Goal: Task Accomplishment & Management: Use online tool/utility

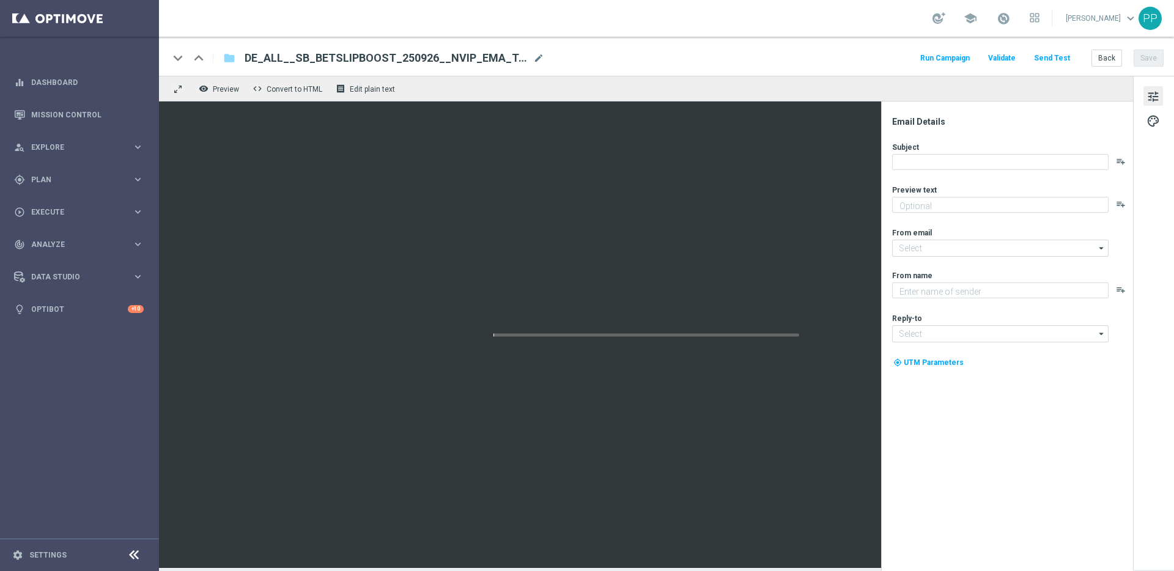
type textarea "10 % Gewinnsteigerung auf deine Fußball-Wette."
type input "mail@crm.lottoland.com"
type textarea "Lottoland"
type input "service@lottoland.com"
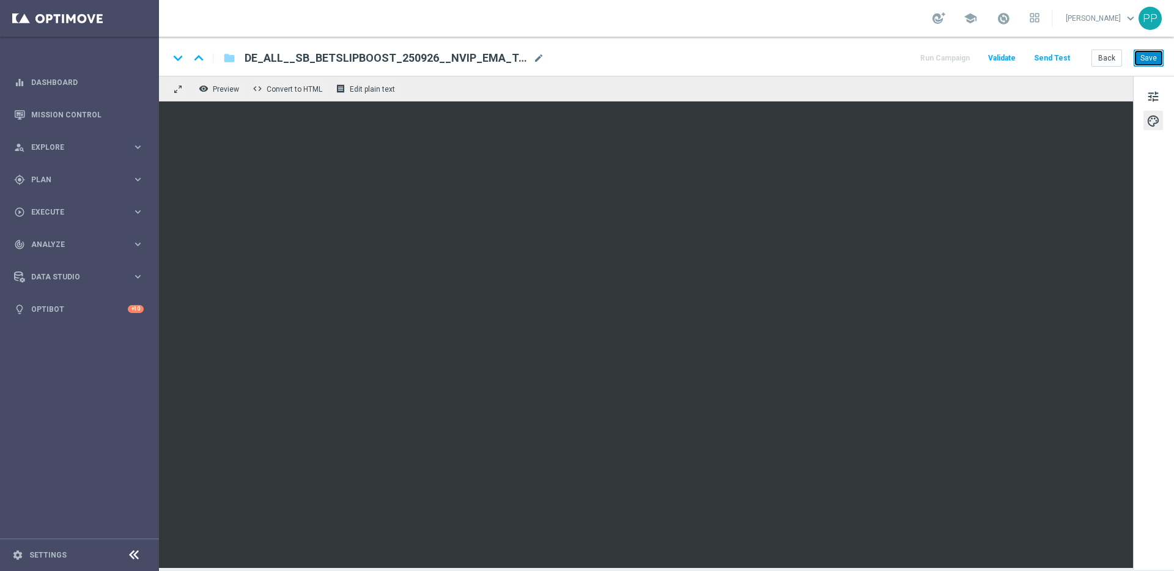
click at [1148, 62] on button "Save" at bounding box center [1149, 58] width 30 height 17
click at [1154, 60] on button "Save" at bounding box center [1149, 58] width 30 height 17
click at [1149, 54] on button "Save" at bounding box center [1149, 58] width 30 height 17
click at [1058, 59] on button "Send Test" at bounding box center [1052, 58] width 40 height 17
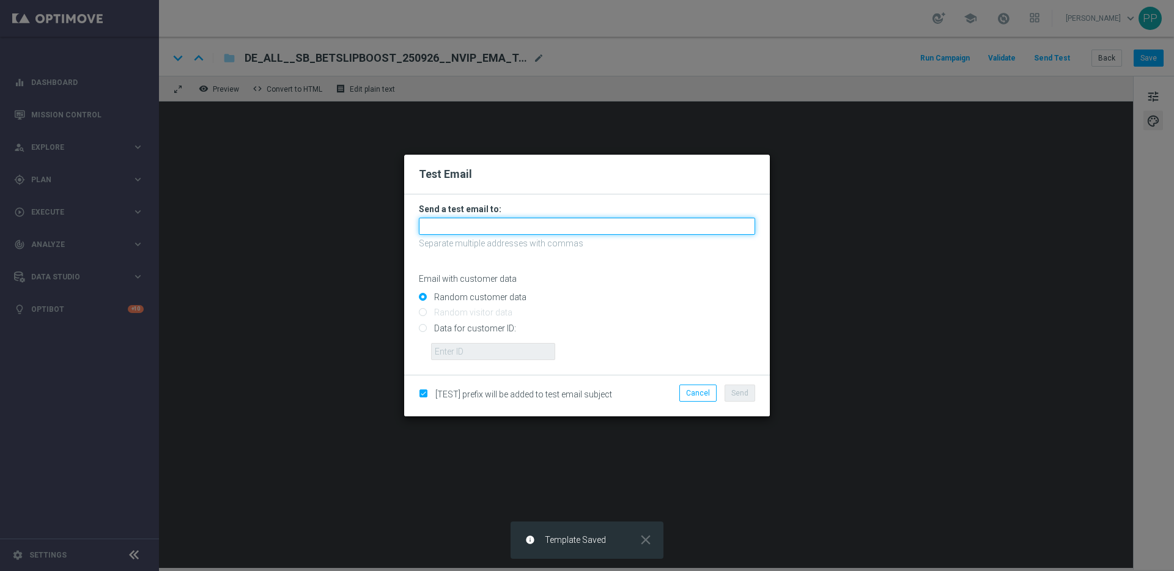
click at [576, 226] on input "text" at bounding box center [587, 226] width 336 height 17
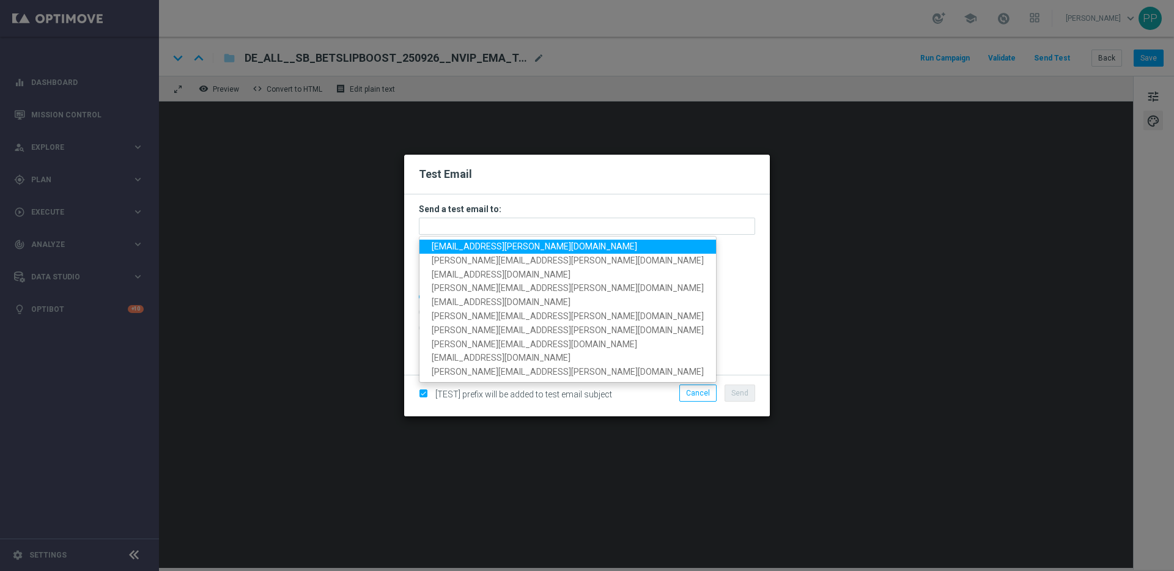
click at [530, 251] on span "palma.prieto@lottoland.com" at bounding box center [535, 247] width 206 height 10
type input "palma.prieto@lottoland.com"
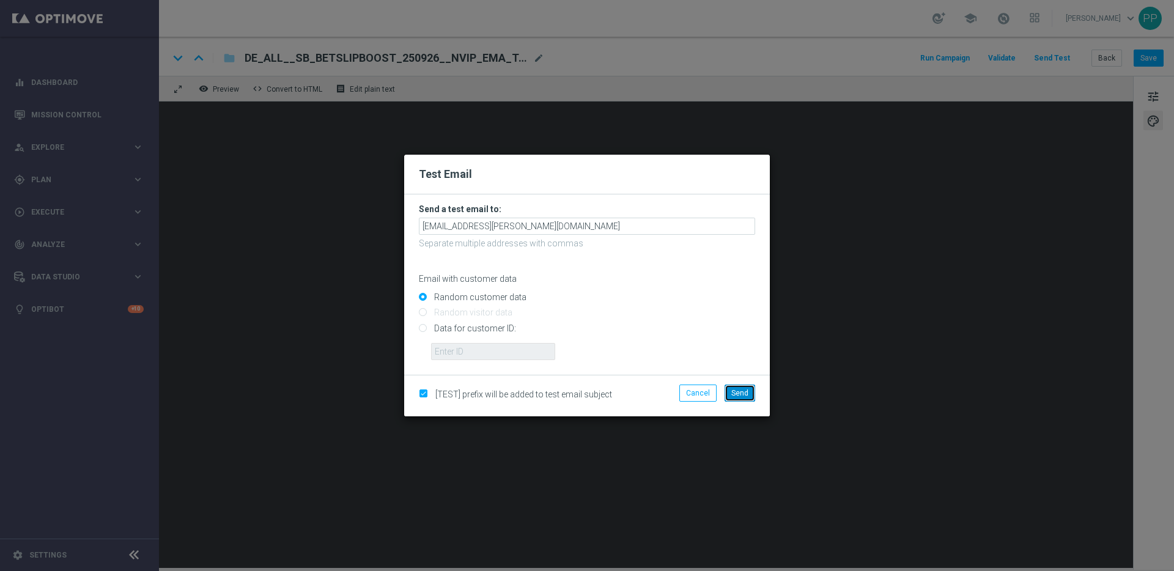
click at [737, 390] on span "Send" at bounding box center [739, 393] width 17 height 9
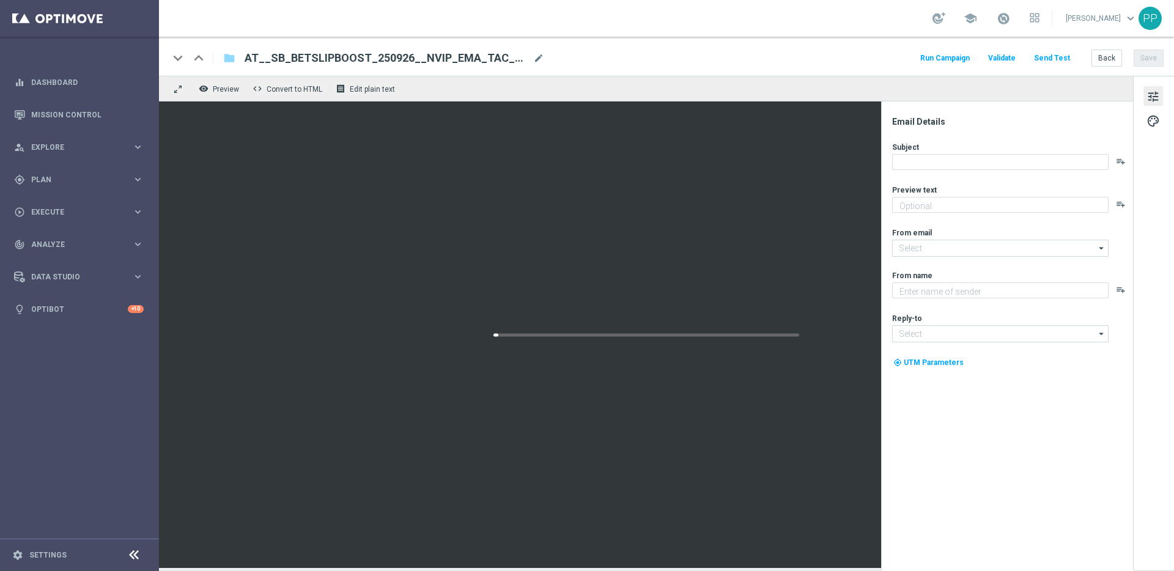
type textarea "10 % Gewinnsteigerung auf deine Fußball-Wette."
type input "[EMAIL_ADDRESS][DOMAIN_NAME]"
type textarea "Lottoland"
type input "[EMAIL_ADDRESS][DOMAIN_NAME]"
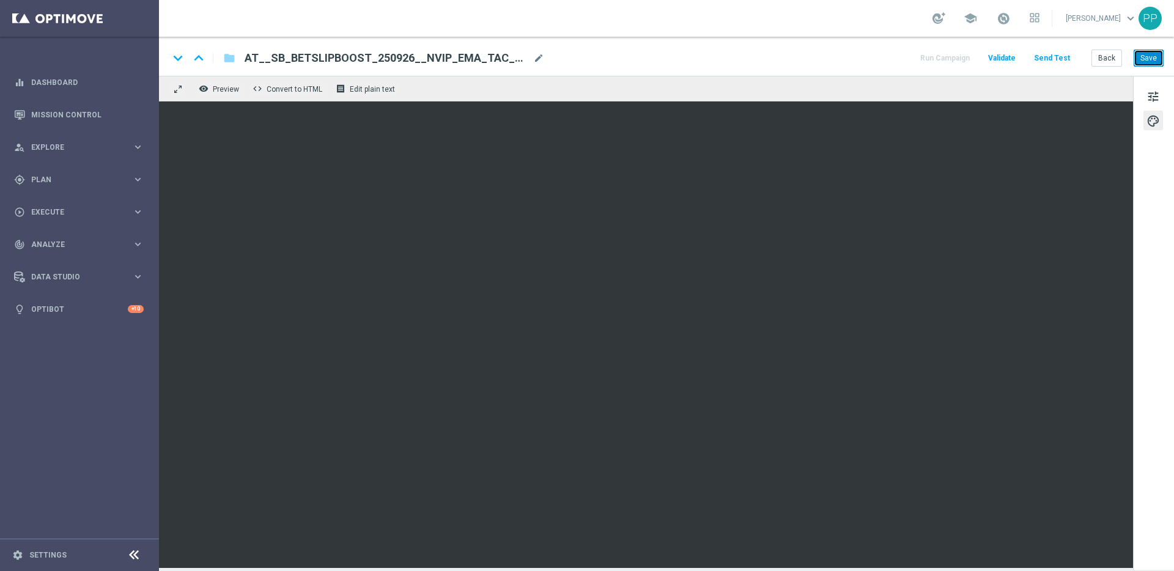
click at [1148, 56] on button "Save" at bounding box center [1149, 58] width 30 height 17
click at [1057, 60] on button "Send Test" at bounding box center [1052, 58] width 40 height 17
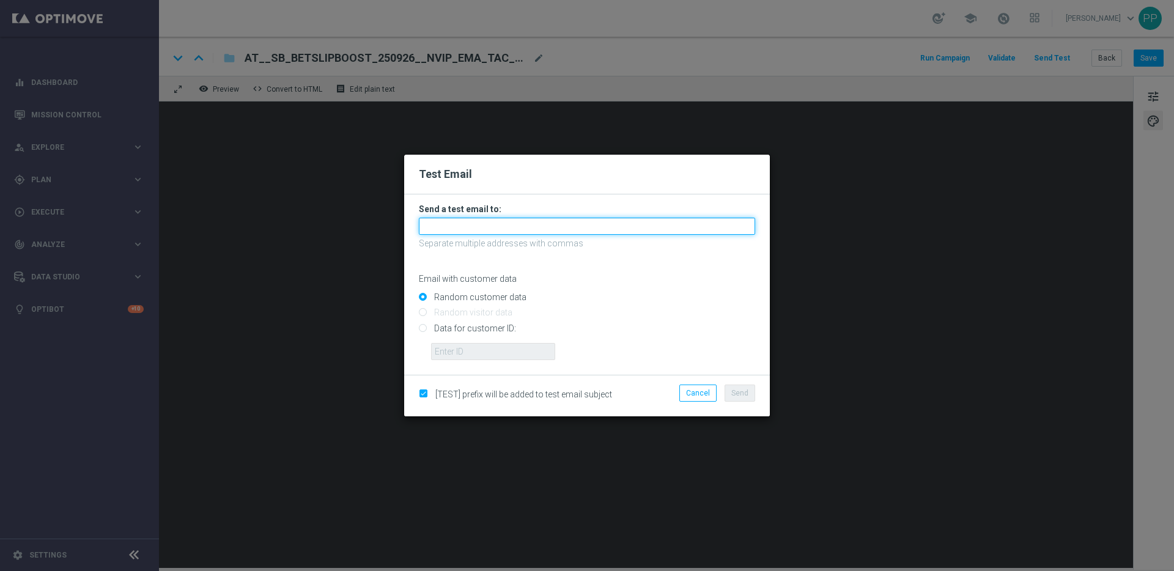
click at [594, 221] on input "text" at bounding box center [587, 226] width 336 height 17
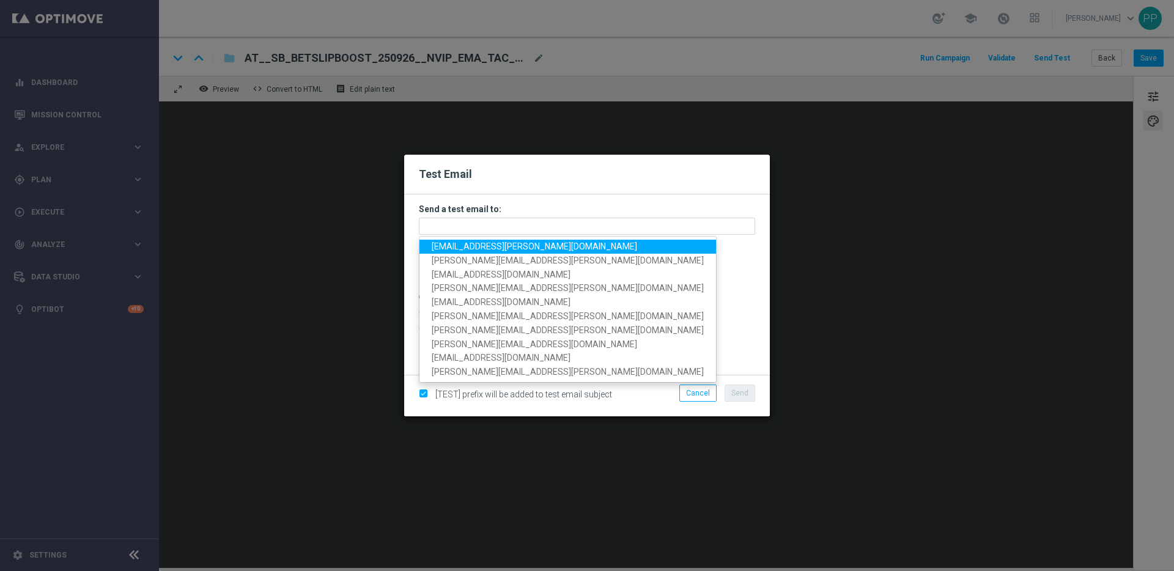
click at [526, 251] on link "palma.prieto@lottoland.com" at bounding box center [568, 247] width 297 height 14
type input "palma.prieto@lottoland.com"
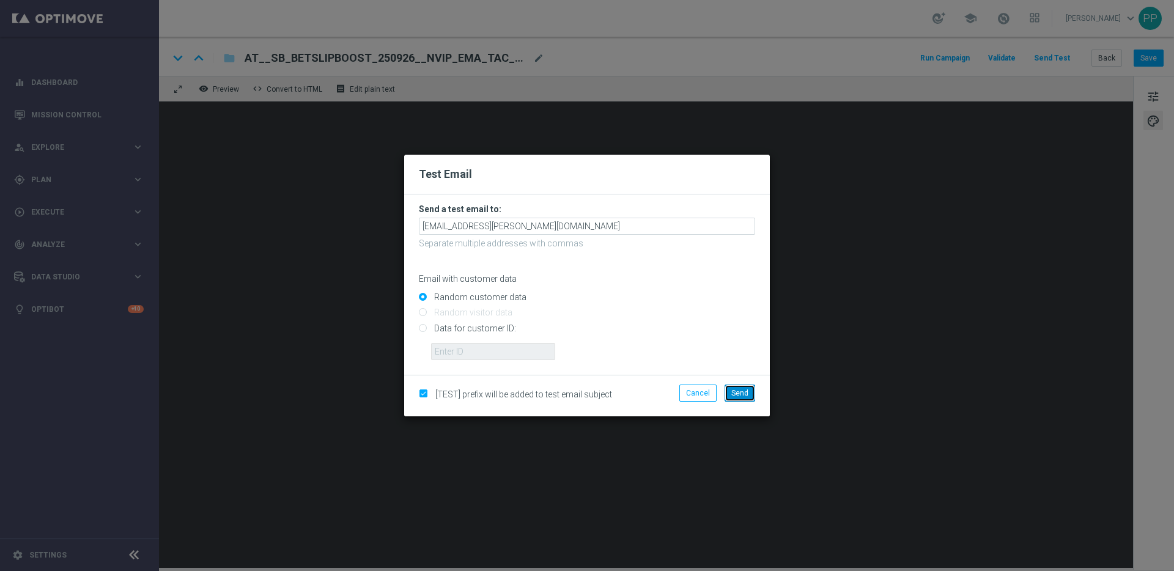
click at [749, 398] on button "Send" at bounding box center [740, 393] width 31 height 17
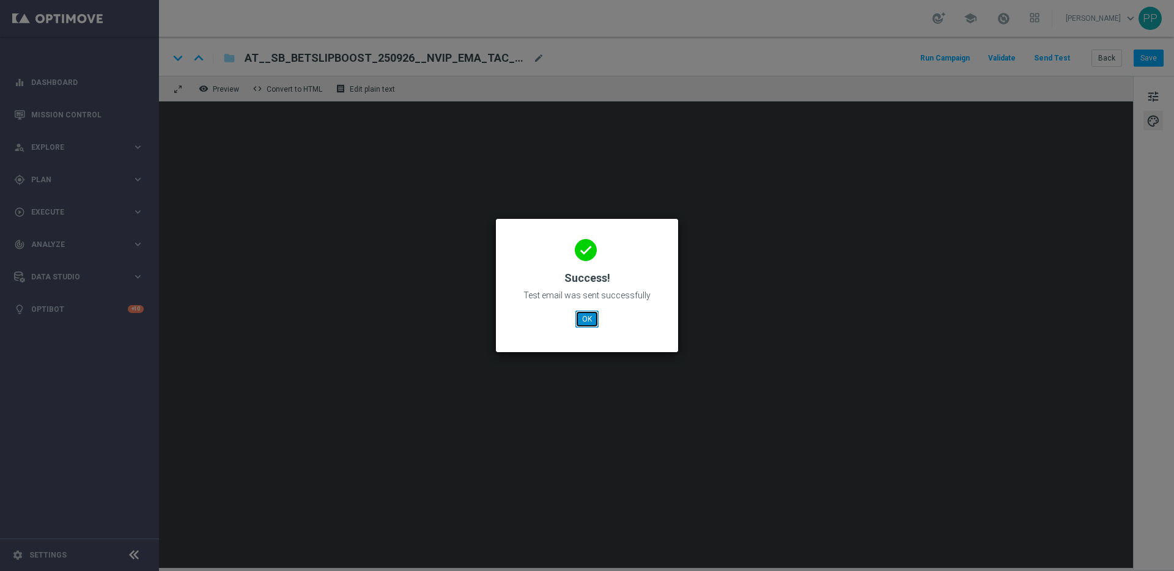
click at [591, 319] on button "OK" at bounding box center [587, 319] width 23 height 17
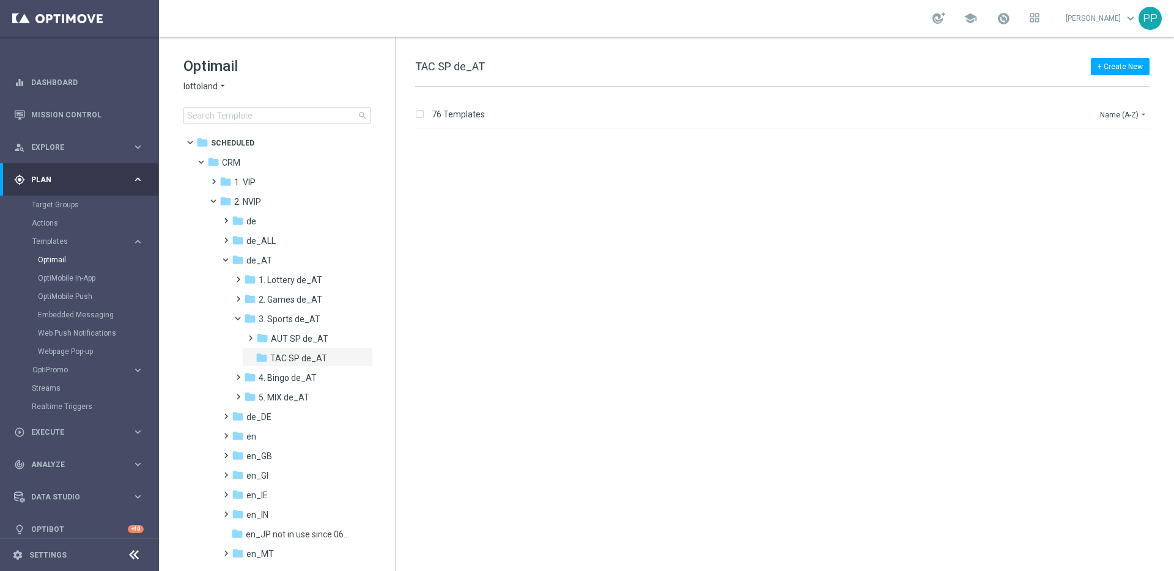
scroll to position [720, 0]
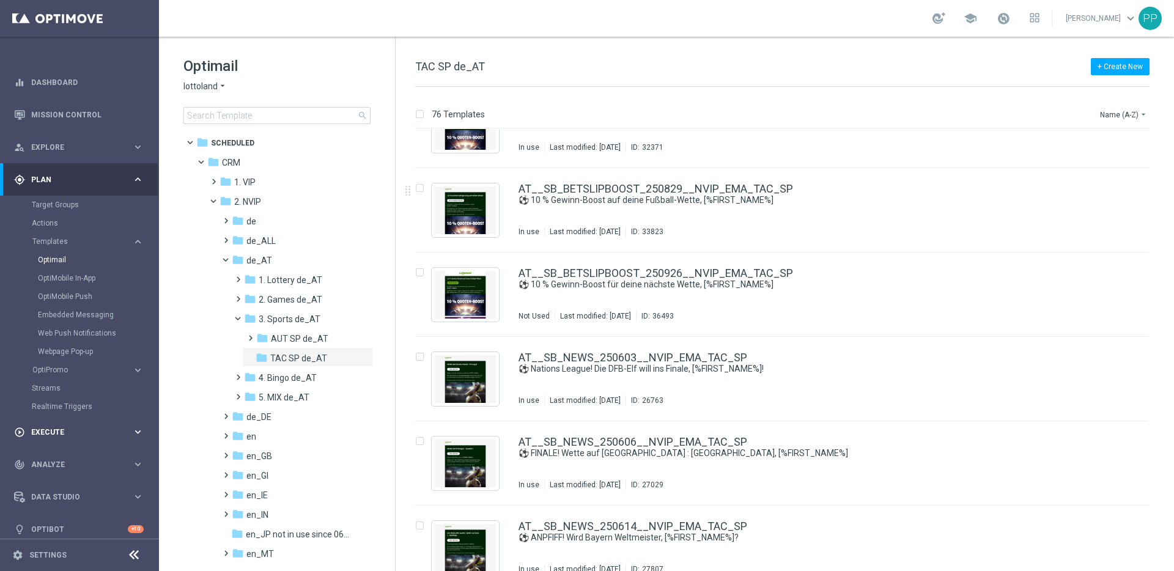
click at [53, 423] on div "play_circle_outline Execute keyboard_arrow_right" at bounding box center [79, 432] width 158 height 32
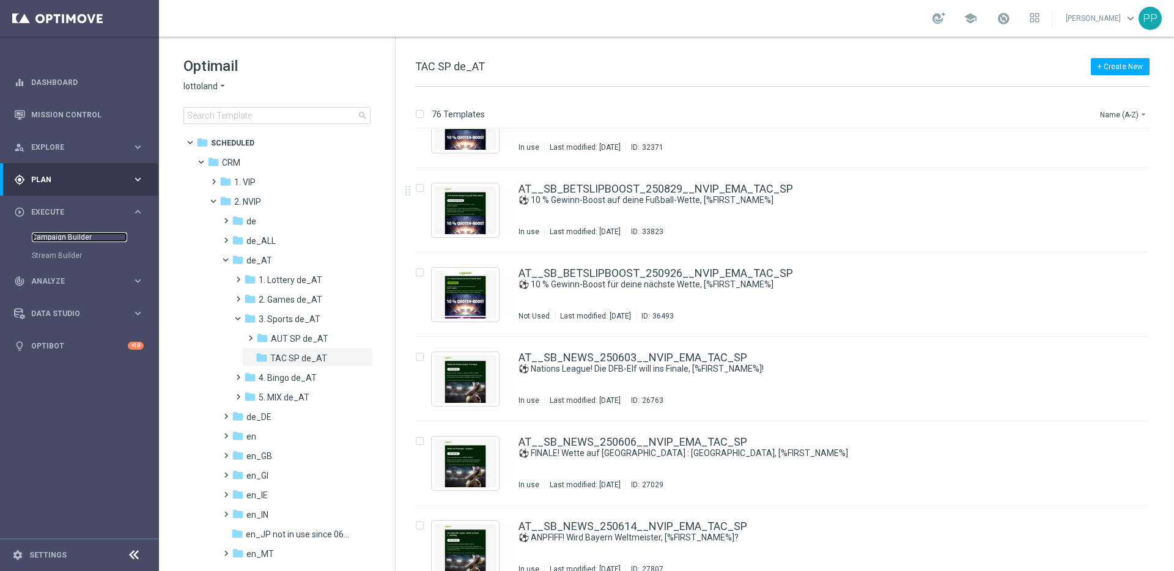
click at [55, 233] on link "Campaign Builder" at bounding box center [79, 237] width 95 height 10
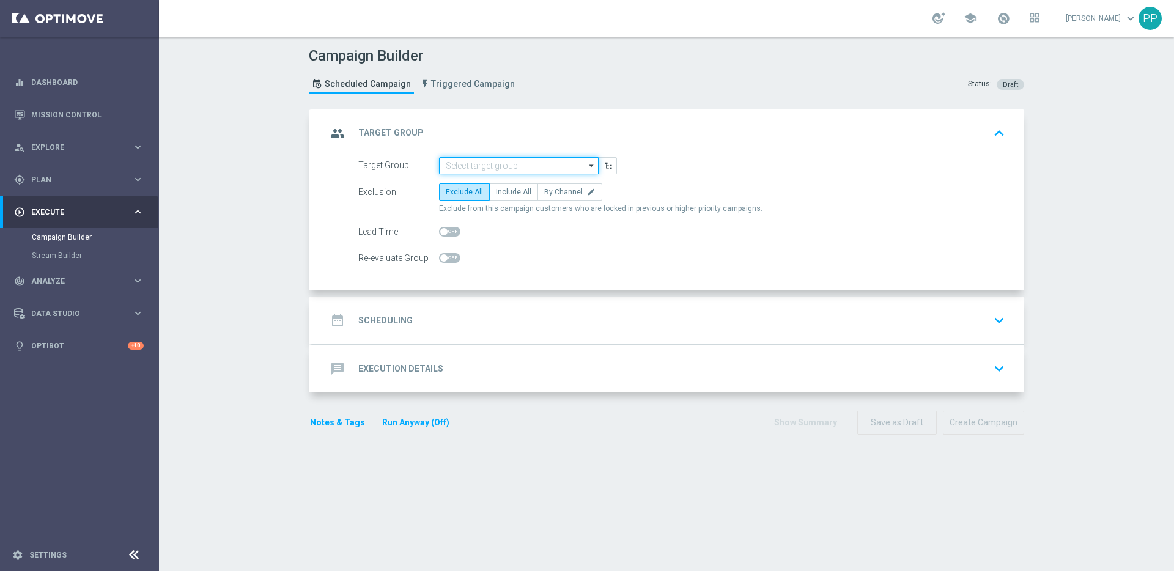
click at [449, 165] on input at bounding box center [519, 165] width 160 height 17
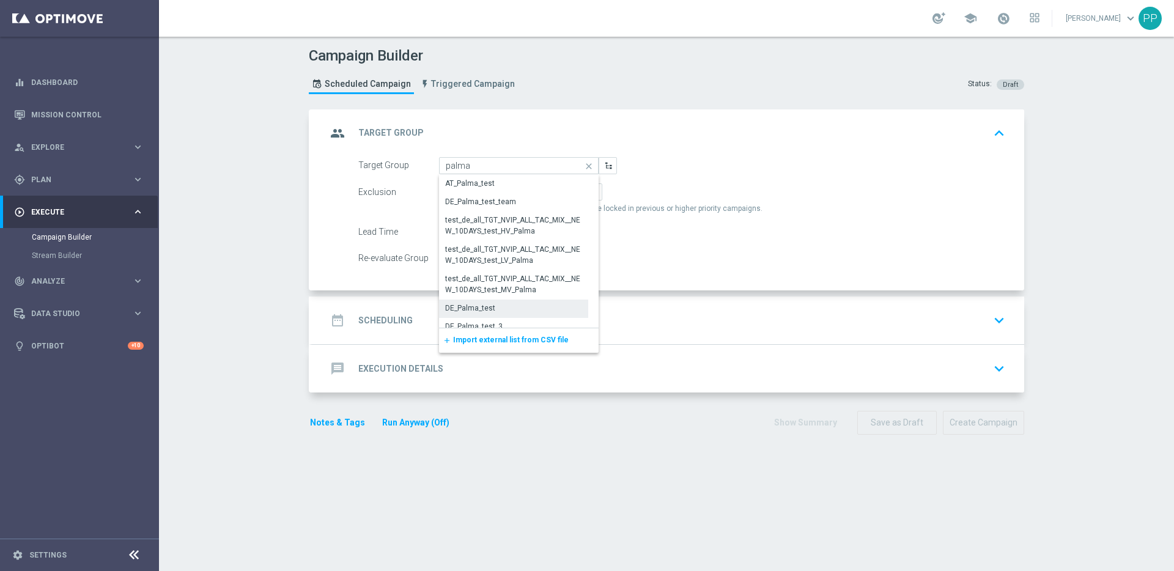
click at [467, 303] on div "DE_Palma_test" at bounding box center [470, 308] width 50 height 11
type input "DE_Palma_test"
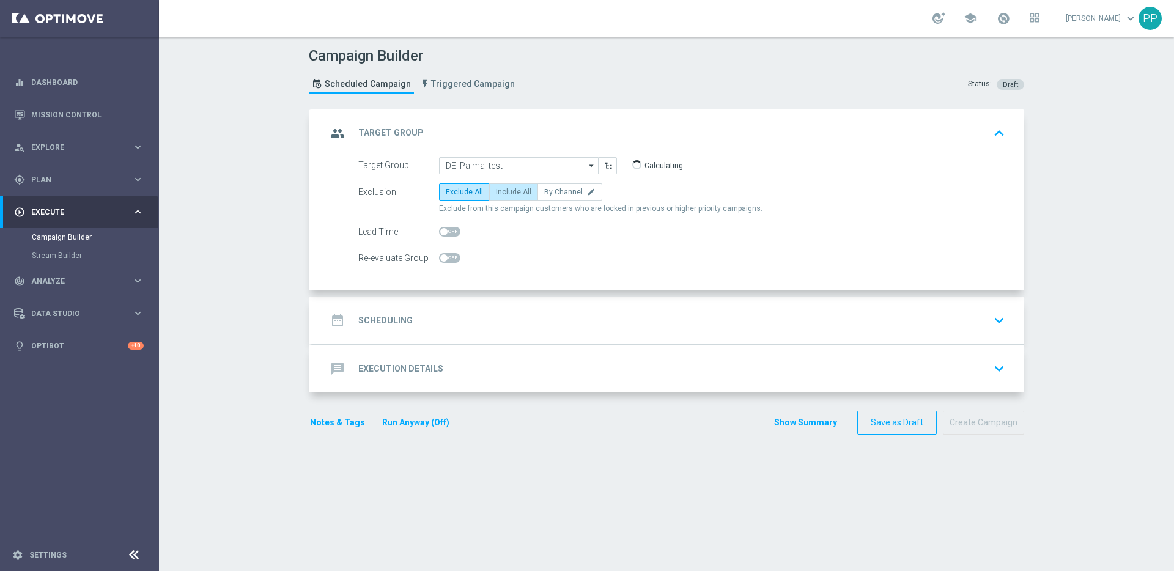
click at [496, 196] on span "Include All" at bounding box center [513, 192] width 35 height 9
click at [496, 196] on input "Include All" at bounding box center [500, 194] width 8 height 8
radio input "true"
click at [407, 323] on div "date_range Scheduling keyboard_arrow_down" at bounding box center [668, 320] width 683 height 23
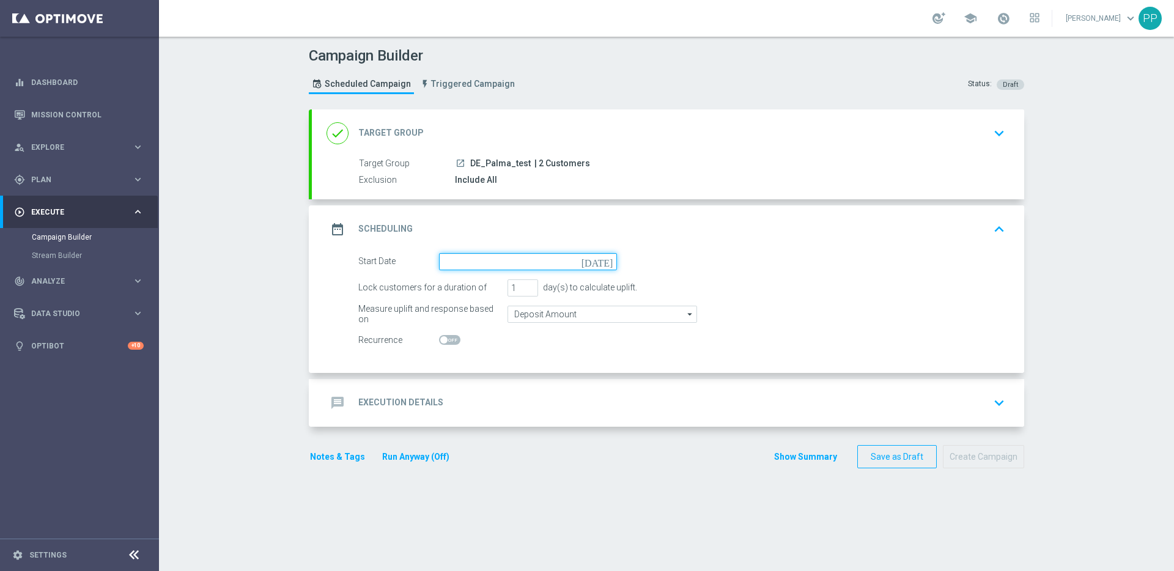
click at [455, 264] on input at bounding box center [528, 261] width 178 height 17
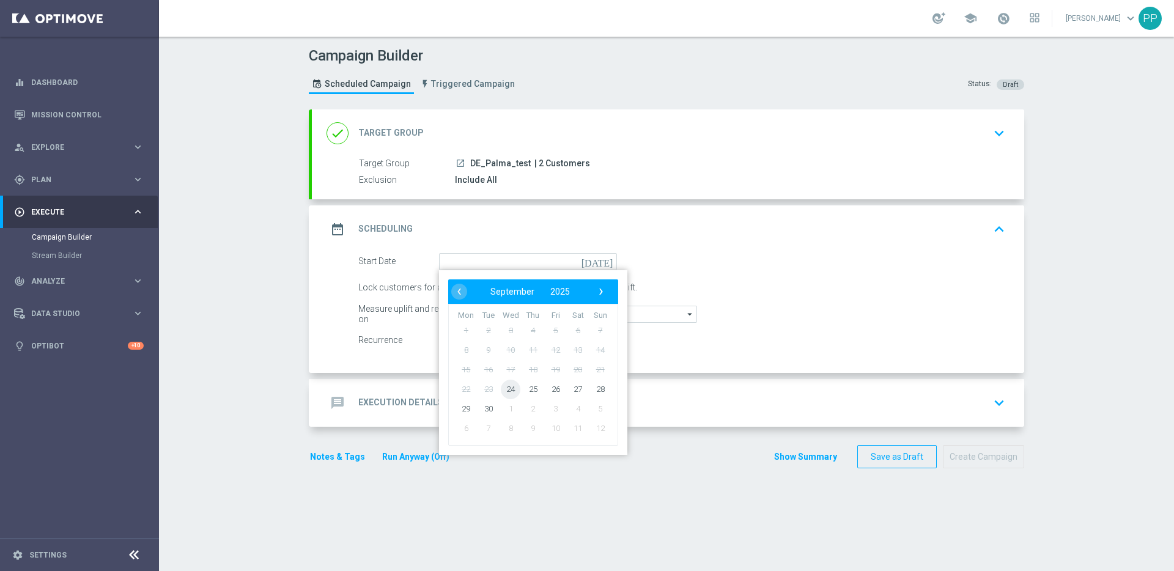
click at [506, 388] on span "24" at bounding box center [511, 389] width 20 height 20
type input "24 Sep 2025"
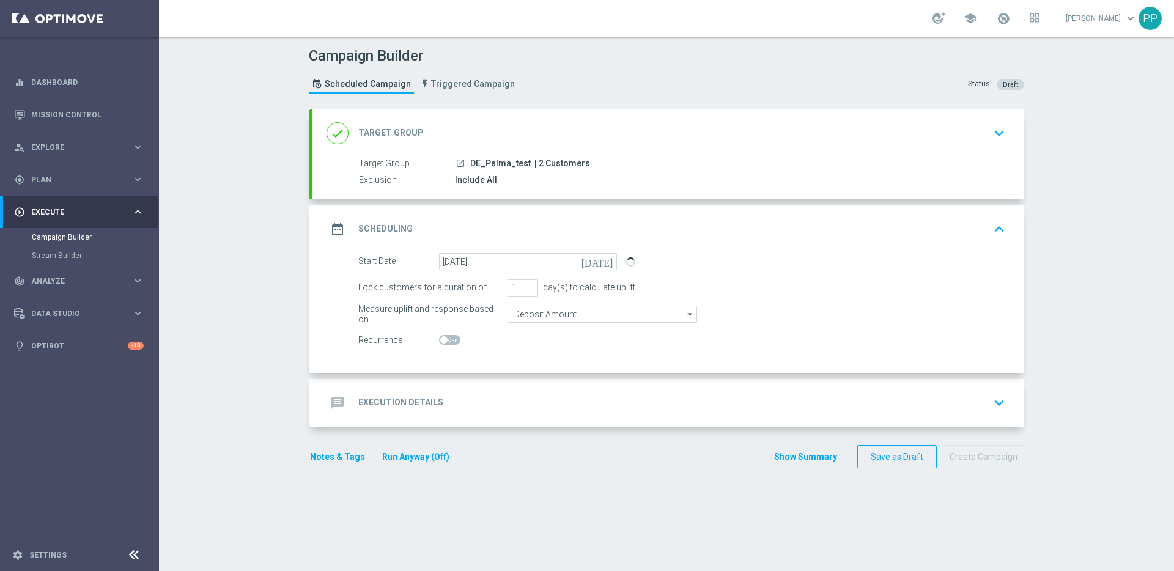
click at [431, 390] on div "message Execution Details keyboard_arrow_down" at bounding box center [668, 403] width 713 height 48
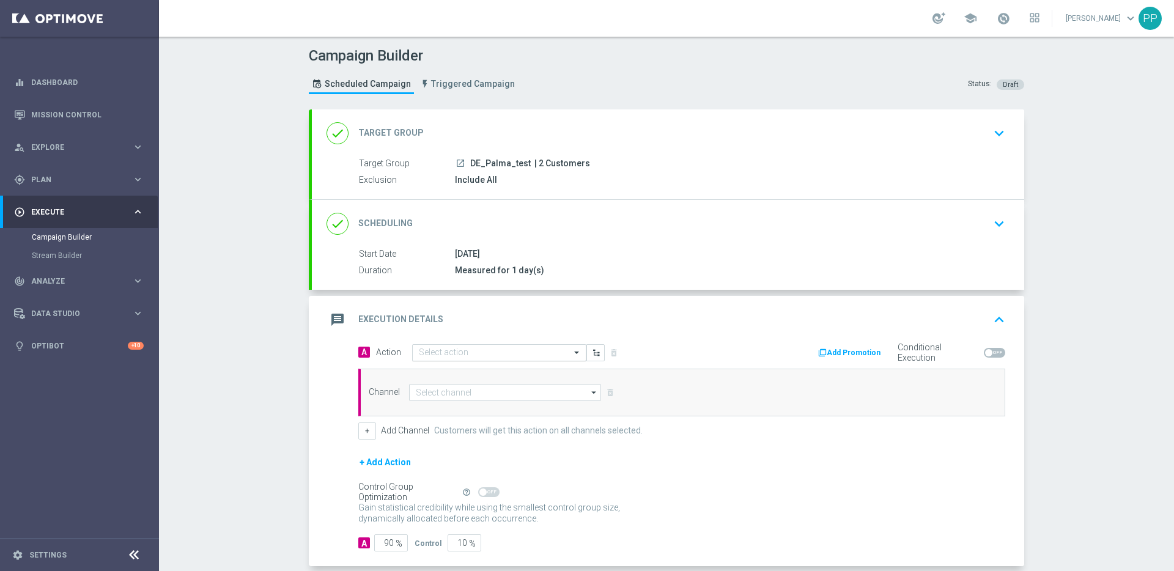
click at [419, 354] on input "text" at bounding box center [487, 353] width 136 height 10
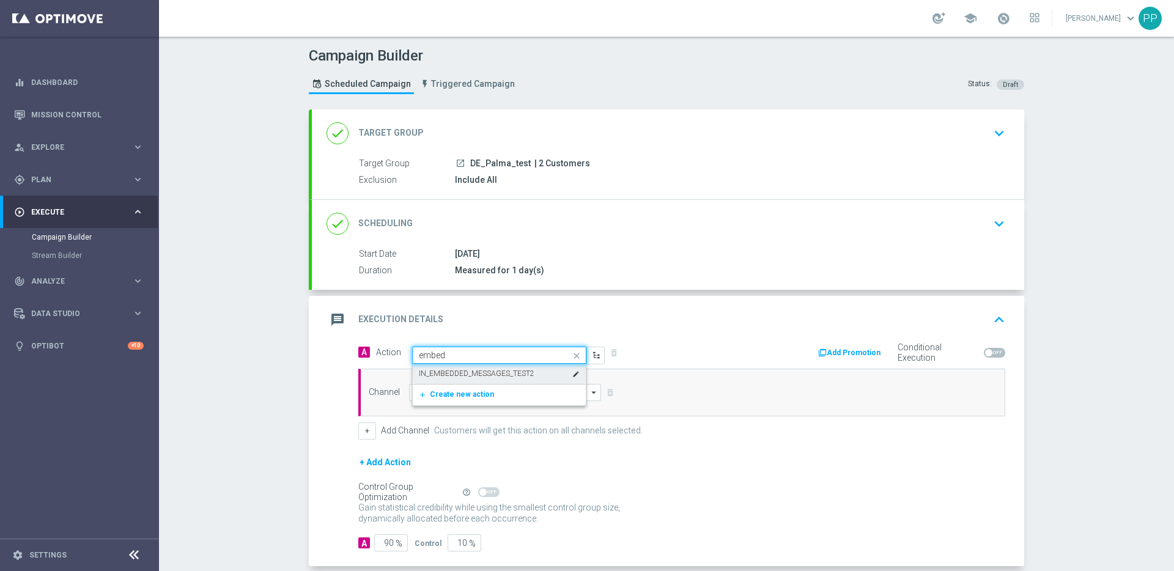
type input "embedd"
click at [419, 374] on label "IN_EMBEDDED_MESSAGES_TEST2" at bounding box center [477, 374] width 116 height 10
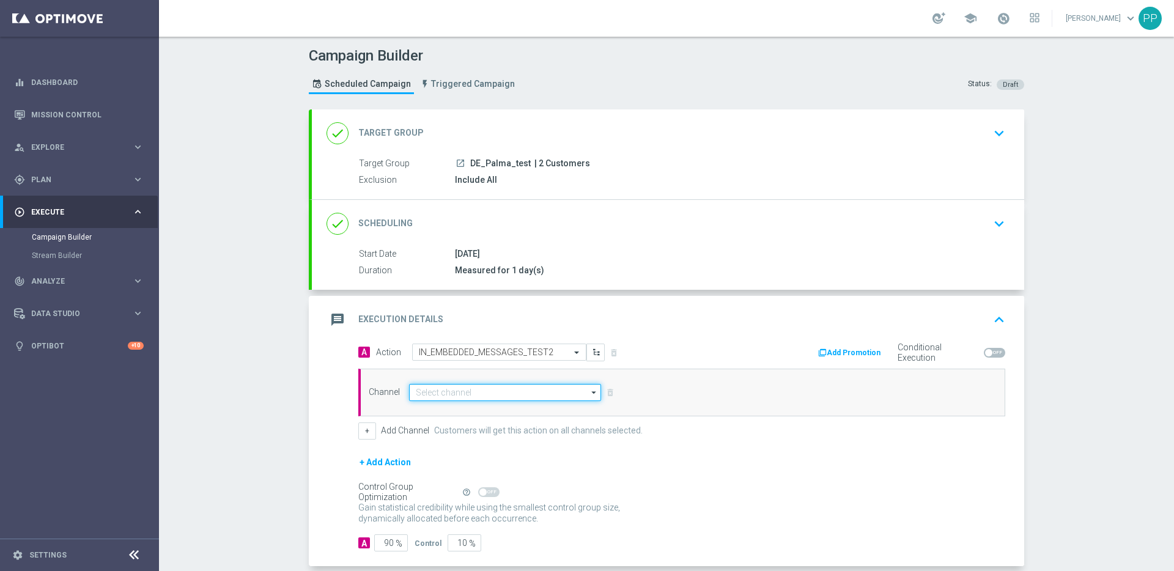
click at [422, 388] on input at bounding box center [505, 392] width 192 height 17
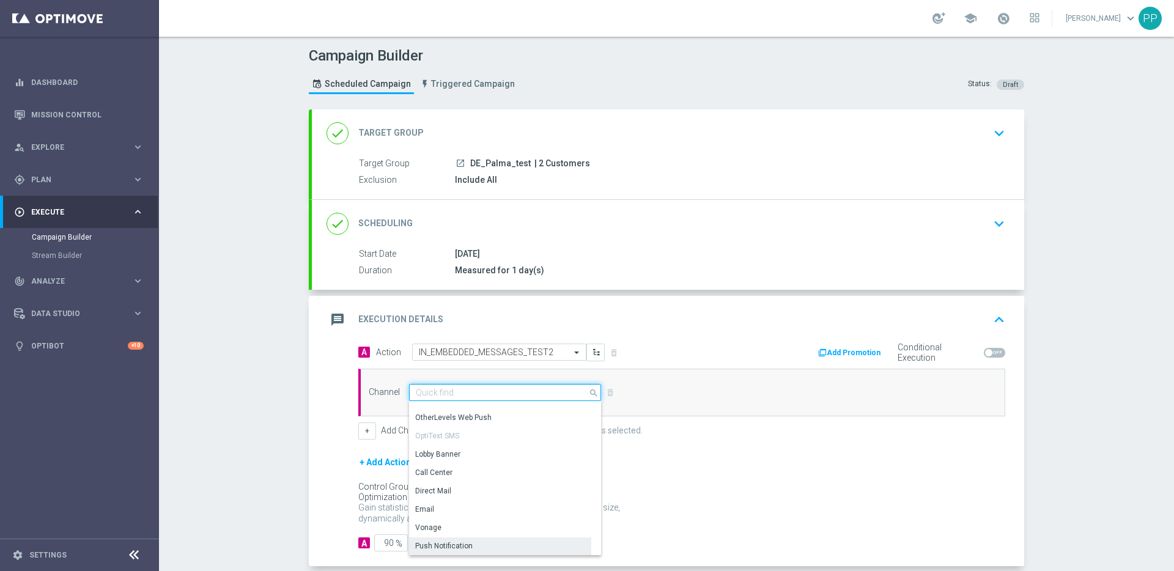
scroll to position [324, 0]
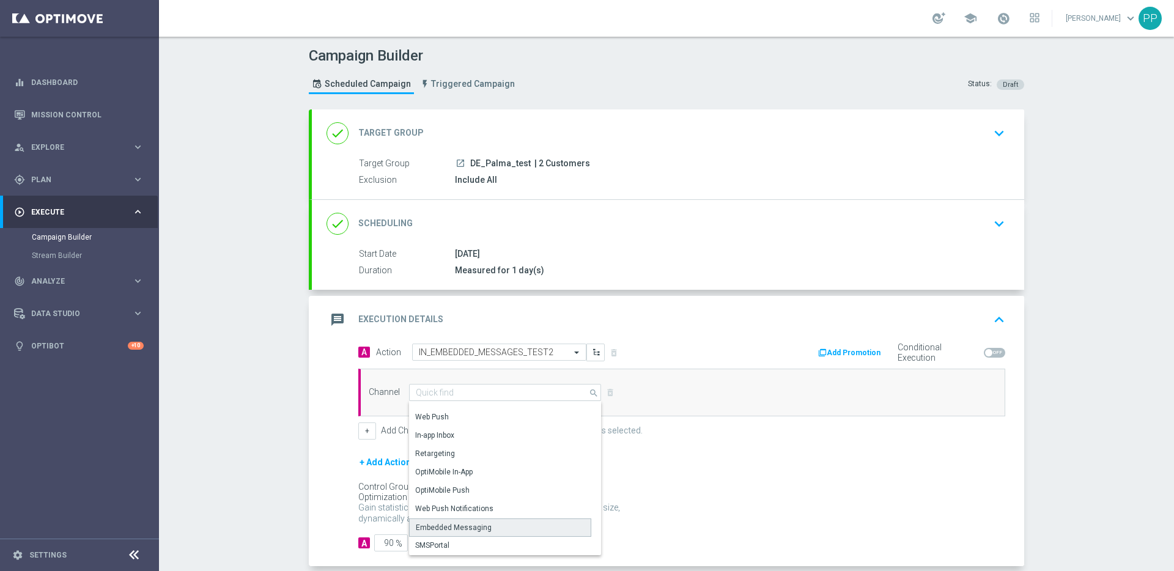
click at [426, 523] on div "Embedded Messaging" at bounding box center [454, 527] width 76 height 11
type input "Embedded Messaging"
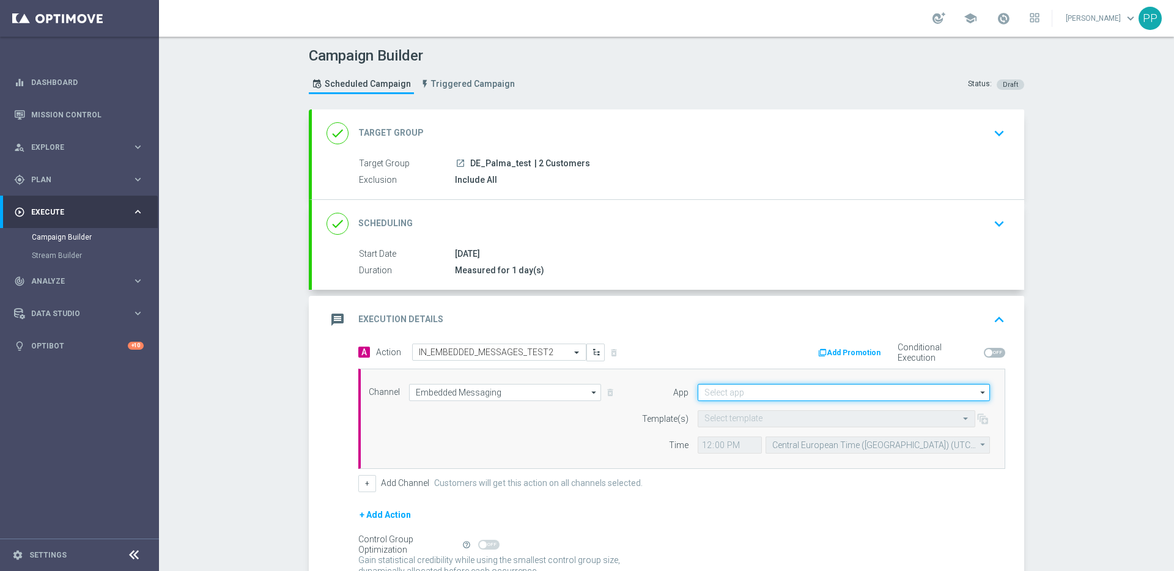
click at [703, 391] on input at bounding box center [844, 392] width 292 height 17
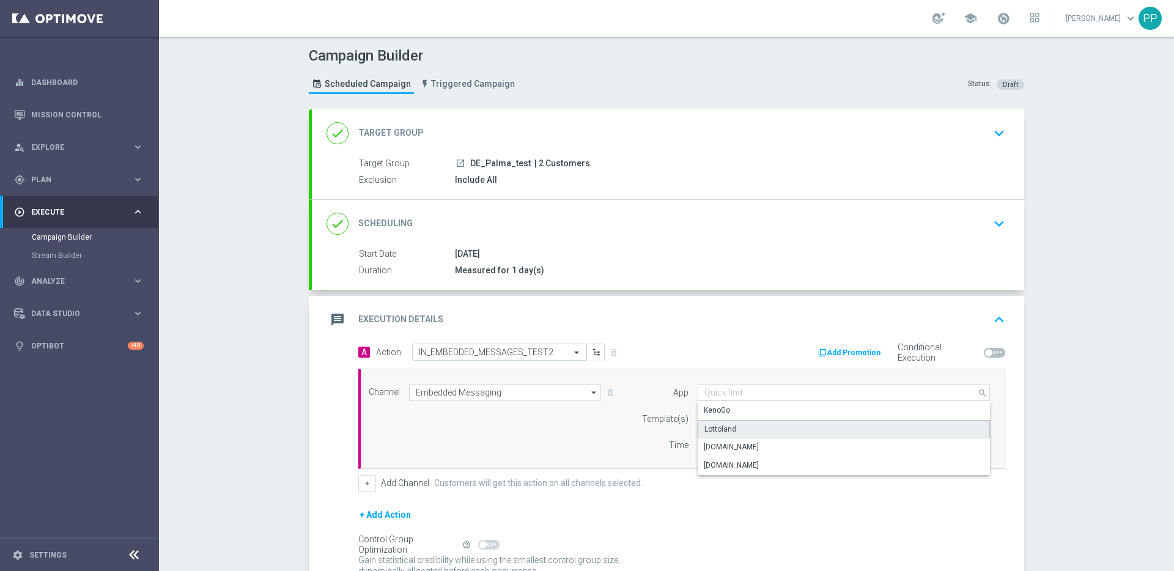
click at [710, 429] on div "Lottoland" at bounding box center [721, 429] width 32 height 11
type input "Lottoland"
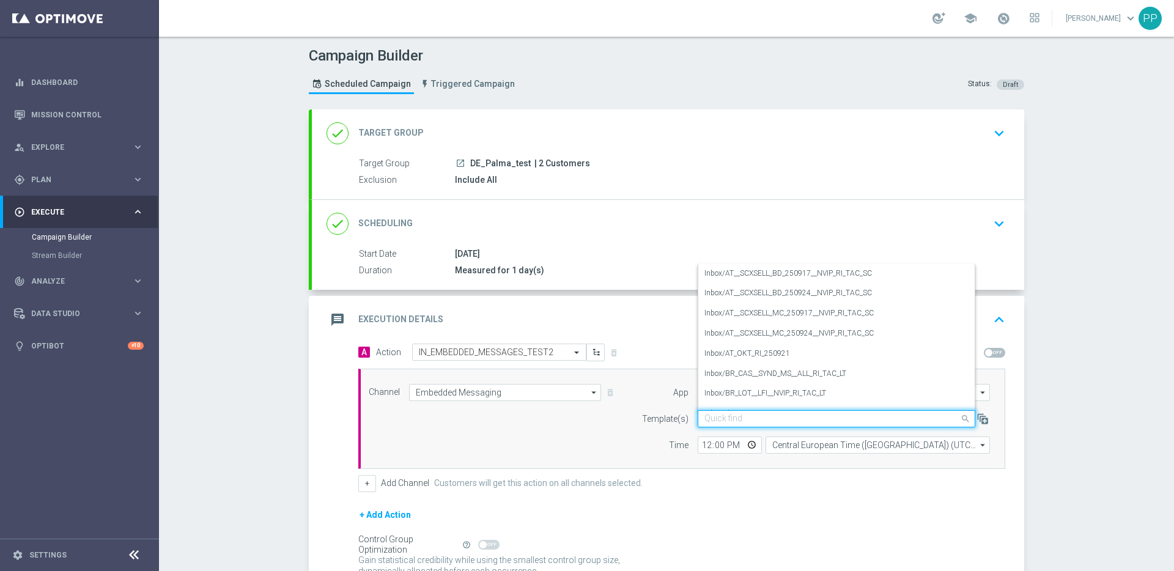
click at [706, 420] on input "text" at bounding box center [825, 419] width 240 height 10
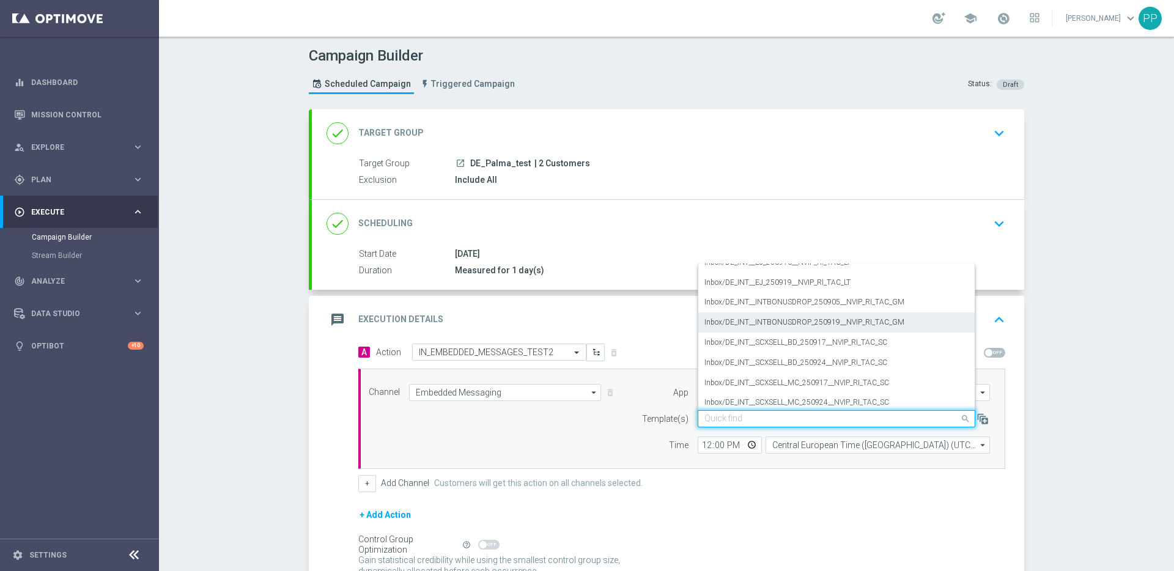
scroll to position [235, 0]
click at [738, 355] on label "Inbox/DE_INT__SCXSELL_BD_250924__NVIP_RI_TAC_SC" at bounding box center [796, 360] width 183 height 10
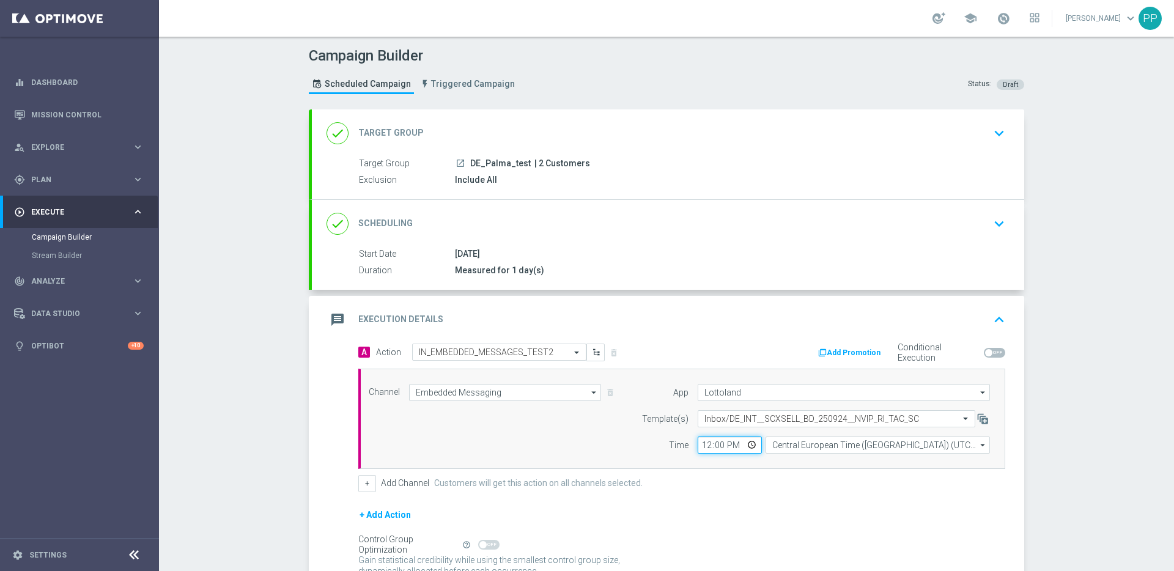
click at [698, 448] on input "12:00" at bounding box center [730, 445] width 64 height 17
type input "10:52"
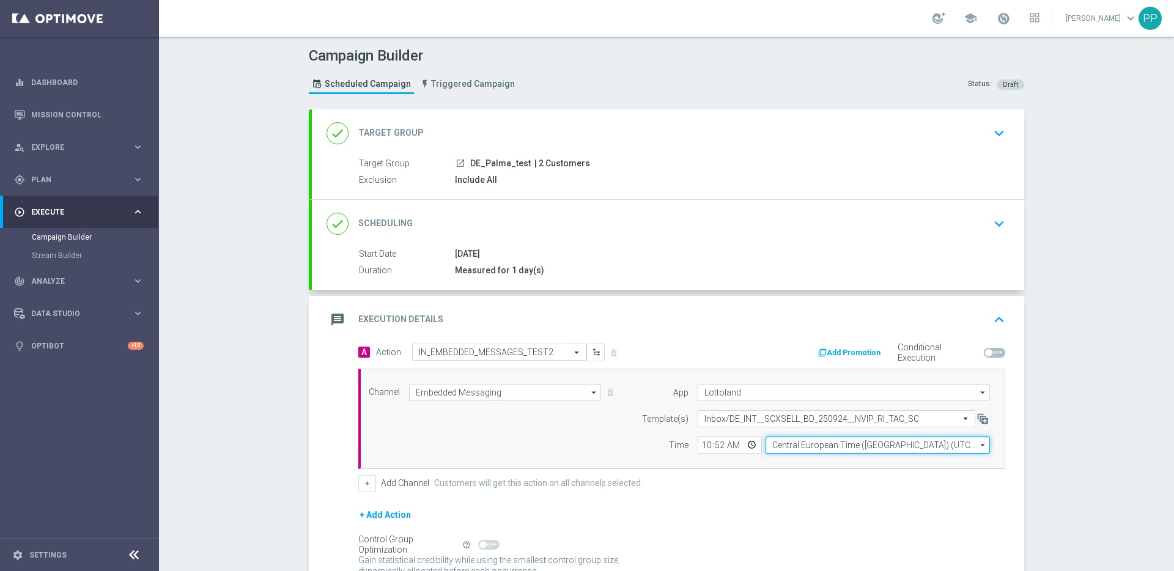
click at [794, 446] on input "Central European Time (Budapest) (UTC +02:00)" at bounding box center [878, 445] width 224 height 17
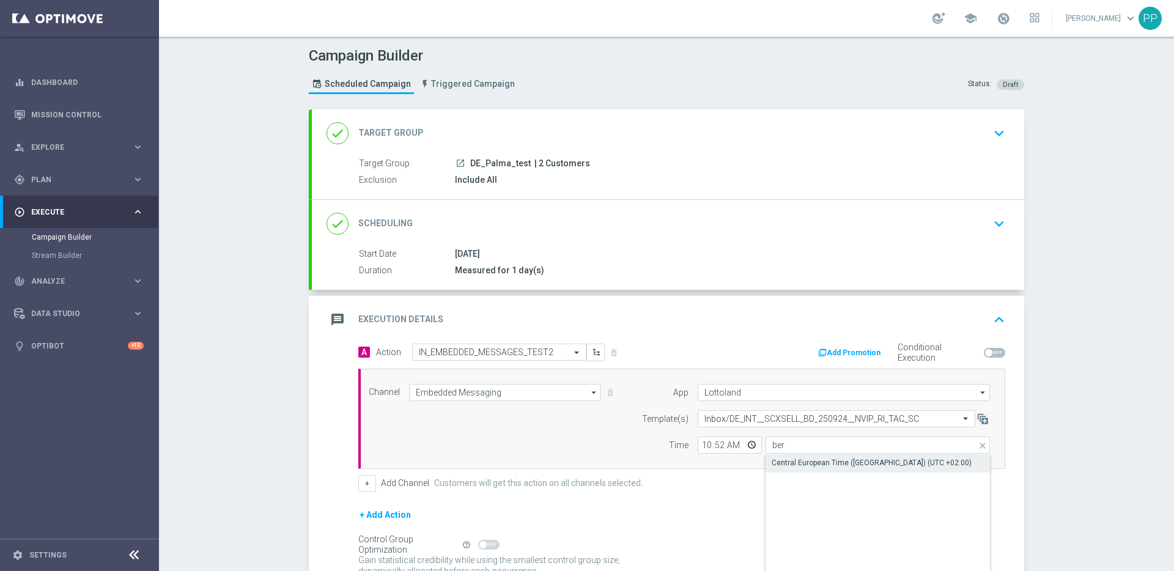
click at [801, 461] on div "Central European Time (Berlin) (UTC +02:00)" at bounding box center [872, 462] width 200 height 11
type input "Central European Time (Berlin) (UTC +02:00)"
click at [703, 503] on form "A Action Select action IN_EMBEDDED_MESSAGES_TEST2 delete_forever Add Promotion …" at bounding box center [681, 474] width 647 height 261
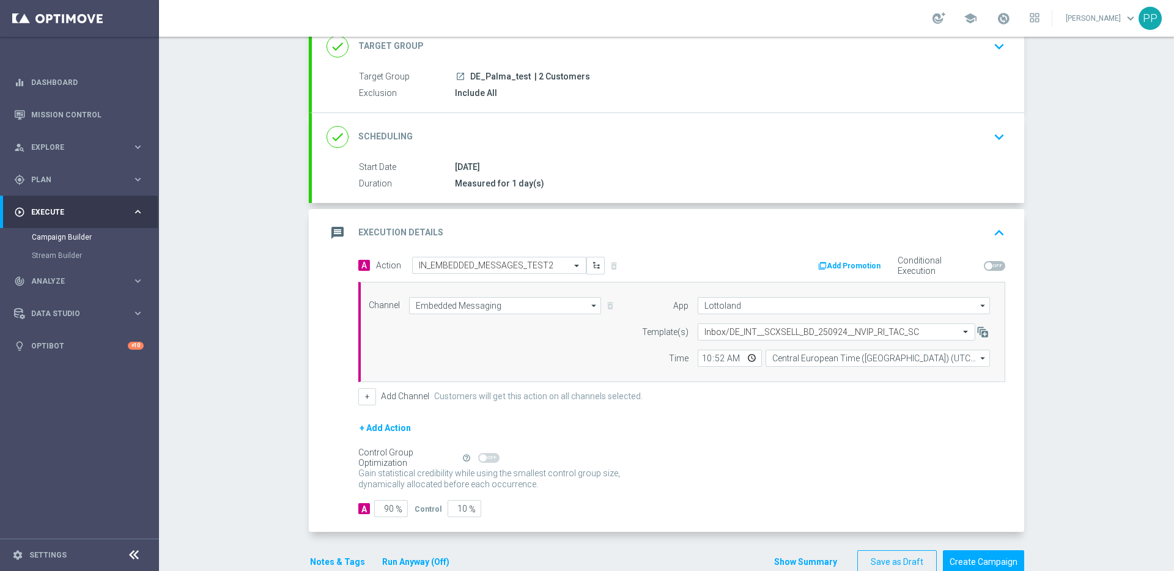
scroll to position [114, 0]
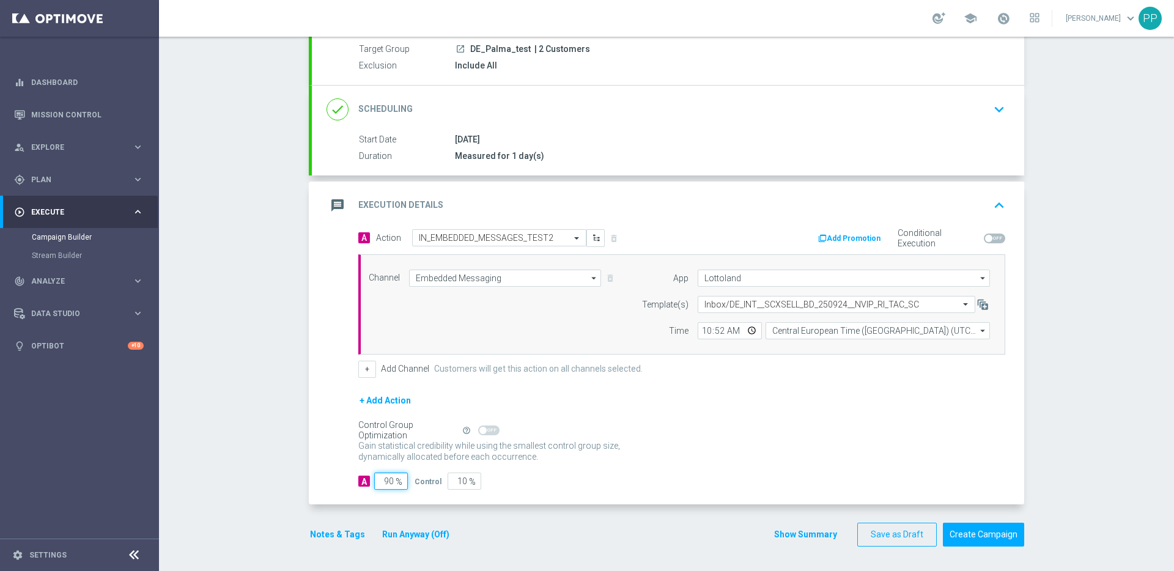
click at [385, 483] on input "90" at bounding box center [391, 481] width 34 height 17
type input "0"
type input "100"
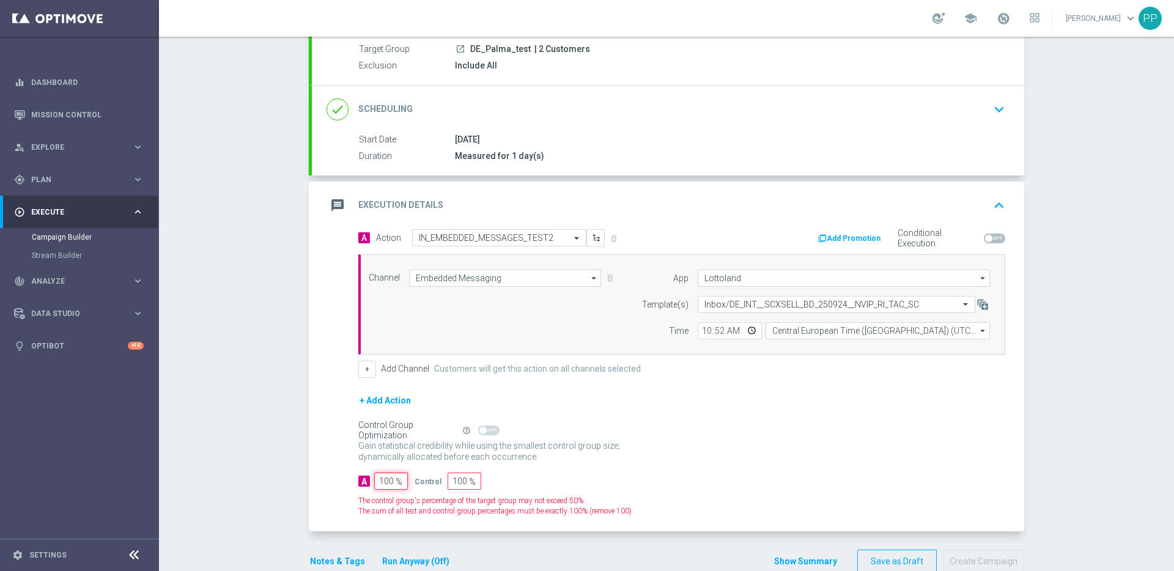
type input "0"
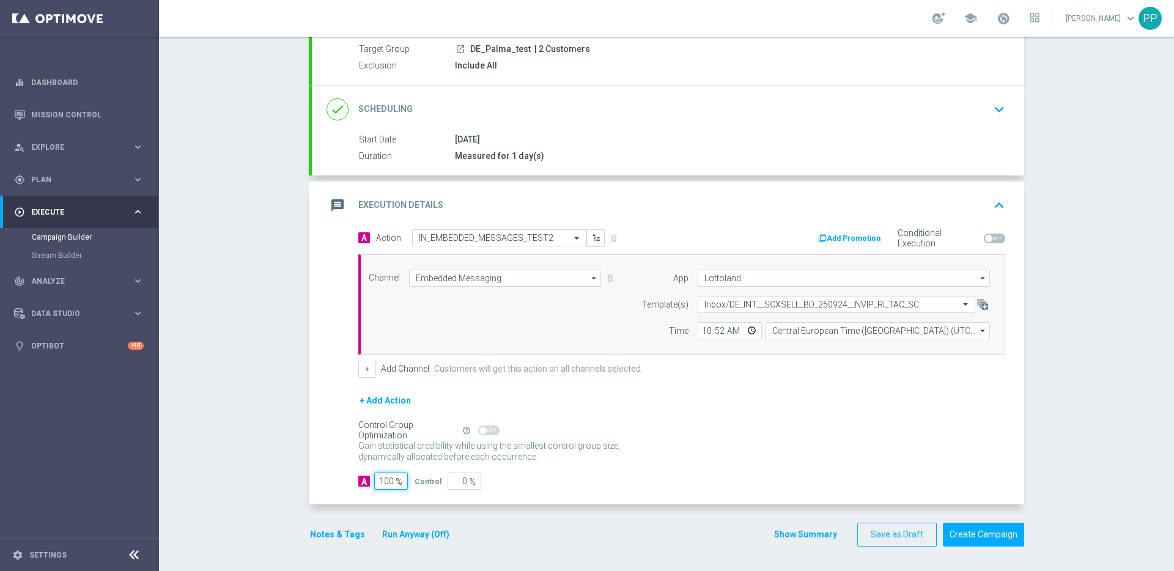
type input "100"
click at [342, 525] on div "Notes & Tags Run Anyway (Off)" at bounding box center [387, 535] width 157 height 24
click at [981, 535] on button "Create Campaign" at bounding box center [983, 535] width 81 height 24
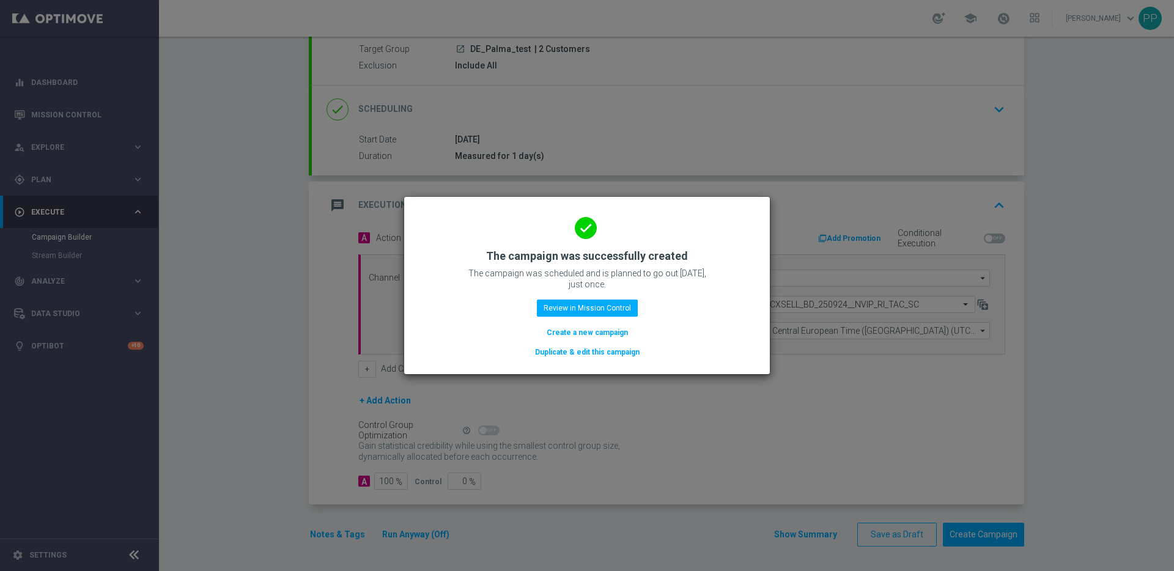
click at [561, 331] on button "Create a new campaign" at bounding box center [588, 332] width 84 height 13
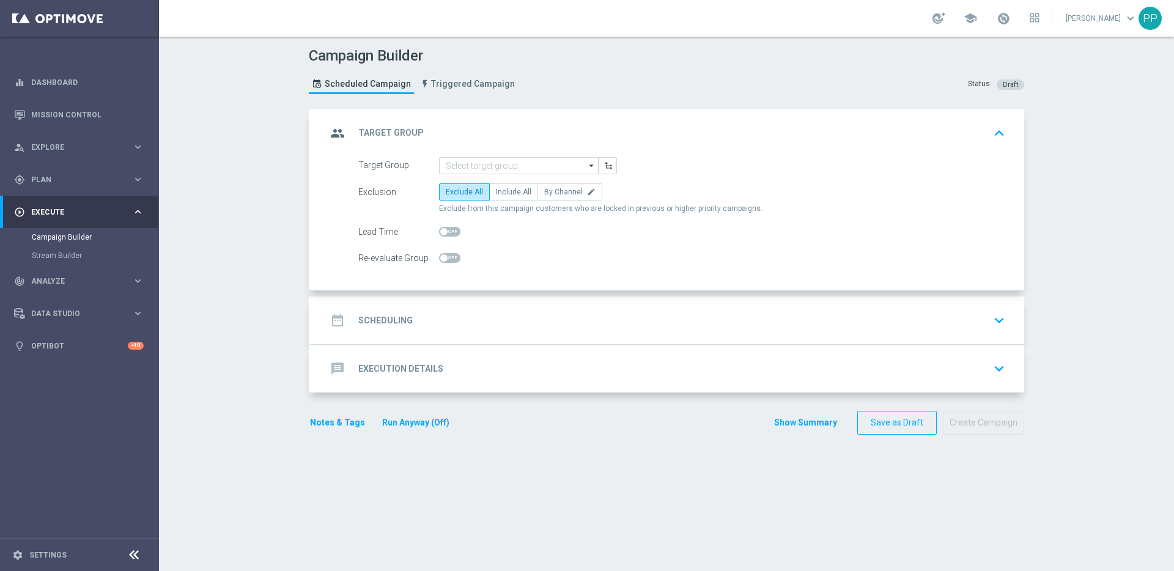
scroll to position [0, 0]
click at [63, 111] on link "Mission Control" at bounding box center [87, 114] width 113 height 32
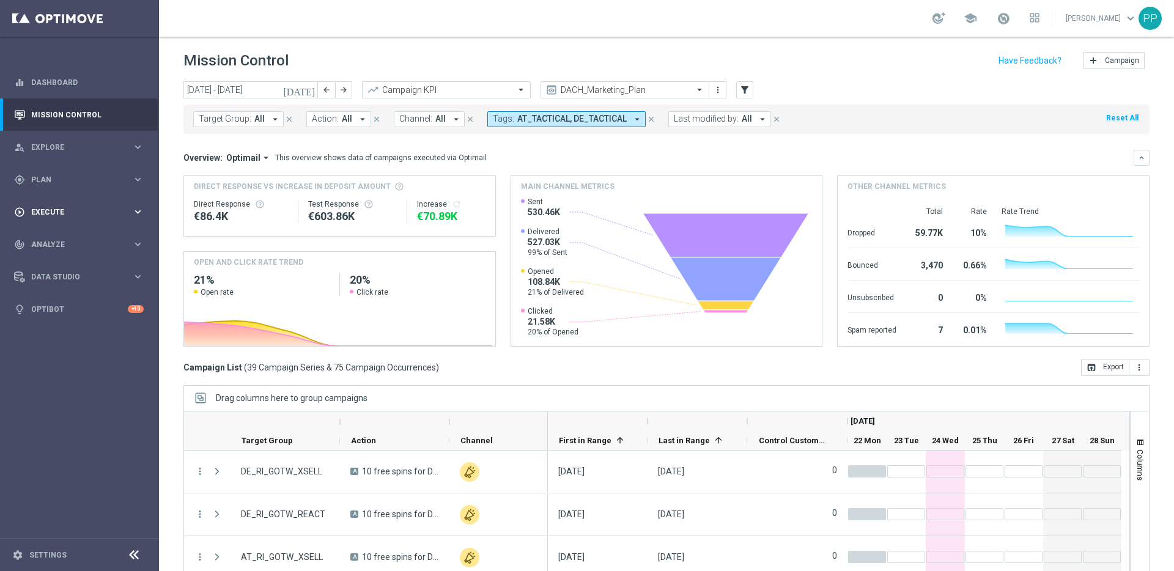
click at [52, 204] on div "play_circle_outline Execute keyboard_arrow_right" at bounding box center [79, 212] width 158 height 32
click at [45, 239] on link "Campaign Builder" at bounding box center [79, 237] width 95 height 10
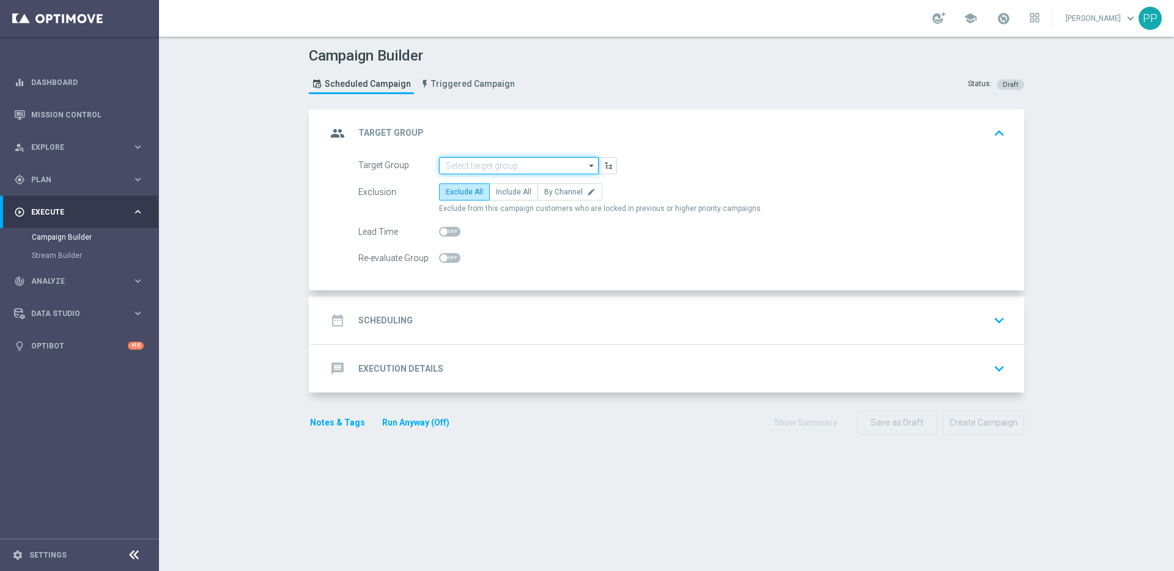
click at [480, 169] on input at bounding box center [519, 165] width 160 height 17
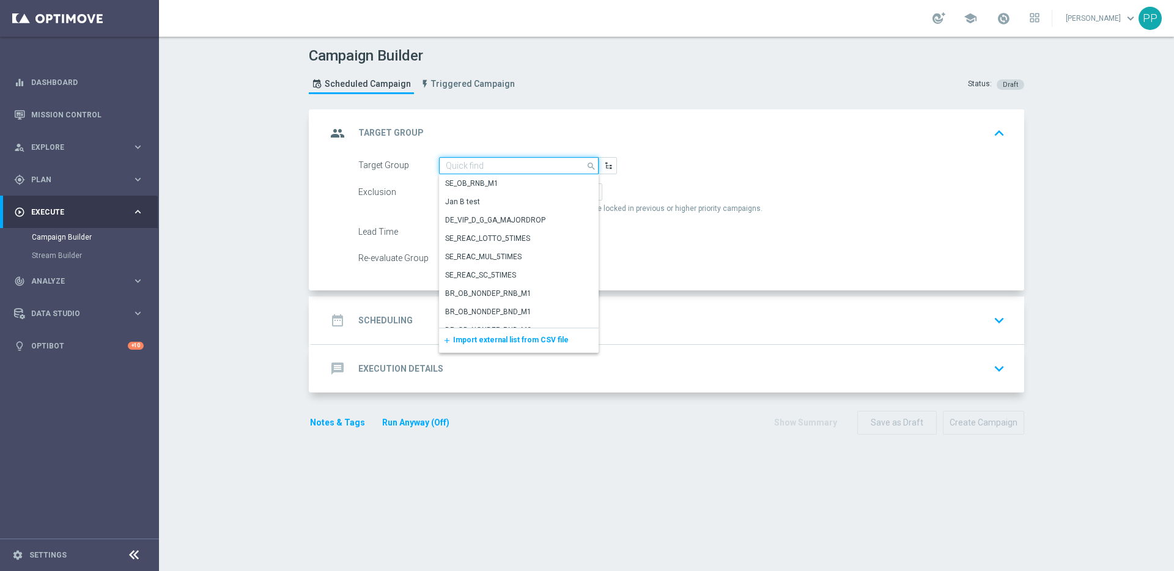
paste input "DE_RI_SC_XSELL_REG"
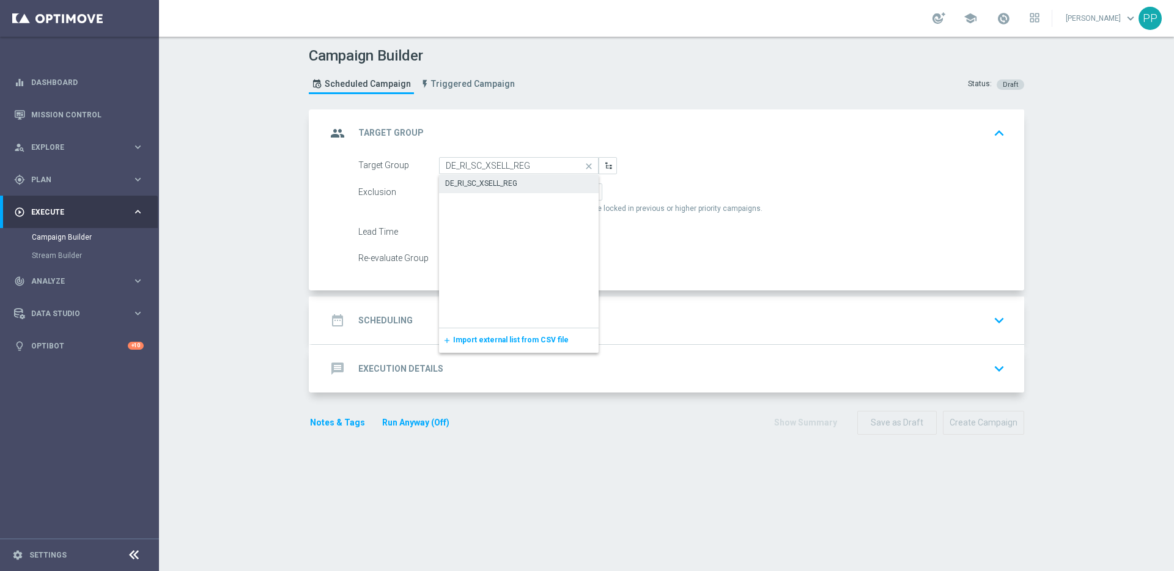
click at [476, 180] on div "DE_RI_SC_XSELL_REG" at bounding box center [481, 183] width 72 height 11
type input "DE_RI_SC_XSELL_REG"
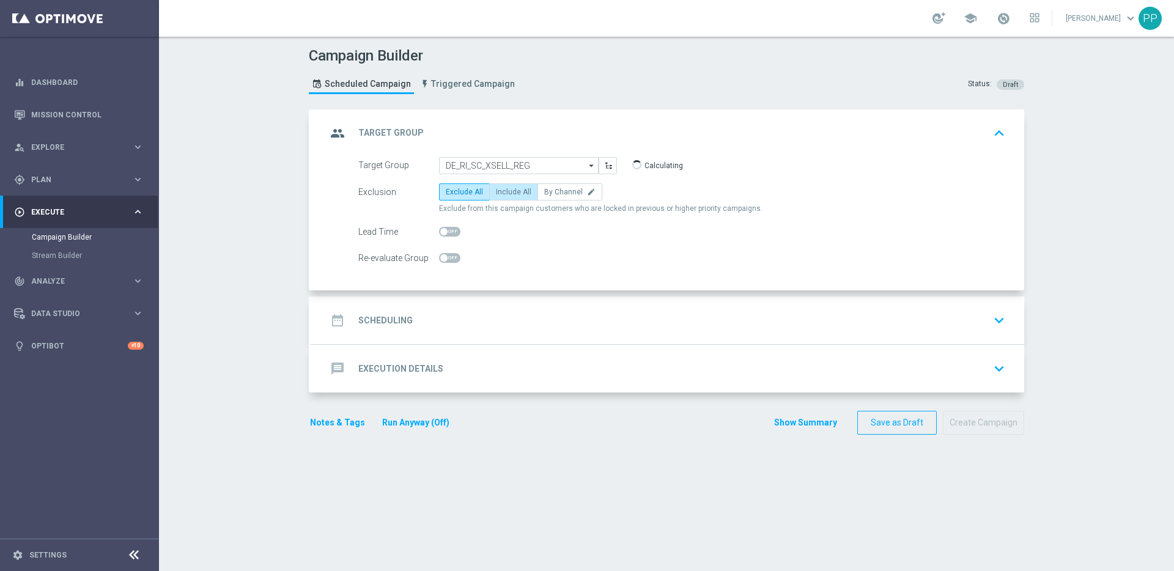
click at [498, 185] on label "Include All" at bounding box center [513, 191] width 49 height 17
click at [498, 190] on input "Include All" at bounding box center [500, 194] width 8 height 8
radio input "true"
click at [372, 313] on div "date_range Scheduling" at bounding box center [370, 320] width 86 height 22
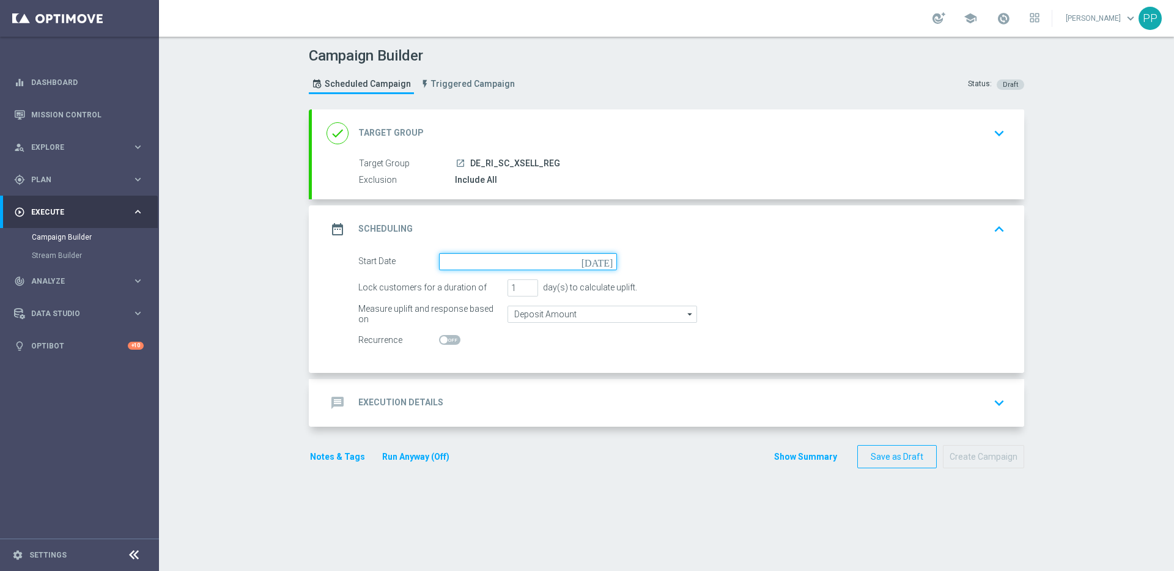
click at [455, 266] on input at bounding box center [528, 261] width 178 height 17
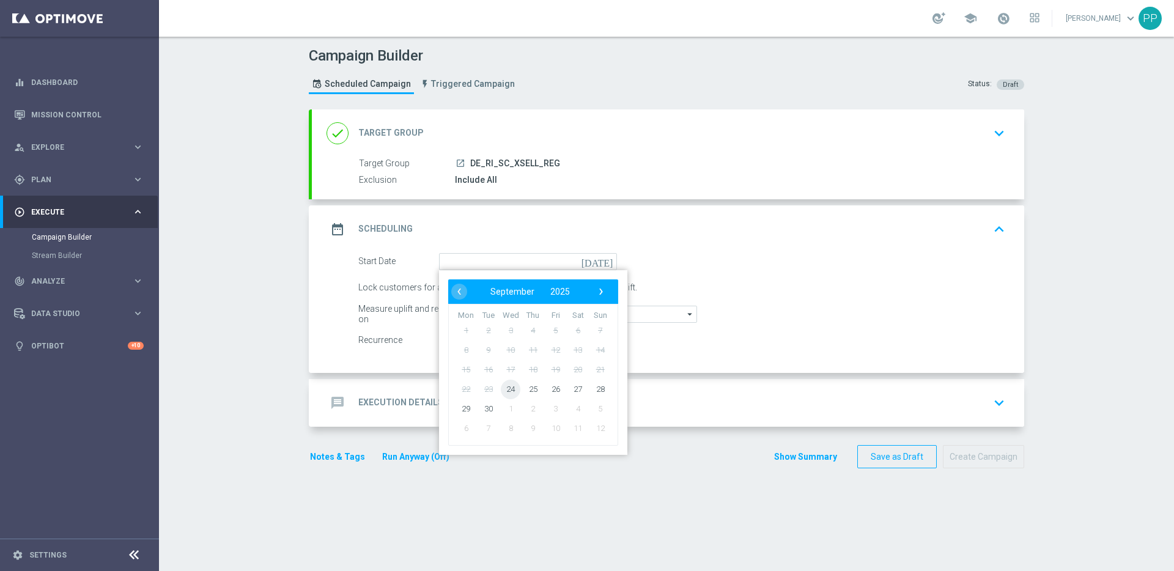
click at [504, 387] on span "24" at bounding box center [511, 389] width 20 height 20
type input "24 Sep 2025"
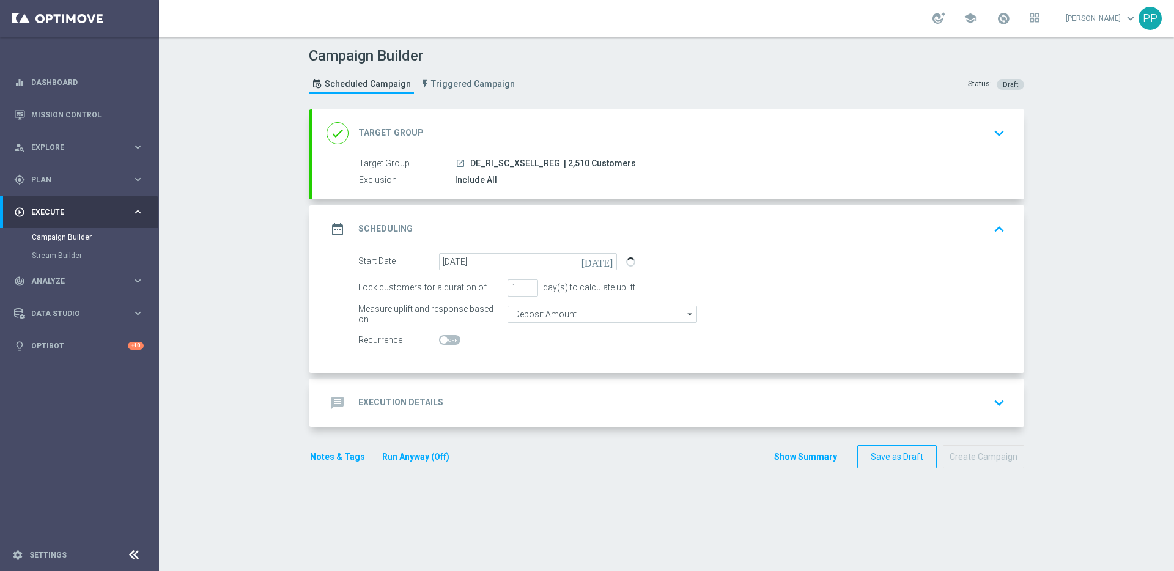
click at [389, 399] on h2 "Execution Details" at bounding box center [400, 403] width 85 height 12
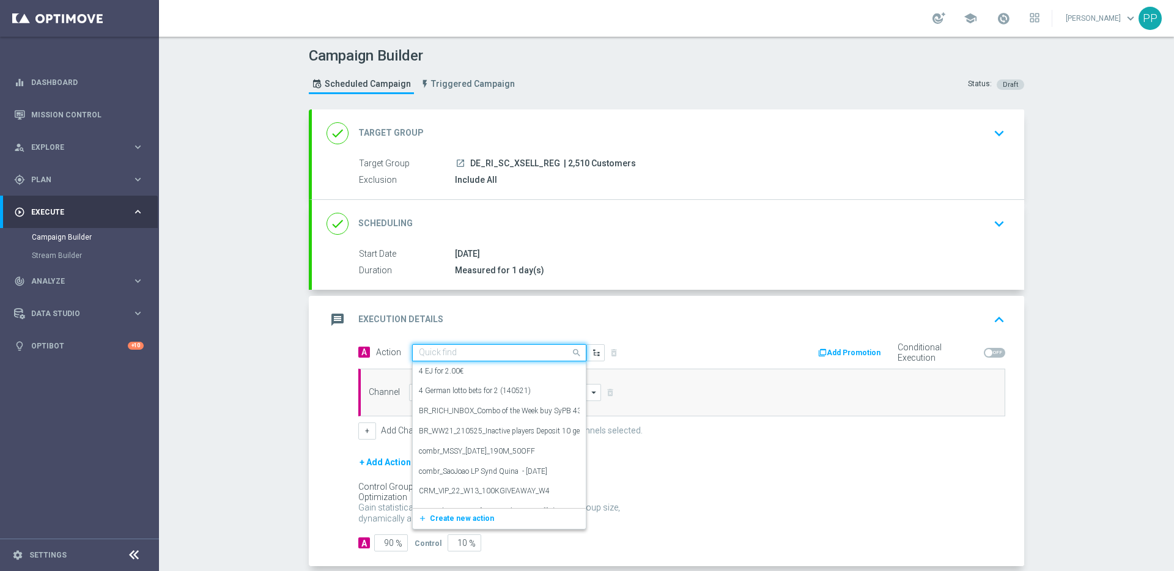
click at [437, 354] on input "text" at bounding box center [487, 353] width 136 height 10
paste input "Scratch Xsell Offer of the Week - MC"
type input "Scratch Xsell Offer of the Week - MC"
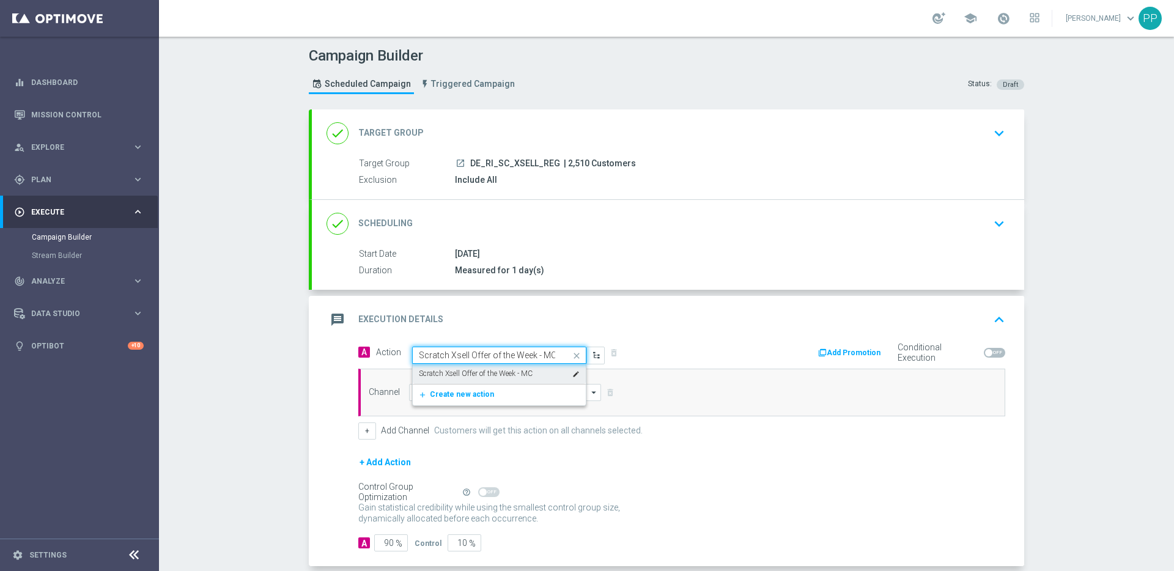
click at [442, 378] on label "Scratch Xsell Offer of the Week - MC" at bounding box center [476, 374] width 114 height 10
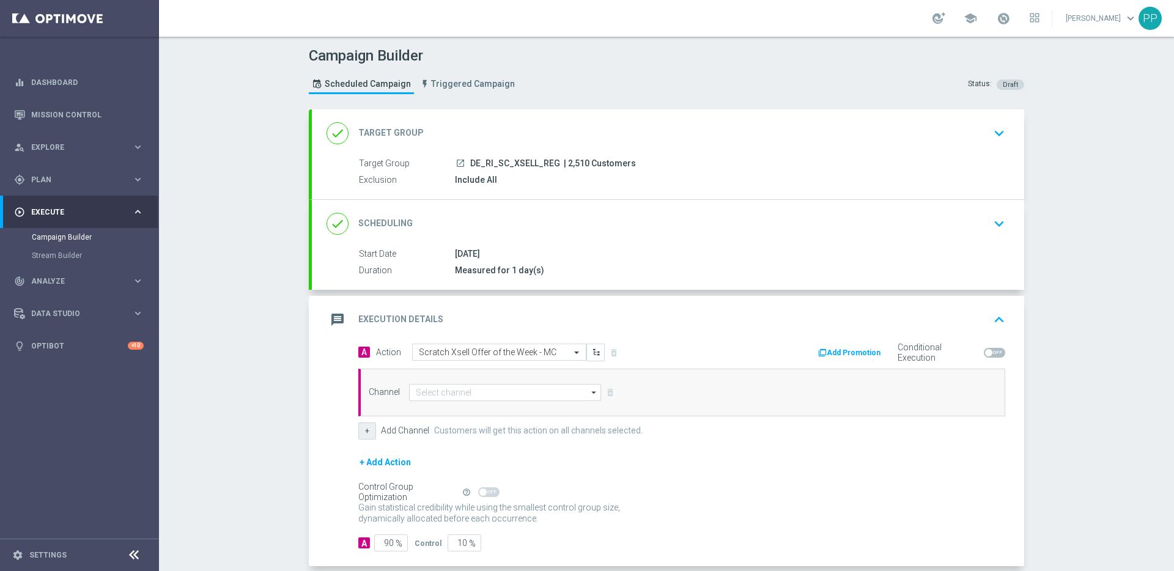
click at [365, 429] on button "+" at bounding box center [367, 431] width 18 height 17
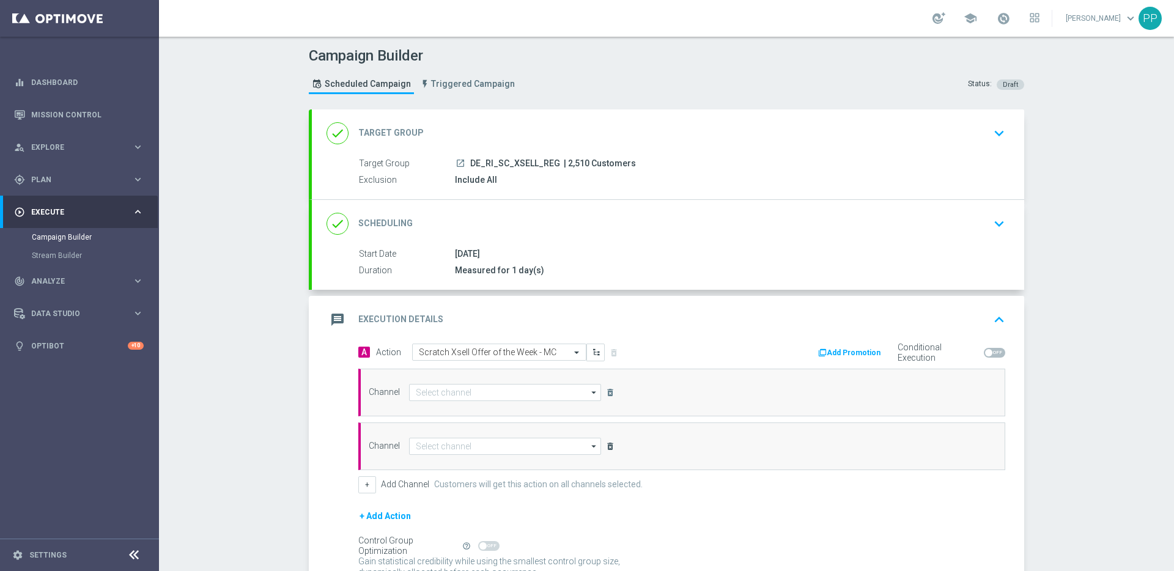
click at [607, 448] on icon "delete_forever" at bounding box center [611, 447] width 10 height 10
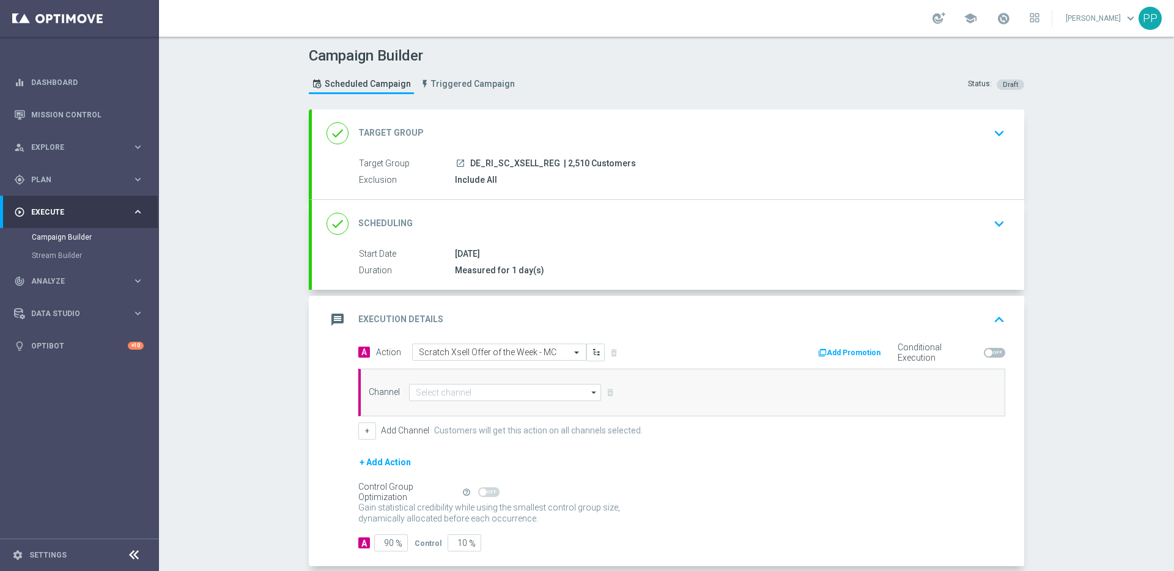
click at [378, 461] on button "+ Add Action" at bounding box center [385, 462] width 54 height 15
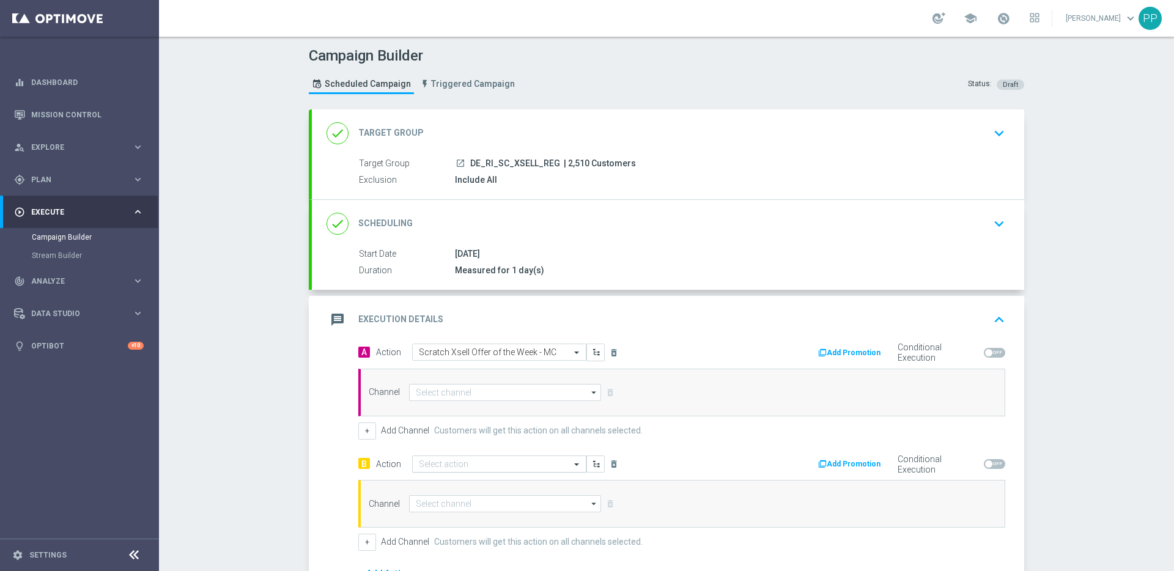
click at [438, 462] on input "text" at bounding box center [487, 464] width 136 height 10
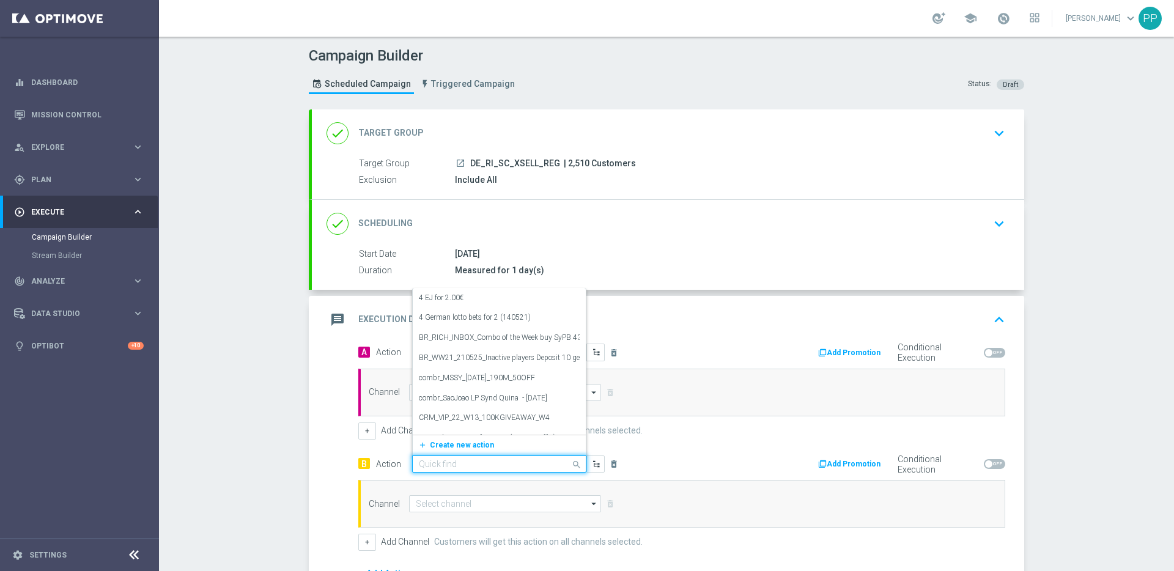
paste input "Scratch Xsell Offer of the Week - bundle"
type input "Scratch Xsell Offer of the Week - bundle"
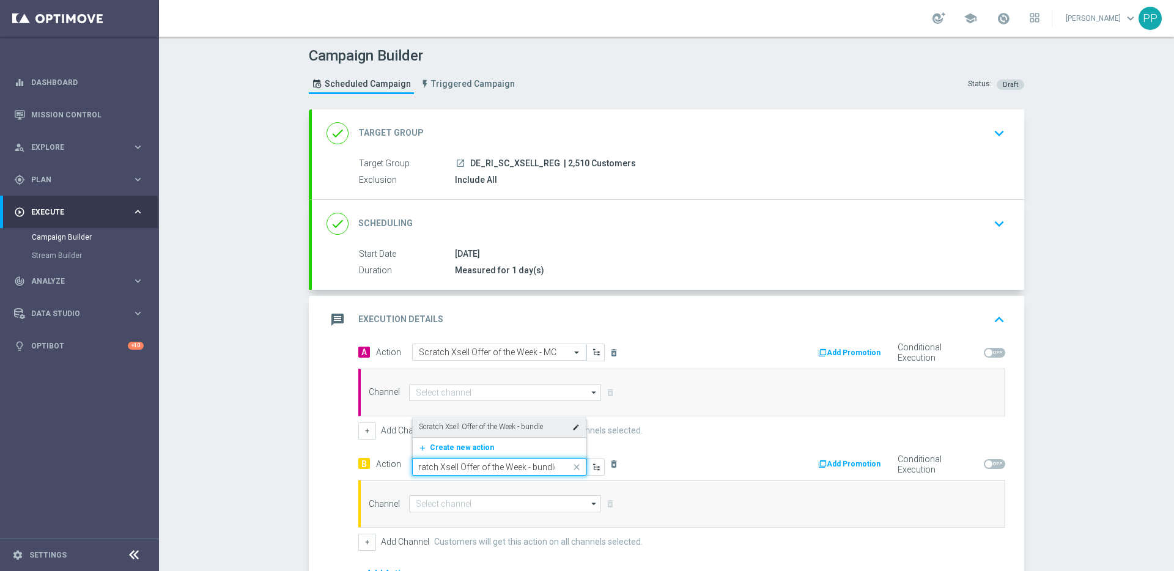
click at [471, 429] on label "Scratch Xsell Offer of the Week - bundle" at bounding box center [481, 427] width 124 height 10
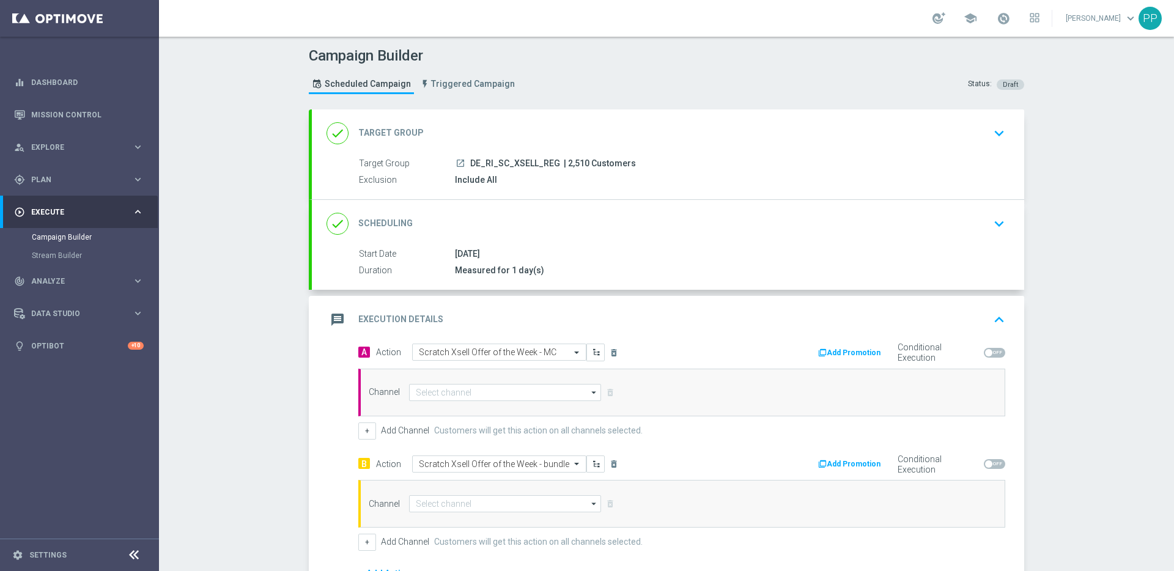
scroll to position [0, 0]
click at [434, 391] on input at bounding box center [505, 392] width 192 height 17
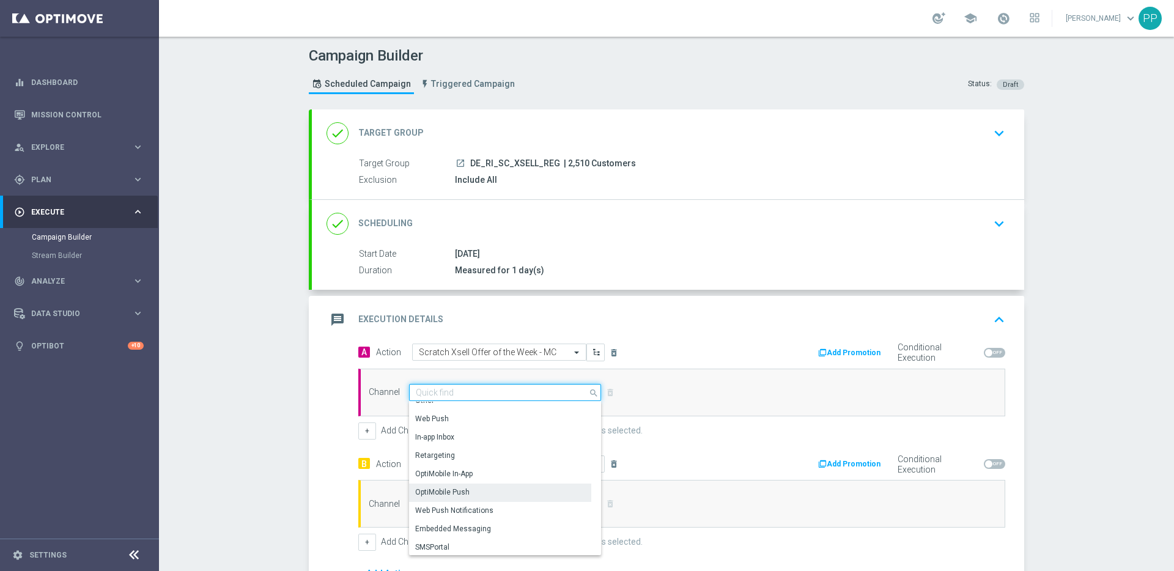
scroll to position [324, 0]
click at [435, 524] on div "Embedded Messaging" at bounding box center [454, 527] width 76 height 11
type input "Embedded Messaging"
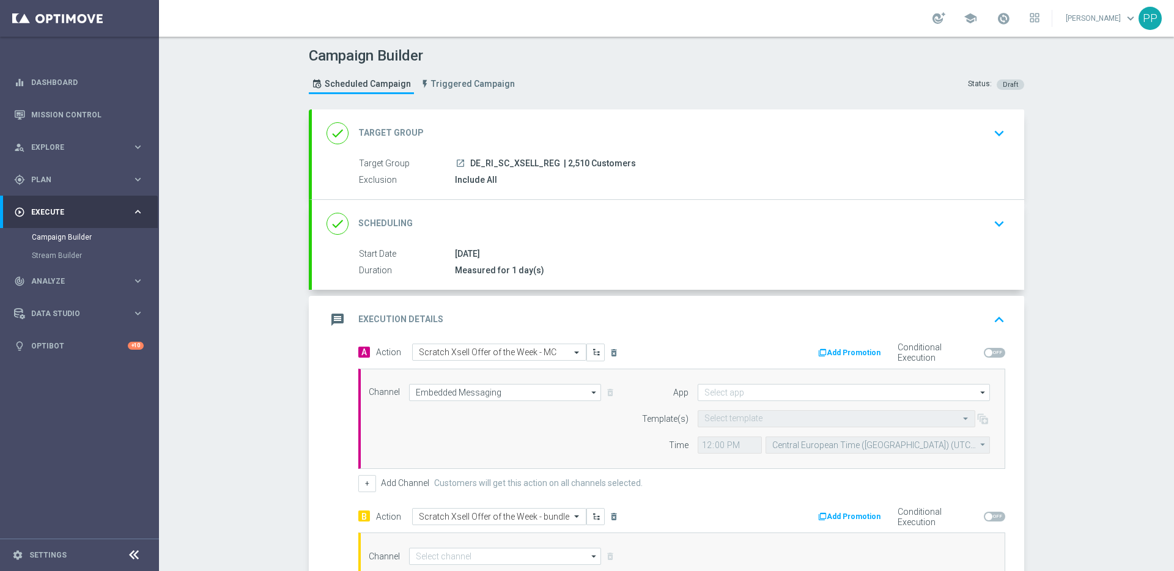
click at [427, 506] on div "A Action Select action Scratch Xsell Offer of the Week - MC delete_forever Add …" at bounding box center [681, 474] width 647 height 261
click at [432, 551] on input at bounding box center [505, 556] width 192 height 17
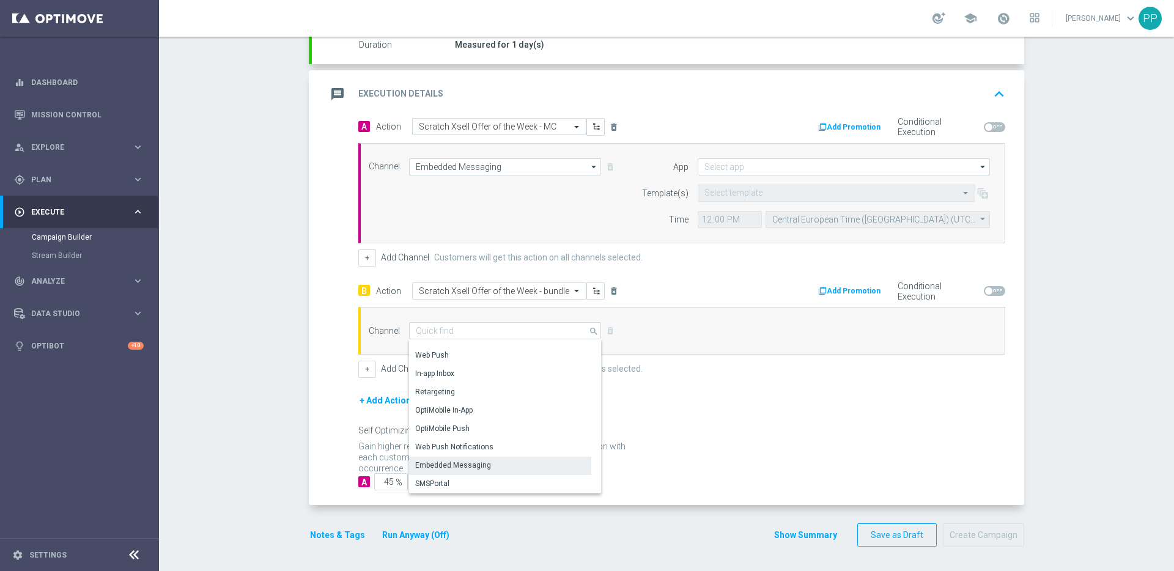
click at [439, 463] on div "Embedded Messaging" at bounding box center [453, 465] width 76 height 11
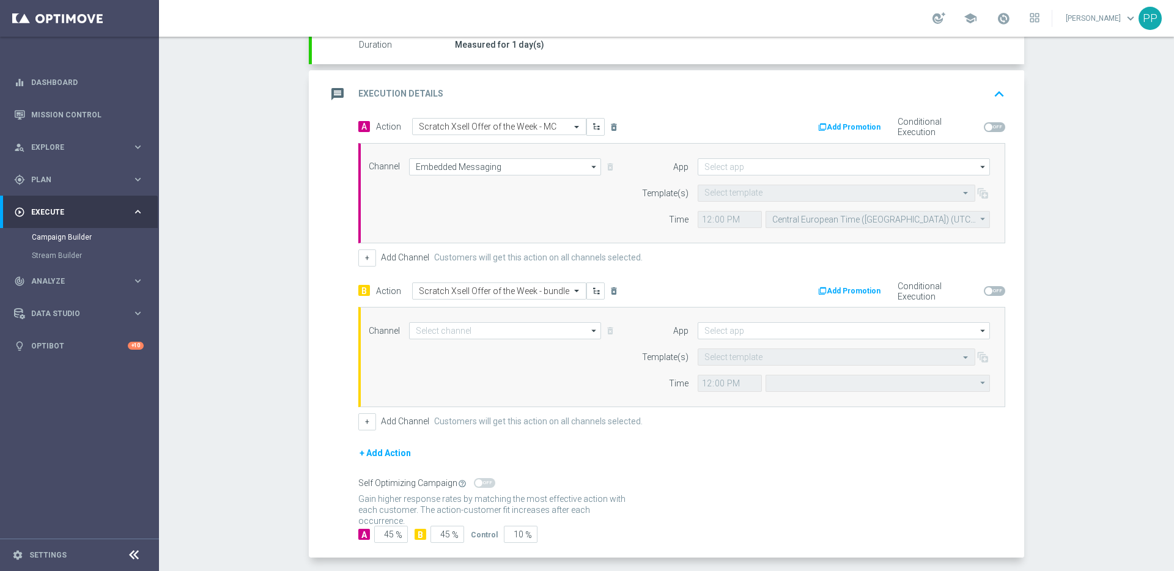
type input "Embedded Messaging"
type input "Central European Time (Budapest) (UTC +02:00)"
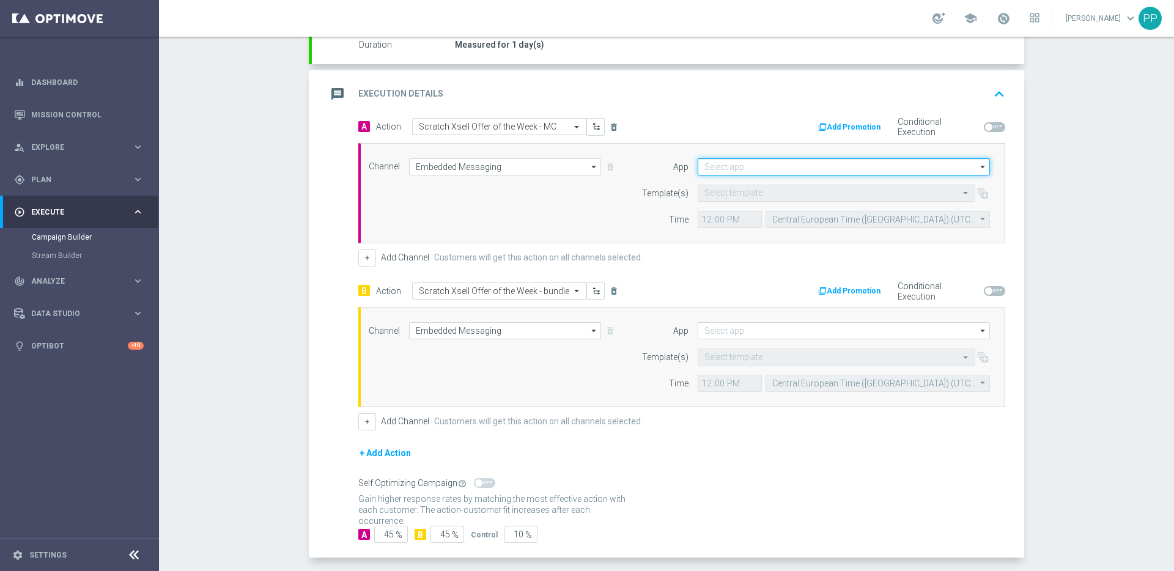
click at [719, 168] on input at bounding box center [844, 166] width 292 height 17
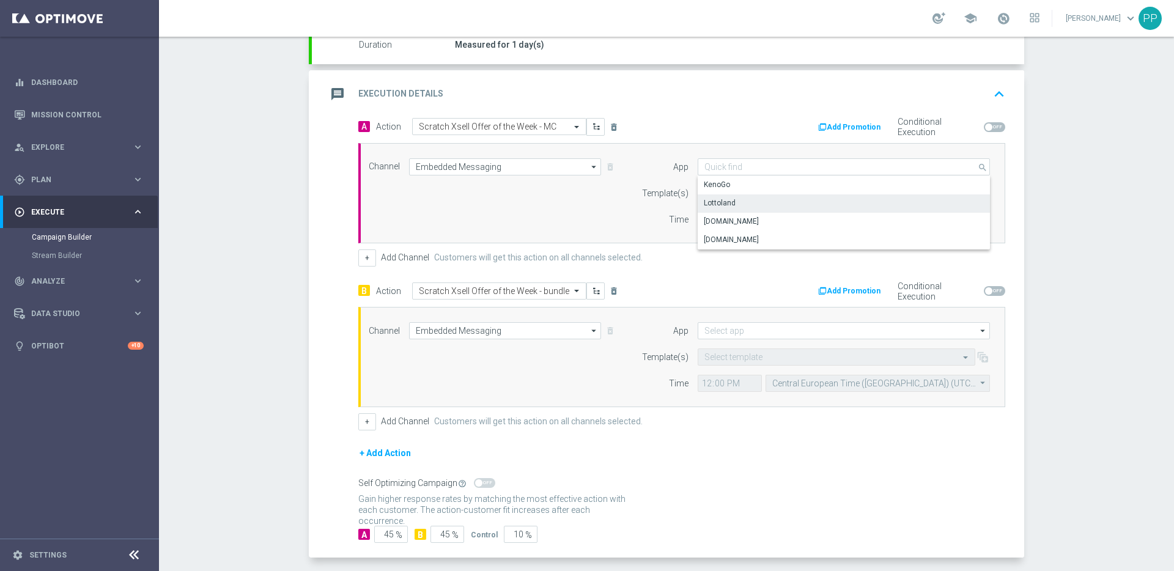
click at [714, 204] on div "Lottoland" at bounding box center [720, 203] width 32 height 11
type input "Lottoland"
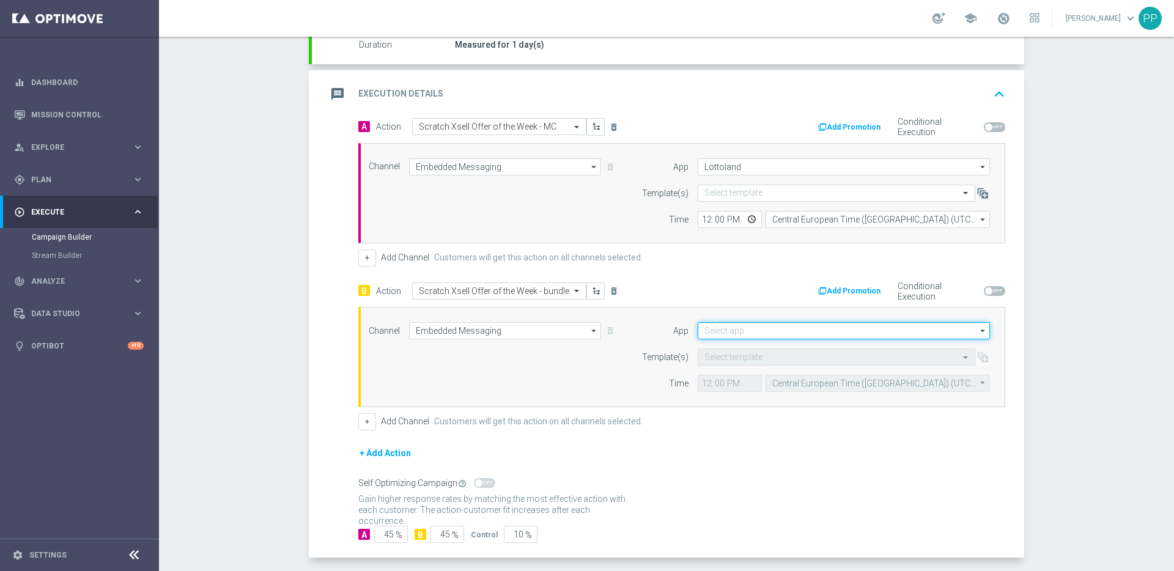
click at [719, 335] on input at bounding box center [844, 330] width 292 height 17
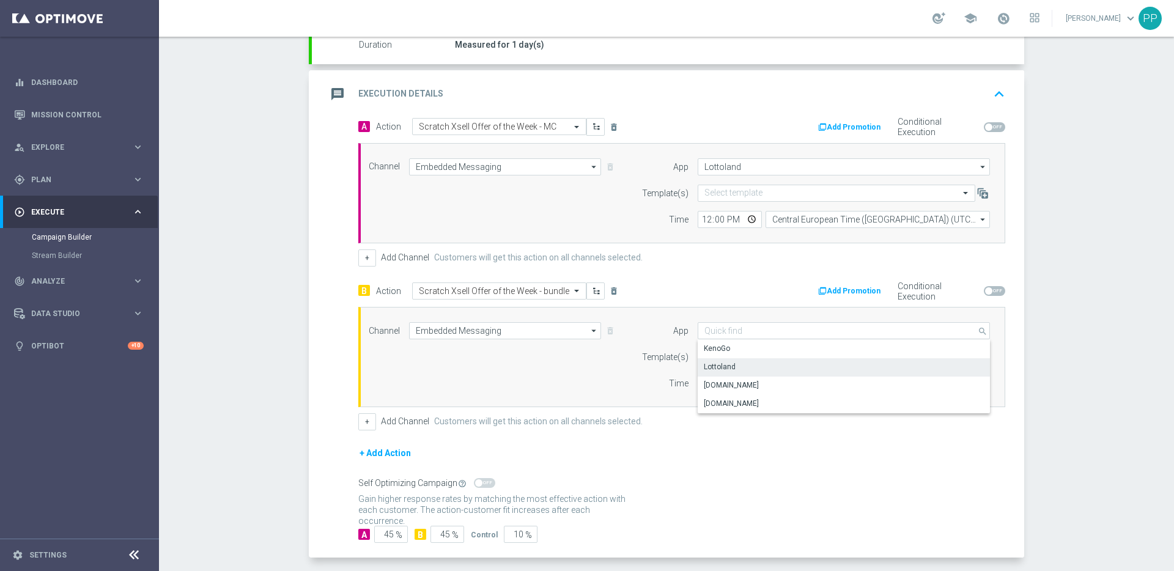
click at [712, 371] on div "Lottoland" at bounding box center [720, 366] width 32 height 11
type input "Lottoland"
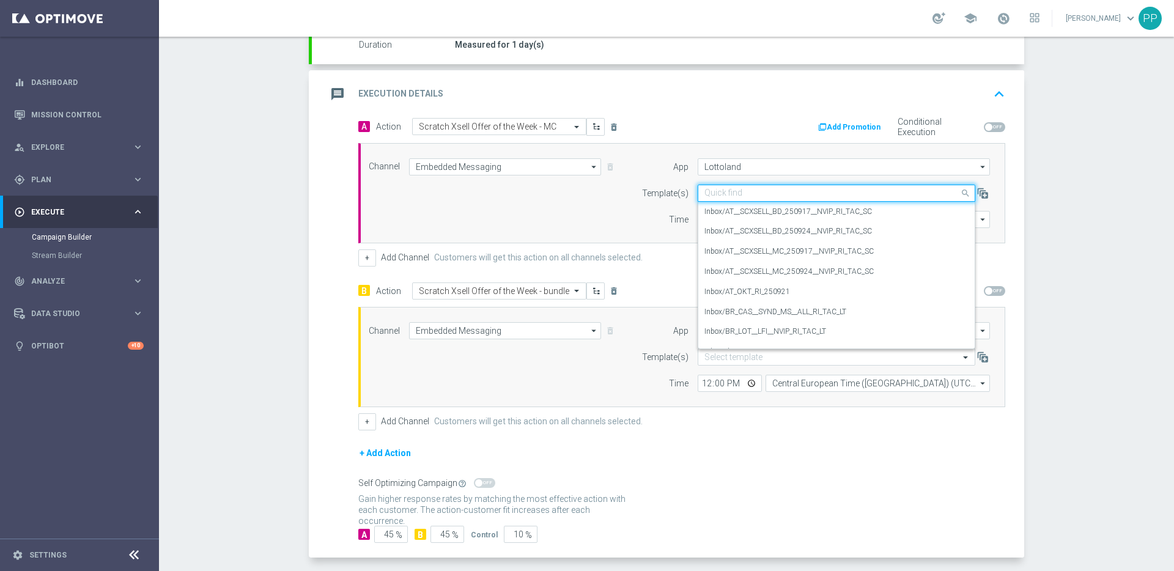
click at [727, 193] on input "text" at bounding box center [825, 193] width 240 height 10
paste input "DE_REG__SCXSELL_MC_250924__NVIP_RI_TAC_SC"
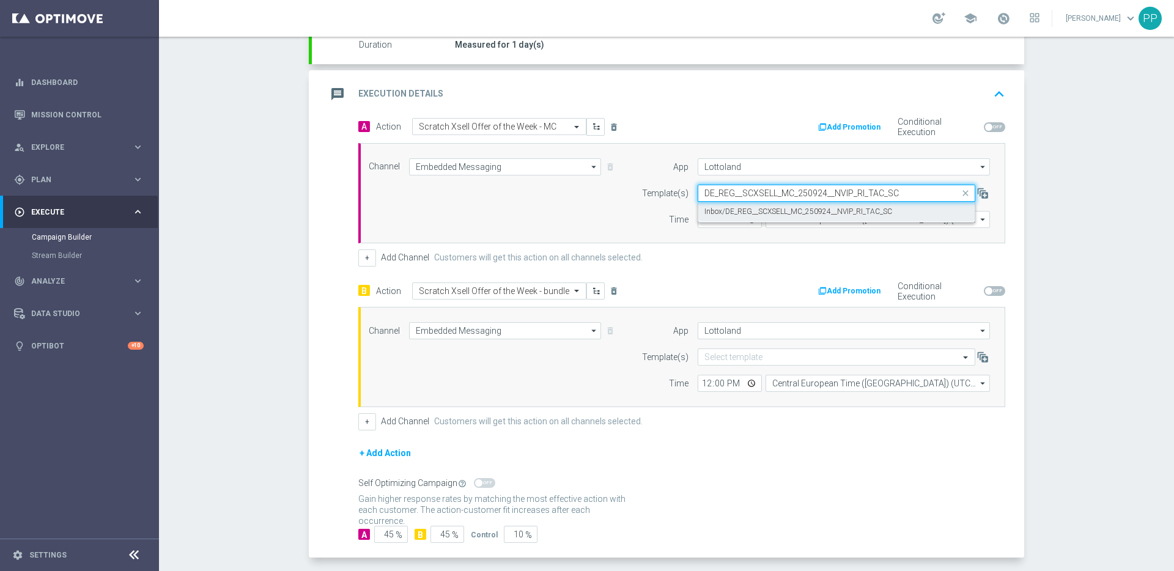
click at [727, 210] on label "Inbox/DE_REG__SCXSELL_MC_250924__NVIP_RI_TAC_SC" at bounding box center [799, 212] width 188 height 10
type input "DE_REG__SCXSELL_MC_250924__NVIP_RI_TAC_SC"
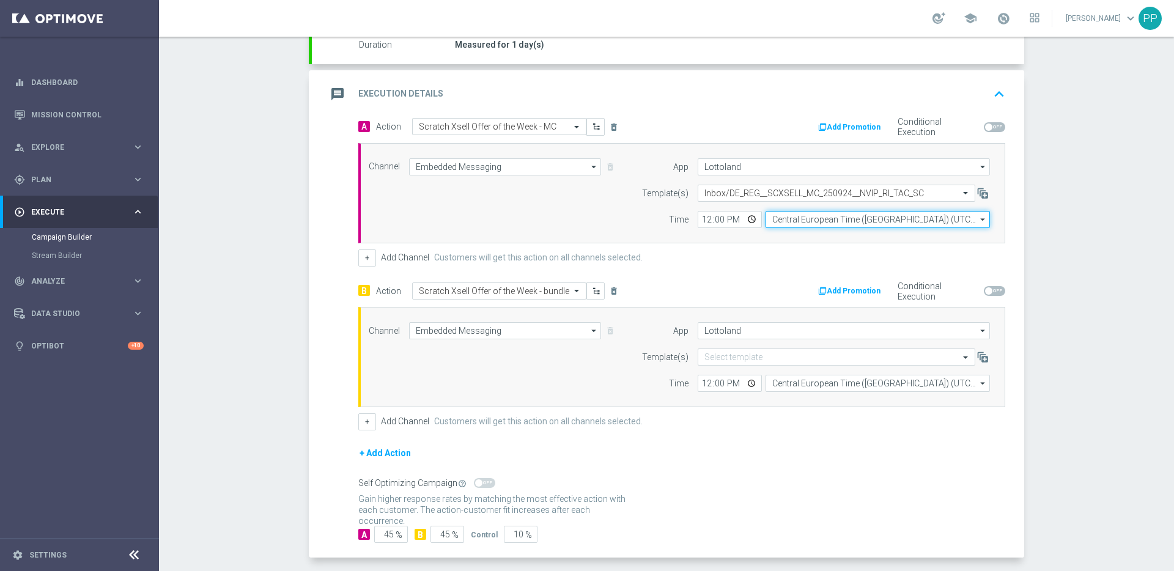
click at [791, 220] on input "Central European Time (Budapest) (UTC +02:00)" at bounding box center [878, 219] width 224 height 17
click at [794, 226] on input "ber" at bounding box center [878, 219] width 224 height 17
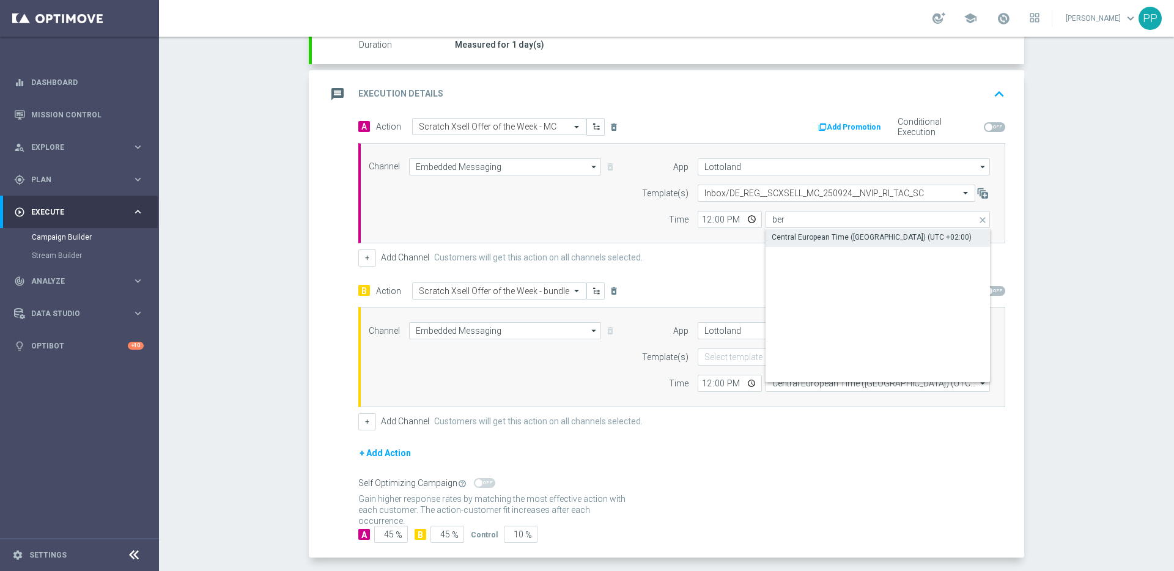
click at [795, 233] on div "Central European Time (Berlin) (UTC +02:00)" at bounding box center [872, 237] width 200 height 11
type input "Central European Time (Berlin) (UTC +02:00)"
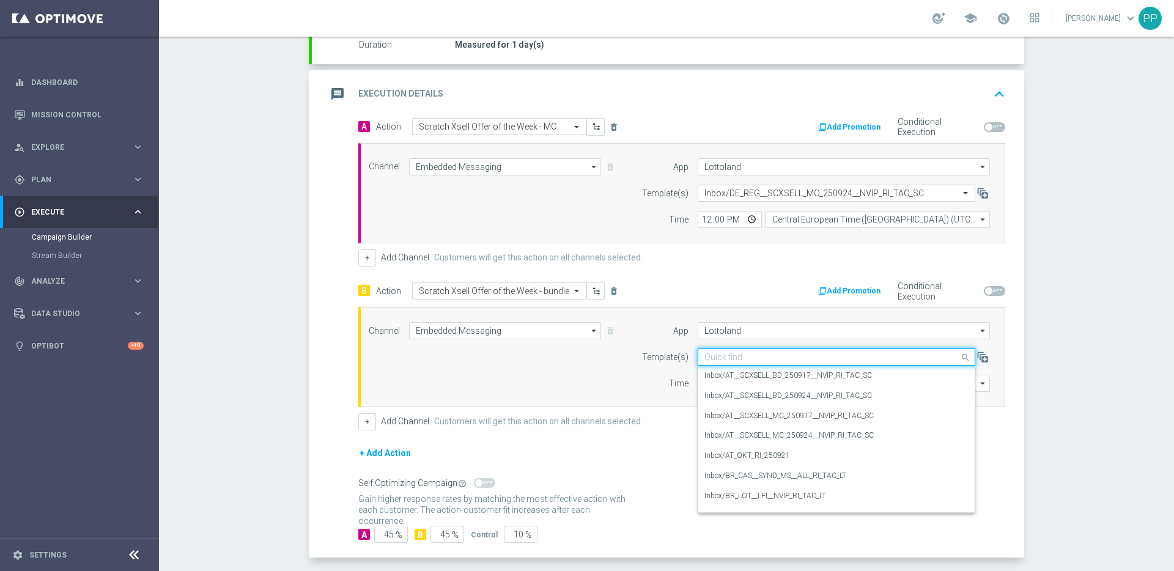
click at [746, 360] on input "text" at bounding box center [825, 357] width 240 height 10
paste input "Retrieving data. Wait a few seconds and try to cut or copy again."
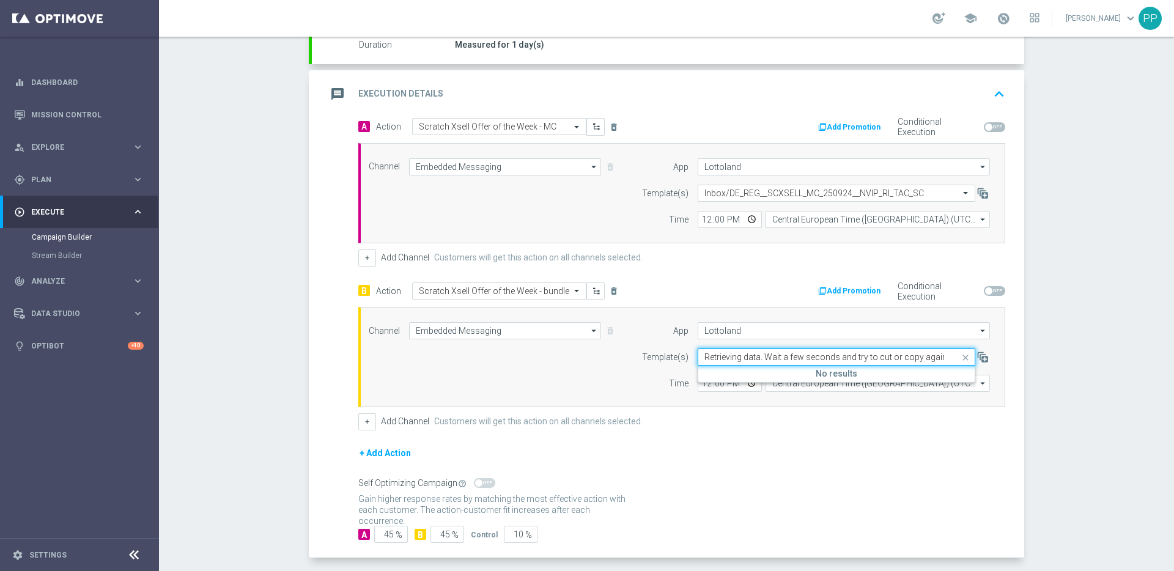
type input "Retrieving data. Wait a few seconds and try to cut or copy again."
click at [962, 355] on span at bounding box center [967, 357] width 15 height 10
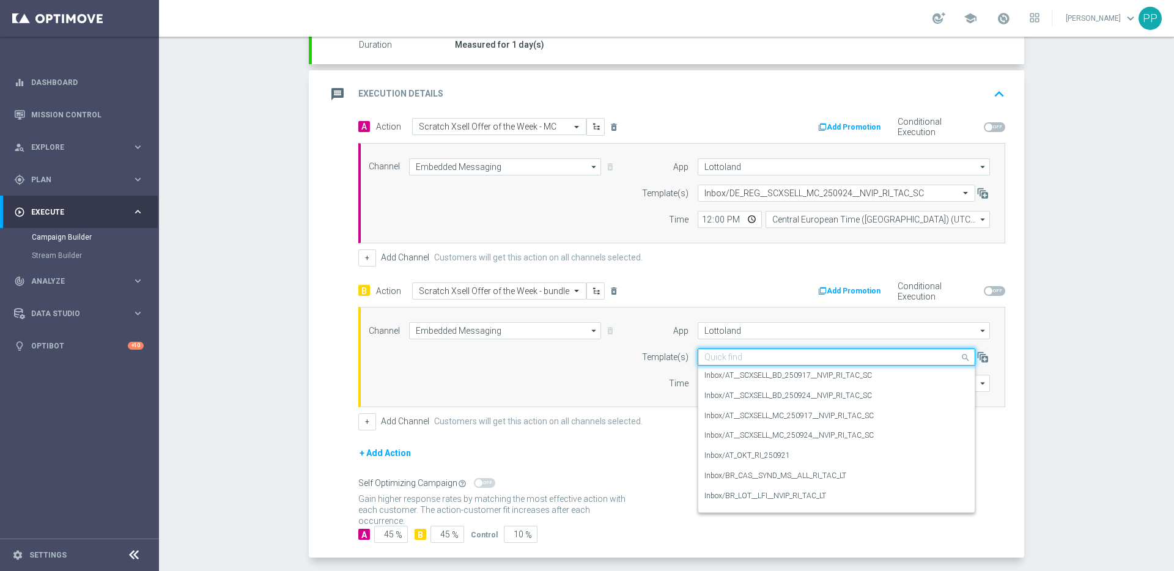
click at [785, 356] on input "text" at bounding box center [825, 357] width 240 height 10
paste input "Retrieving data. Wait a few seconds and try to cut or copy again."
type input "Retrieving data. Wait a few seconds and try to cut or copy again."
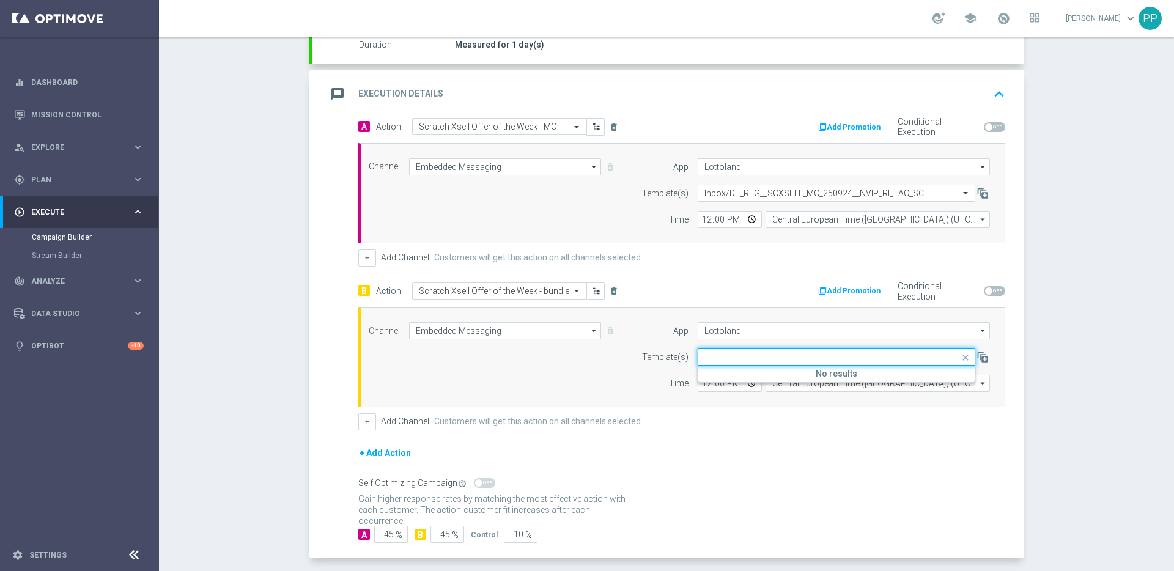
click at [744, 438] on form "A Action Select action Scratch Xsell Offer of the Week - MC delete_forever Add …" at bounding box center [681, 330] width 647 height 425
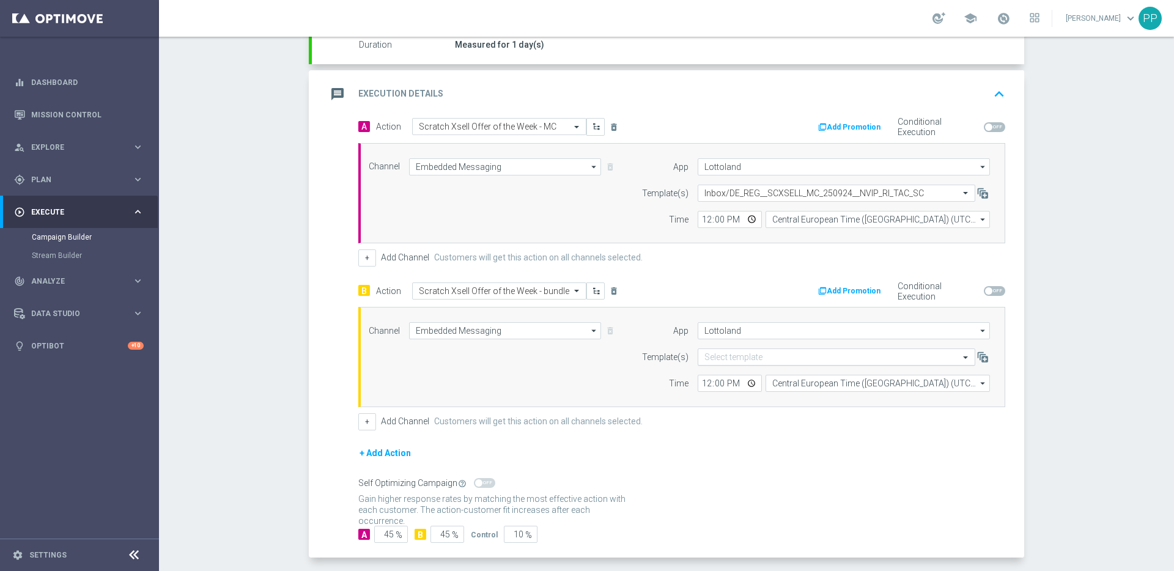
click at [739, 355] on input "text" at bounding box center [825, 357] width 240 height 10
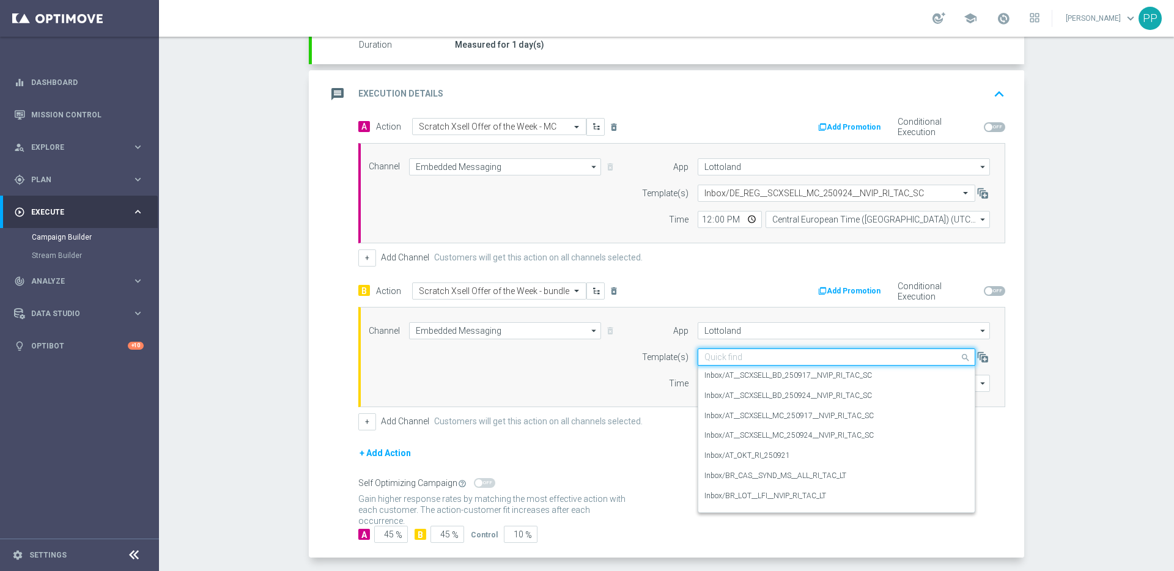
paste input "DE_REG__SCXSELL_BD_250924__NVIP_RI_TAC_SC"
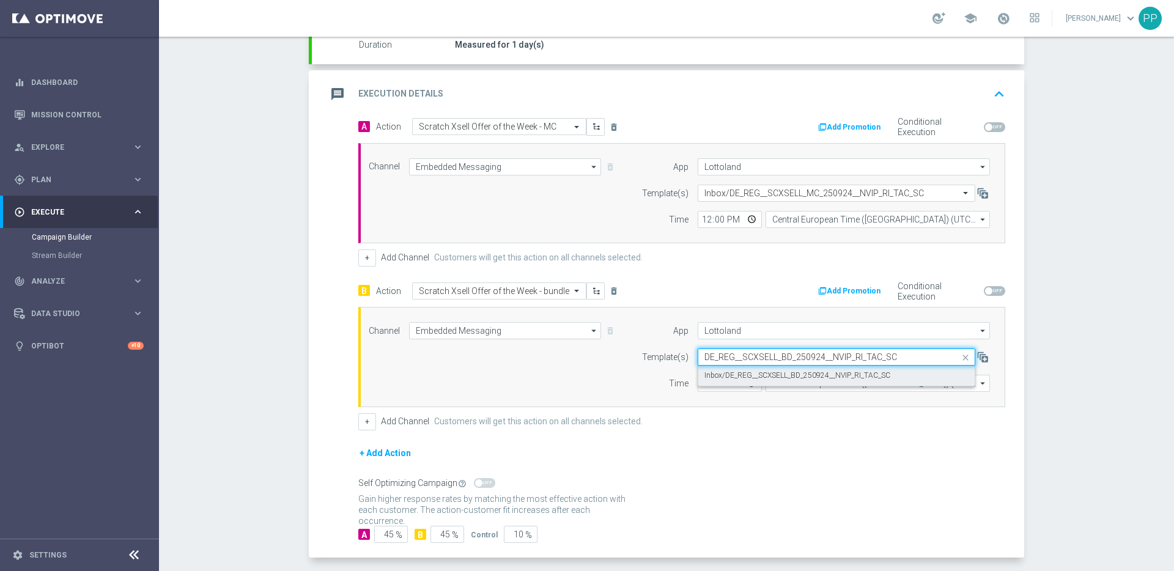
click at [739, 378] on label "Inbox/DE_REG__SCXSELL_BD_250924__NVIP_RI_TAC_SC" at bounding box center [798, 376] width 186 height 10
type input "DE_REG__SCXSELL_BD_250924__NVIP_RI_TAC_SC"
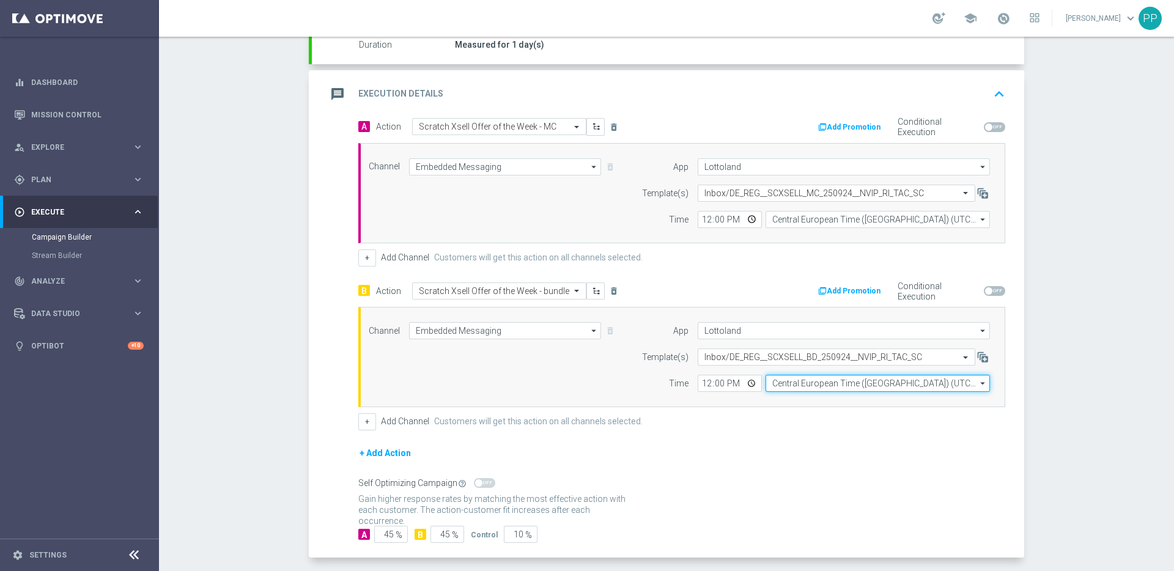
click at [794, 388] on input "Central European Time (Budapest) (UTC +02:00)" at bounding box center [878, 383] width 224 height 17
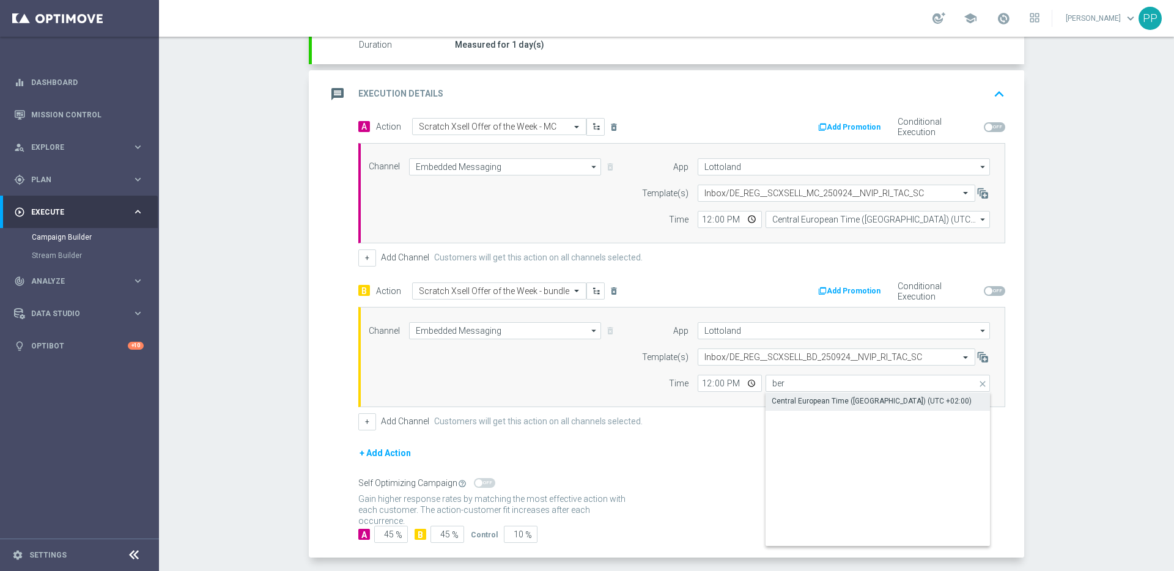
click at [807, 399] on div "Central European Time (Berlin) (UTC +02:00)" at bounding box center [872, 401] width 200 height 11
type input "Central European Time (Berlin) (UTC +02:00)"
click at [716, 439] on form "A Action Select action Scratch Xsell Offer of the Week - MC delete_forever Add …" at bounding box center [681, 330] width 647 height 425
drag, startPoint x: 387, startPoint y: 531, endPoint x: 380, endPoint y: 531, distance: 7.4
click at [380, 531] on input "45" at bounding box center [391, 534] width 34 height 17
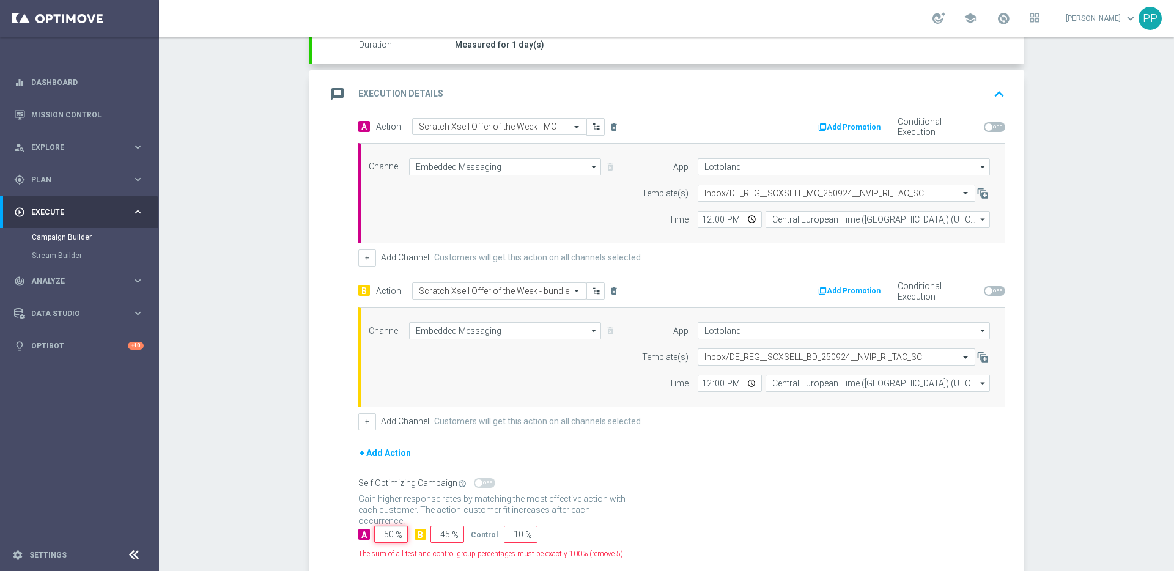
type input "50"
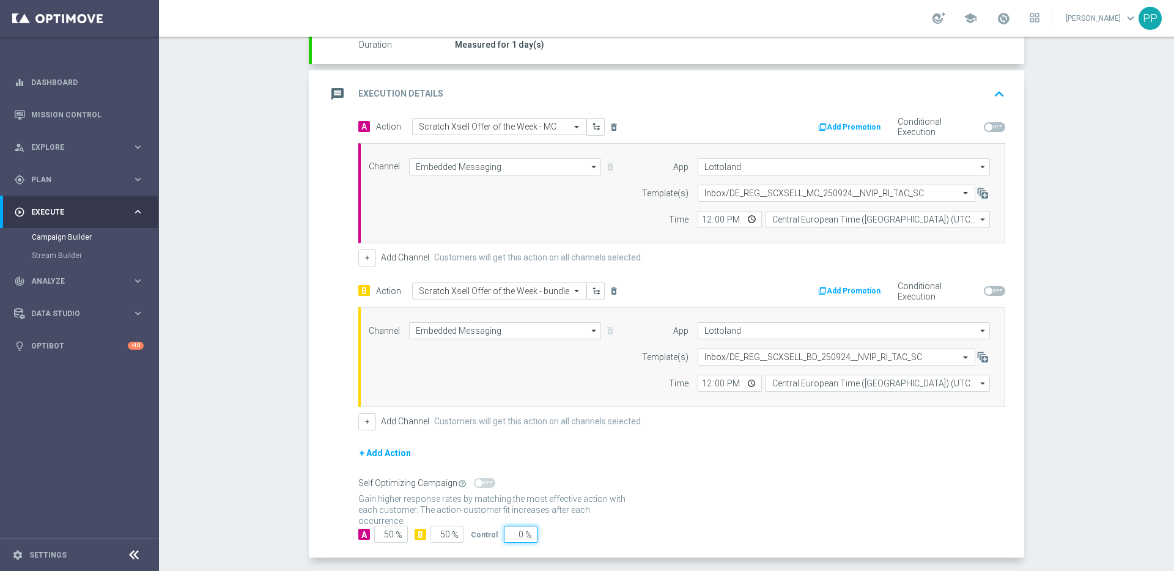
type input "0"
click at [579, 533] on div "A 50 % B 50 % Control 0 %" at bounding box center [681, 534] width 647 height 17
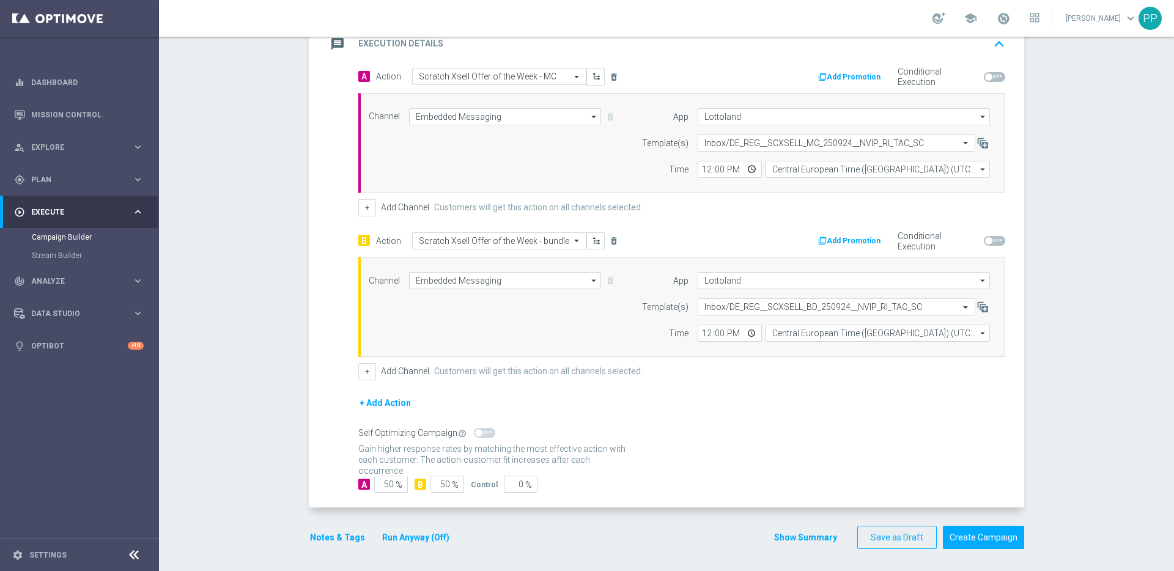
scroll to position [278, 0]
click at [335, 535] on button "Notes & Tags" at bounding box center [337, 535] width 57 height 15
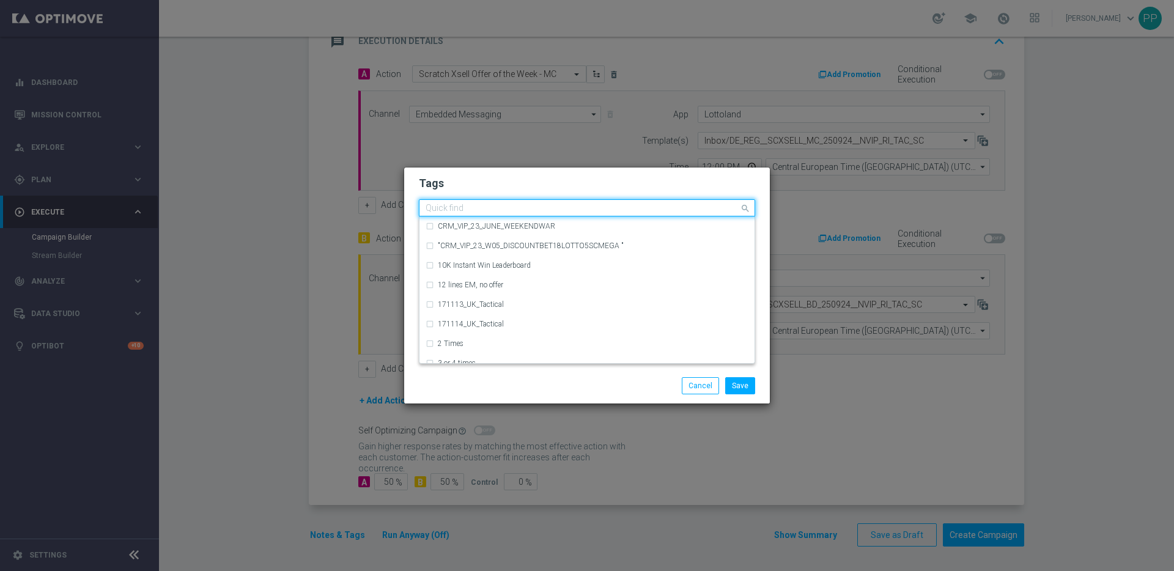
click at [484, 212] on input "text" at bounding box center [583, 209] width 314 height 10
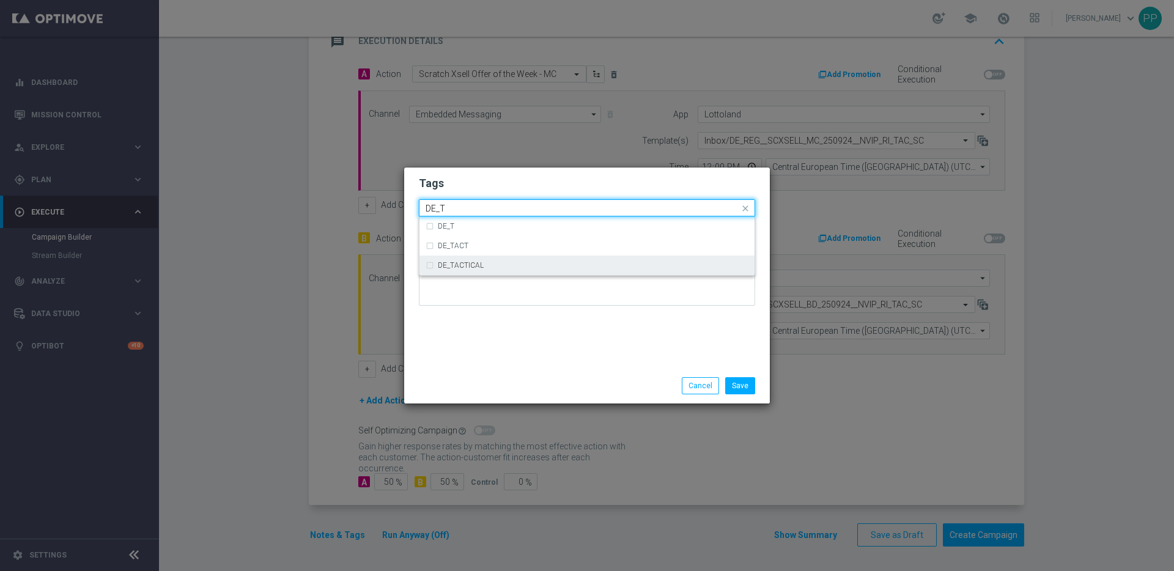
click at [486, 265] on div "DE_TACTICAL" at bounding box center [593, 265] width 311 height 7
type input "DE_T"
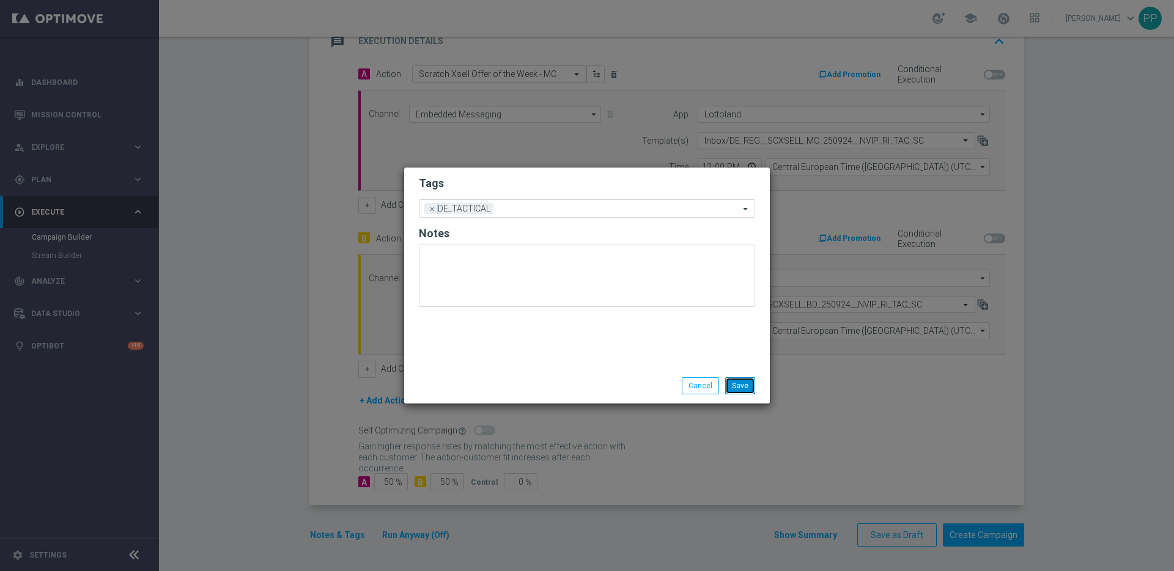
click at [743, 384] on button "Save" at bounding box center [740, 385] width 30 height 17
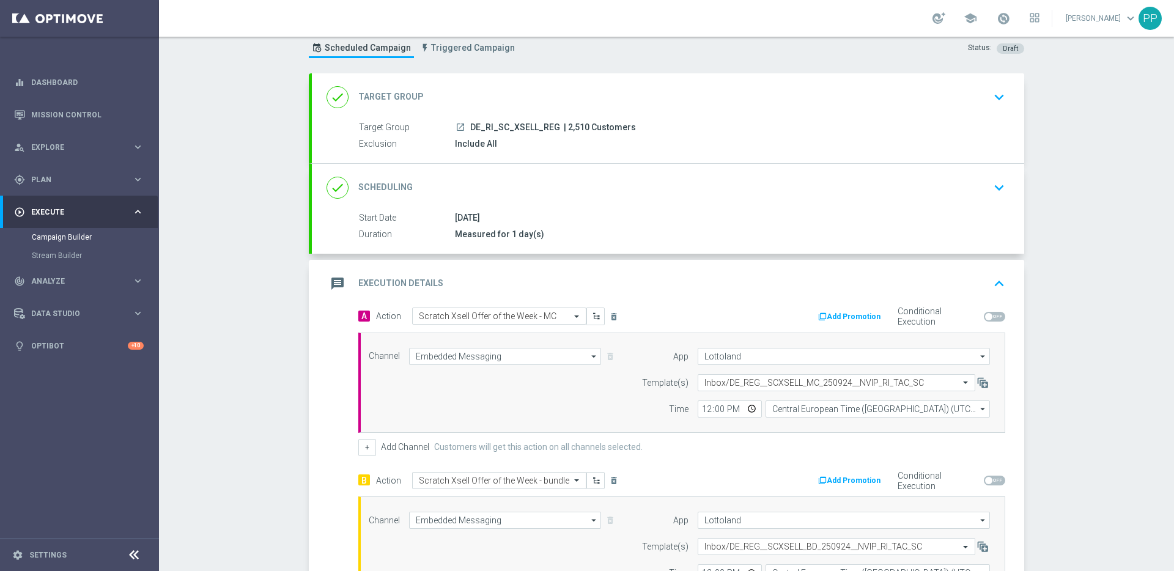
scroll to position [4, 0]
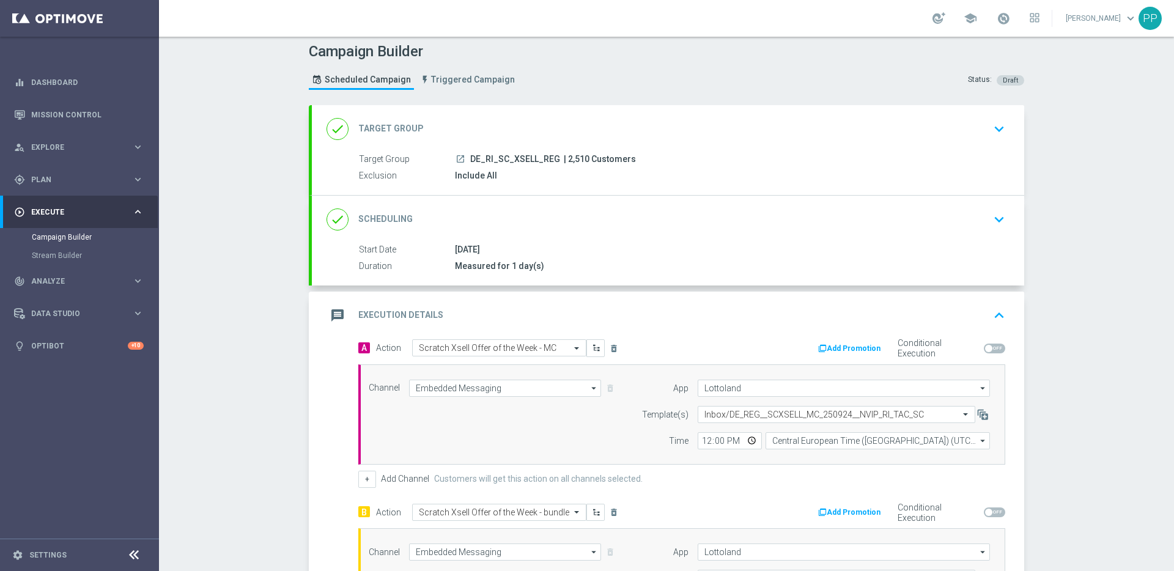
click at [569, 156] on span "| 2,510 Customers" at bounding box center [600, 159] width 72 height 11
copy span "2,510"
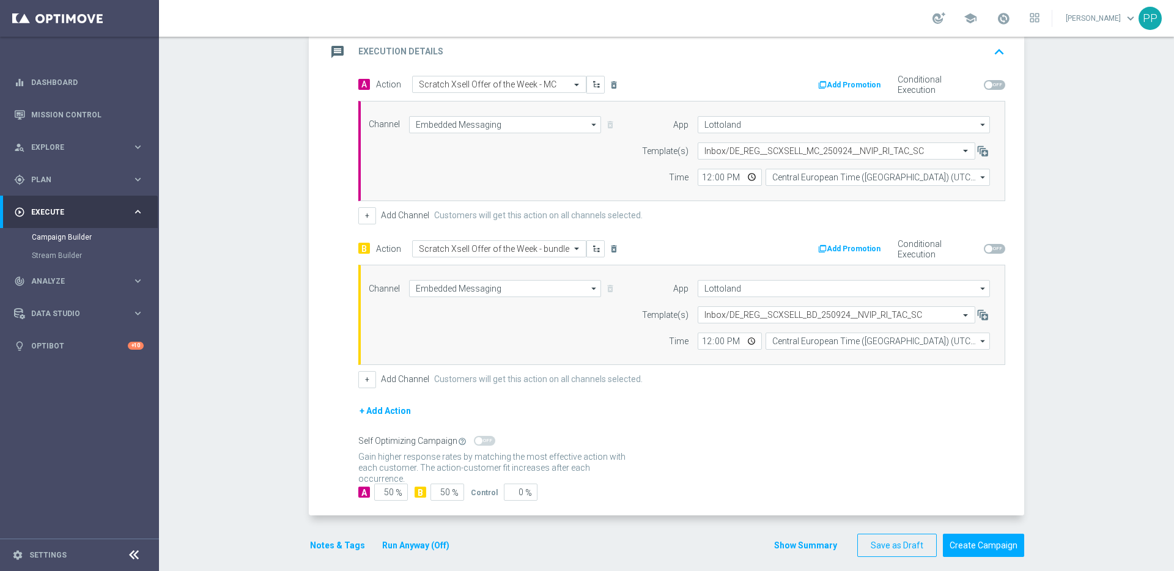
scroll to position [278, 0]
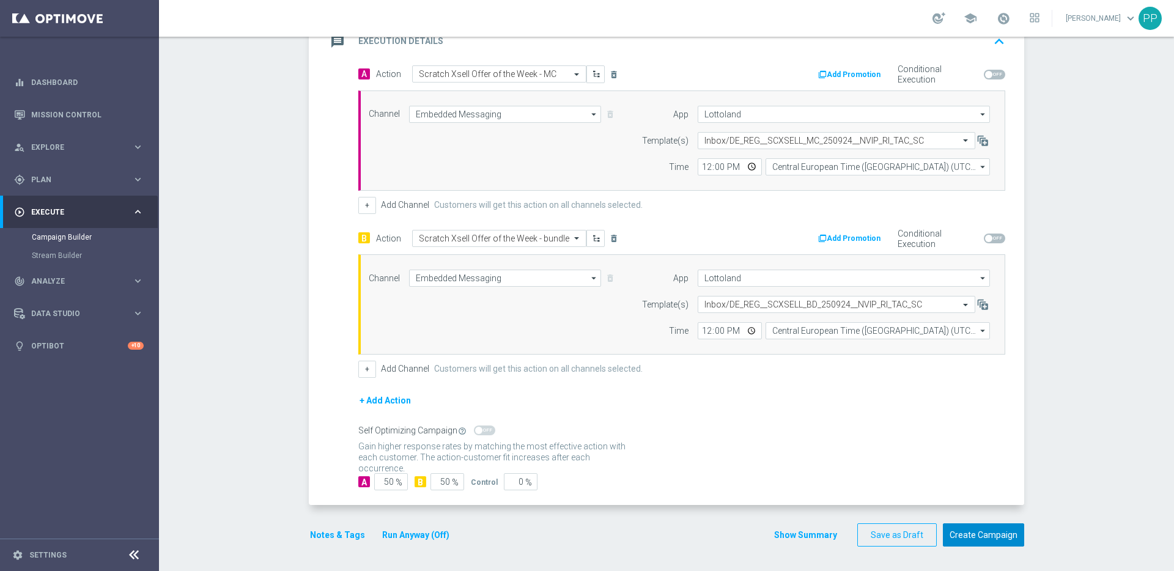
click at [972, 529] on button "Create Campaign" at bounding box center [983, 536] width 81 height 24
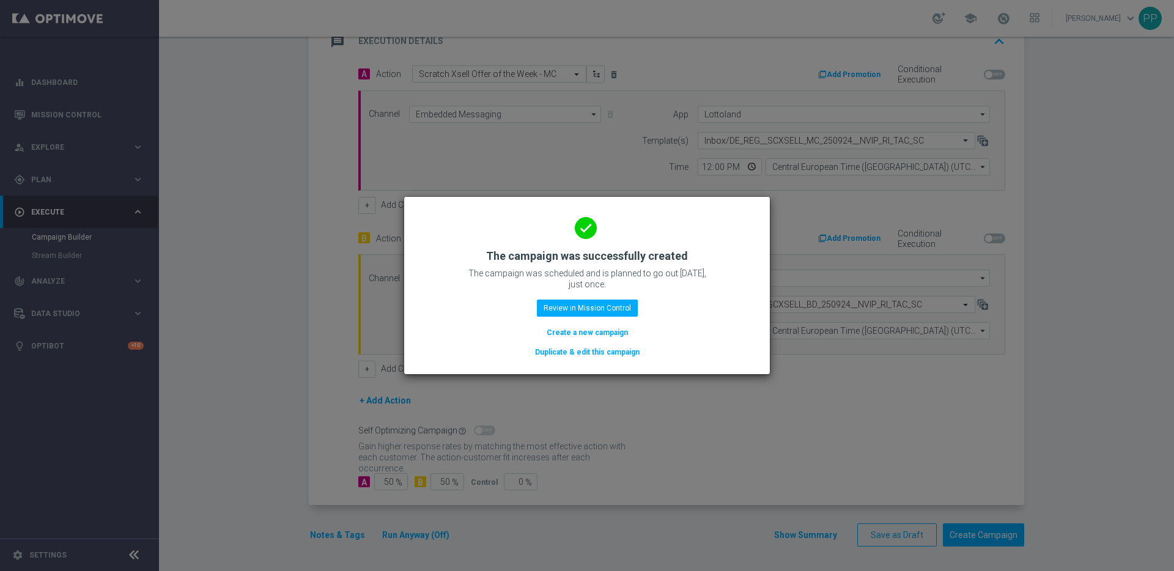
click at [563, 357] on button "Duplicate & edit this campaign" at bounding box center [587, 352] width 107 height 13
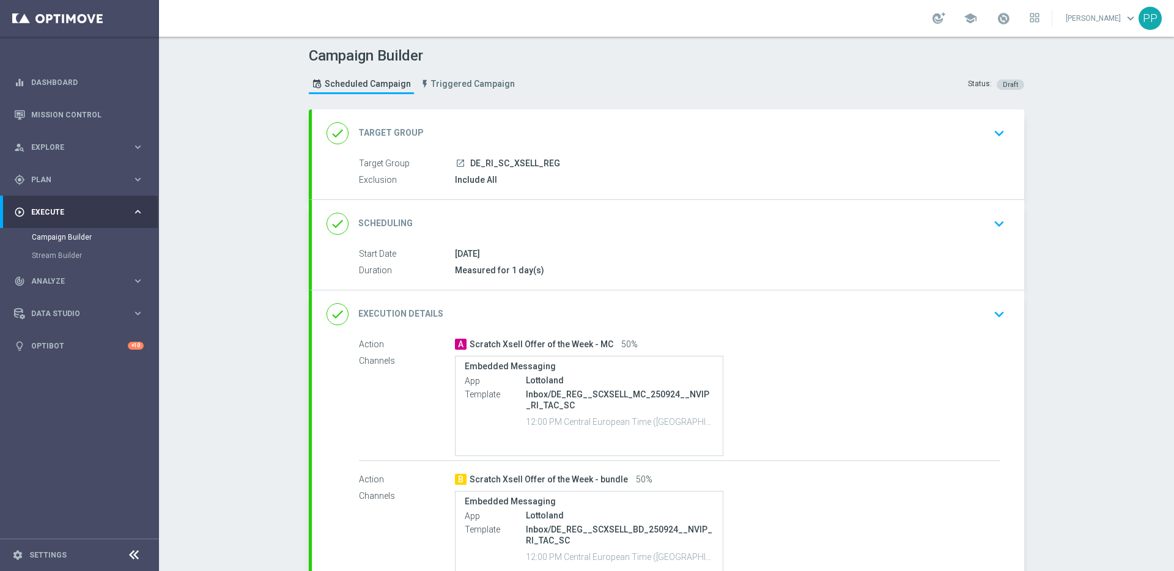
click at [497, 139] on div "done Target Group keyboard_arrow_down" at bounding box center [668, 133] width 683 height 23
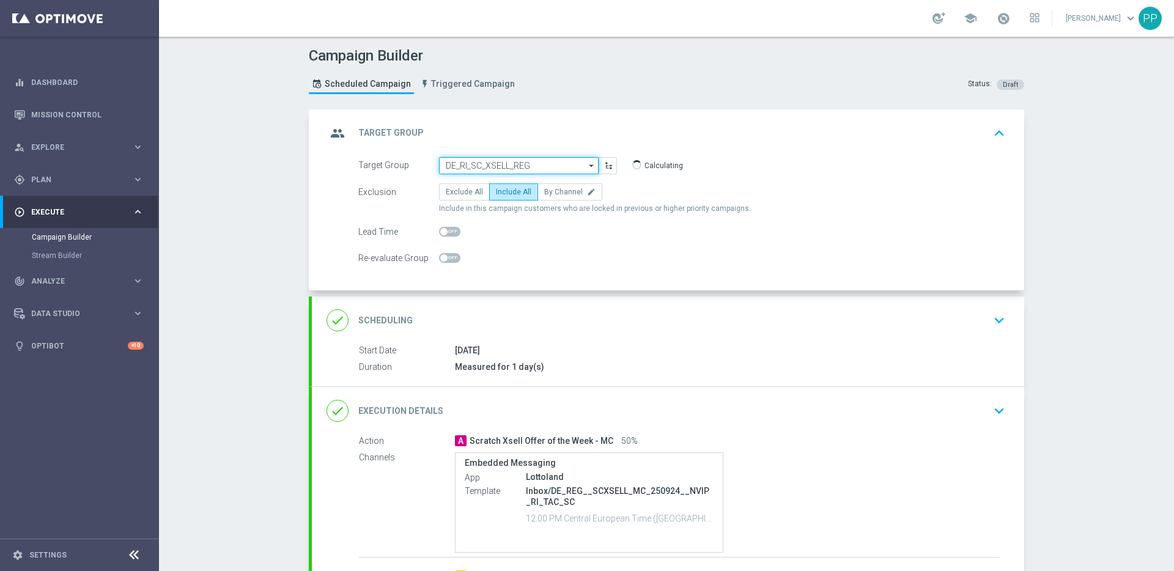
click at [486, 161] on input "DE_RI_SC_XSELL_REG" at bounding box center [519, 165] width 160 height 17
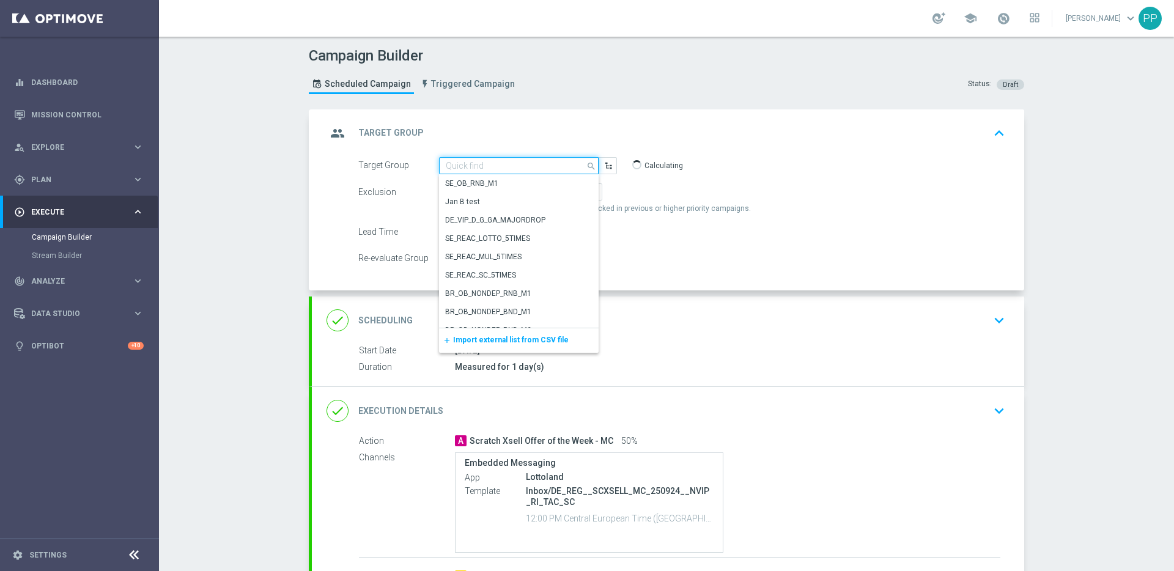
paste input "DE_RI_SC_XSELL_INT"
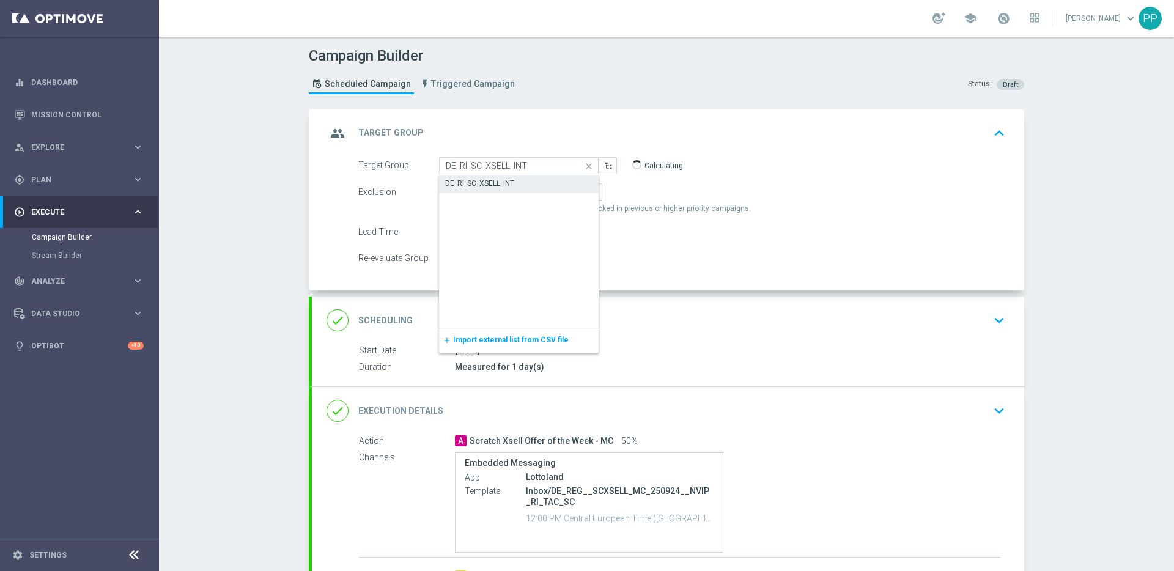
click at [482, 187] on div "DE_RI_SC_XSELL_INT" at bounding box center [479, 183] width 69 height 11
type input "DE_RI_SC_XSELL_INT"
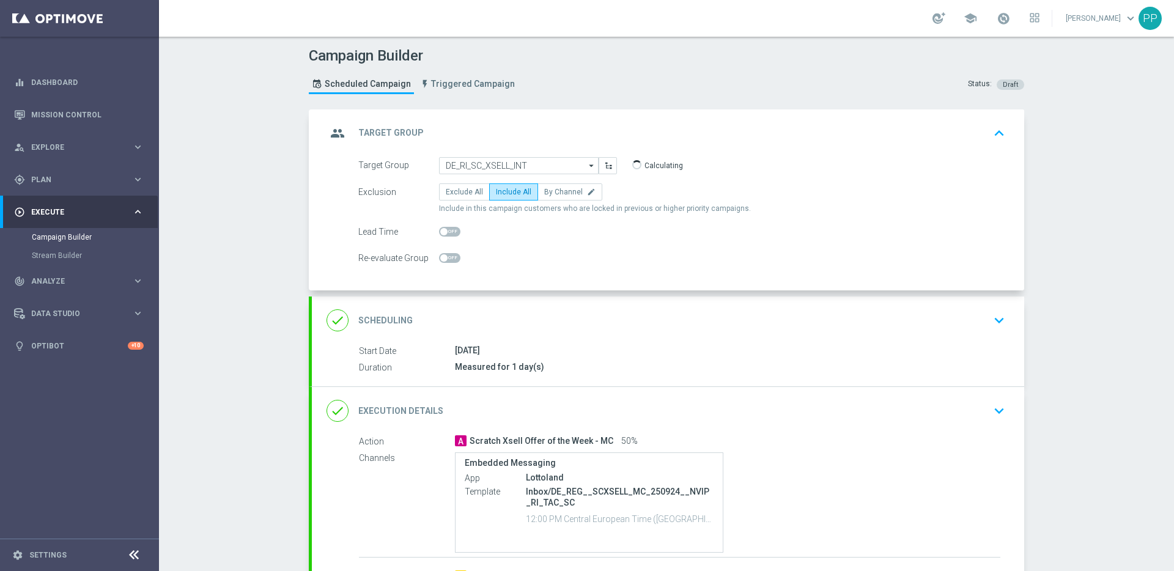
click at [569, 398] on div "done Execution Details keyboard_arrow_down" at bounding box center [668, 411] width 713 height 48
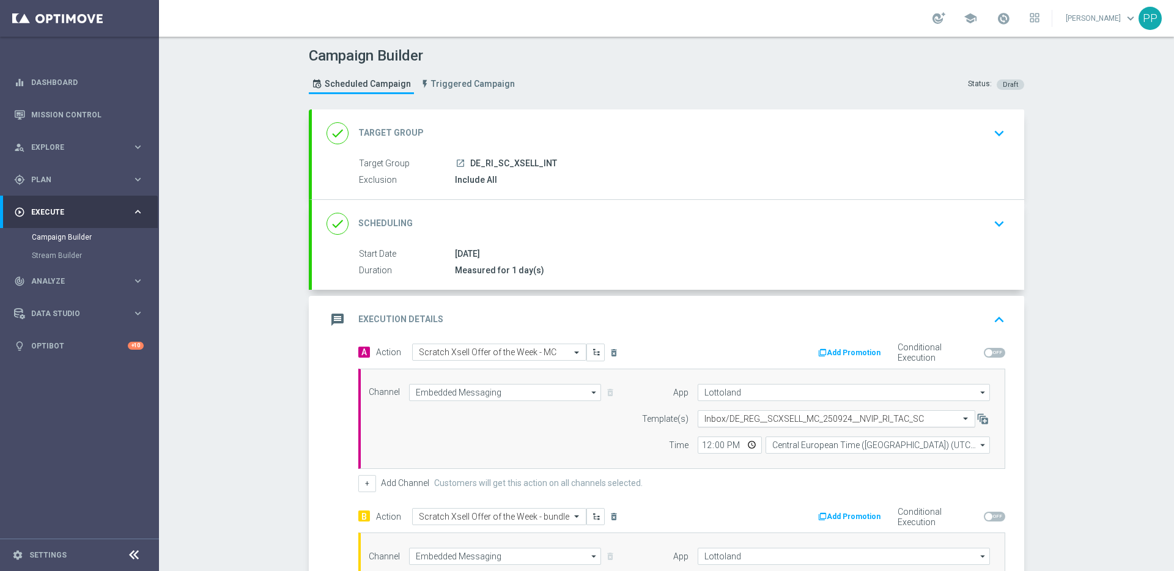
click at [724, 412] on div "Select template Inbox/DE_REG__SCXSELL_MC_250924__NVIP_RI_TAC_SC" at bounding box center [837, 418] width 278 height 17
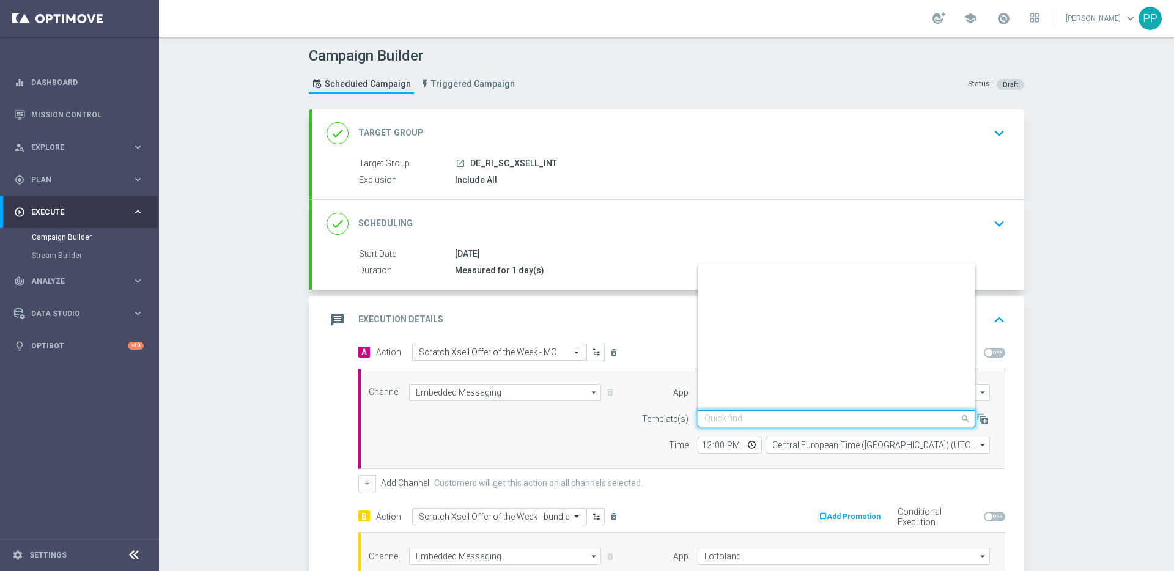
scroll to position [525, 0]
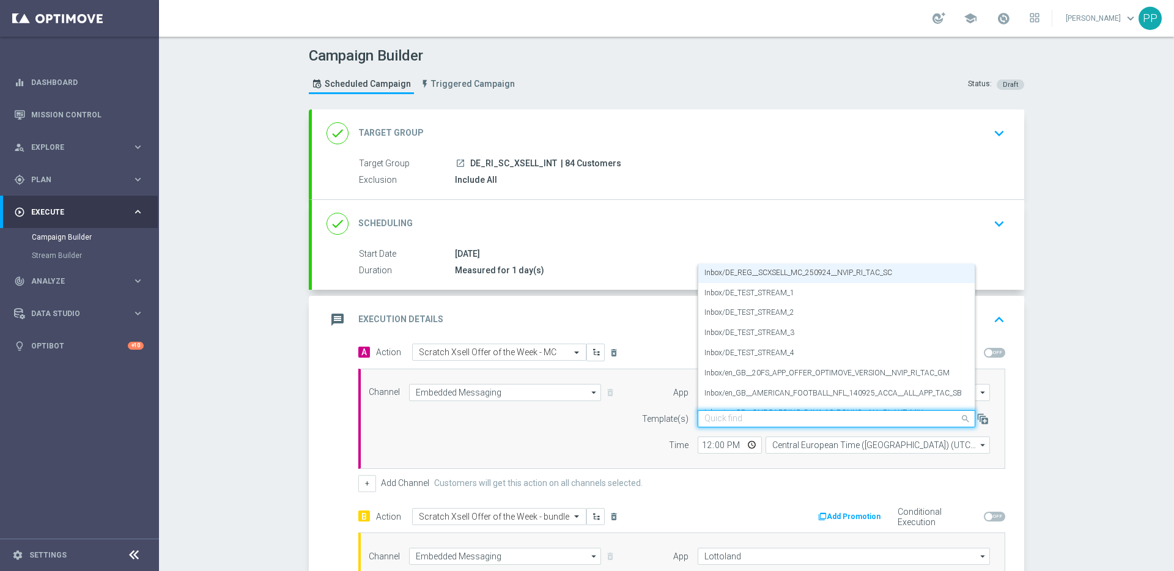
paste input "DE_INT__SCXSELL_MC_250924__NVIP_RI_TAC_SC"
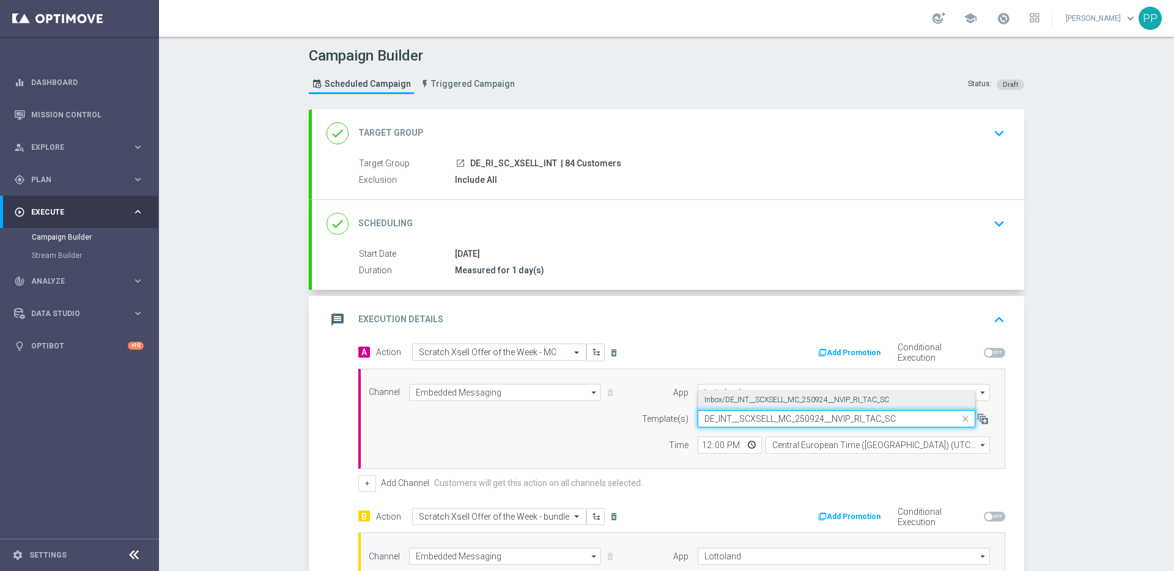
click at [728, 399] on label "Inbox/DE_INT__SCXSELL_MC_250924__NVIP_RI_TAC_SC" at bounding box center [797, 400] width 185 height 10
type input "DE_INT__SCXSELL_MC_250924__NVIP_RI_TAC_SC"
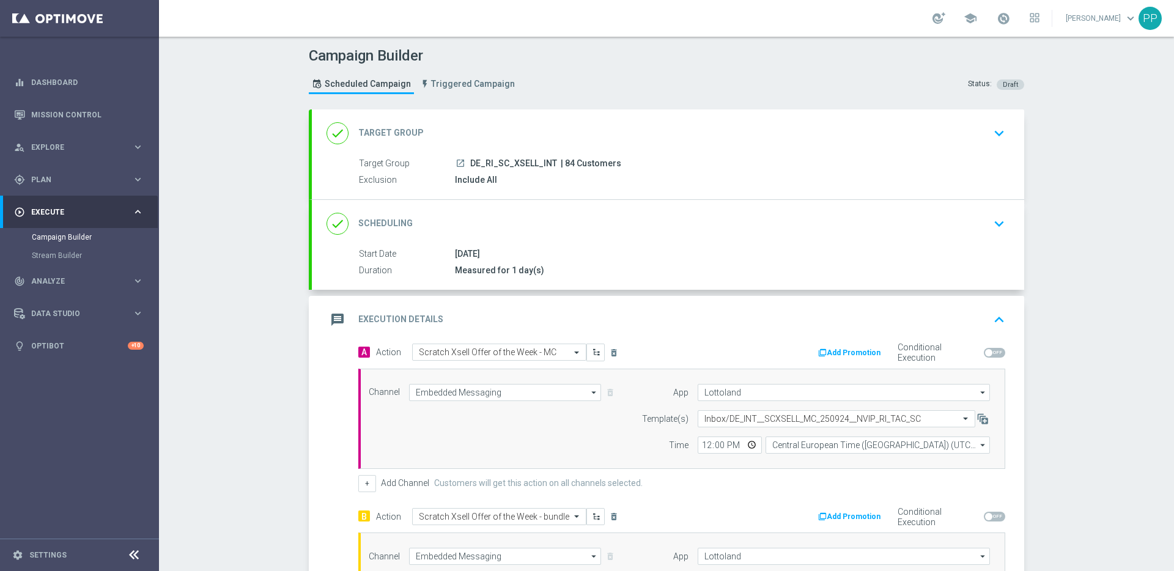
click at [561, 160] on span "| 84 Customers" at bounding box center [591, 163] width 61 height 11
copy span "84"
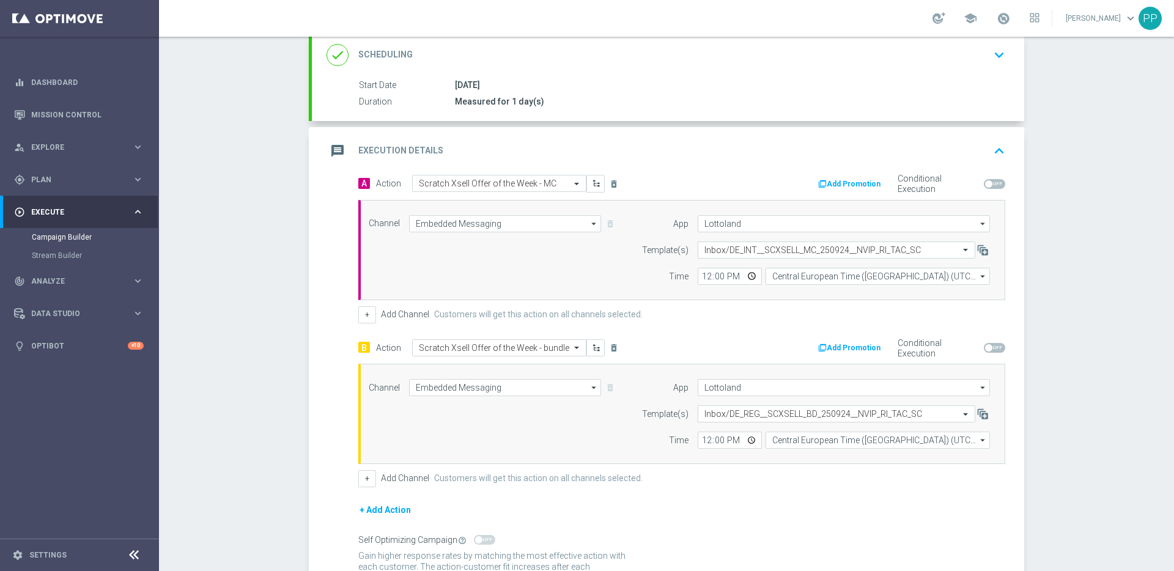
scroll to position [174, 0]
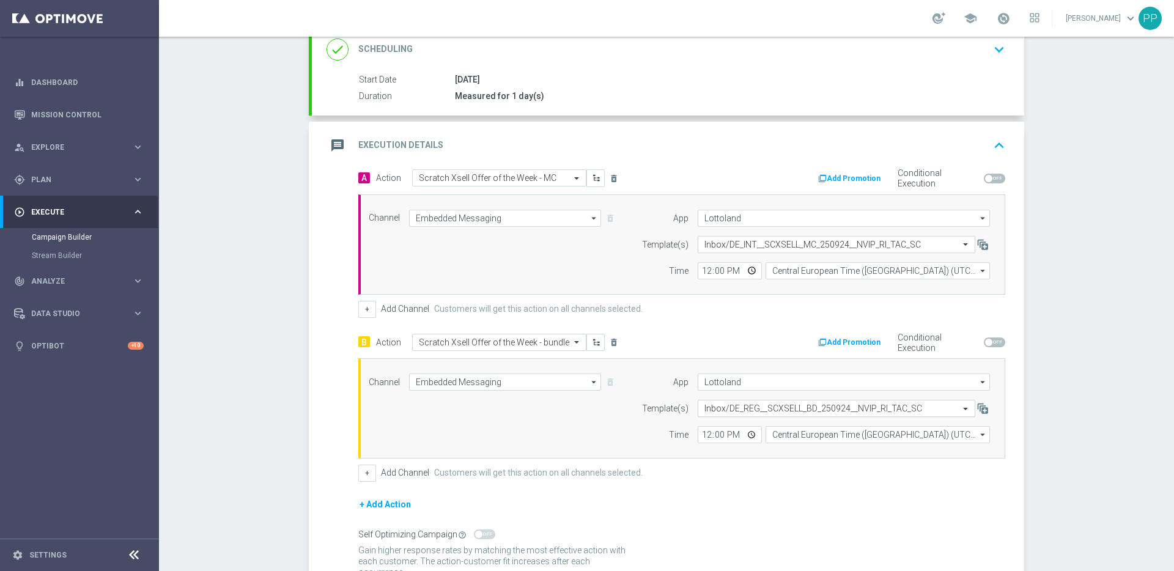
click at [720, 410] on input "text" at bounding box center [825, 409] width 240 height 10
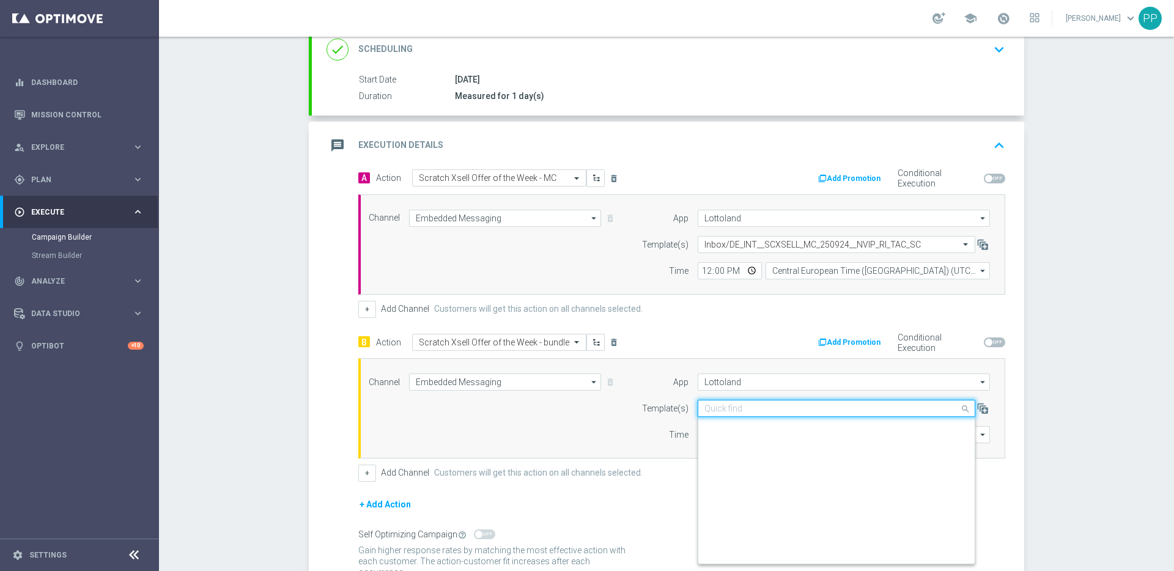
scroll to position [484, 0]
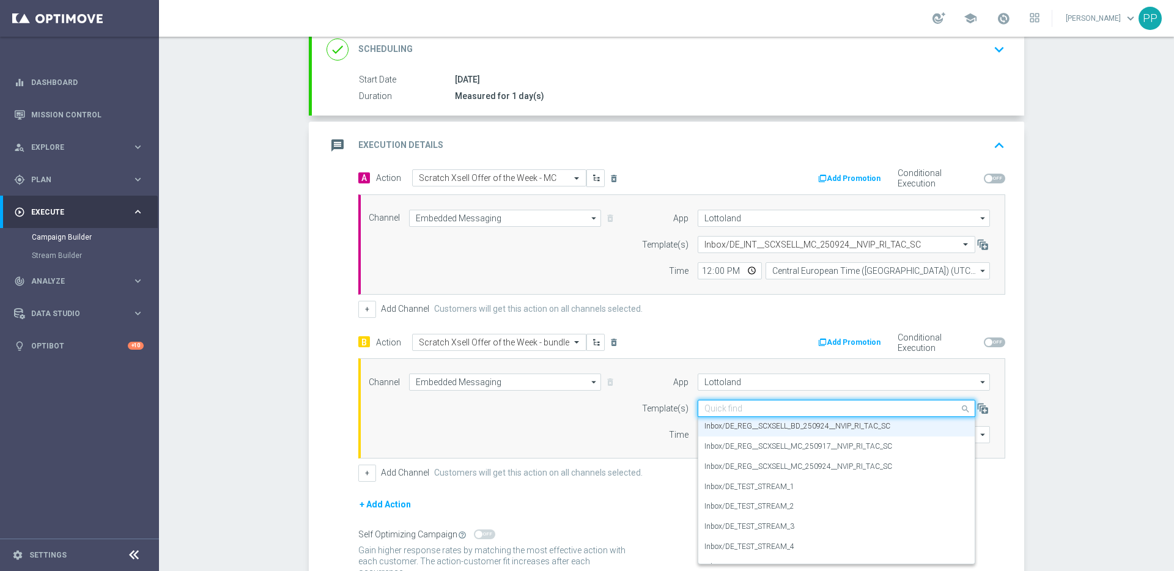
paste input "DE_INT__SCXSELL_BD_250924__NVIP_RI_TAC_SC"
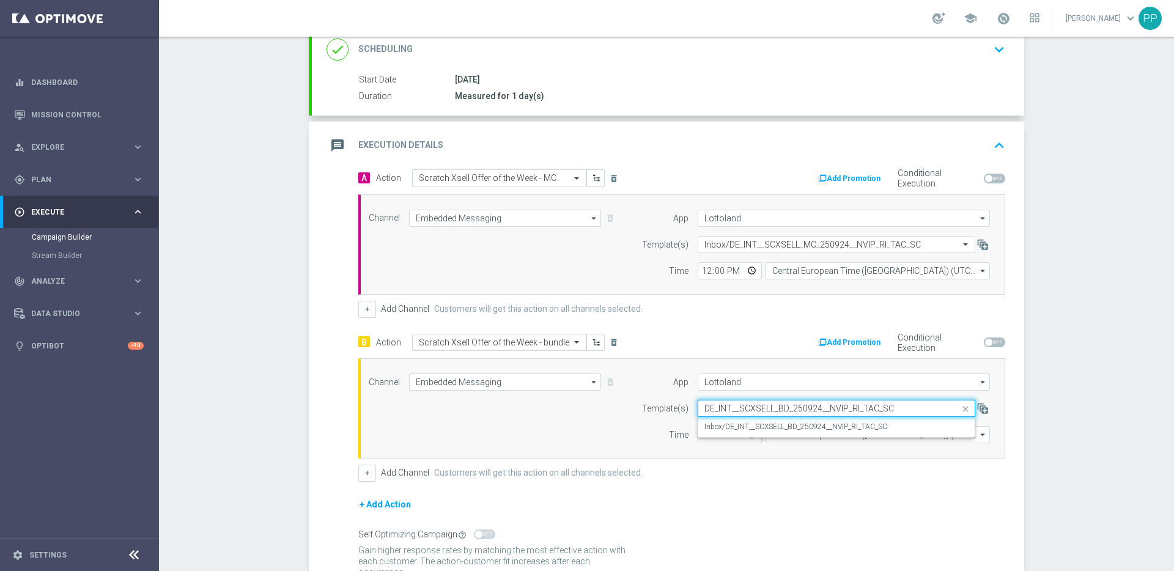
scroll to position [0, 0]
click at [723, 424] on label "Inbox/DE_INT__SCXSELL_BD_250924__NVIP_RI_TAC_SC" at bounding box center [796, 427] width 183 height 10
type input "DE_INT__SCXSELL_BD_250924__NVIP_RI_TAC_SC"
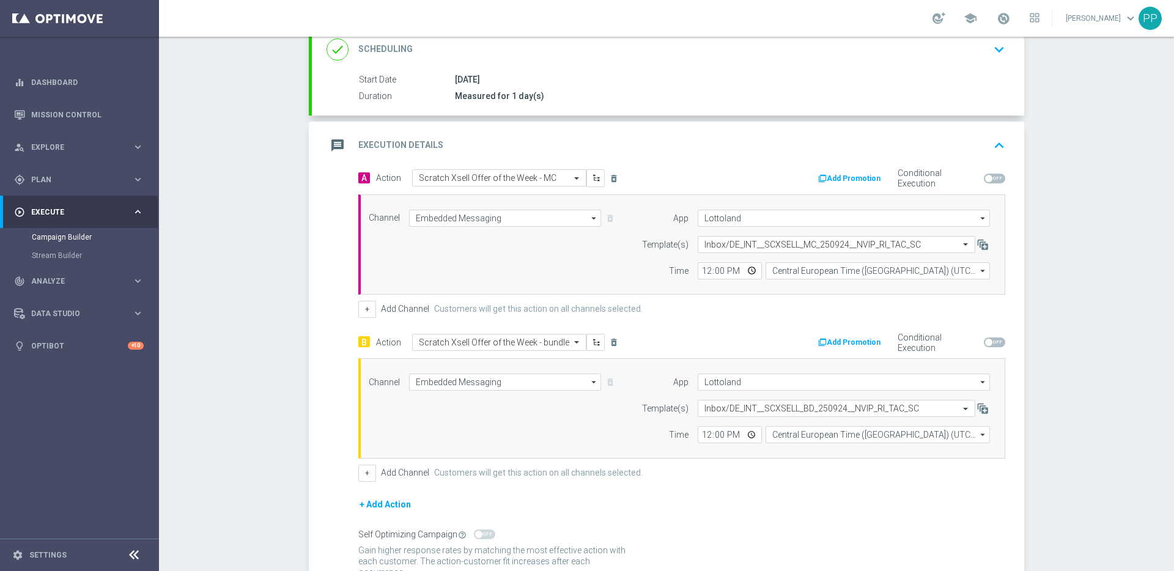
click at [706, 497] on div "+ Add Action" at bounding box center [681, 512] width 647 height 31
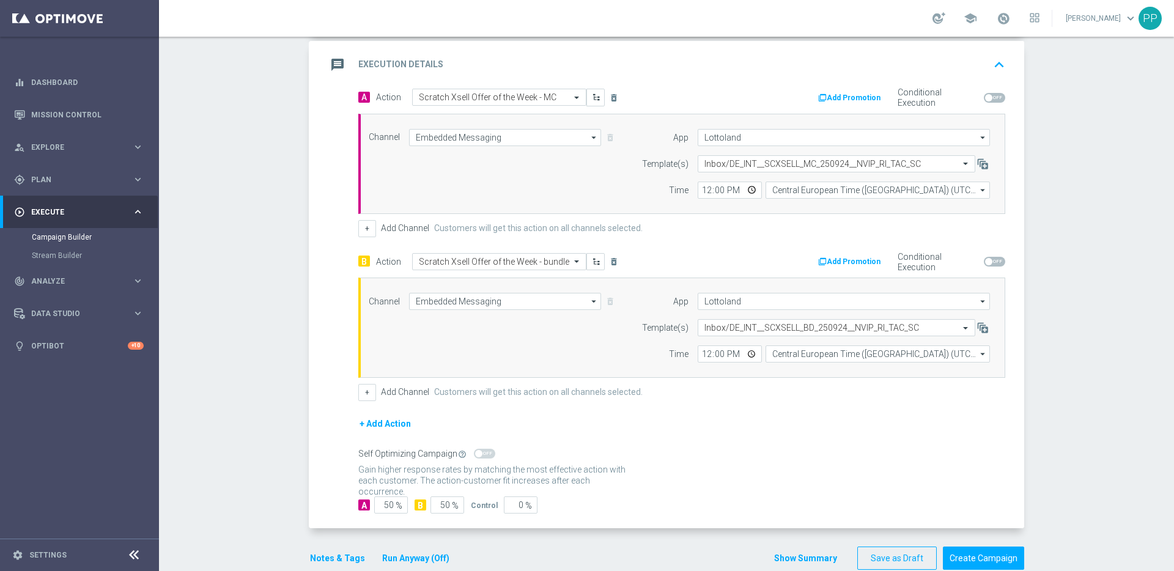
scroll to position [278, 0]
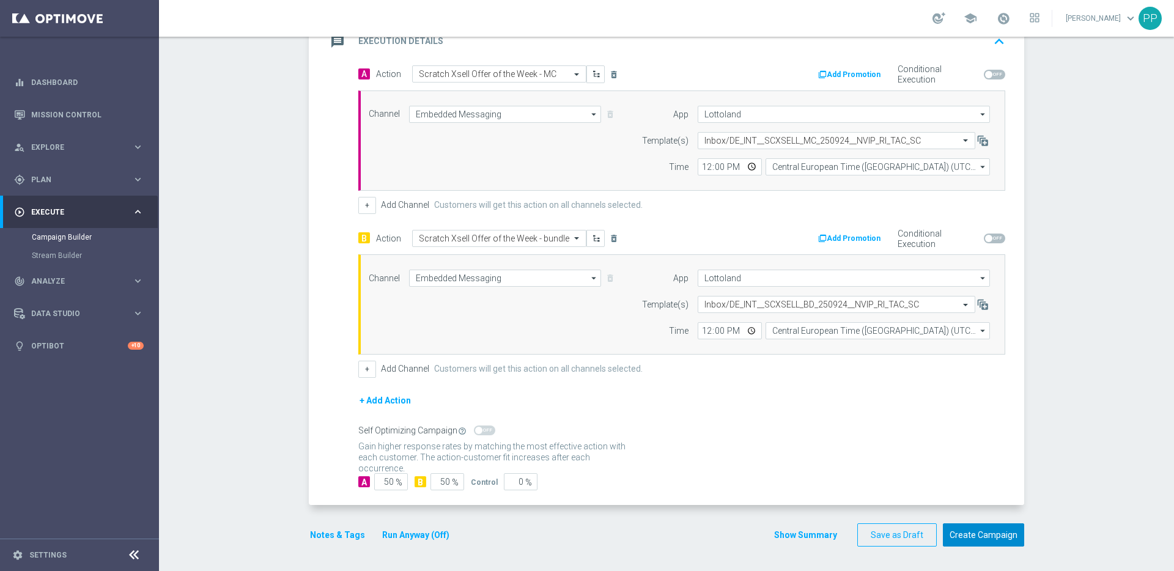
click at [966, 528] on button "Create Campaign" at bounding box center [983, 536] width 81 height 24
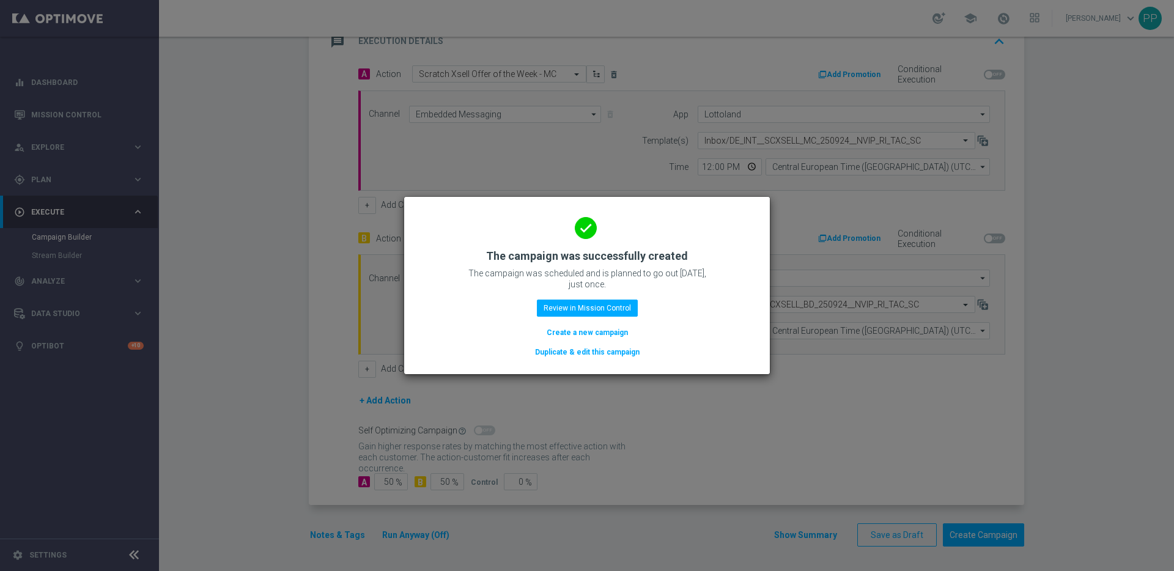
click at [566, 349] on button "Duplicate & edit this campaign" at bounding box center [587, 352] width 107 height 13
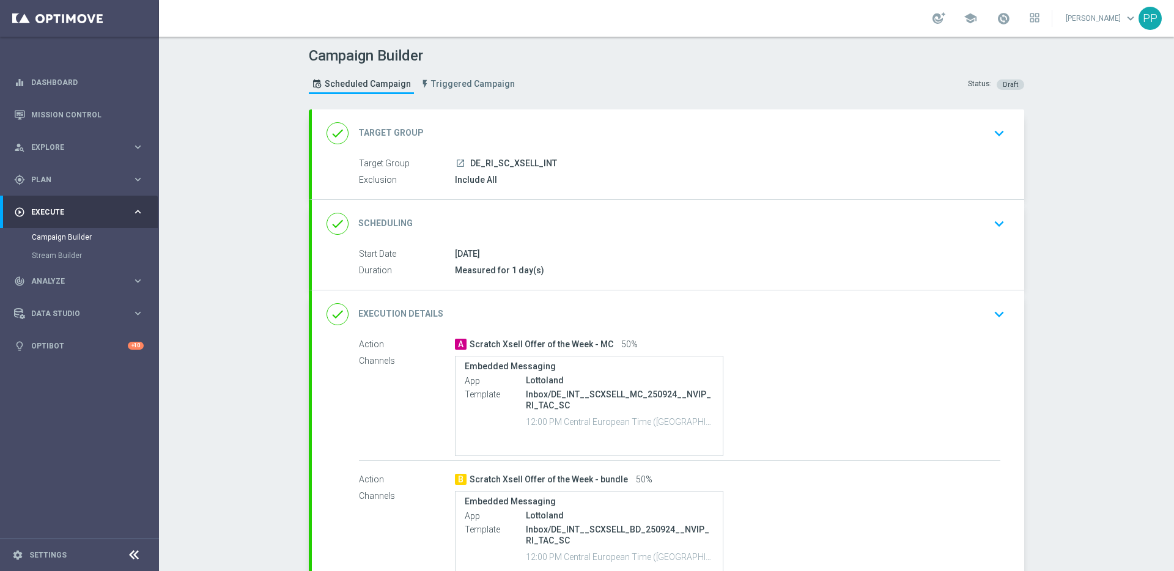
click at [520, 138] on div "done Target Group keyboard_arrow_down" at bounding box center [668, 133] width 683 height 23
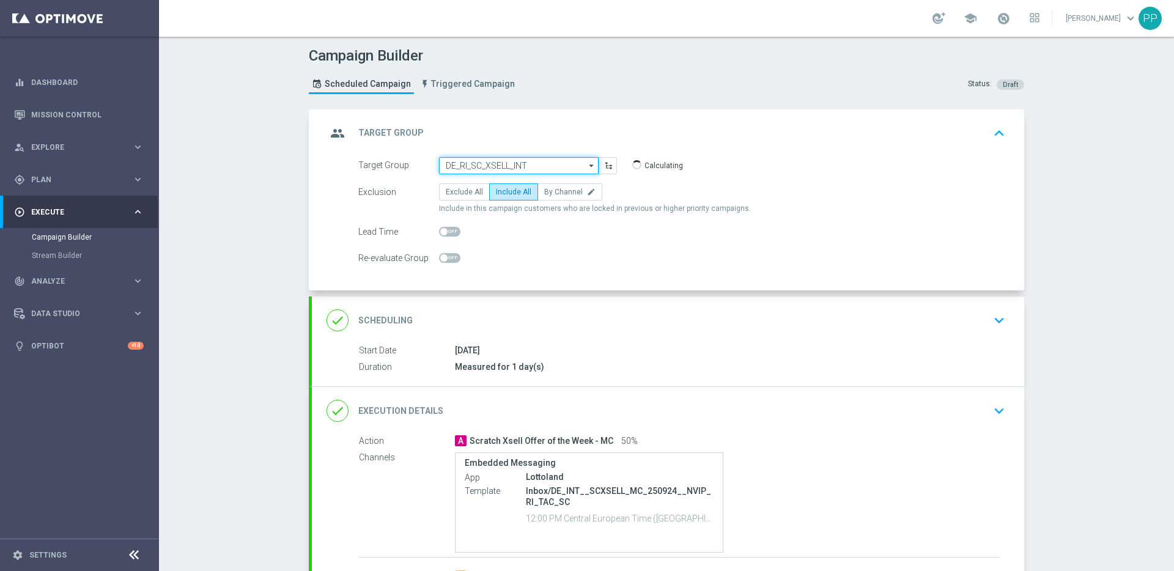
click at [471, 164] on input "DE_RI_SC_XSELL_INT" at bounding box center [519, 165] width 160 height 17
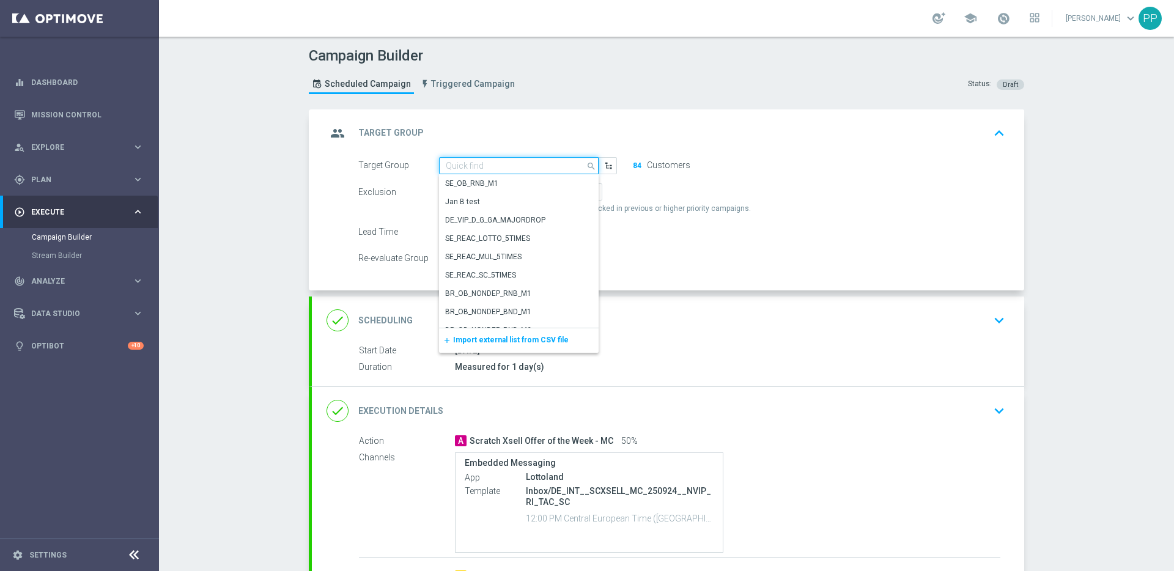
paste input "AT_RI_SC_XSELL"
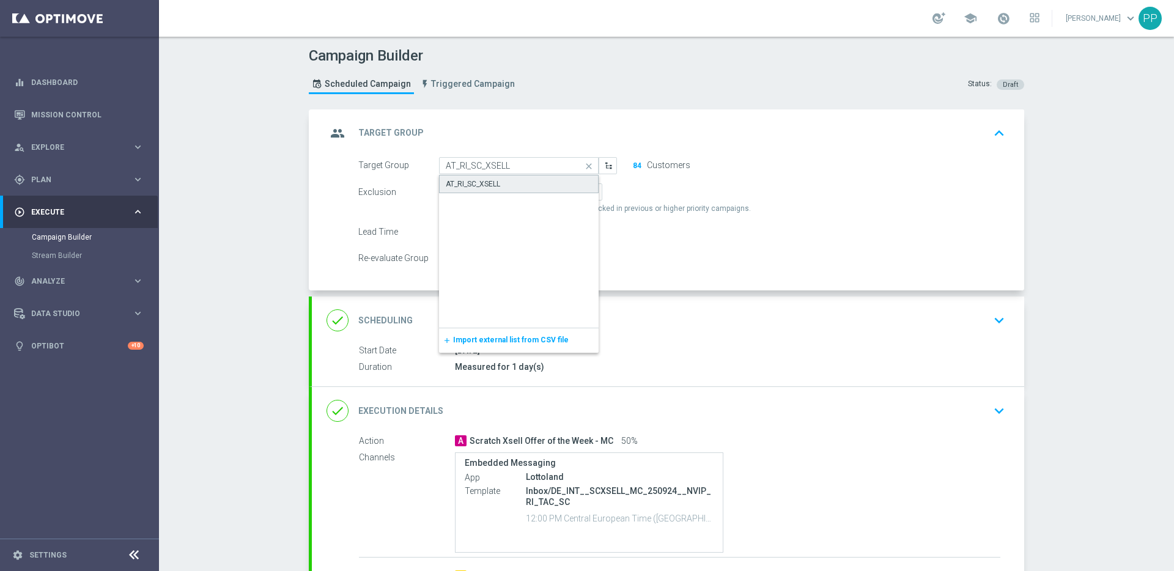
click at [481, 180] on div "AT_RI_SC_XSELL" at bounding box center [473, 184] width 54 height 11
type input "AT_RI_SC_XSELL"
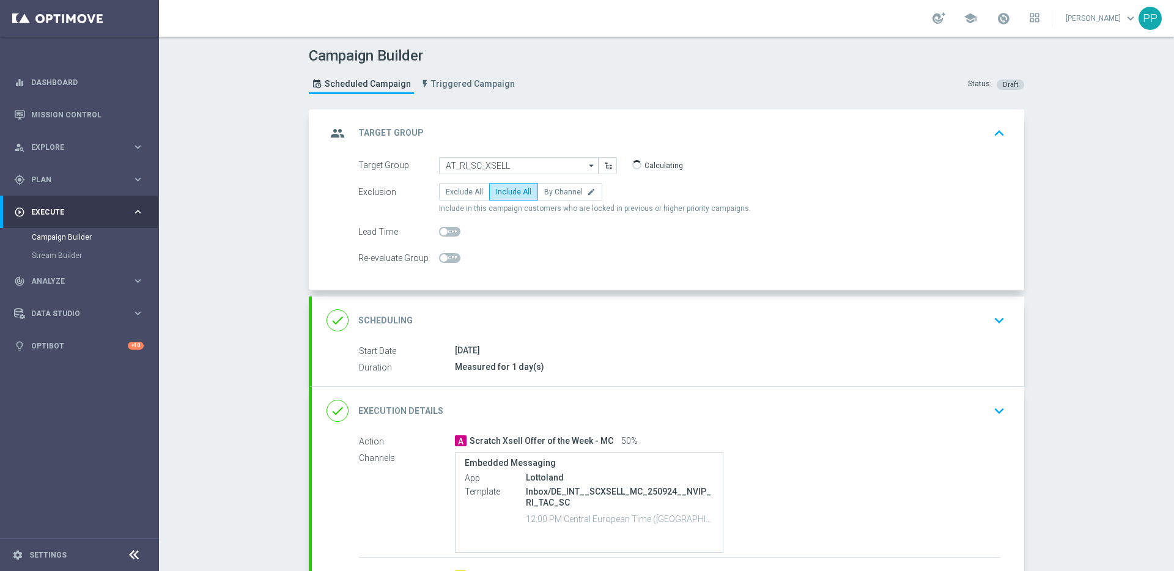
click at [514, 408] on div "done Execution Details keyboard_arrow_down" at bounding box center [668, 410] width 683 height 23
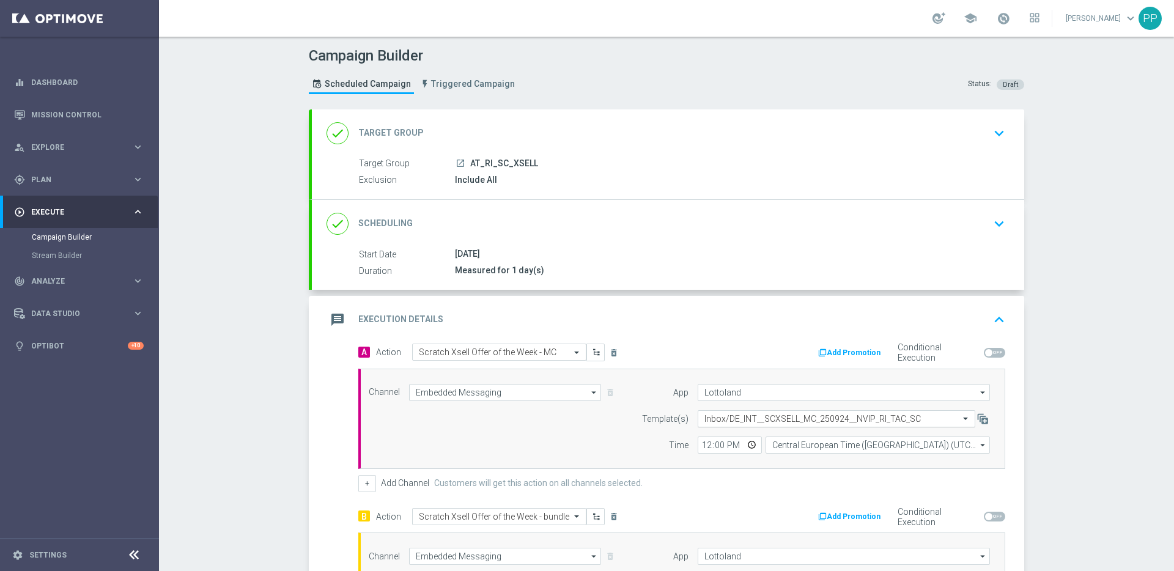
click at [718, 422] on input "text" at bounding box center [825, 419] width 240 height 10
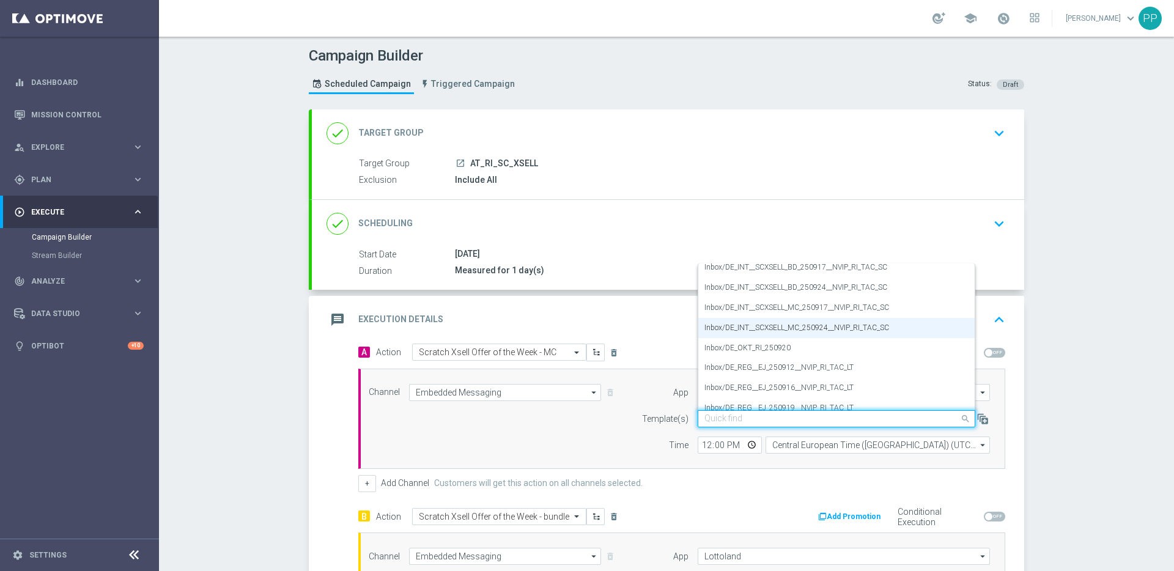
paste input "AT__SCXSELL_MC_250924__NVIP_RI_TAC_SC"
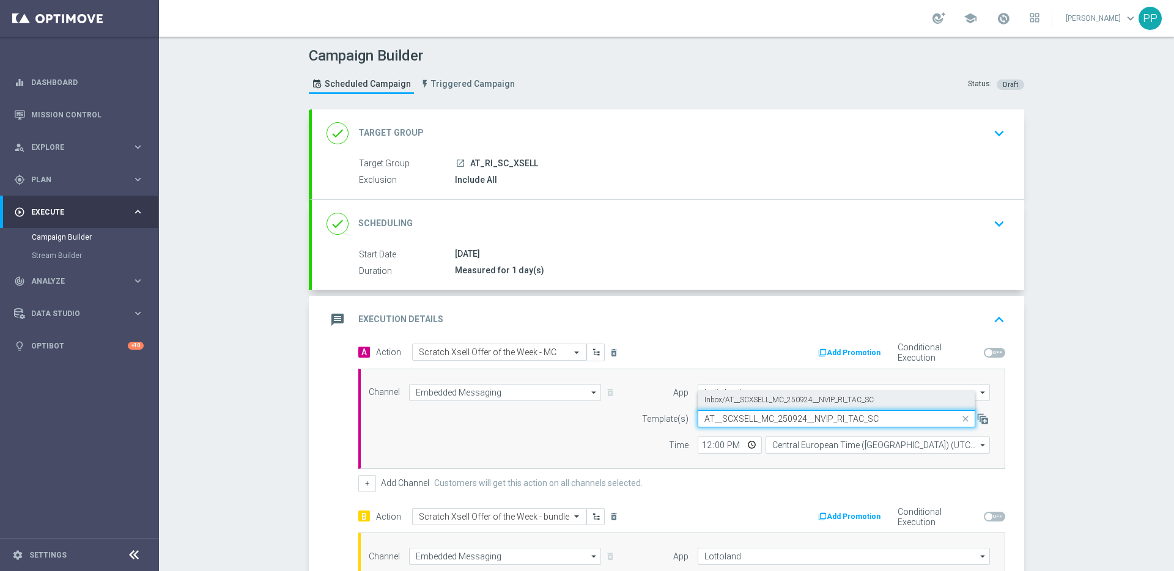
click at [720, 401] on label "Inbox/AT__SCXSELL_MC_250924__NVIP_RI_TAC_SC" at bounding box center [789, 400] width 169 height 10
type input "AT__SCXSELL_MC_250924__NVIP_RI_TAC_SC"
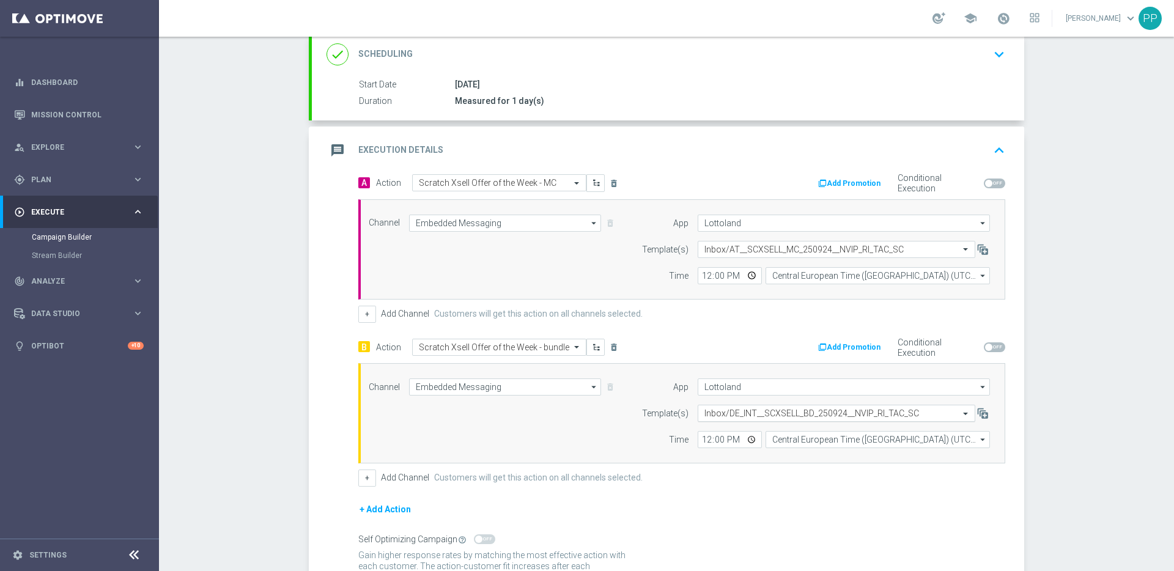
scroll to position [170, 0]
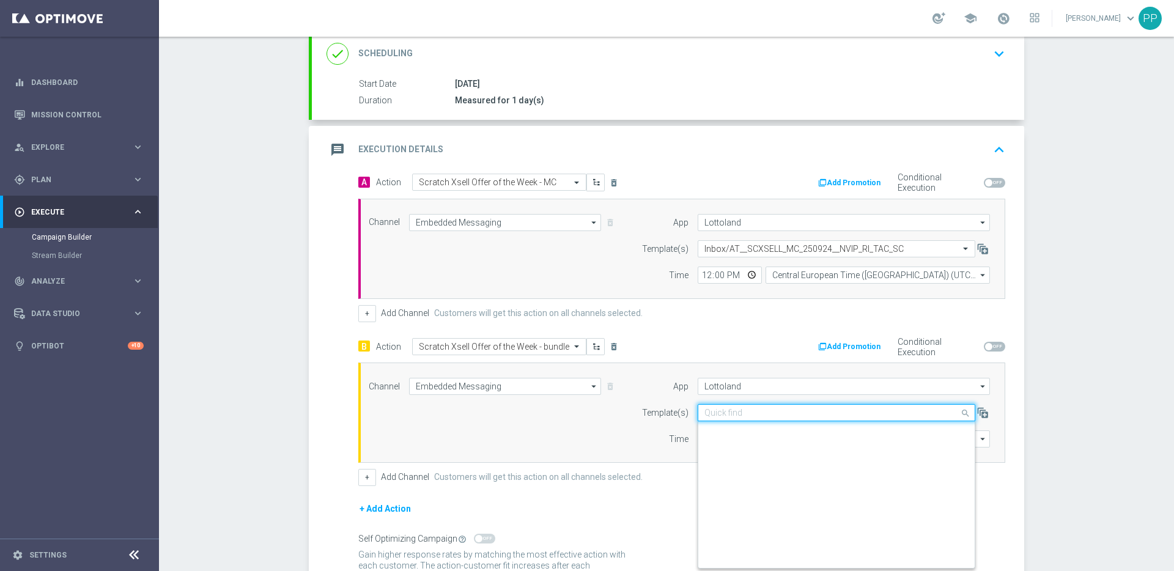
click at [728, 409] on input "text" at bounding box center [825, 413] width 240 height 10
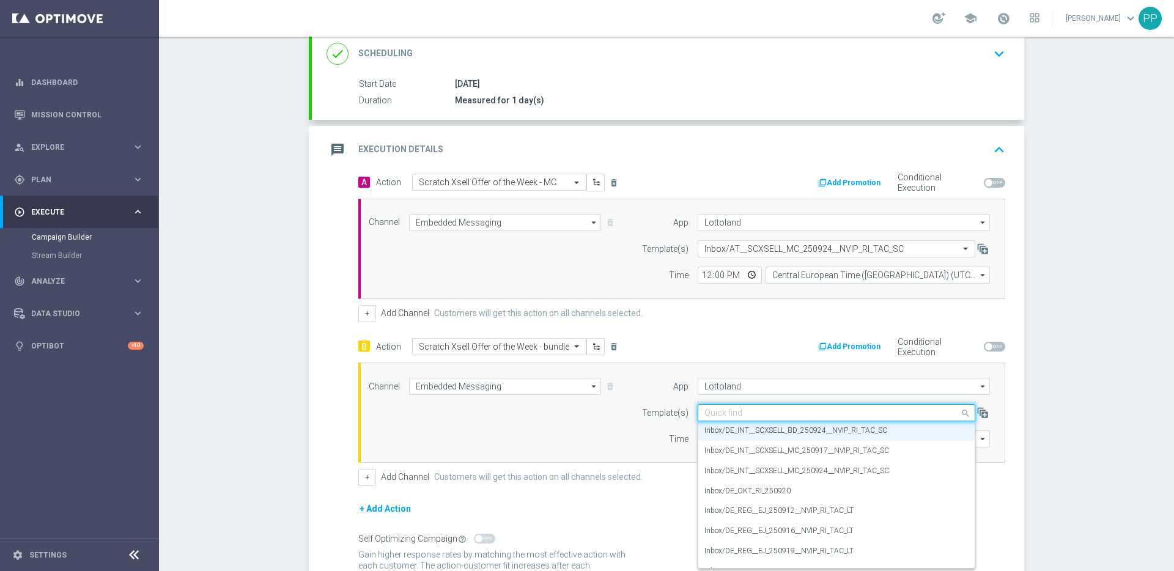
paste input "AT__SCXSELL_BD_250924__NVIP_RI_TAC_SC"
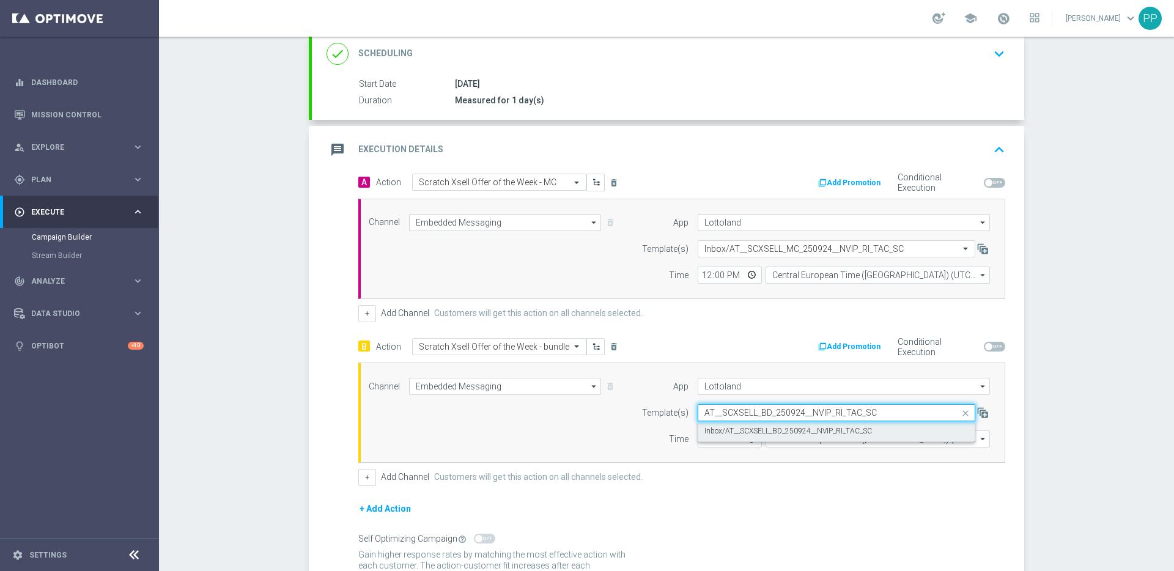
click at [728, 426] on label "Inbox/AT__SCXSELL_BD_250924__NVIP_RI_TAC_SC" at bounding box center [789, 431] width 168 height 10
type input "AT__SCXSELL_BD_250924__NVIP_RI_TAC_SC"
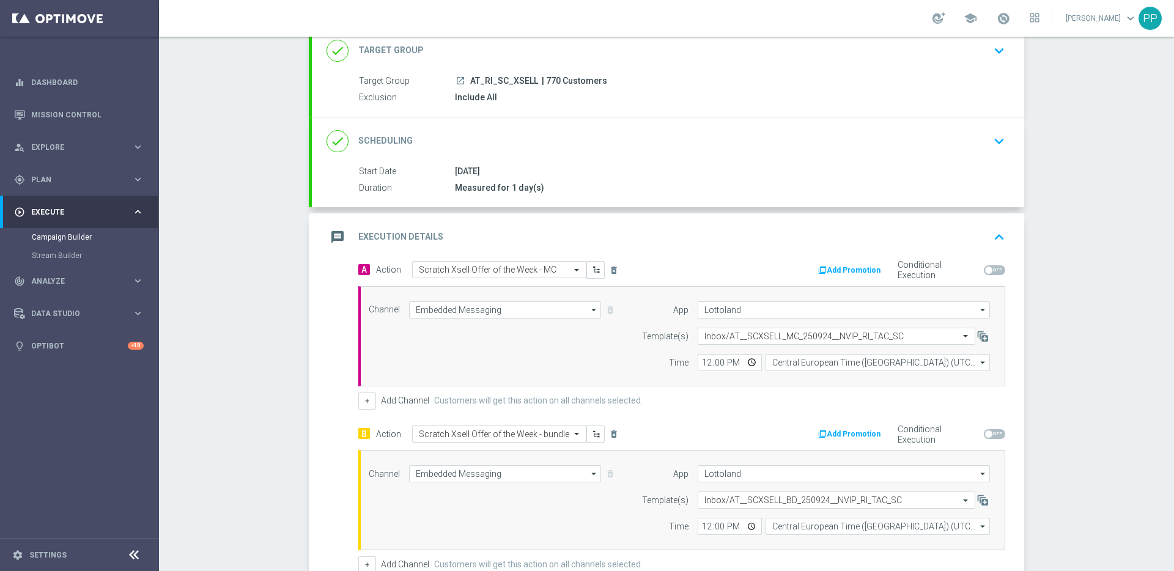
scroll to position [81, 0]
click at [543, 82] on span "| 770 Customers" at bounding box center [574, 83] width 65 height 11
copy span "770"
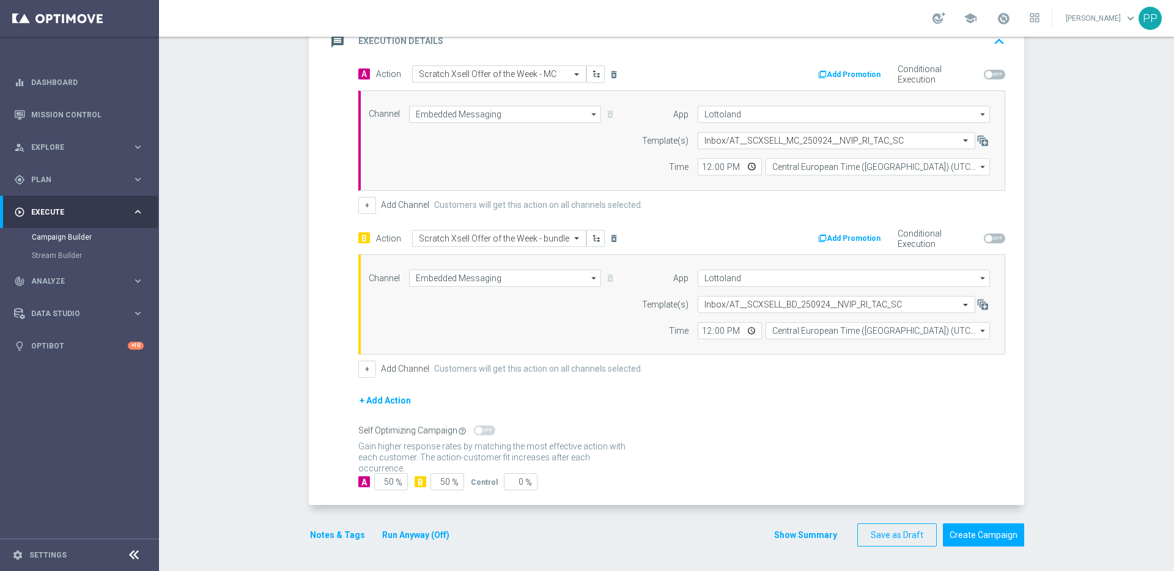
click at [343, 533] on button "Notes & Tags" at bounding box center [337, 535] width 57 height 15
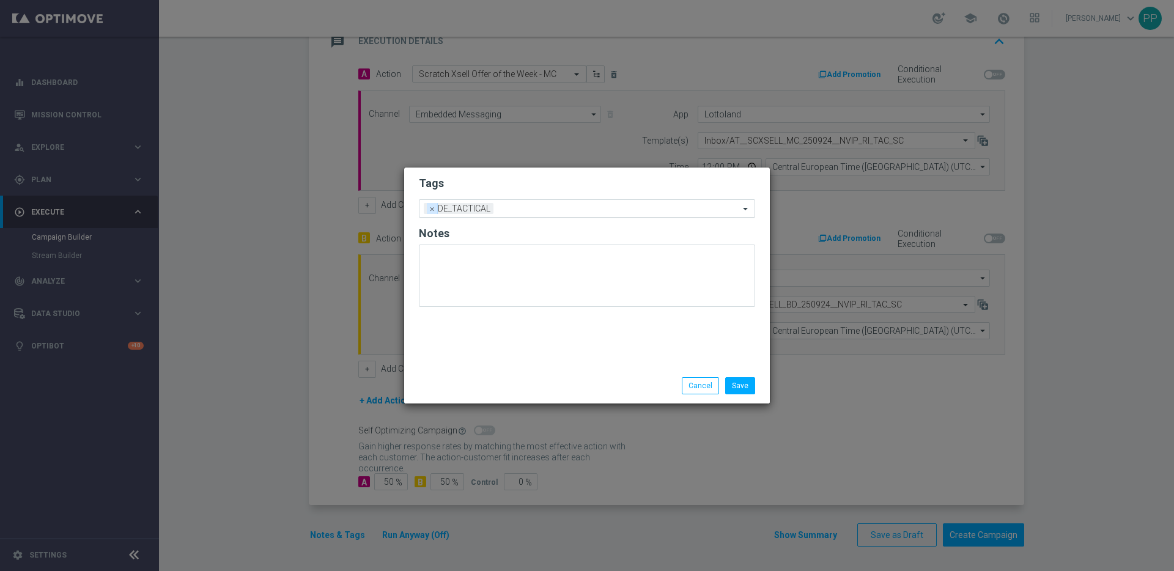
click at [431, 212] on span "×" at bounding box center [432, 208] width 11 height 11
click at [431, 210] on input "text" at bounding box center [583, 209] width 314 height 10
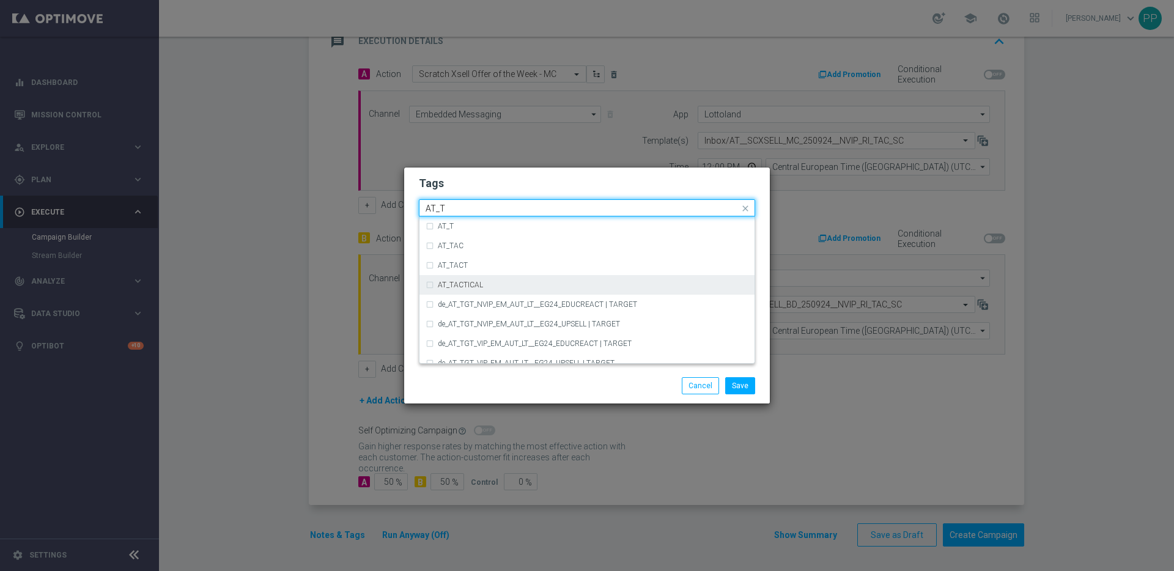
click at [448, 285] on label "AT_TACTICAL" at bounding box center [460, 284] width 45 height 7
type input "AT_T"
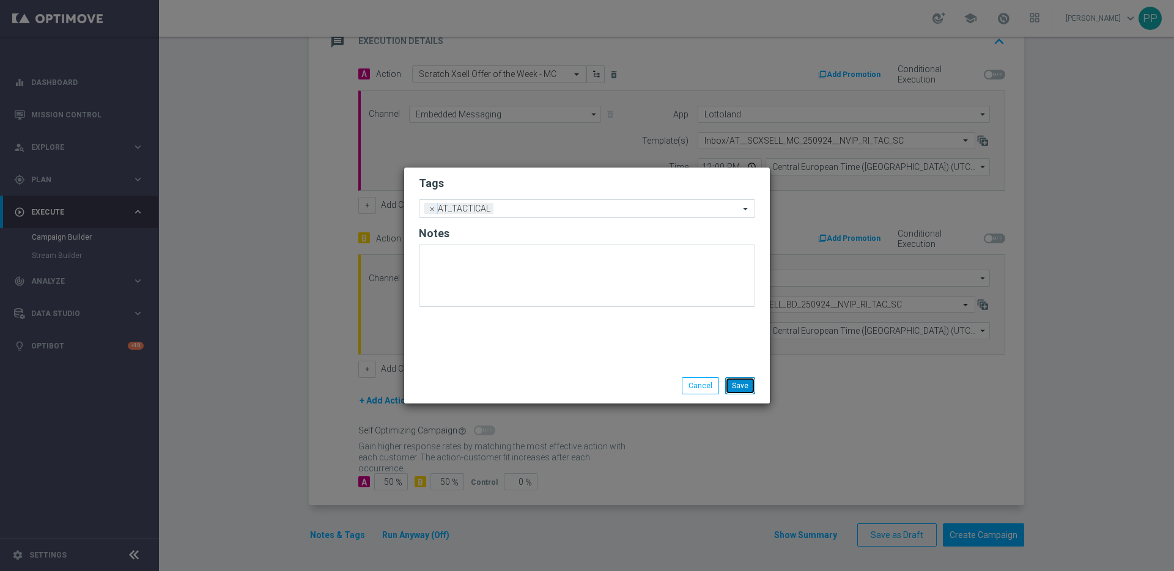
click at [731, 383] on button "Save" at bounding box center [740, 385] width 30 height 17
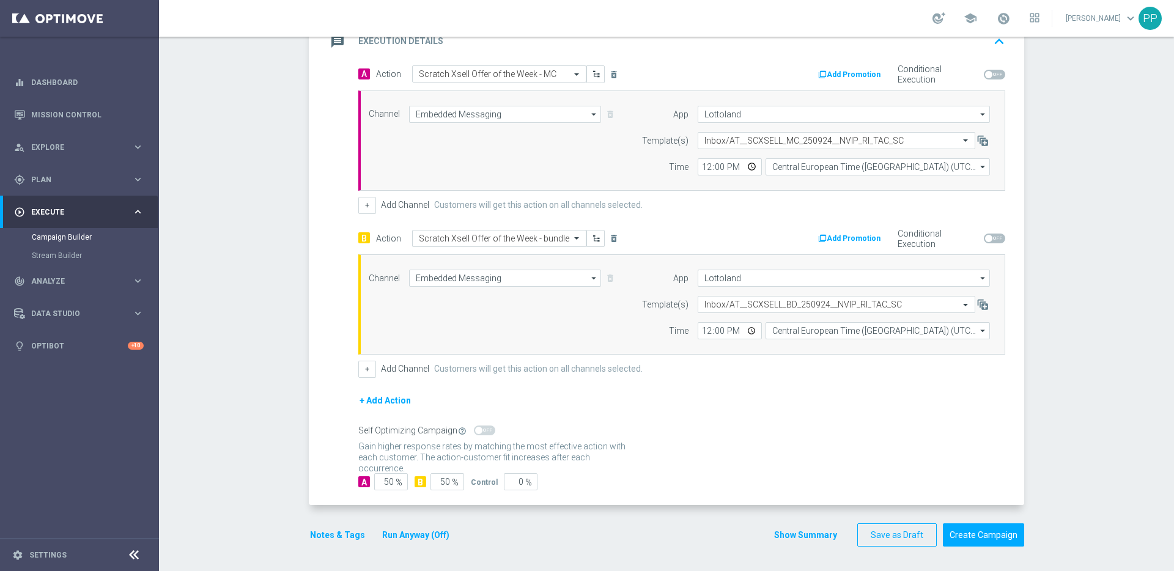
click at [718, 455] on div "Gain statistical credibility while using the smallest control group size, dynam…" at bounding box center [681, 452] width 647 height 29
click at [319, 537] on button "Notes & Tags" at bounding box center [337, 535] width 57 height 15
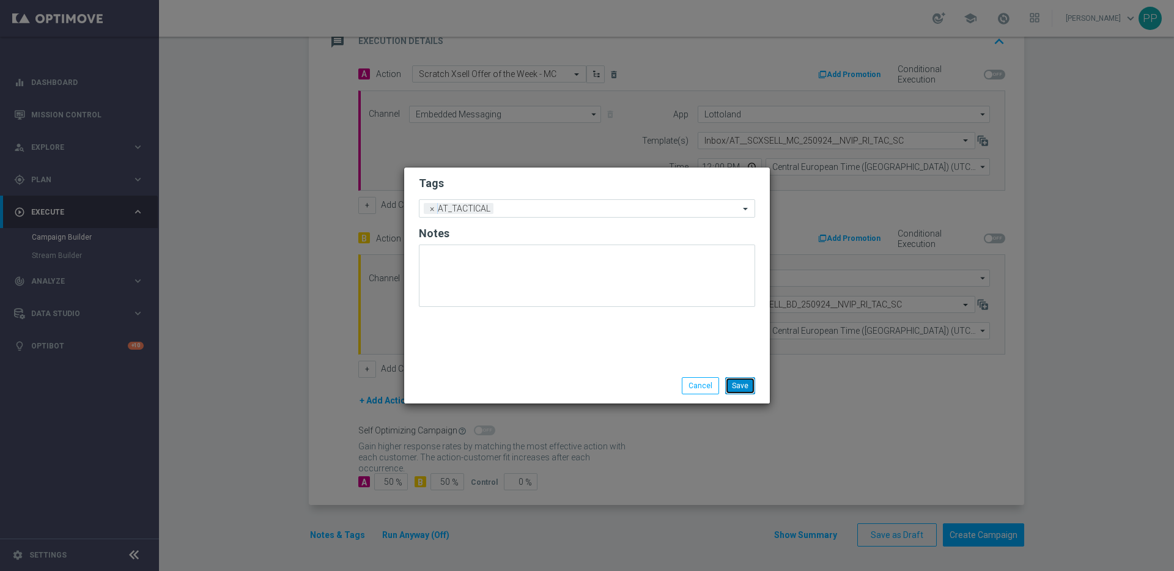
click at [743, 390] on button "Save" at bounding box center [740, 385] width 30 height 17
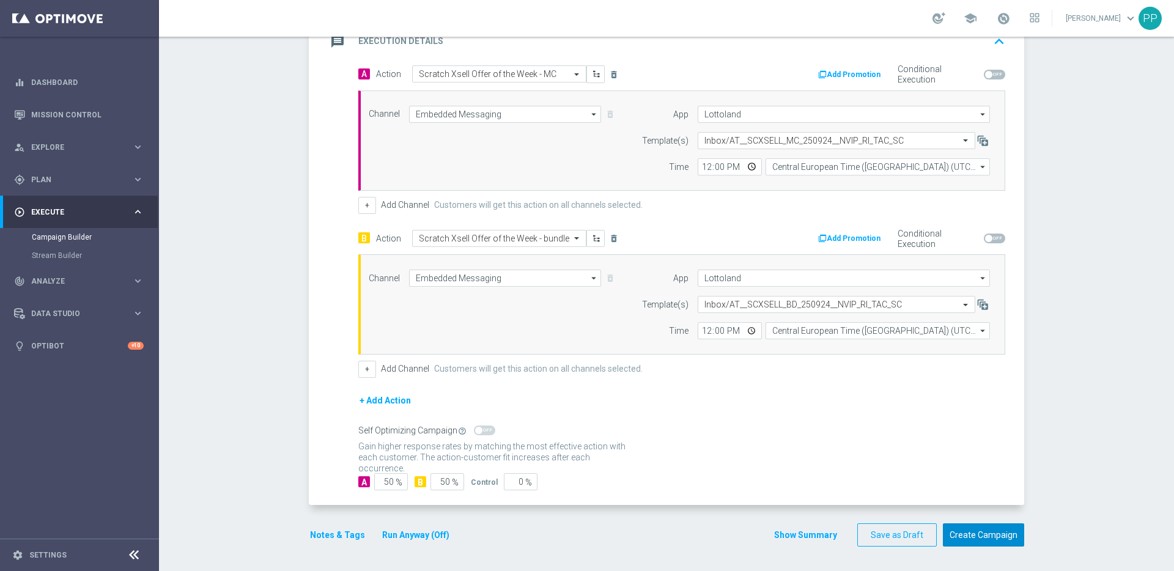
click at [978, 540] on button "Create Campaign" at bounding box center [983, 536] width 81 height 24
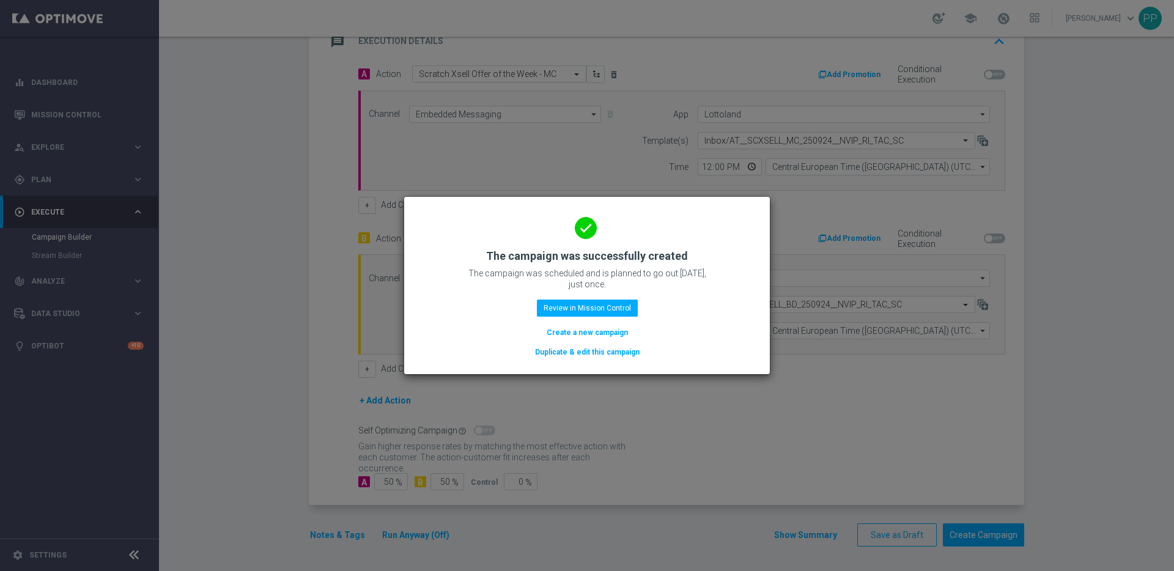
click at [571, 333] on button "Create a new campaign" at bounding box center [588, 332] width 84 height 13
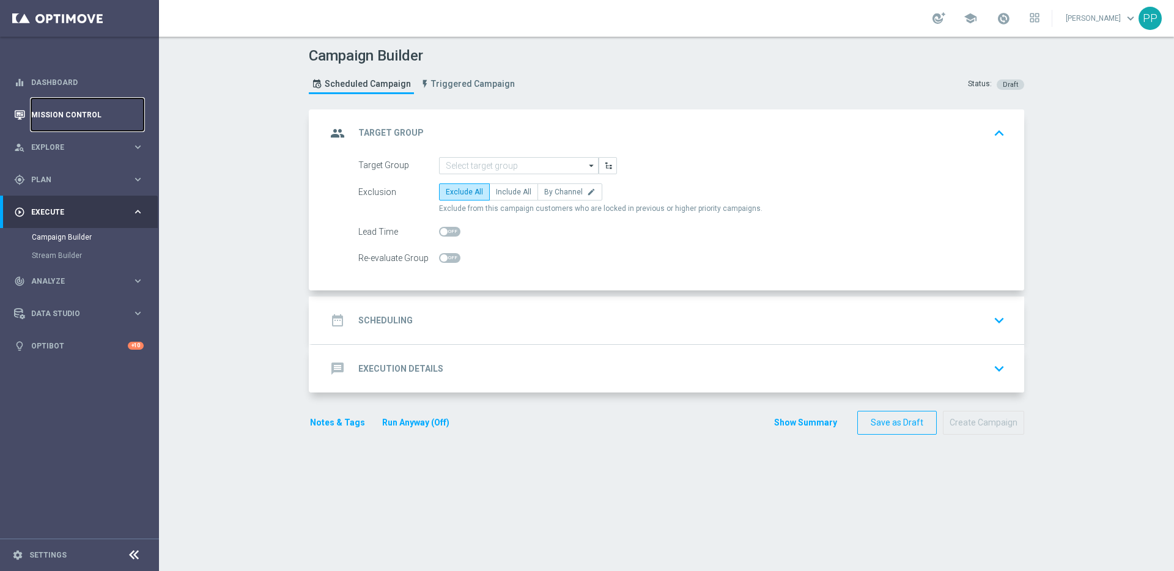
click at [65, 111] on link "Mission Control" at bounding box center [87, 114] width 113 height 32
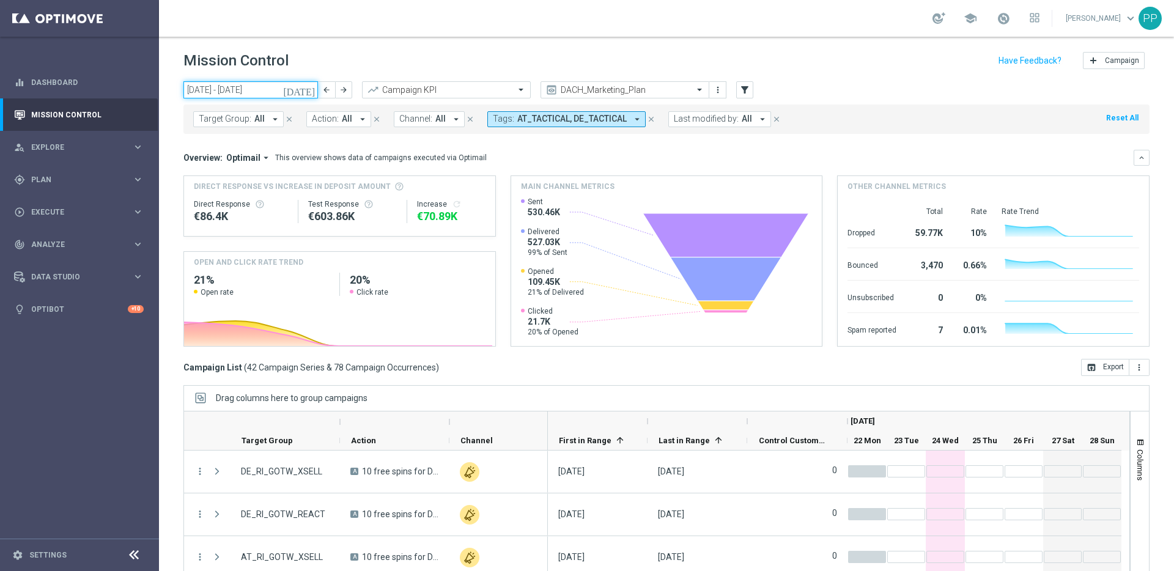
click at [242, 89] on input "22 Sep 2025 - 28 Sep 2025" at bounding box center [250, 89] width 135 height 17
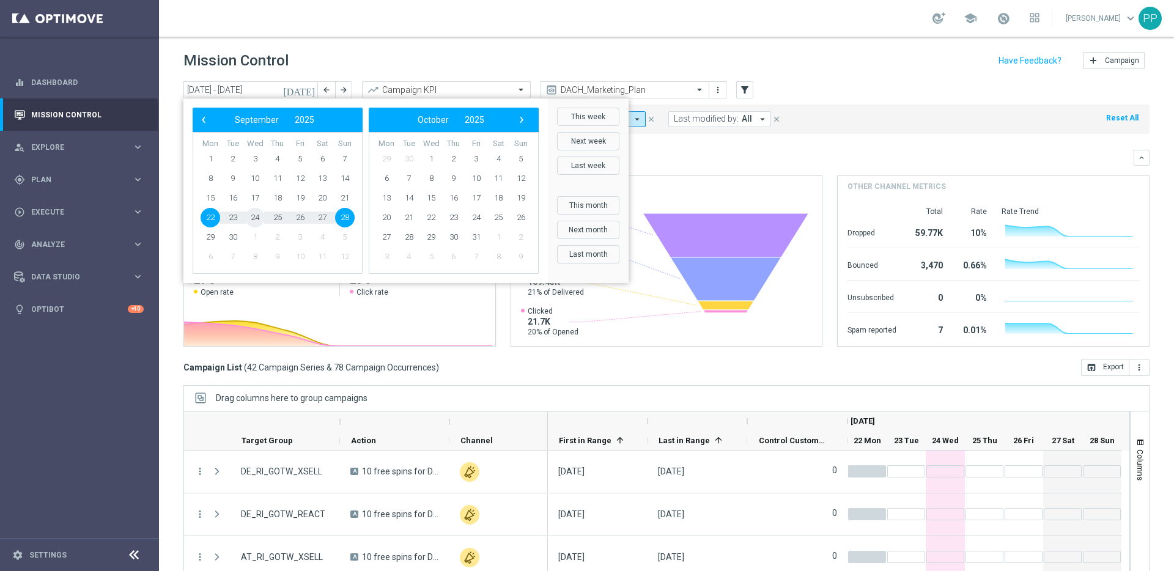
click at [253, 218] on span "24" at bounding box center [255, 218] width 20 height 20
type input "[DATE] - [DATE]"
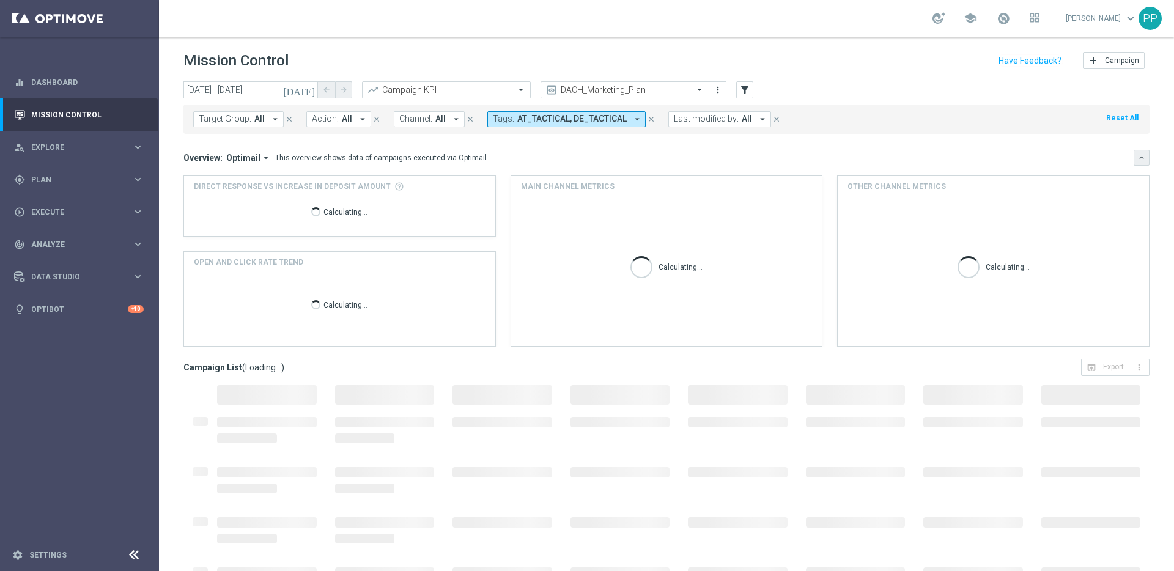
click at [1134, 155] on button "keyboard_arrow_down" at bounding box center [1142, 158] width 16 height 16
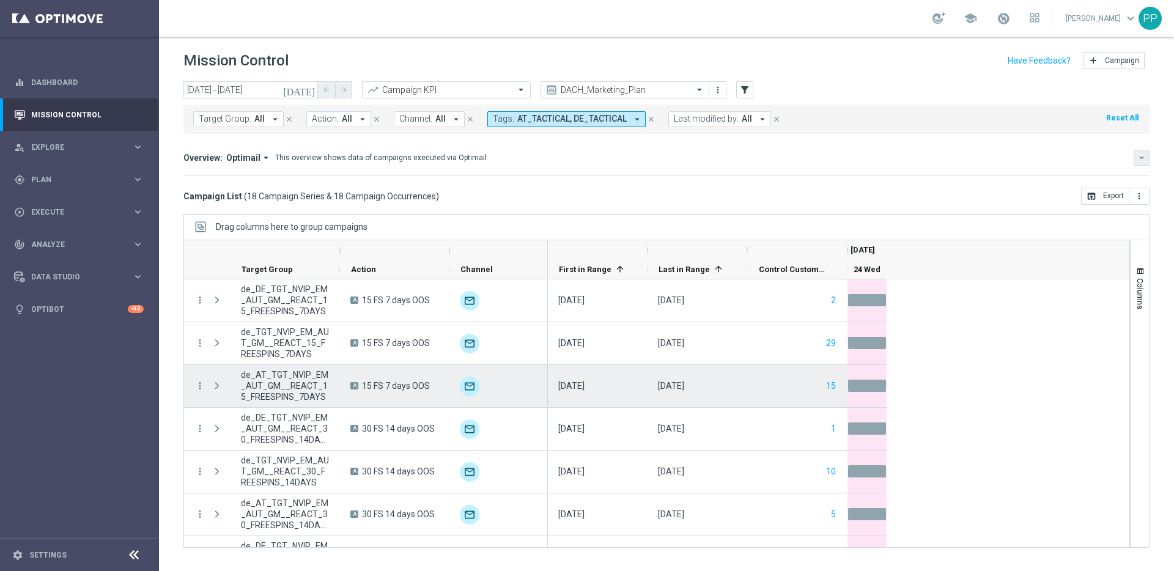
scroll to position [503, 0]
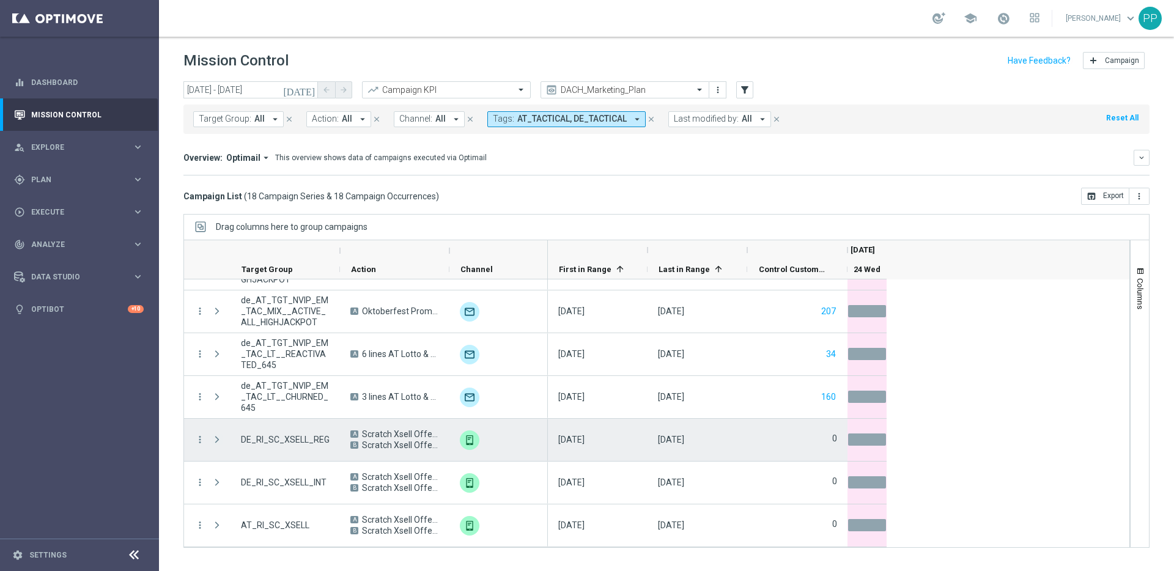
click at [217, 441] on span at bounding box center [217, 440] width 11 height 10
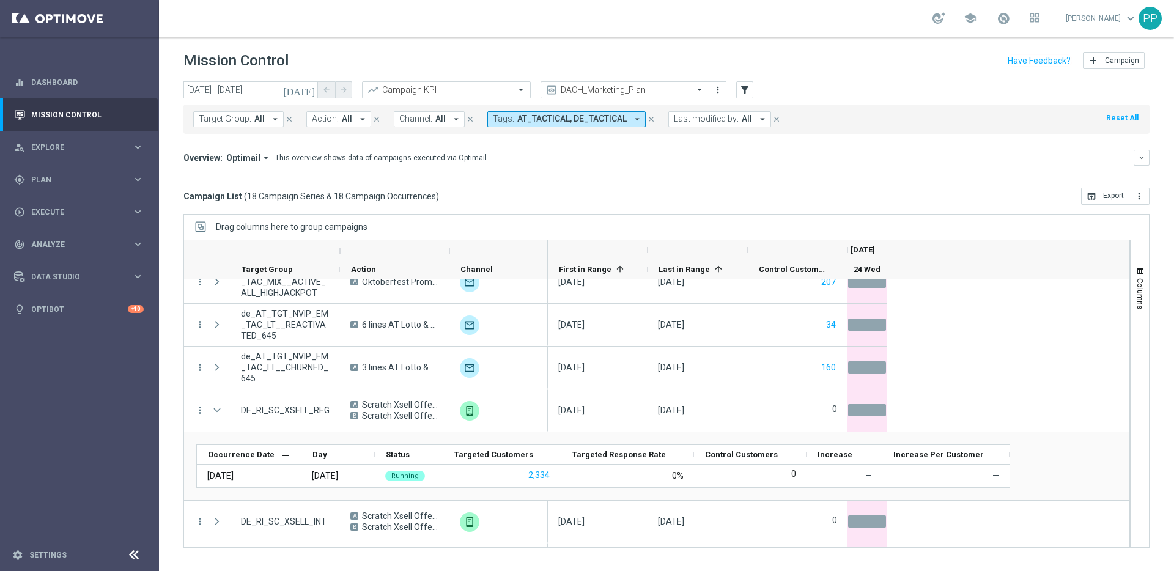
scroll to position [571, 0]
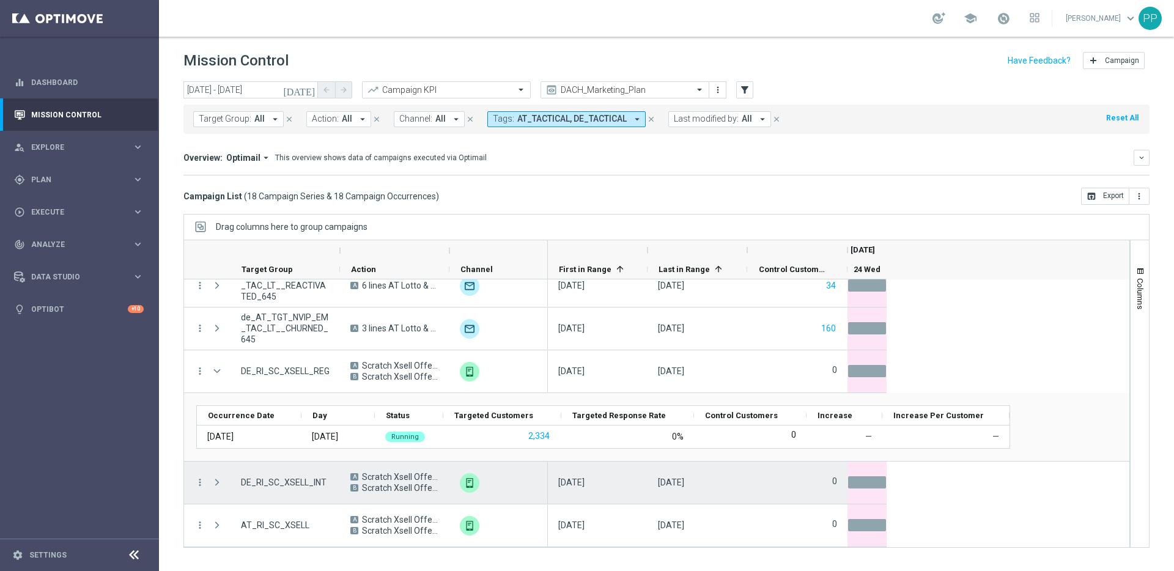
click at [223, 483] on span at bounding box center [218, 482] width 13 height 24
click at [220, 481] on span at bounding box center [217, 483] width 11 height 10
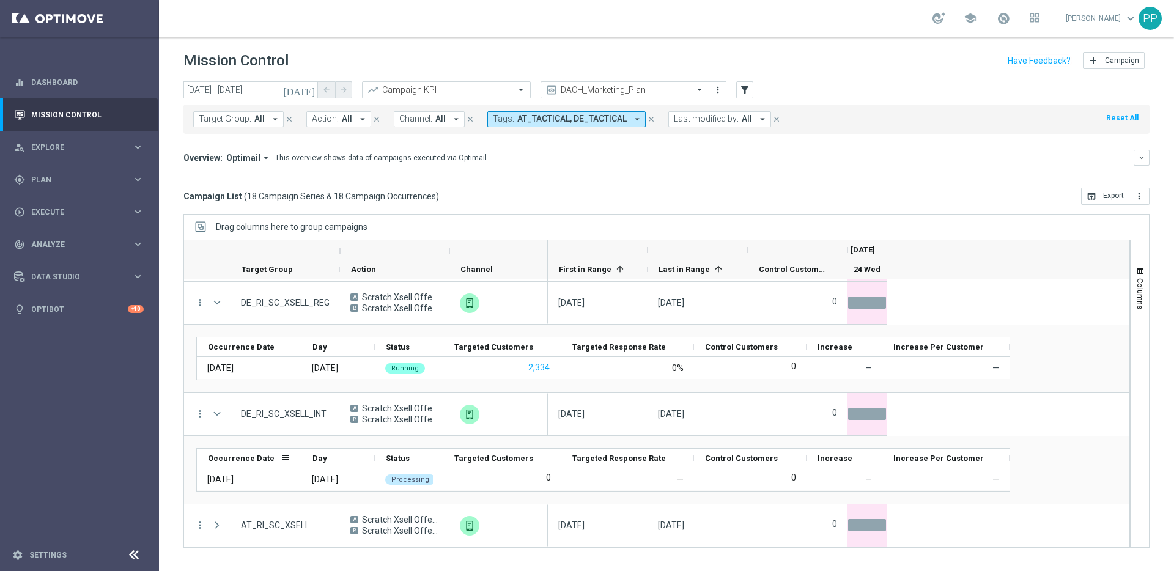
scroll to position [640, 0]
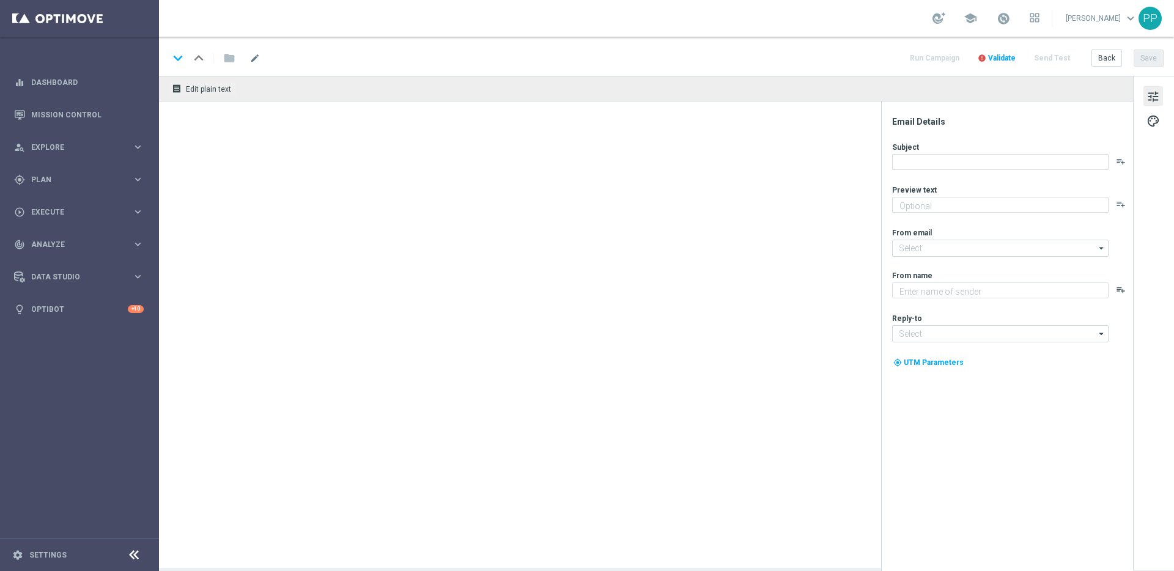
type textarea "Löse deinen 5 € Gutschein auf app.wunschgutschein.de ein"
type input "[EMAIL_ADDRESS][DOMAIN_NAME]"
type textarea "Lottoland"
type input "[EMAIL_ADDRESS][DOMAIN_NAME]"
type textarea "Neu und exklusiv im Lottoland"
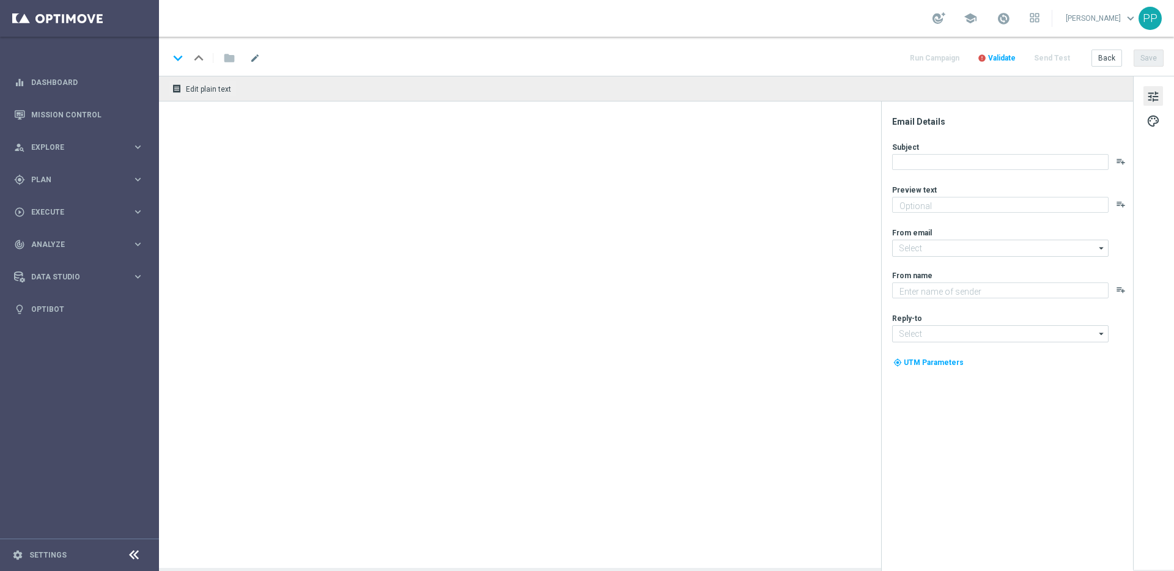
type input "[EMAIL_ADDRESS][DOMAIN_NAME]"
type textarea "Lottoland"
type input "[EMAIL_ADDRESS][DOMAIN_NAME]"
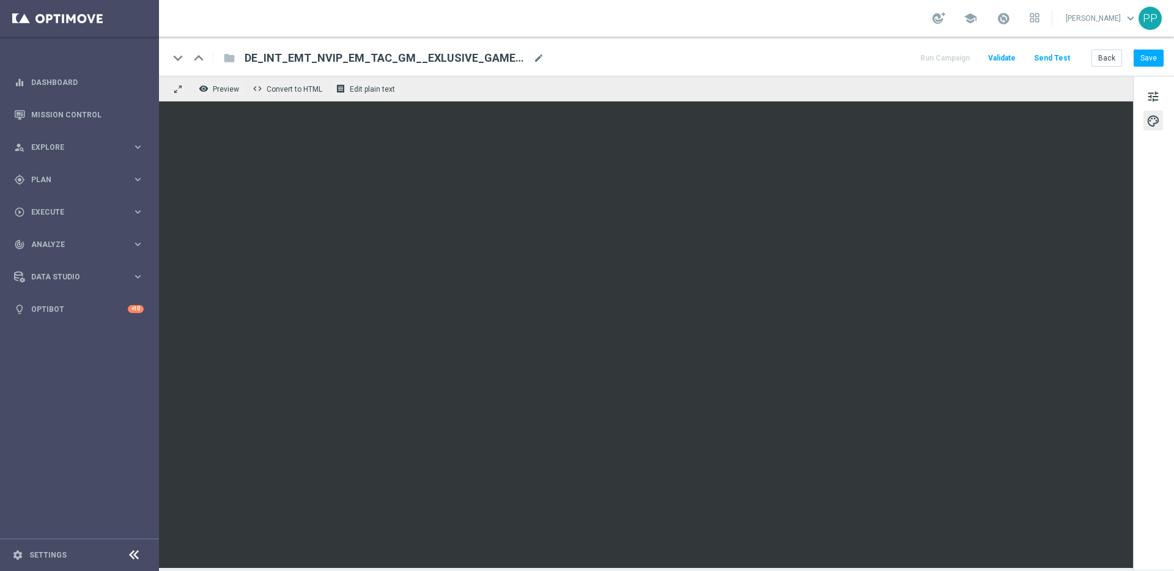
click at [1145, 67] on div "Back Save" at bounding box center [1128, 58] width 72 height 17
click at [1145, 59] on button "Save" at bounding box center [1149, 58] width 30 height 17
click at [1153, 54] on button "Save" at bounding box center [1149, 58] width 30 height 17
click at [1144, 61] on button "Save" at bounding box center [1149, 58] width 30 height 17
click at [1155, 53] on button "Save" at bounding box center [1149, 58] width 30 height 17
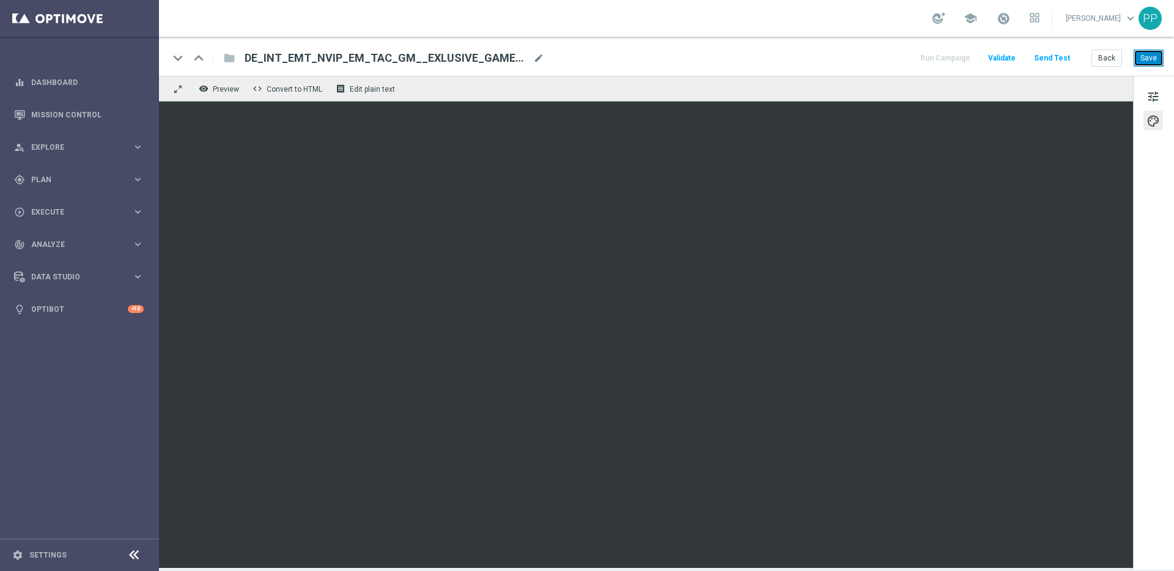
click at [1139, 64] on button "Save" at bounding box center [1149, 58] width 30 height 17
click at [1144, 54] on button "Save" at bounding box center [1149, 58] width 30 height 17
click at [1150, 55] on button "Save" at bounding box center [1149, 58] width 30 height 17
click at [1149, 57] on button "Save" at bounding box center [1149, 58] width 30 height 17
click at [42, 179] on span "Plan" at bounding box center [81, 179] width 101 height 7
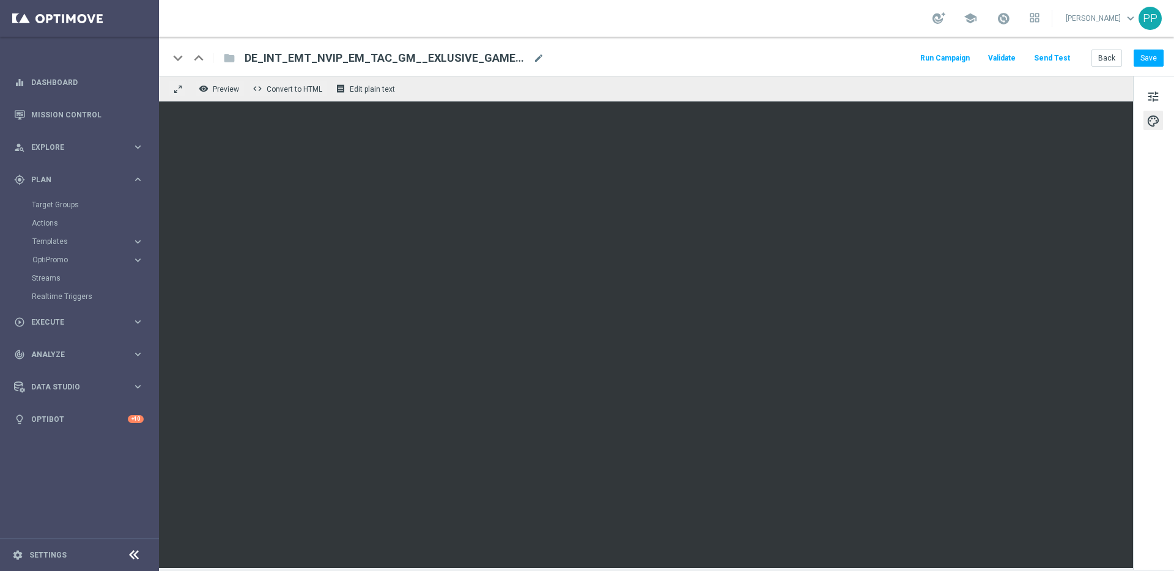
click at [45, 249] on accordion "Templates keyboard_arrow_right Optimail OptiMobile In-App OptiMobile Push Embed…" at bounding box center [95, 241] width 126 height 18
click at [42, 243] on span "Templates" at bounding box center [75, 241] width 87 height 7
click at [45, 257] on link "Optimail" at bounding box center [82, 260] width 89 height 10
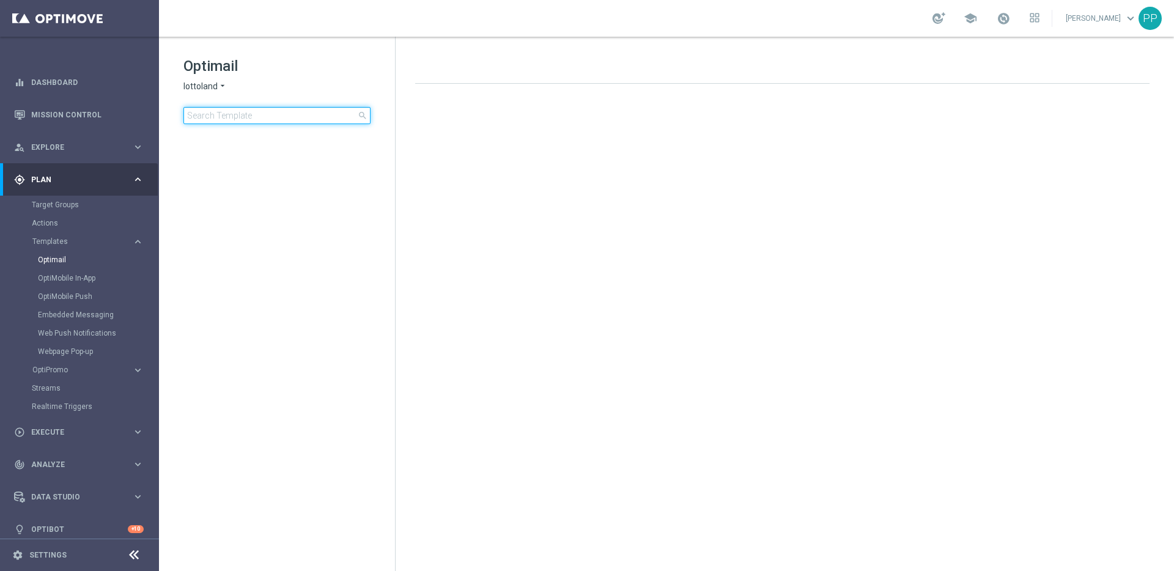
click at [234, 122] on input at bounding box center [276, 115] width 187 height 17
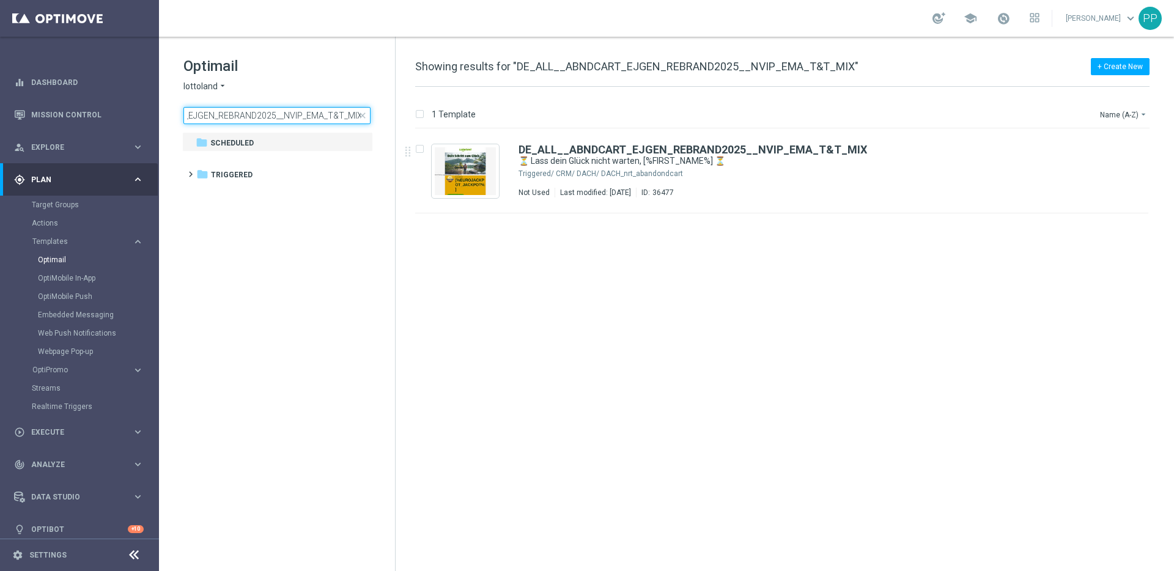
drag, startPoint x: 188, startPoint y: 118, endPoint x: 378, endPoint y: 135, distance: 190.9
click at [378, 135] on div "Optimail lottoland arrow_drop_down × lottoland DE_ALL__ABNDCART_EJGEN_REBRAND20…" at bounding box center [277, 121] width 236 height 168
drag, startPoint x: 187, startPoint y: 116, endPoint x: 424, endPoint y: 147, distance: 238.7
click at [424, 147] on div "Optimail lottoland arrow_drop_down × lottoland AT__ABNDCART_REBRAND2025__NVIP_E…" at bounding box center [666, 304] width 1015 height 535
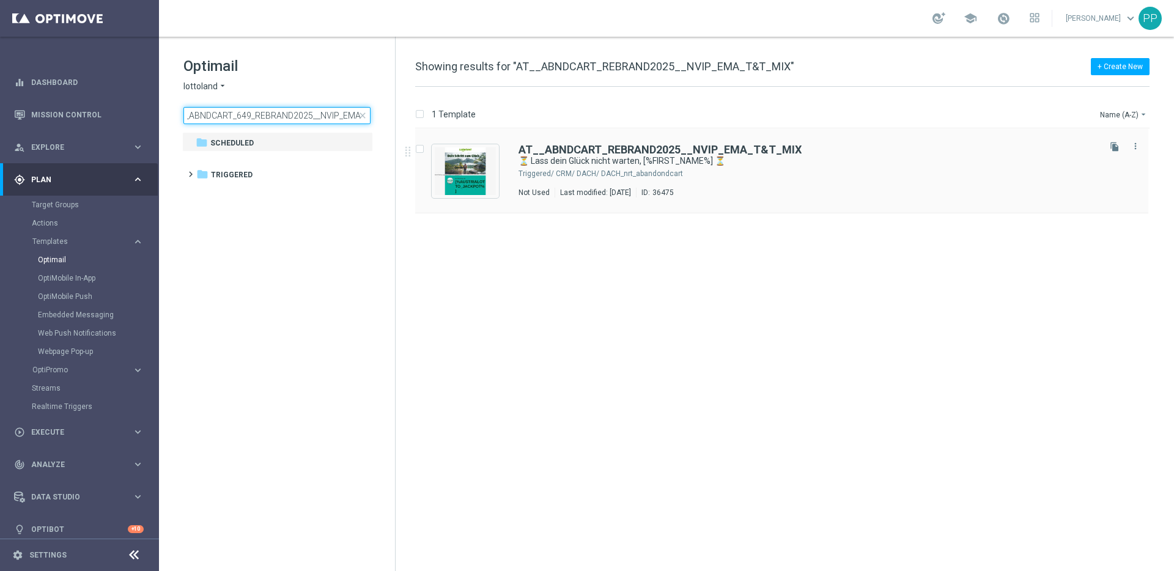
scroll to position [0, 70]
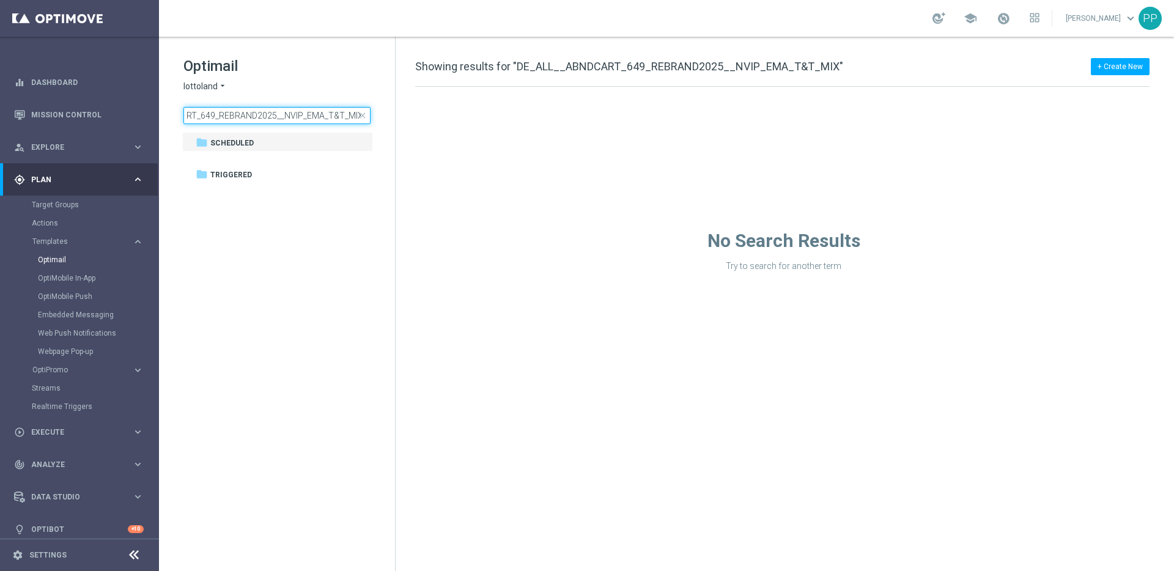
click at [214, 116] on input "DE_ALL__ABNDCART_649_REBRAND2025__NVIP_EMA_T&T_MIX" at bounding box center [276, 115] width 187 height 17
drag, startPoint x: 187, startPoint y: 115, endPoint x: 427, endPoint y: 115, distance: 239.8
click at [427, 115] on div "Optimail lottoland arrow_drop_down × lottoland DE_ALL__ABNDCART_645_REBRAND2025…" at bounding box center [666, 304] width 1015 height 535
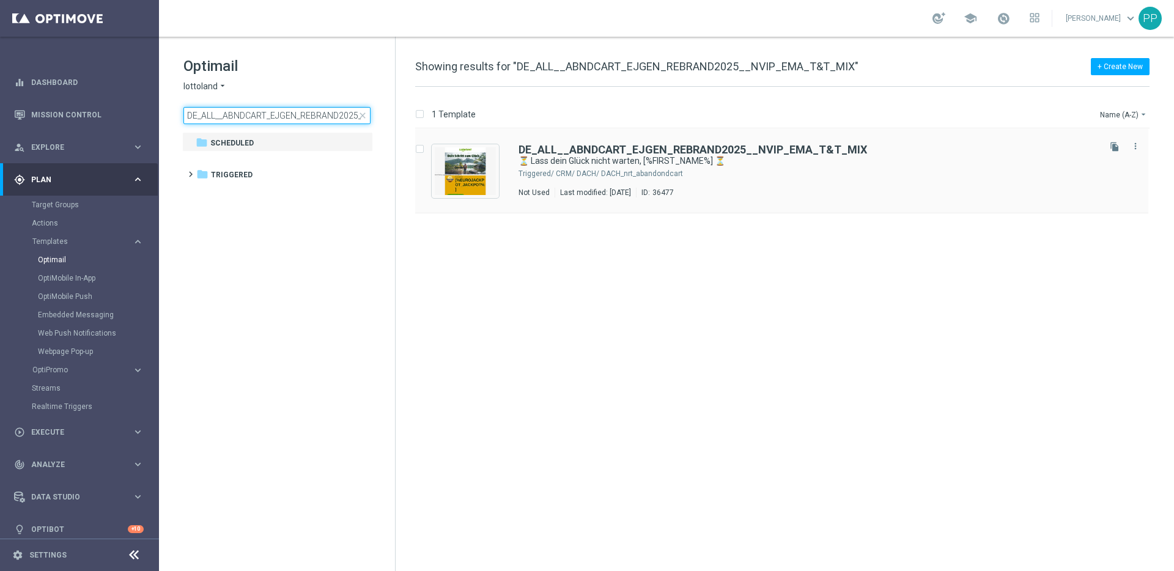
scroll to position [0, 82]
drag, startPoint x: 186, startPoint y: 113, endPoint x: 497, endPoint y: 133, distance: 311.4
click div "Optimail lottoland arrow_drop_down × lottoland DE_ALL__ABNDCART_EJGEN_REBRAND20…"
drag, startPoint x: 189, startPoint y: 117, endPoint x: 459, endPoint y: 124, distance: 270.4
click div "Optimail lottoland arrow_drop_down × lottoland DE_ALL__ABNDCART_EJGEN_REBRAND20…"
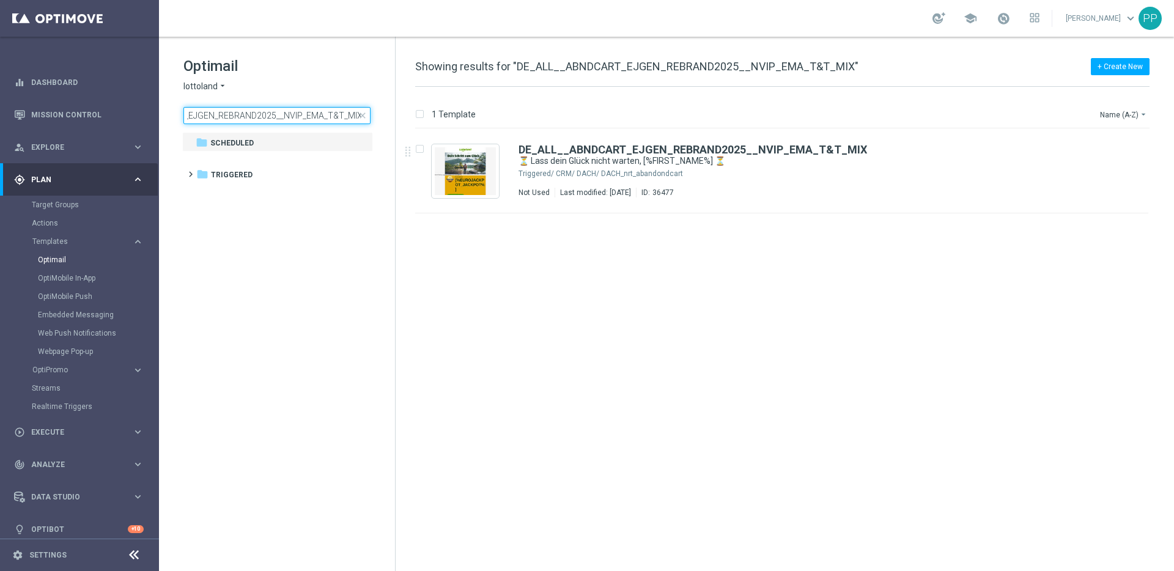
type input "DE_ALL__ABNDCART_649_REBRAND2025__NVIP_EMA_T&T_MIX"
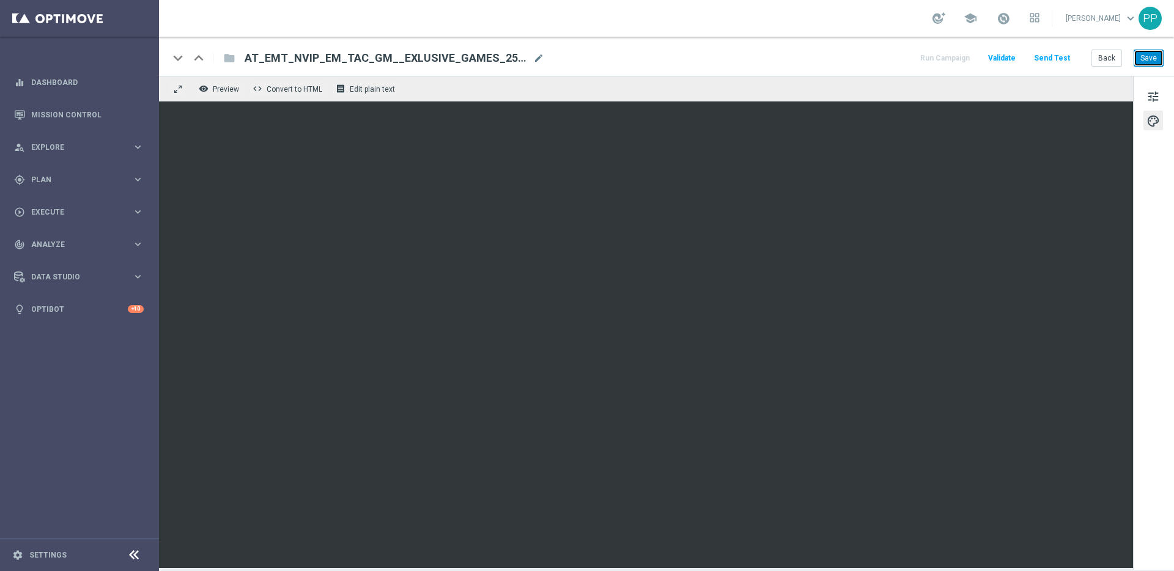
click at [1151, 56] on button "Save" at bounding box center [1149, 58] width 30 height 17
click at [1159, 56] on button "Save" at bounding box center [1149, 58] width 30 height 17
click at [1154, 58] on button "Save" at bounding box center [1149, 58] width 30 height 17
click at [1157, 58] on button "Save" at bounding box center [1149, 58] width 30 height 17
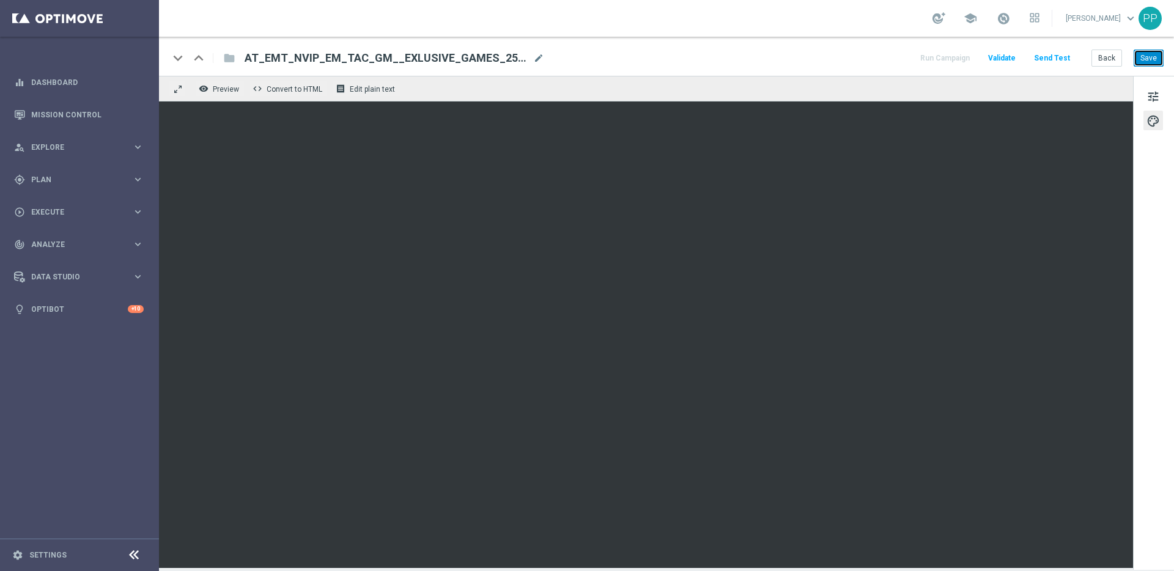
click at [1144, 58] on button "Save" at bounding box center [1149, 58] width 30 height 17
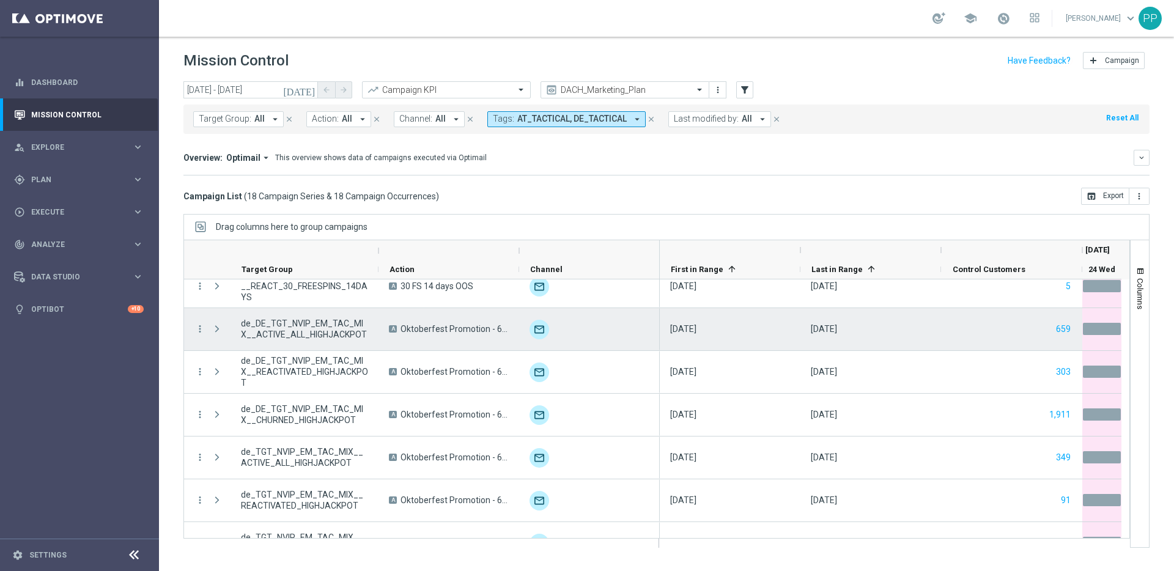
scroll to position [512, 0]
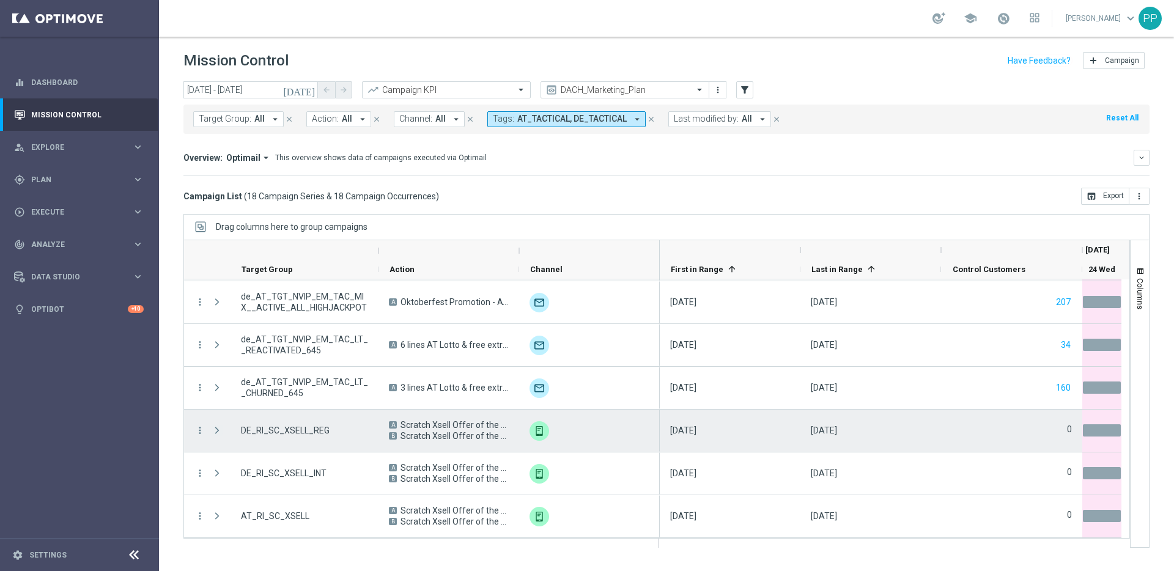
click at [214, 429] on span at bounding box center [217, 431] width 11 height 10
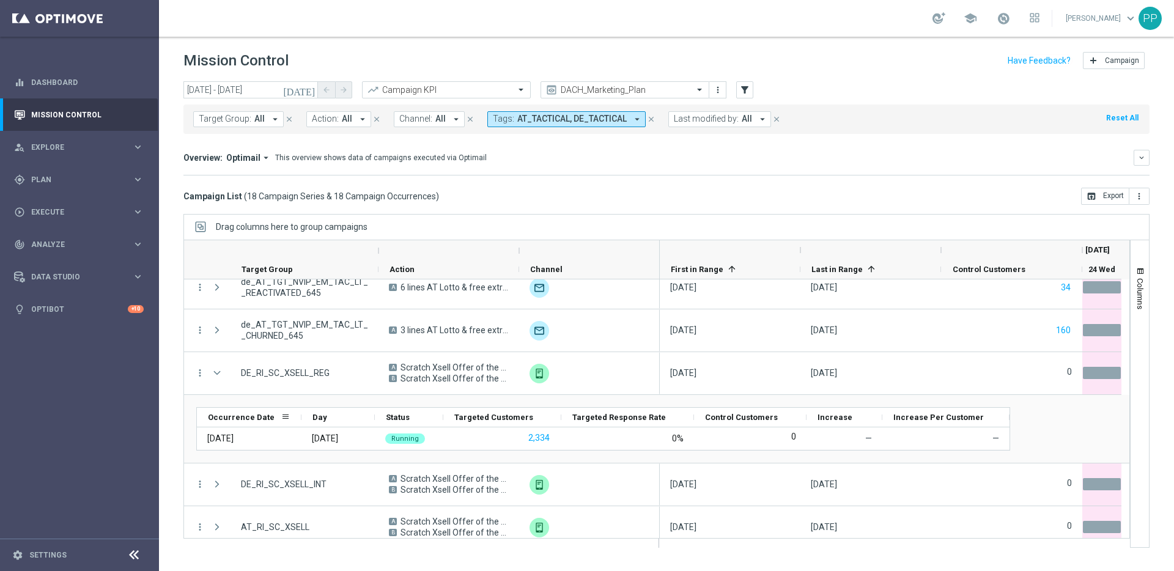
scroll to position [580, 0]
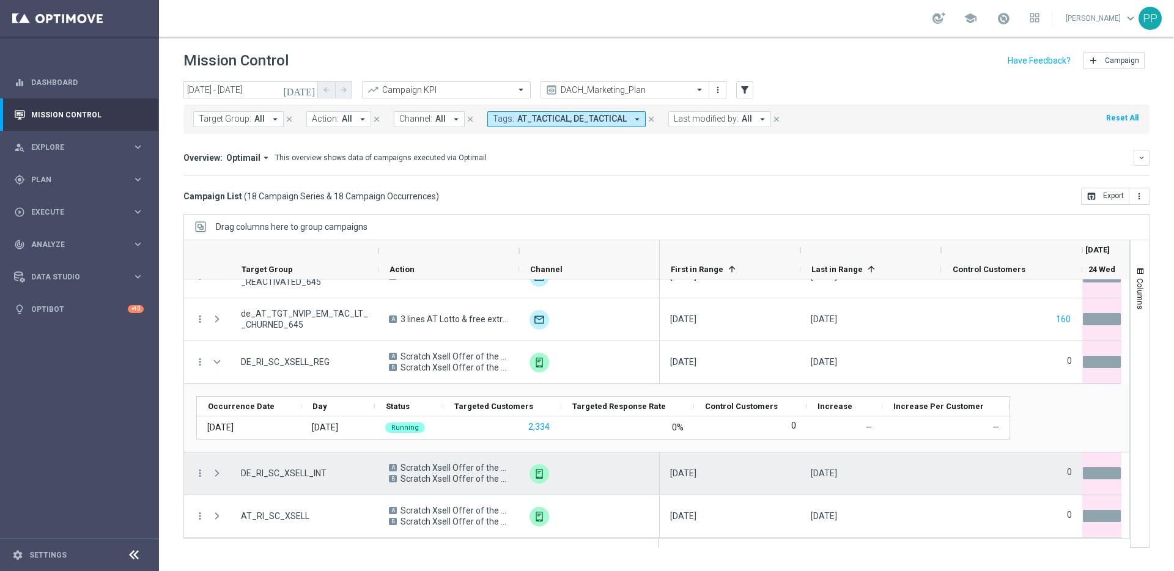
click at [215, 472] on span at bounding box center [217, 474] width 11 height 10
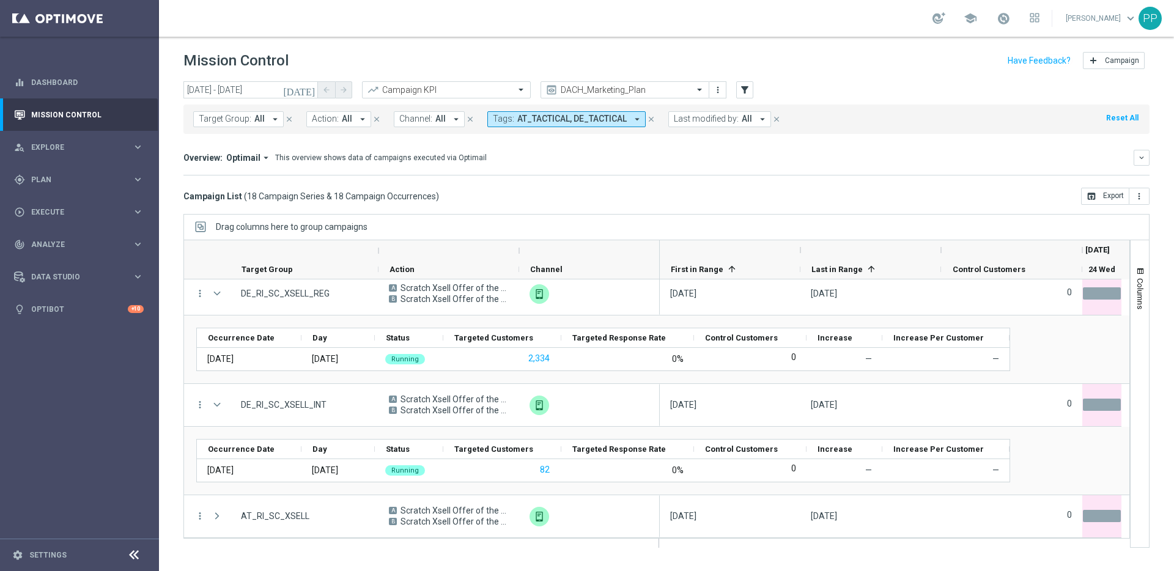
scroll to position [649, 0]
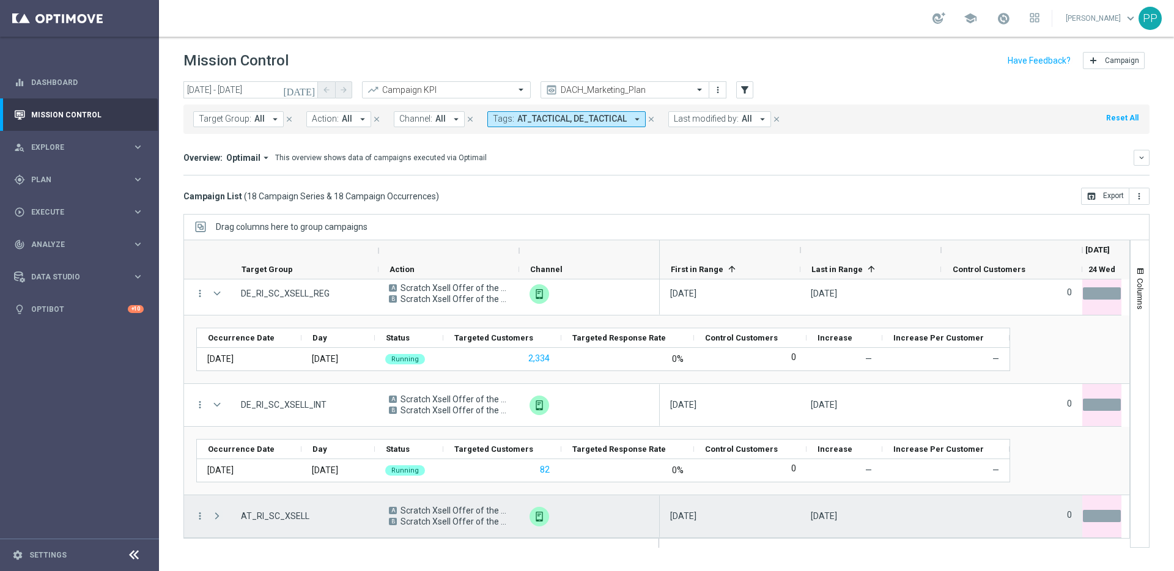
click at [220, 518] on span at bounding box center [217, 516] width 11 height 10
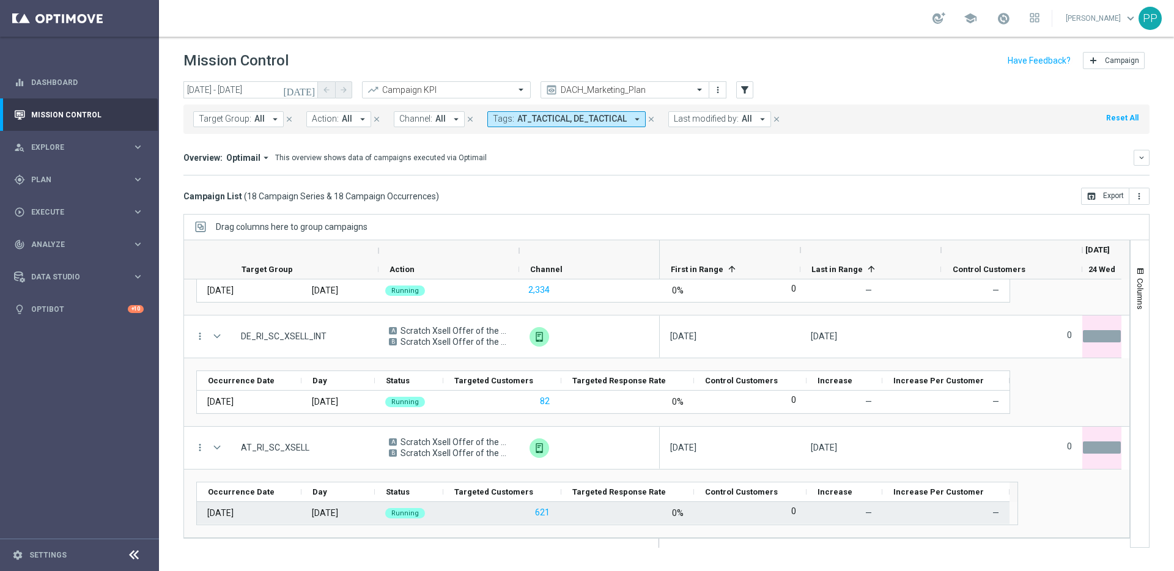
scroll to position [717, 0]
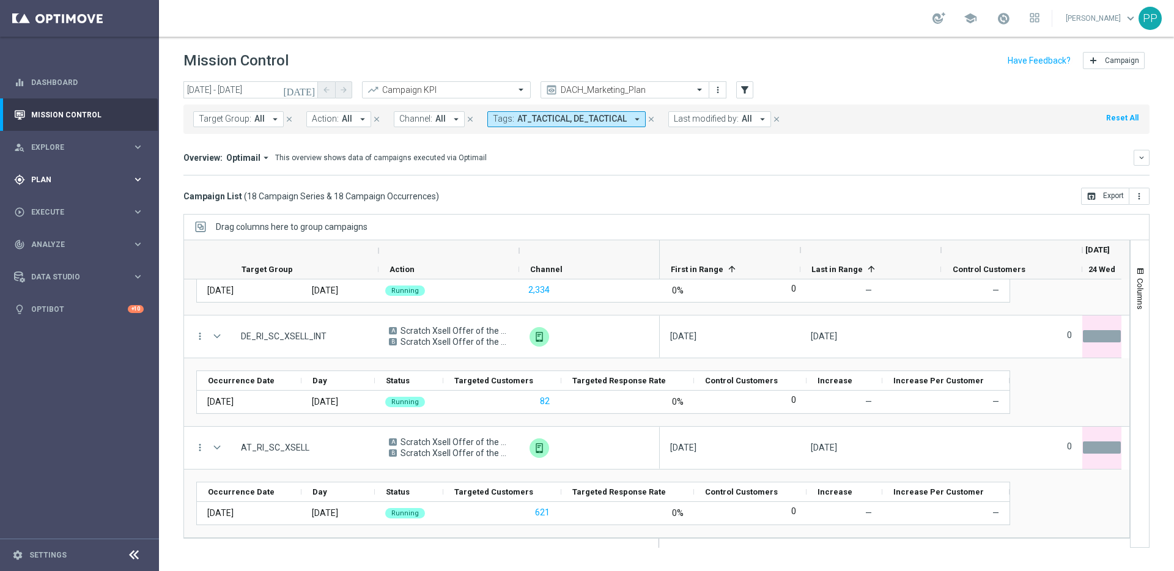
click at [41, 176] on span "Plan" at bounding box center [81, 179] width 101 height 7
click at [45, 204] on link "Target Groups" at bounding box center [79, 205] width 95 height 10
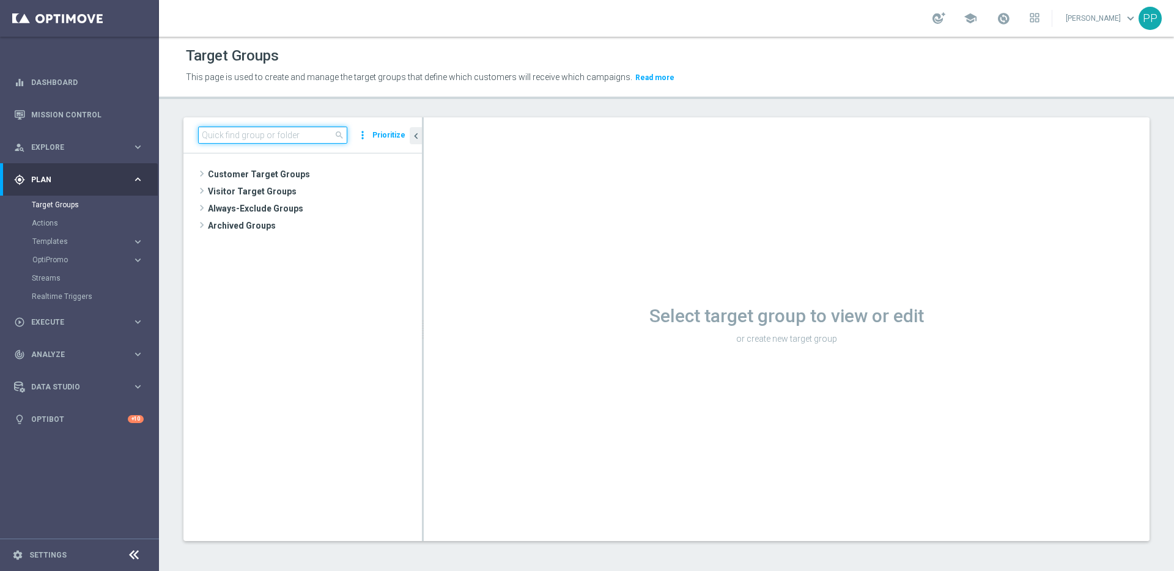
click at [256, 139] on input at bounding box center [272, 135] width 149 height 17
paste input "de_DE_TGT_NVIP_EM_TAC_LT__REACTIVATED_EJ"
type input "de_DE_TGT_NVIP_EM_TAC_LT__REACTIVATED_EM"
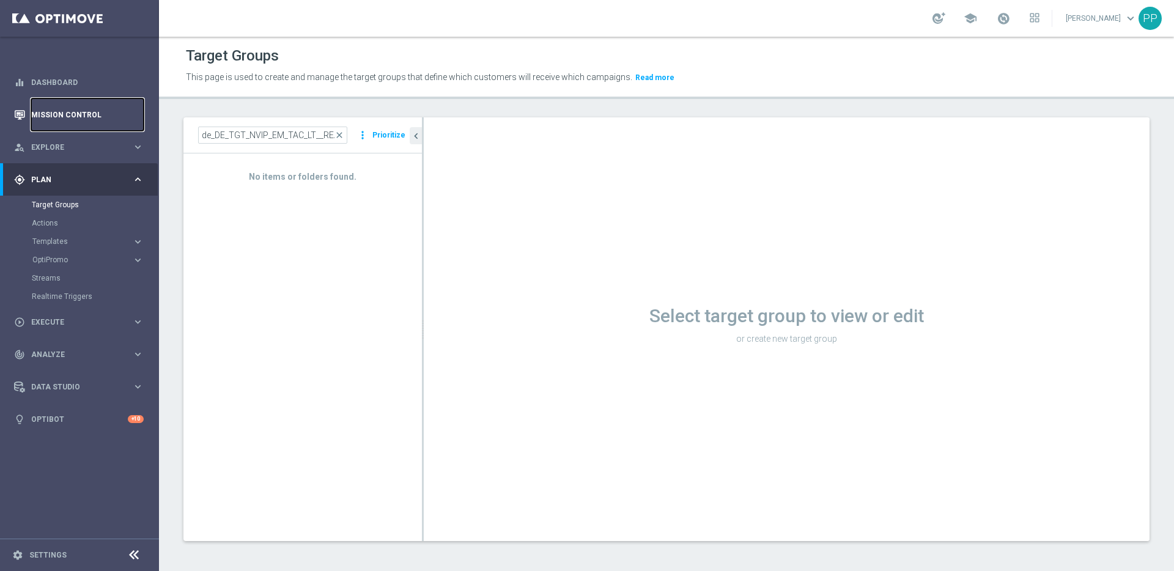
click at [42, 122] on link "Mission Control" at bounding box center [87, 114] width 113 height 32
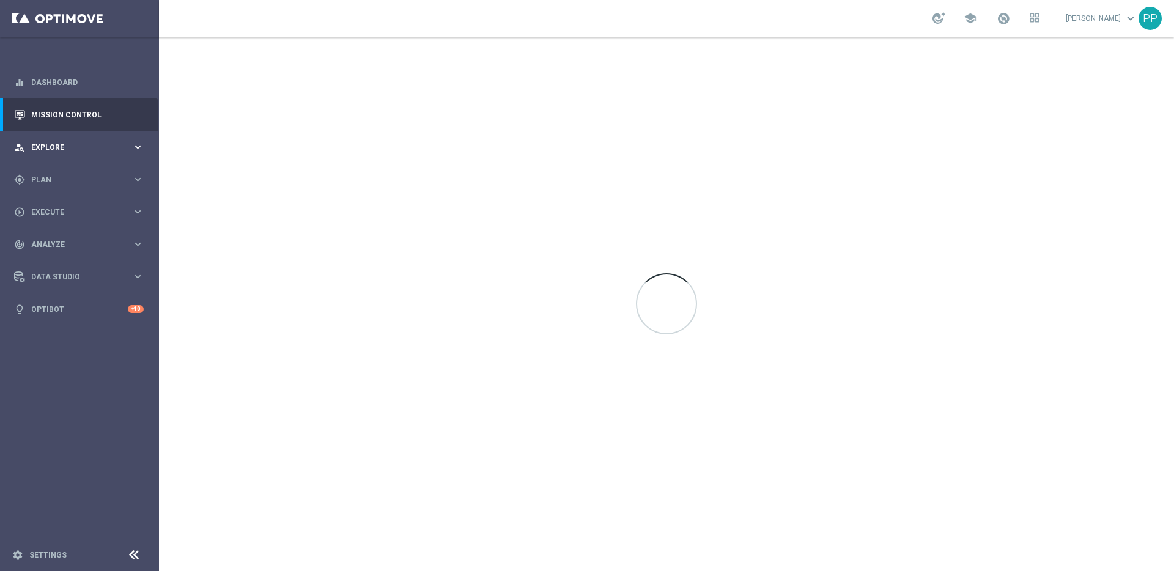
click at [39, 151] on div "person_search Explore" at bounding box center [73, 147] width 118 height 11
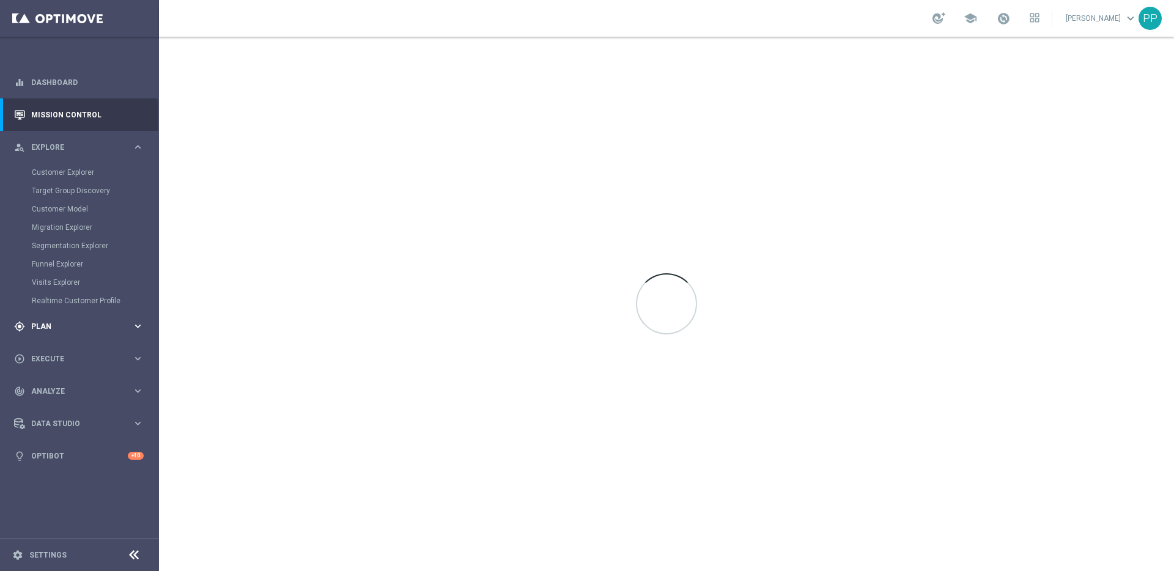
click at [44, 324] on span "Plan" at bounding box center [81, 326] width 101 height 7
click at [48, 242] on span "Templates" at bounding box center [75, 241] width 87 height 7
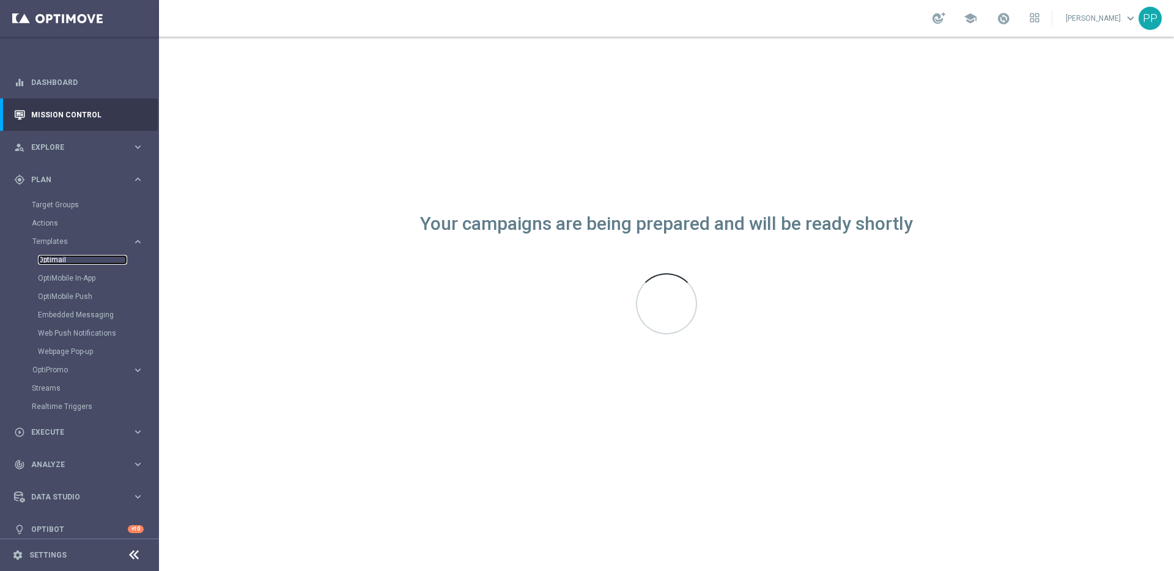
click at [51, 260] on link "Optimail" at bounding box center [82, 260] width 89 height 10
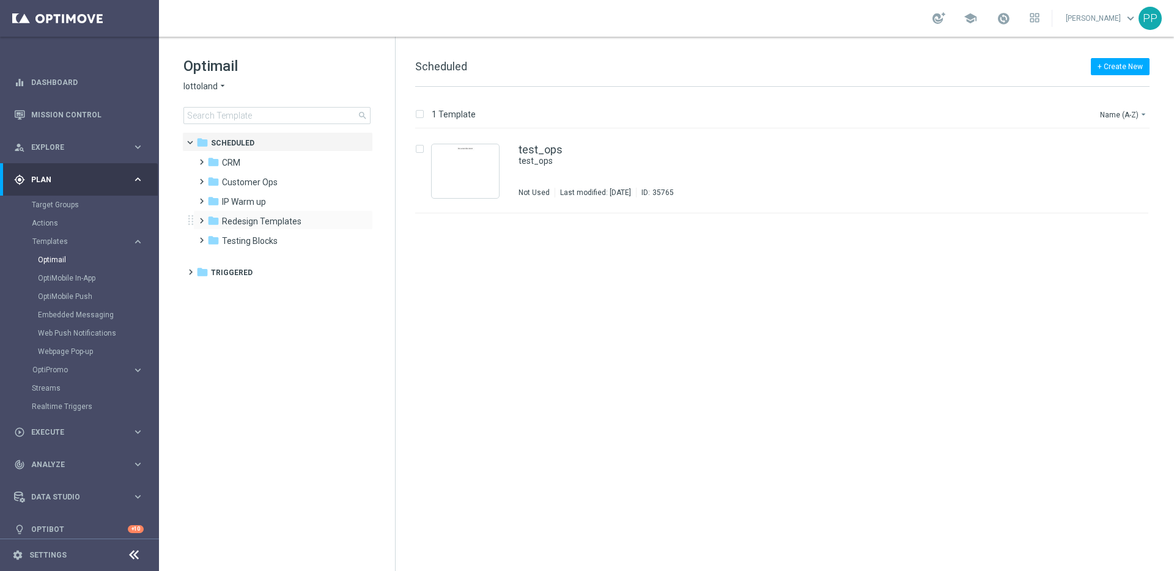
click at [202, 218] on span at bounding box center [199, 215] width 6 height 5
click at [214, 237] on span at bounding box center [212, 234] width 6 height 5
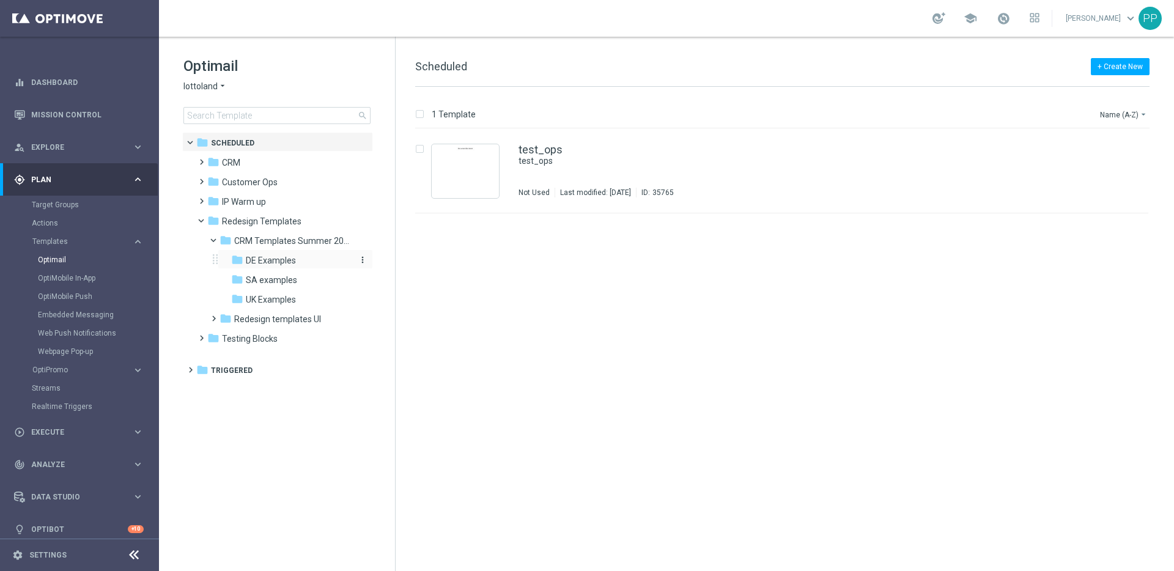
click at [235, 262] on icon "folder" at bounding box center [237, 260] width 12 height 12
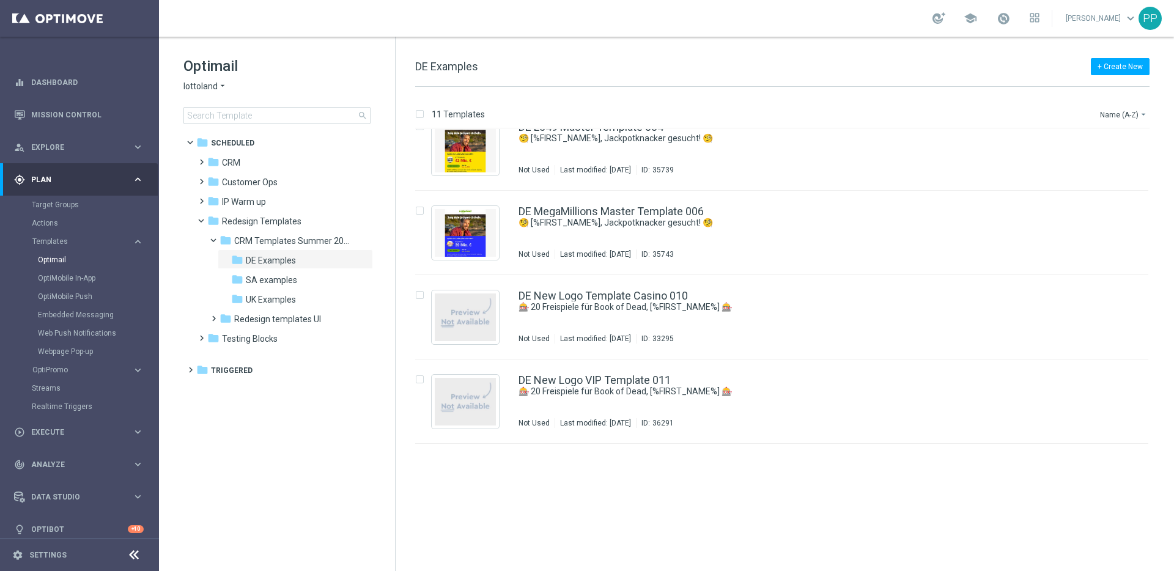
scroll to position [486, 0]
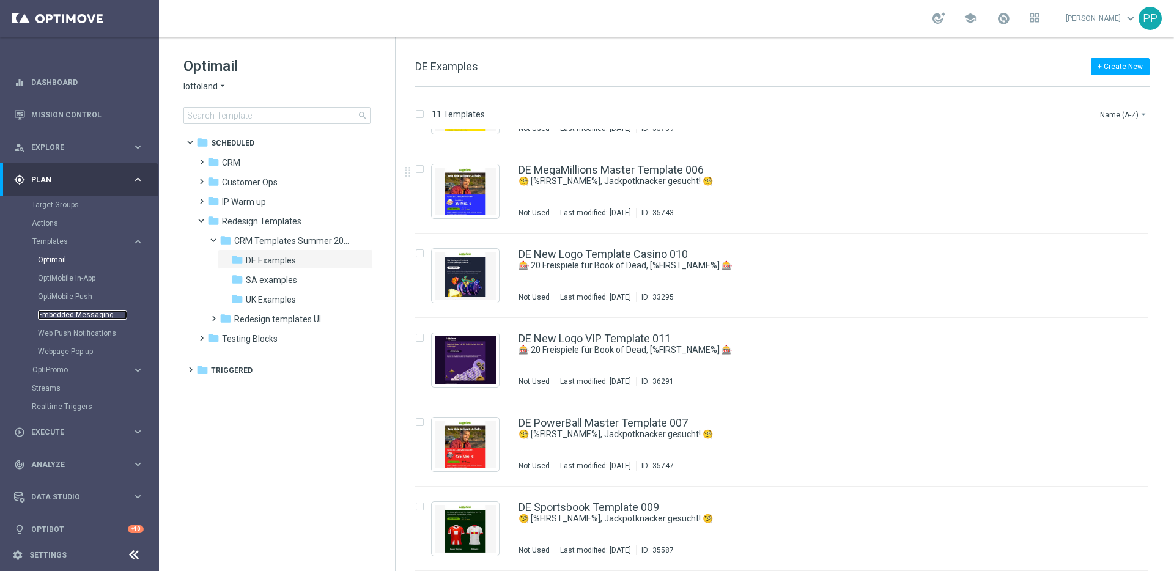
click at [68, 314] on link "Embedded Messaging" at bounding box center [82, 315] width 89 height 10
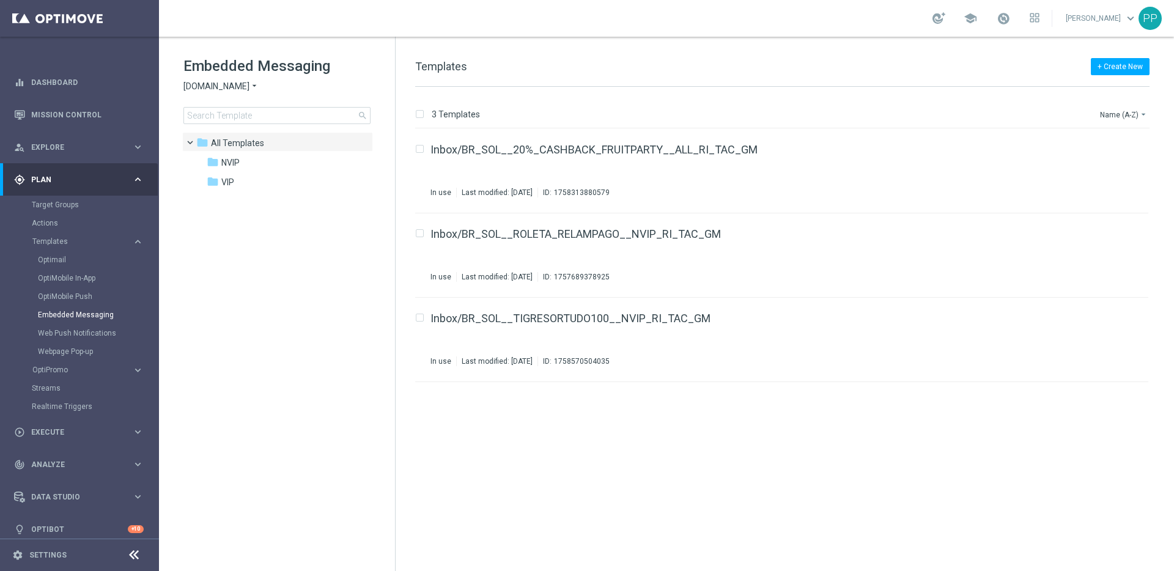
click at [216, 98] on div "Embedded Messaging Sorteonline.bet.br arrow_drop_down × Sorteonline.bet.br sear…" at bounding box center [289, 90] width 212 height 68
click at [212, 88] on span "Sorteonline.bet.br" at bounding box center [216, 87] width 66 height 12
click at [0, 0] on span "Lottoland" at bounding box center [0, 0] width 0 height 0
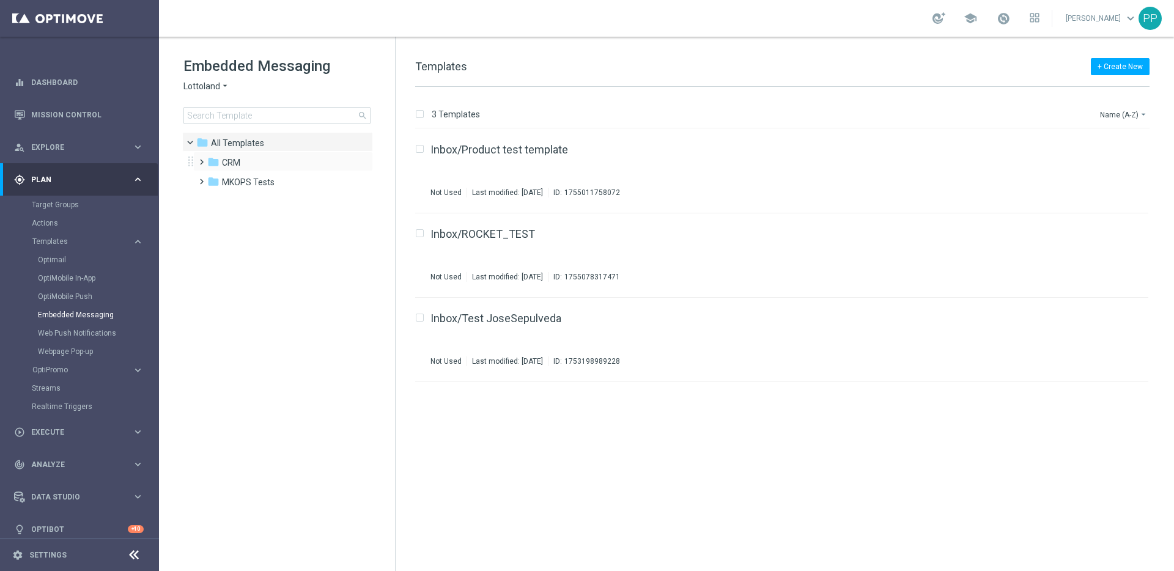
click at [202, 159] on span at bounding box center [199, 156] width 6 height 5
click at [220, 198] on icon "folder" at bounding box center [226, 201] width 12 height 12
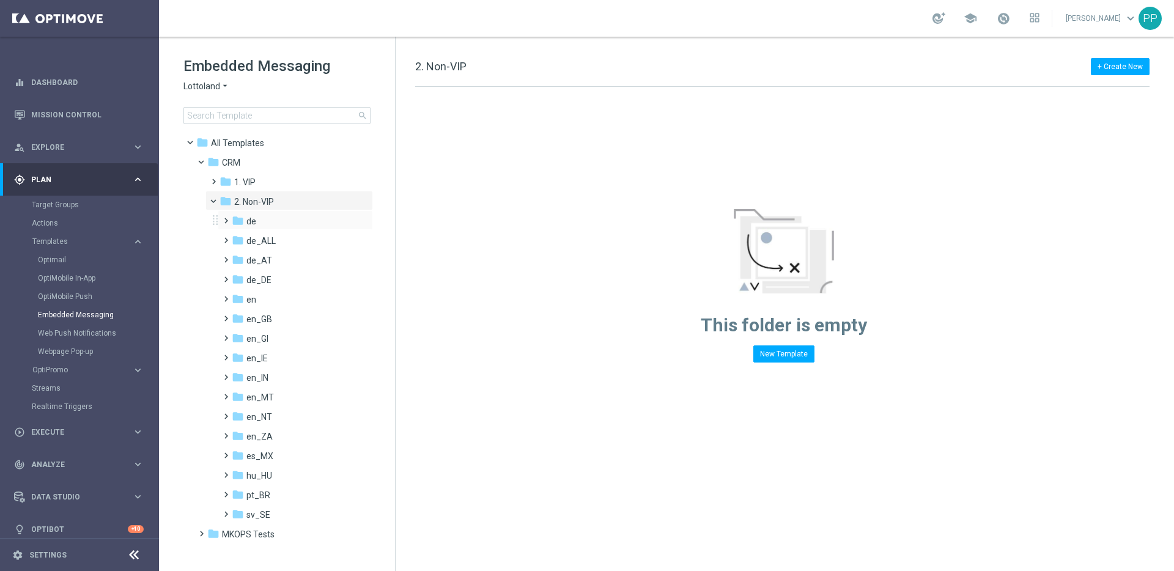
click at [226, 218] on span at bounding box center [224, 215] width 6 height 5
click at [260, 256] on span "TAC de" at bounding box center [272, 260] width 28 height 11
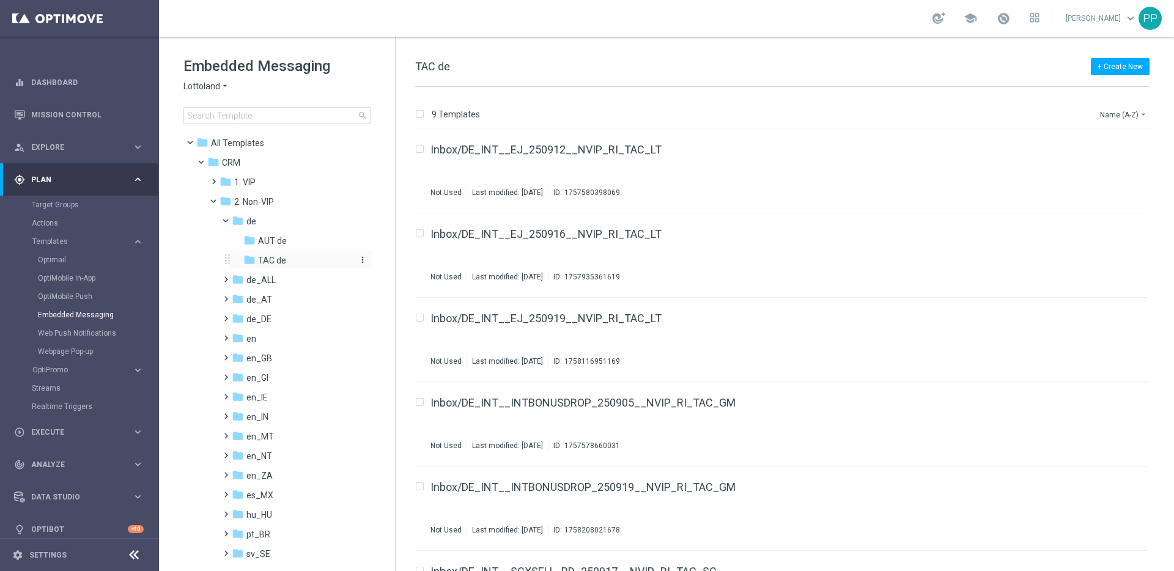
click at [361, 262] on icon "more_vert" at bounding box center [363, 260] width 10 height 10
click at [389, 262] on icon "create_new_folder" at bounding box center [383, 262] width 18 height 10
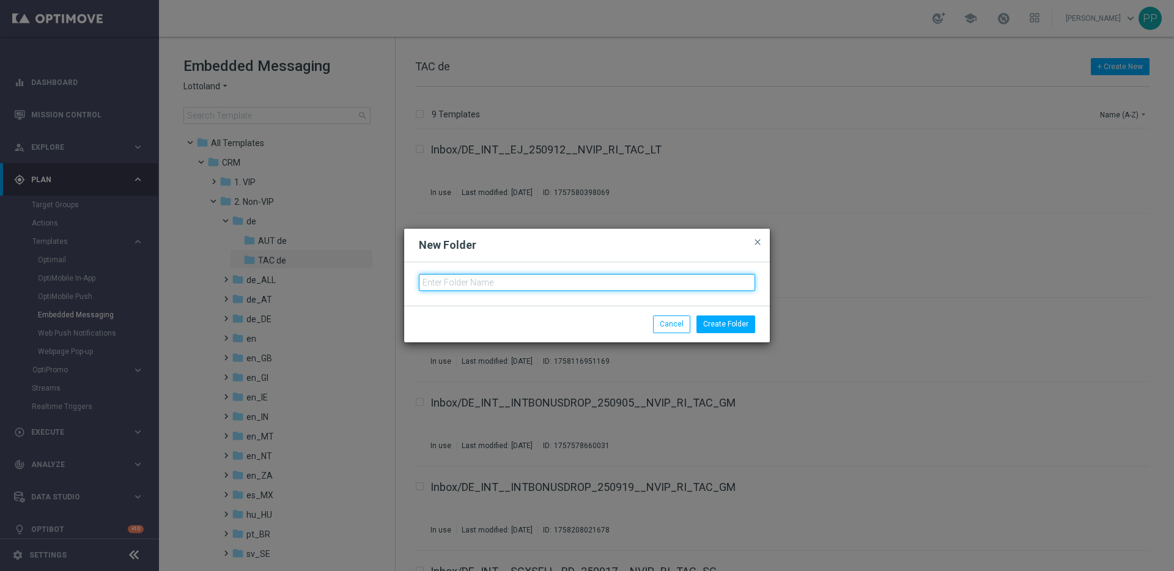
click at [474, 279] on input "text" at bounding box center [587, 282] width 336 height 17
type input "SCXSell de"
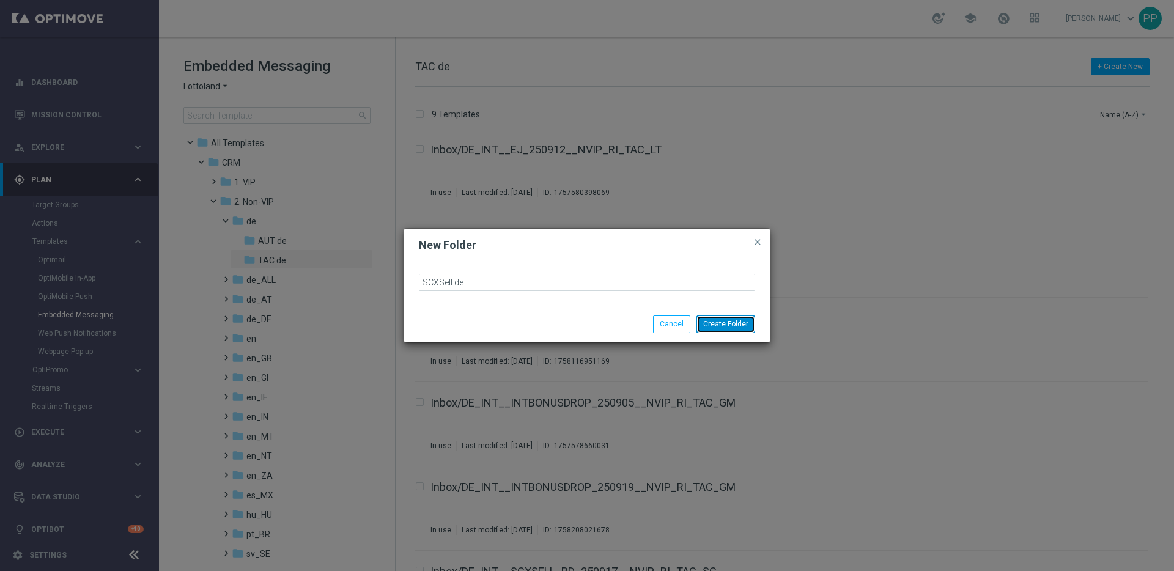
click at [728, 321] on button "Create Folder" at bounding box center [726, 324] width 59 height 17
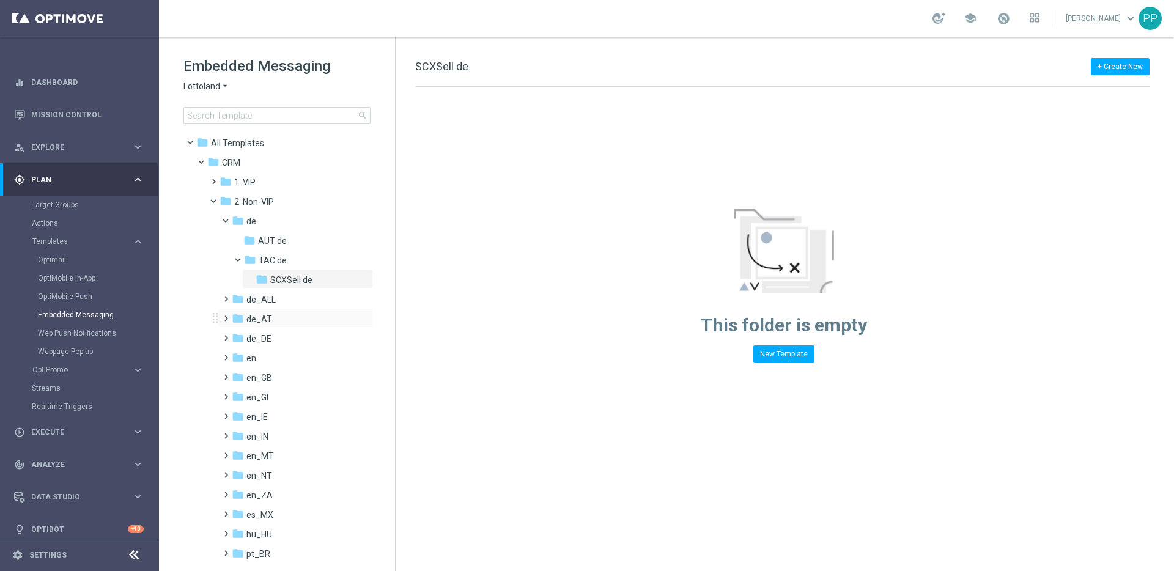
click at [226, 316] on span at bounding box center [224, 313] width 6 height 5
click at [360, 360] on icon "more_vert" at bounding box center [363, 358] width 10 height 10
click at [400, 360] on span "New Folder" at bounding box center [410, 360] width 37 height 10
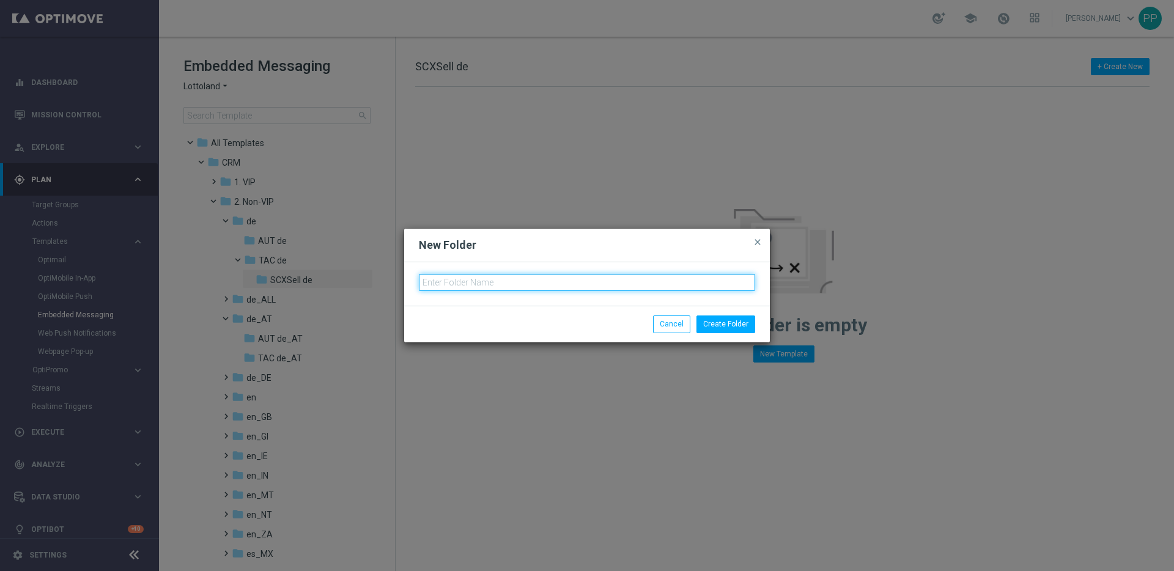
click at [445, 284] on input "text" at bounding box center [587, 282] width 336 height 17
type input "SCXSell de_AT"
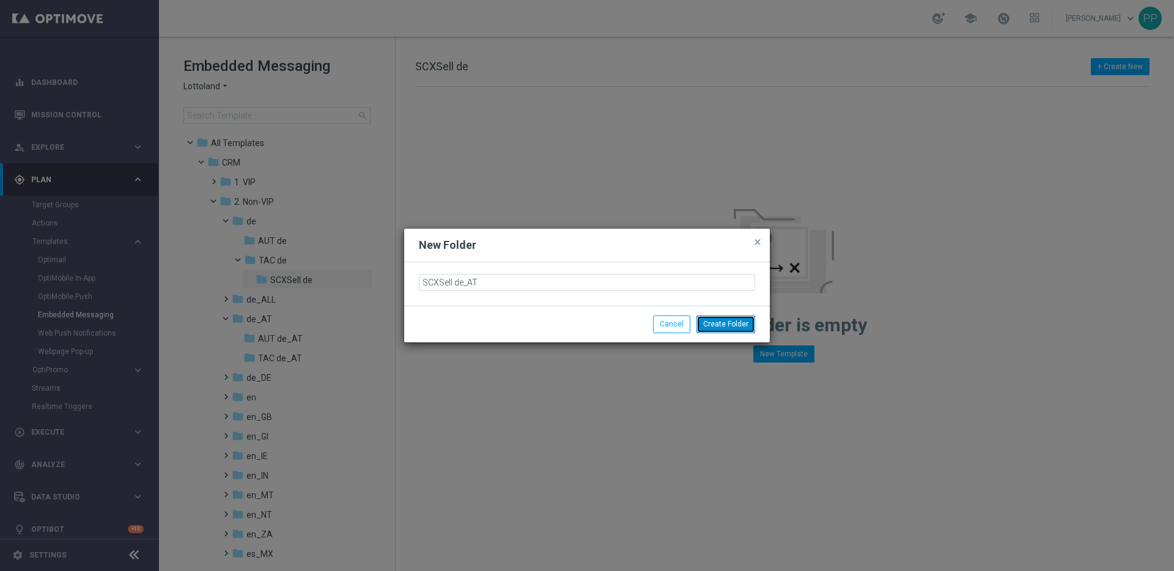
click at [736, 317] on button "Create Folder" at bounding box center [726, 324] width 59 height 17
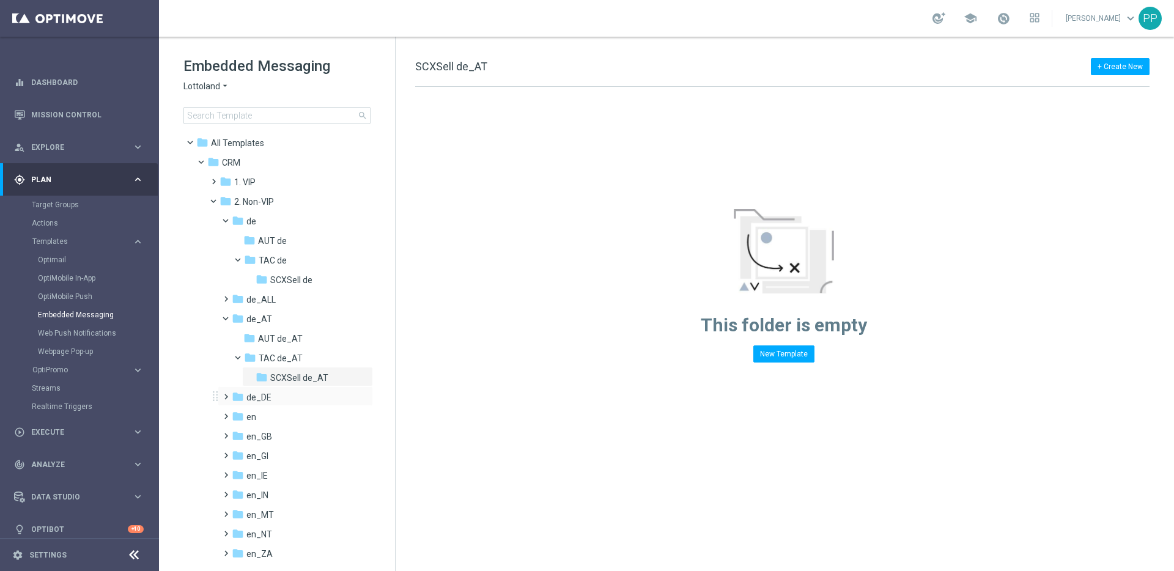
click at [223, 394] on span at bounding box center [224, 391] width 6 height 5
click at [360, 437] on icon "more_vert" at bounding box center [363, 436] width 10 height 10
click at [396, 388] on span "New Folder" at bounding box center [410, 388] width 37 height 10
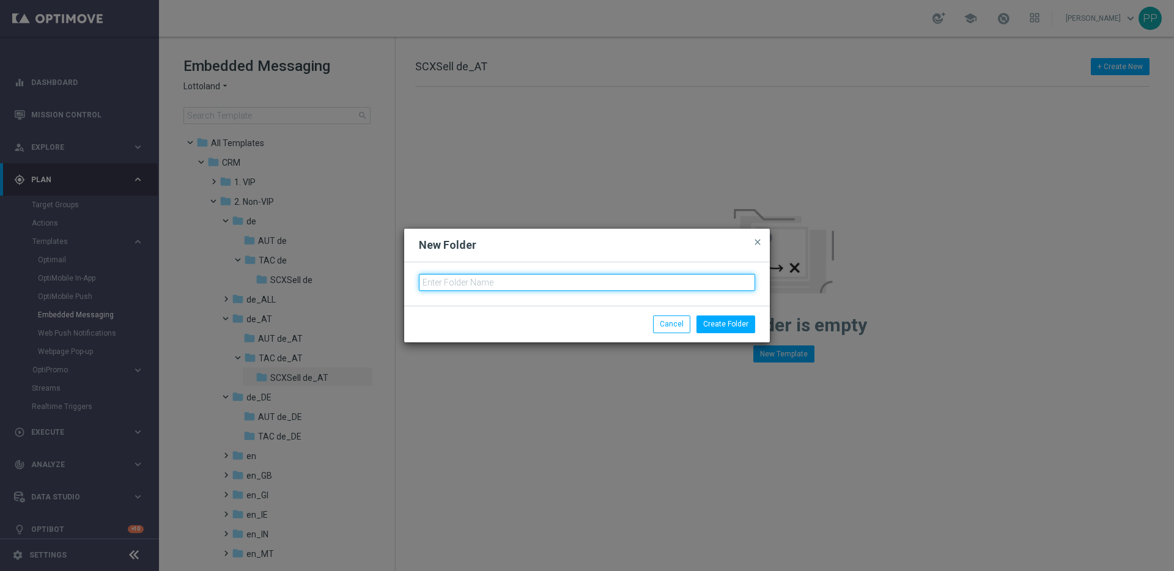
click at [451, 280] on input "text" at bounding box center [587, 282] width 336 height 17
type input "SCXSell de_DE"
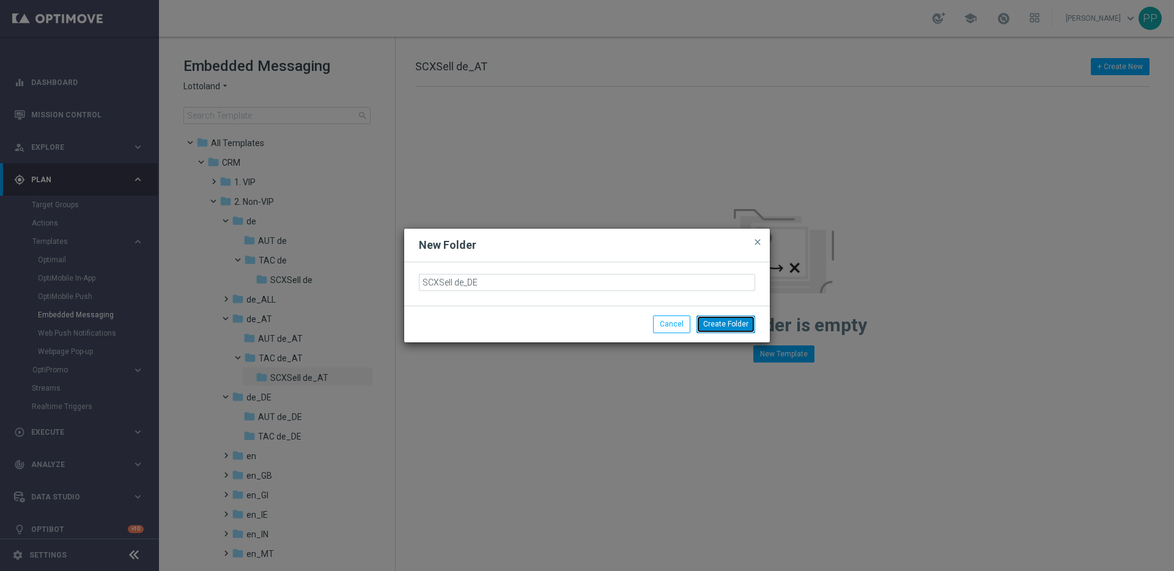
click at [724, 328] on button "Create Folder" at bounding box center [726, 324] width 59 height 17
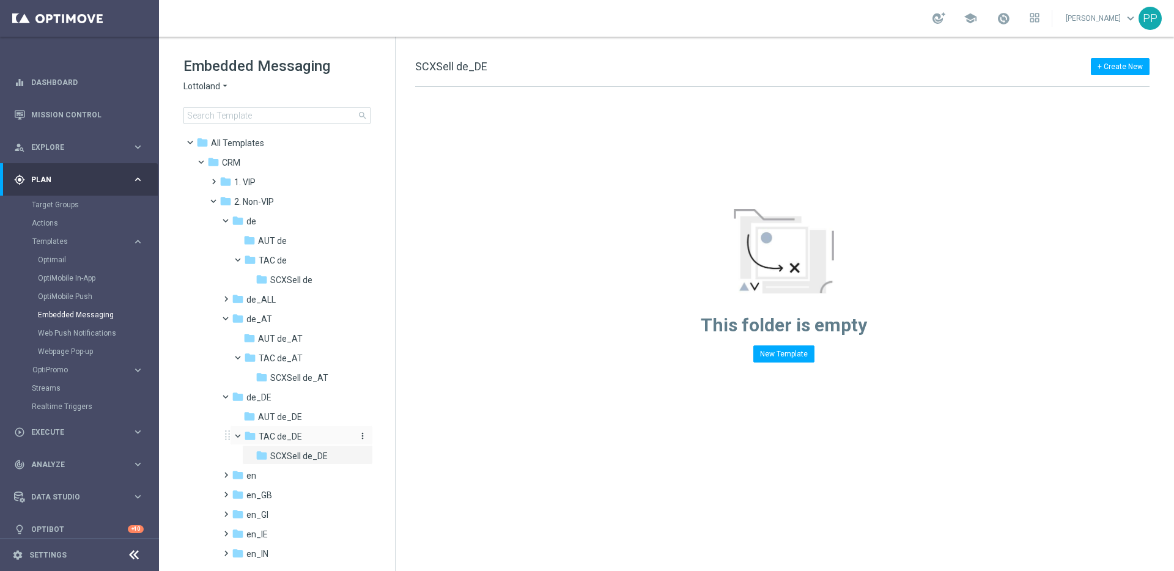
click at [275, 431] on span "TAC de_DE" at bounding box center [280, 436] width 43 height 11
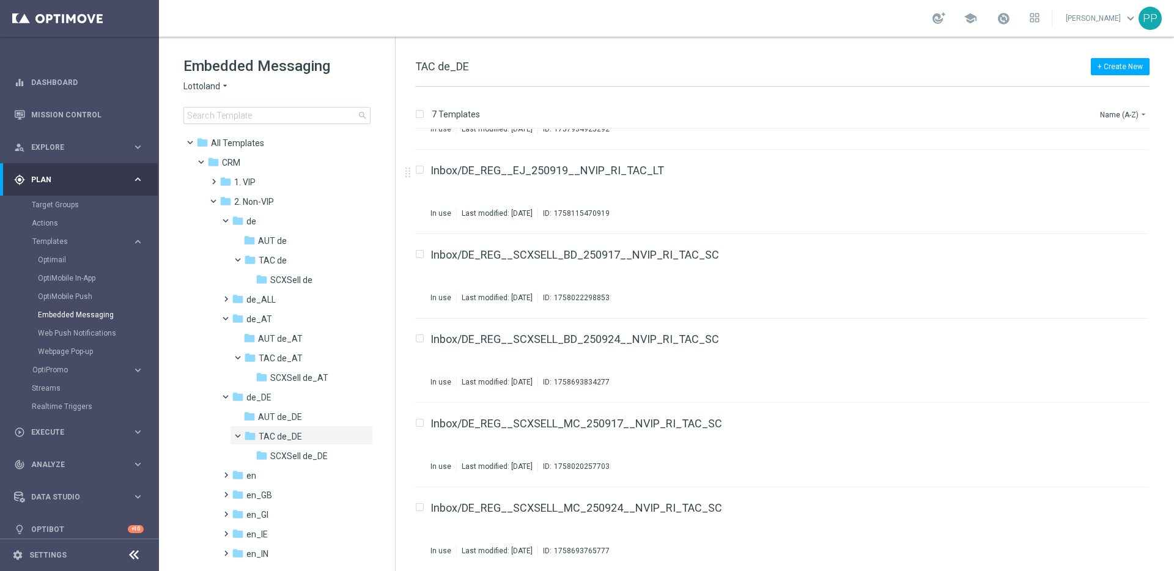
scroll to position [149, 0]
click at [1131, 336] on icon "more_vert" at bounding box center [1136, 335] width 10 height 10
click at [1005, 345] on div "Inbox/DE_REG__SCXSELL_BD_250924__NVIP_RI_TAC_SC In use Last modified: Wednesday…" at bounding box center [764, 359] width 667 height 53
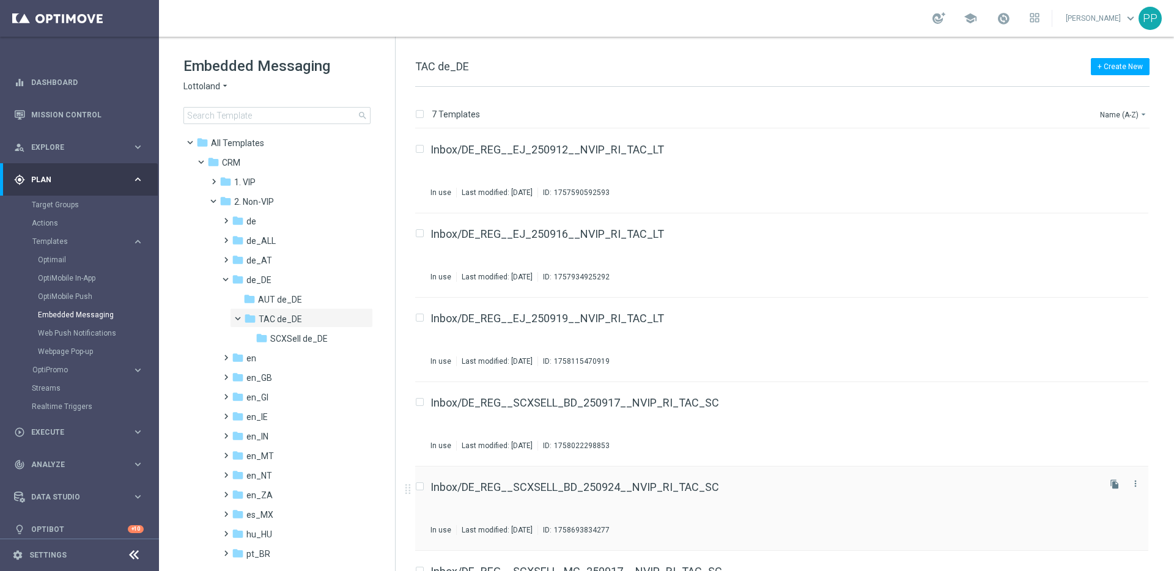
scroll to position [149, 0]
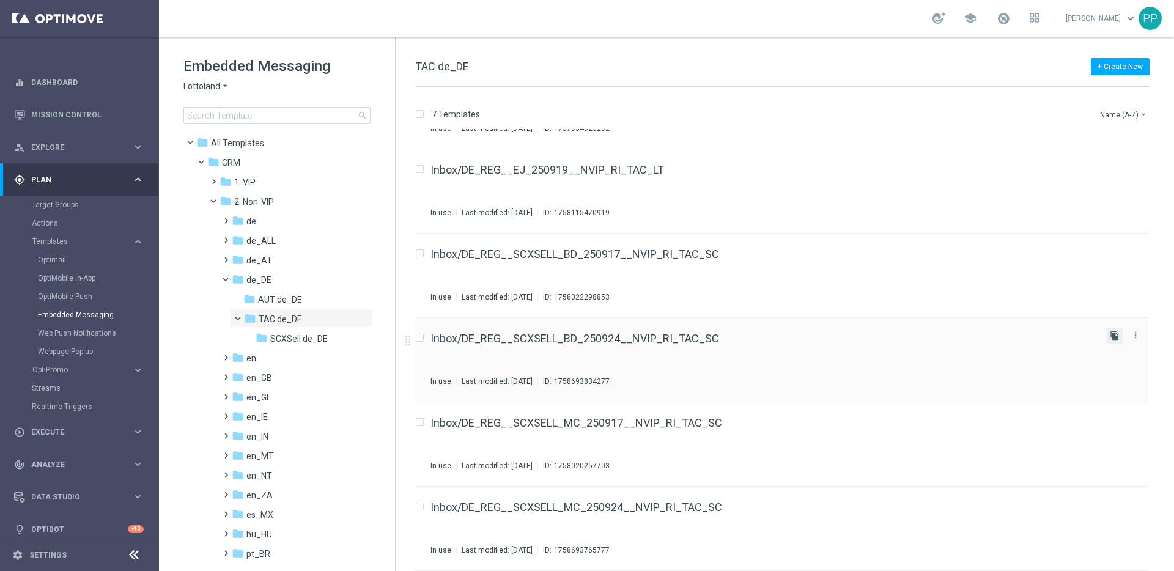
click at [1114, 339] on icon "file_copy" at bounding box center [1115, 336] width 10 height 10
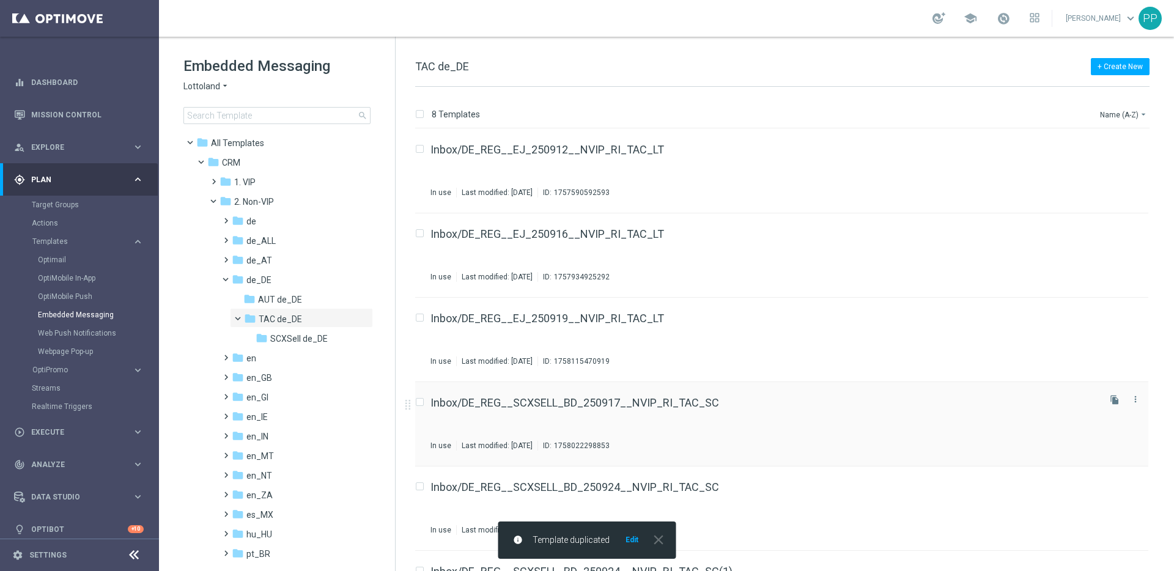
scroll to position [233, 0]
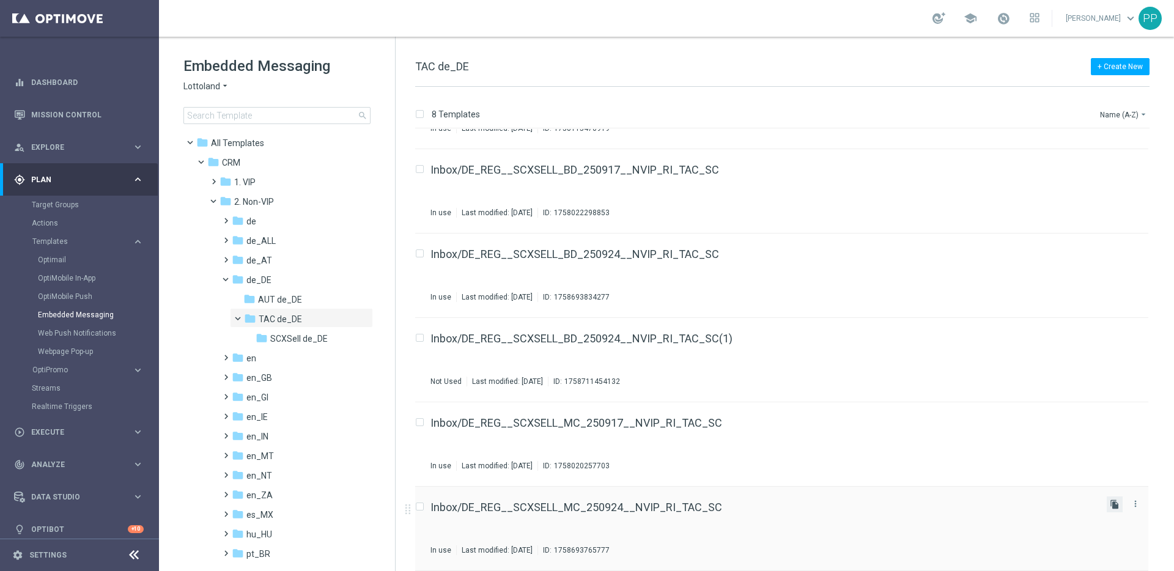
click at [1111, 507] on icon "file_copy" at bounding box center [1115, 505] width 10 height 10
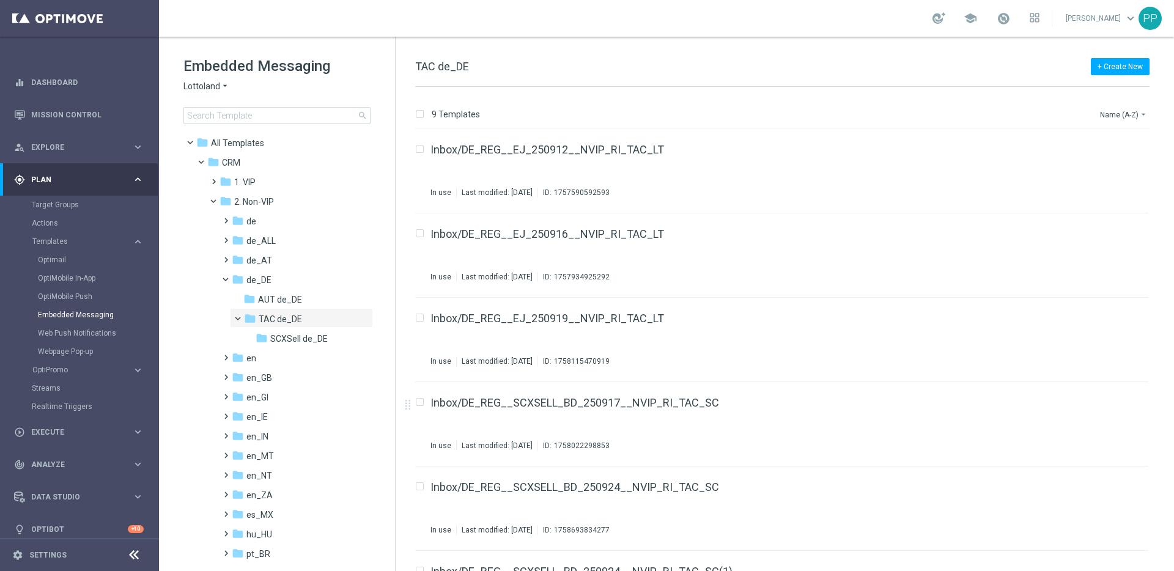
scroll to position [317, 0]
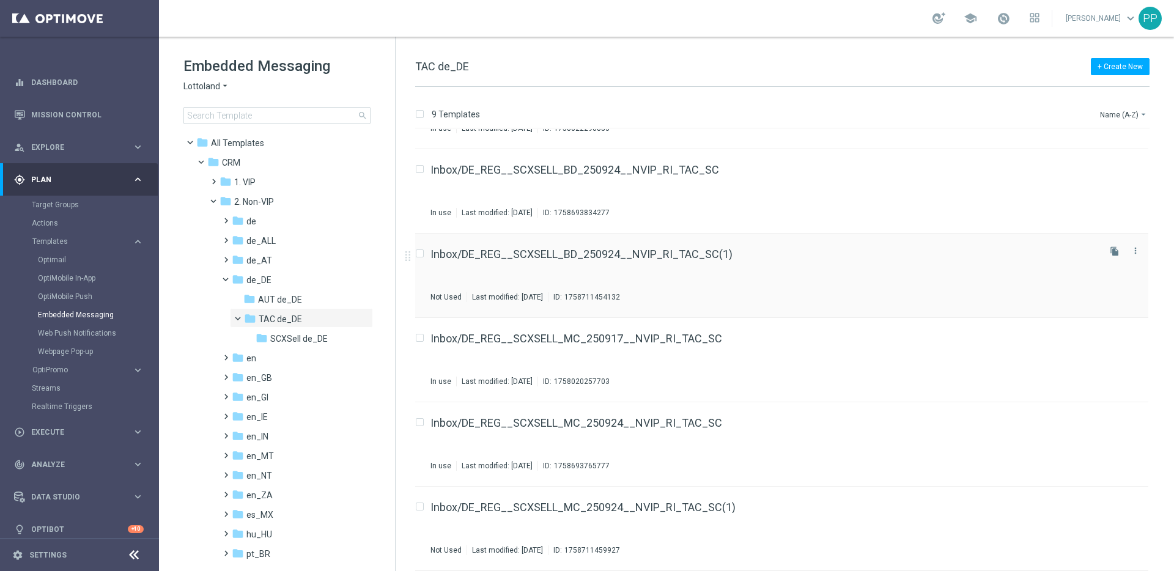
click at [420, 253] on input "Press SPACE to select this row." at bounding box center [419, 255] width 8 height 8
checkbox input "true"
click at [421, 509] on input "Press SPACE to select this row." at bounding box center [419, 509] width 8 height 8
checkbox input "true"
click at [1075, 115] on p "Move" at bounding box center [1081, 114] width 19 height 10
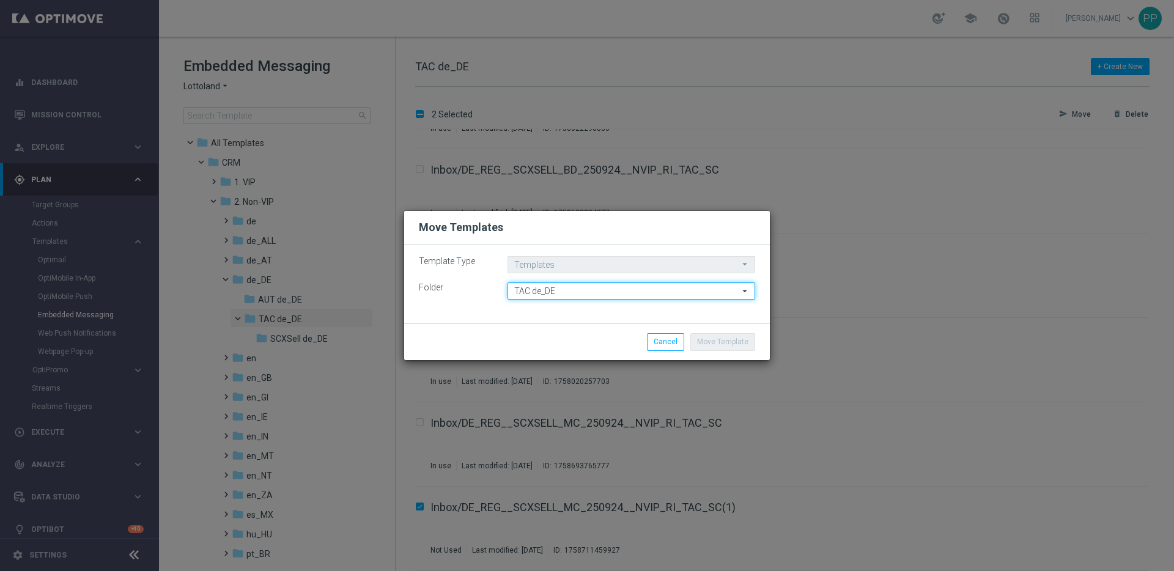
click at [545, 287] on input "TAC de_DE" at bounding box center [632, 291] width 248 height 17
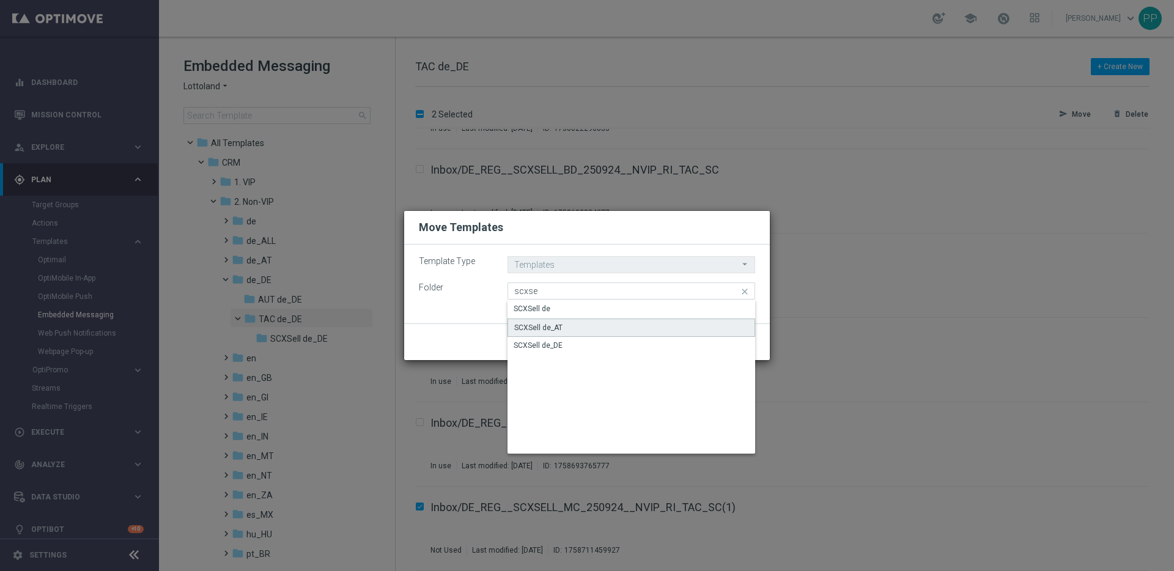
click at [541, 330] on div "SCXSell de_AT" at bounding box center [538, 327] width 48 height 11
type input "SCXSell de_AT"
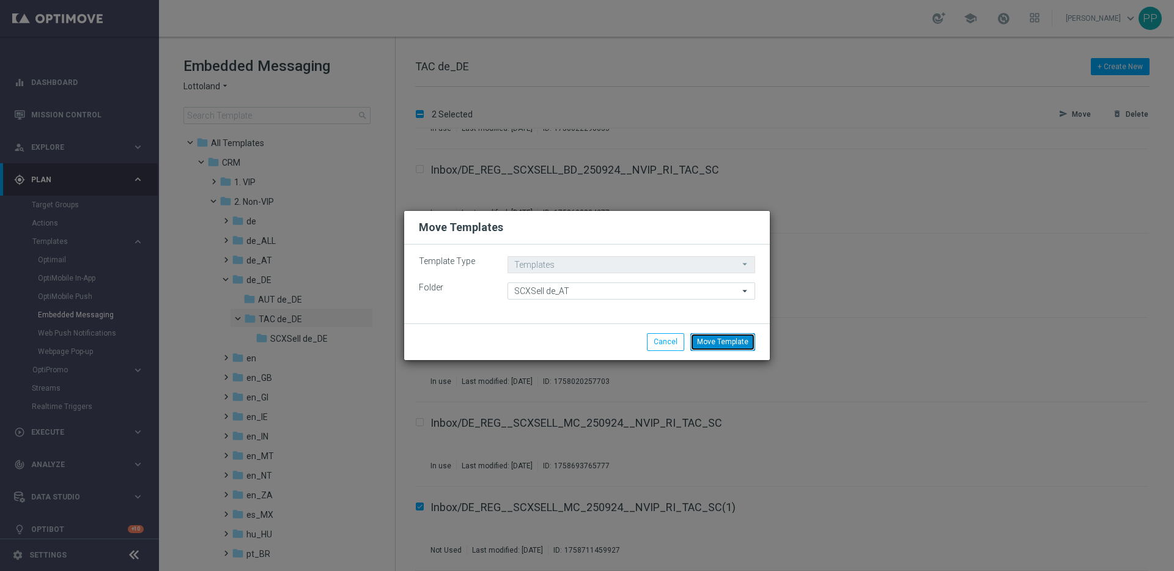
click at [730, 344] on button "Move Template" at bounding box center [723, 341] width 65 height 17
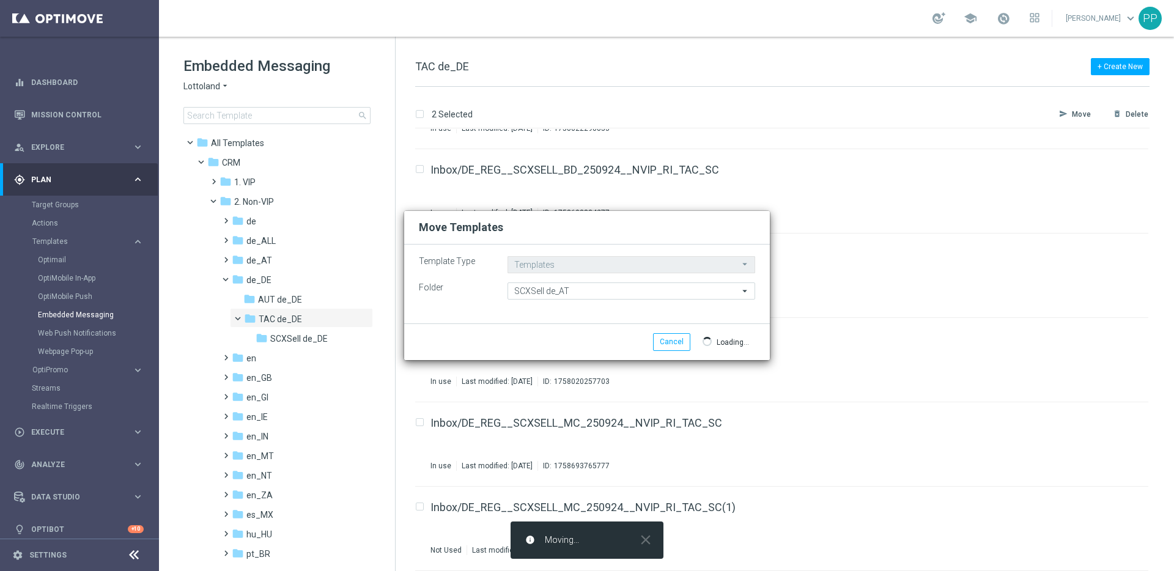
checkbox input "false"
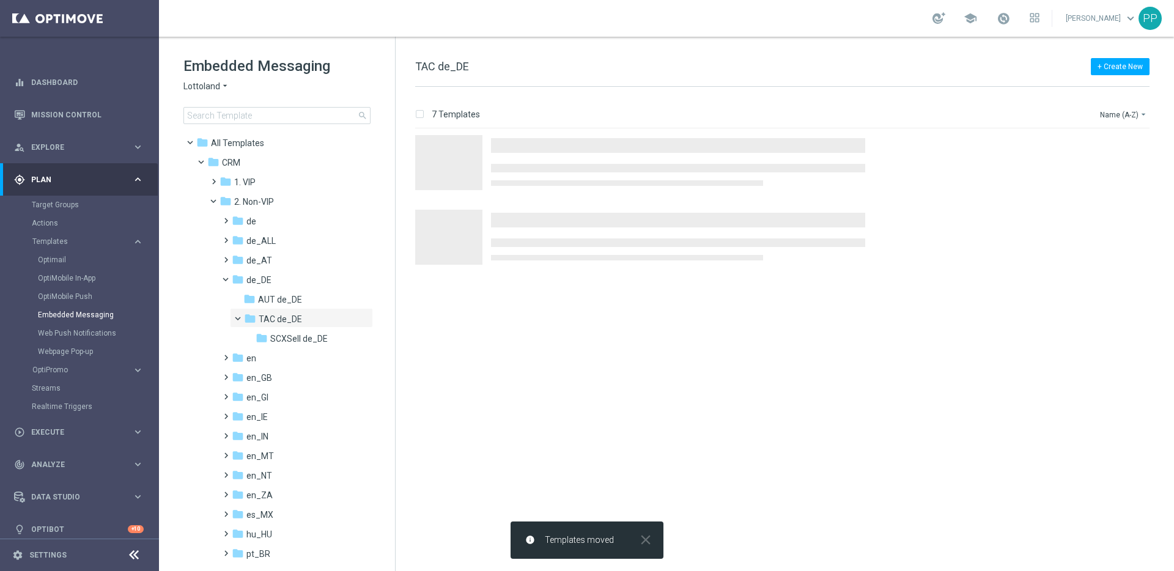
scroll to position [0, 0]
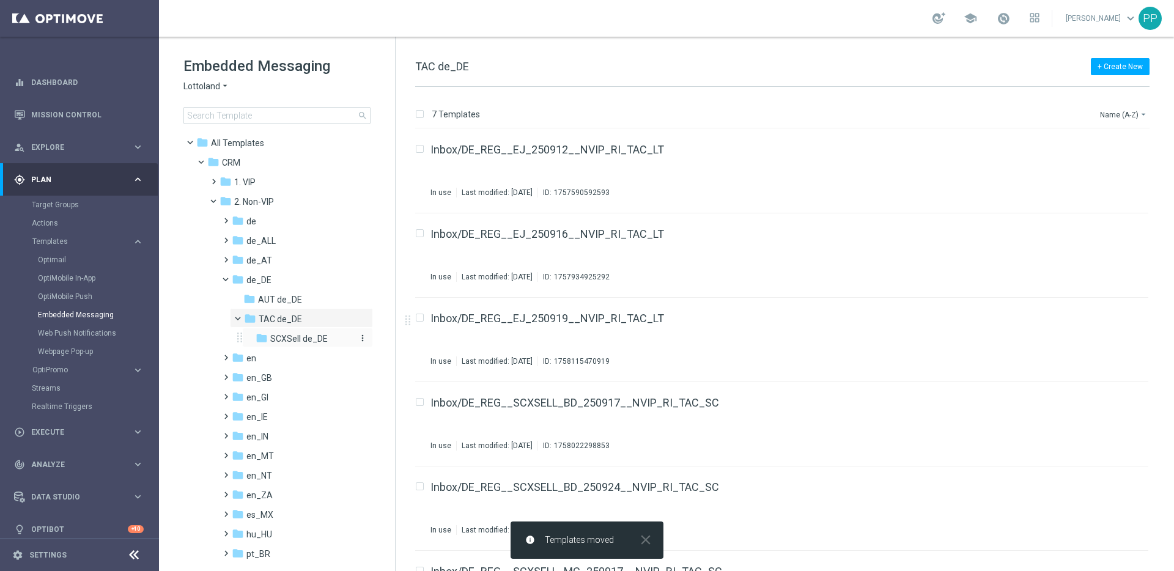
click at [308, 336] on span "SCXSell de_DE" at bounding box center [298, 338] width 57 height 11
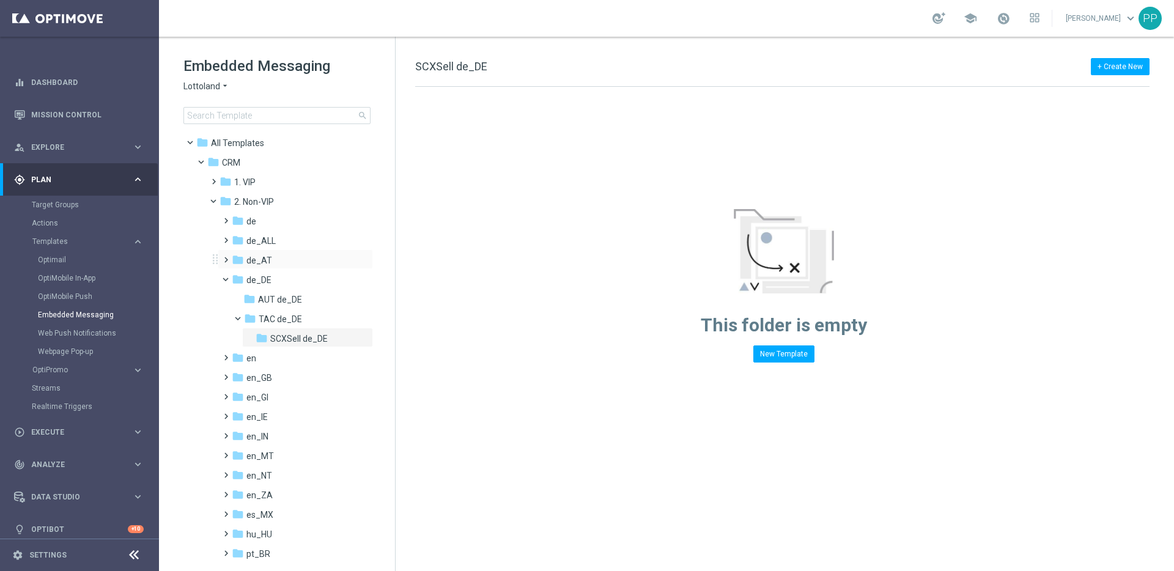
click at [224, 256] on span at bounding box center [224, 254] width 6 height 5
click at [239, 296] on span at bounding box center [236, 293] width 6 height 5
click at [278, 317] on span "SCXSell de_AT" at bounding box center [299, 319] width 58 height 11
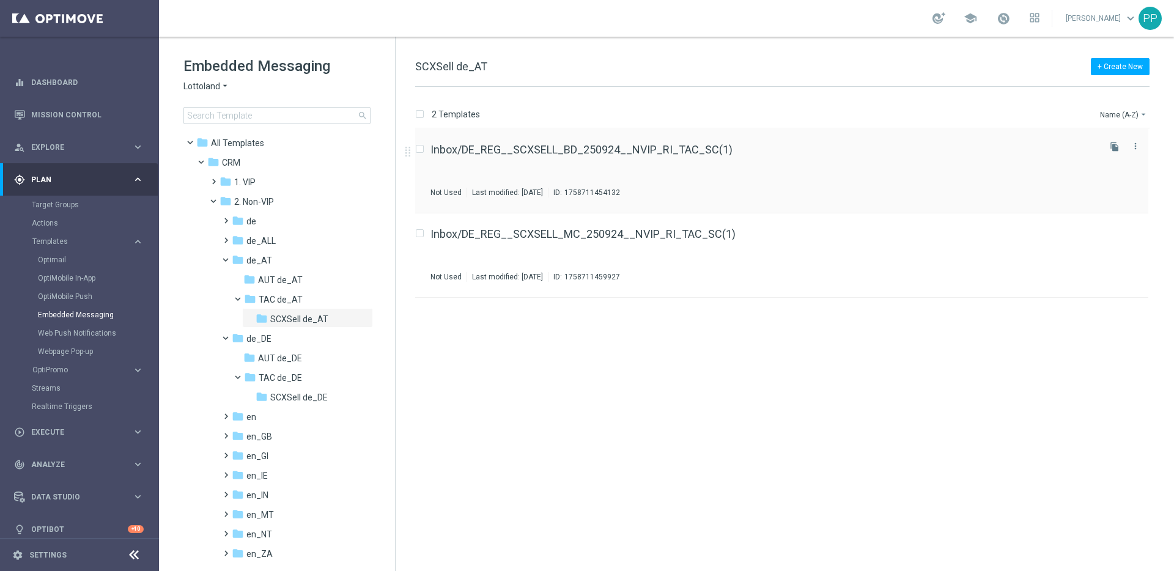
click at [422, 150] on input "Press SPACE to select this row." at bounding box center [419, 151] width 8 height 8
checkbox input "true"
click at [428, 230] on label "Press SPACE to select this row." at bounding box center [430, 234] width 4 height 11
click at [418, 233] on input "Press SPACE to select this row." at bounding box center [419, 235] width 8 height 8
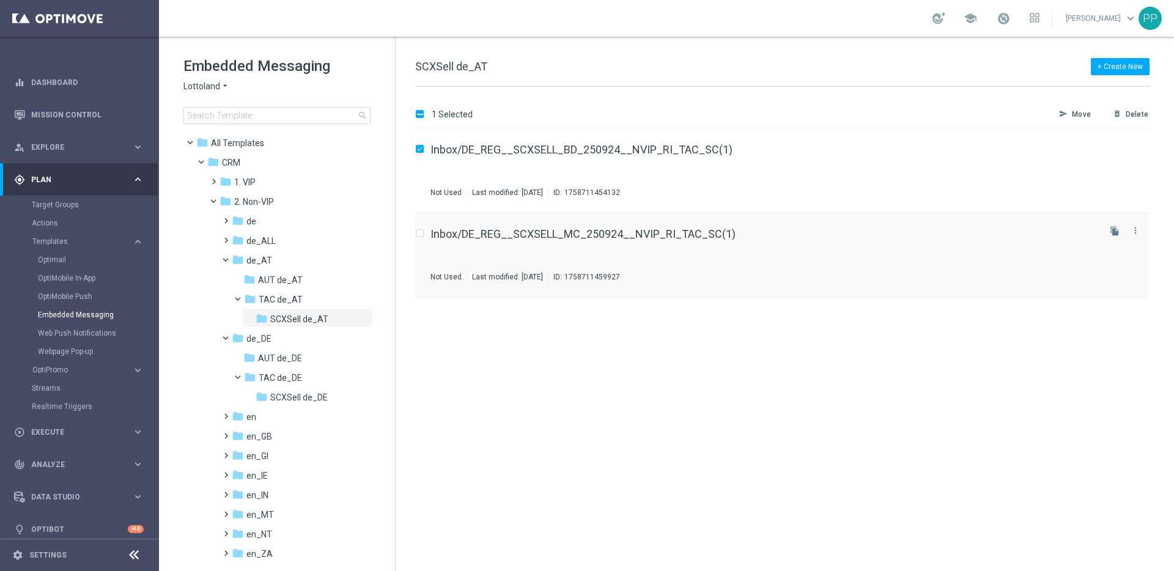
checkbox input "true"
click at [1084, 113] on p "Move" at bounding box center [1081, 114] width 19 height 10
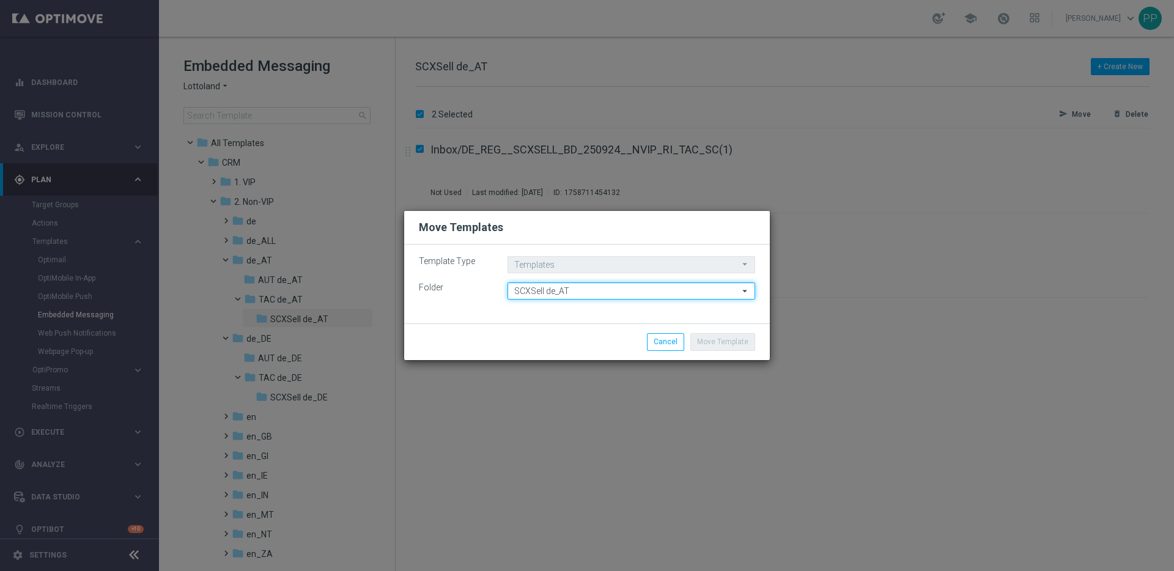
click at [589, 296] on input "SCXSell de_AT" at bounding box center [632, 291] width 248 height 17
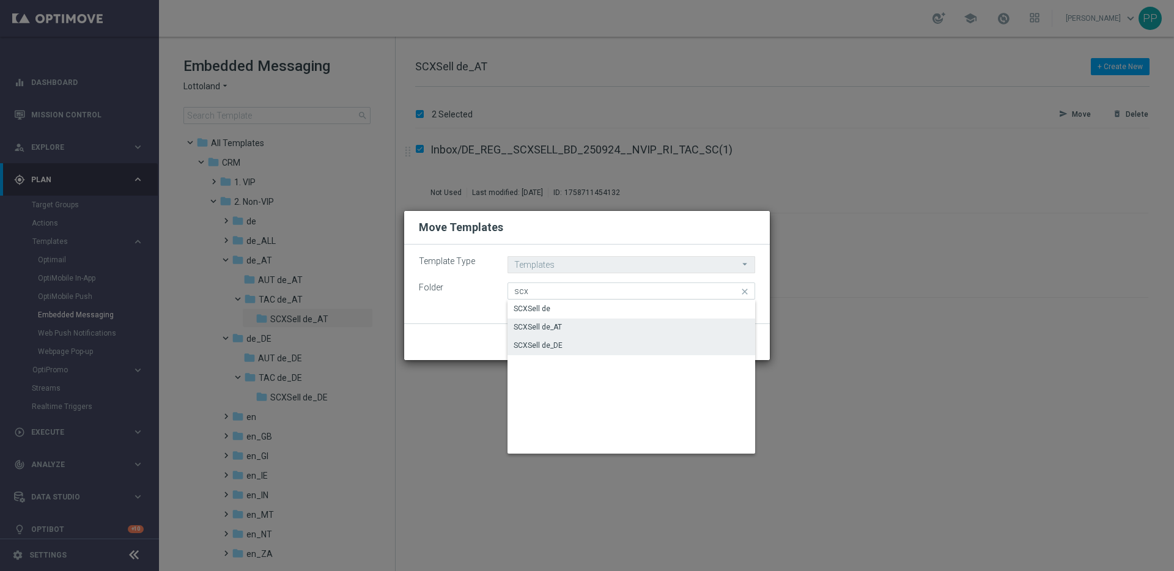
click at [557, 347] on div "SCXSell de_DE" at bounding box center [538, 345] width 49 height 11
type input "SCXSell de_DE"
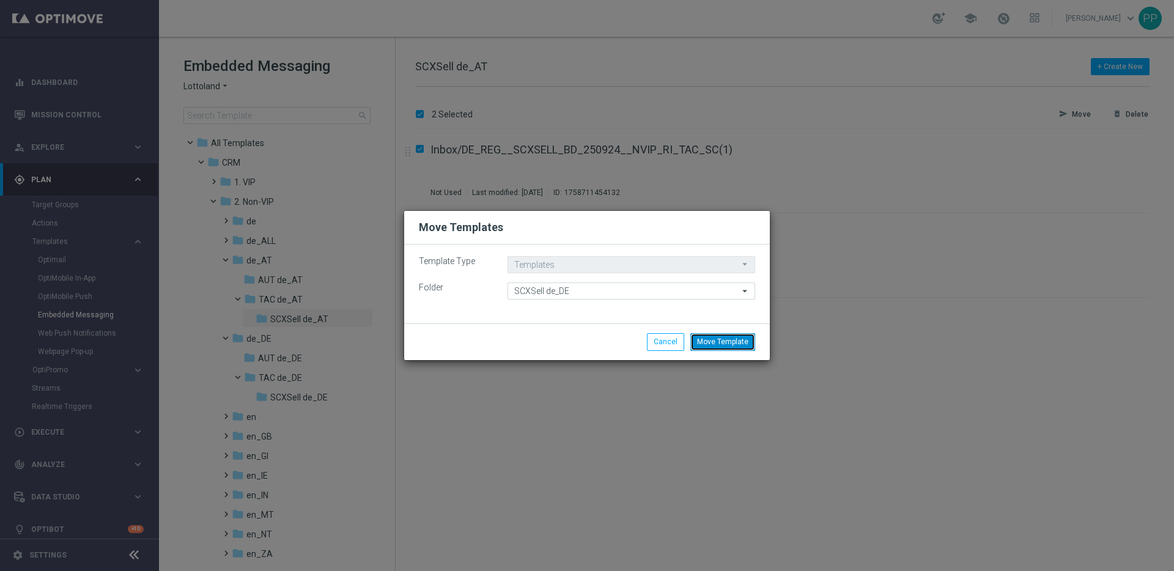
click at [731, 341] on button "Move Template" at bounding box center [723, 341] width 65 height 17
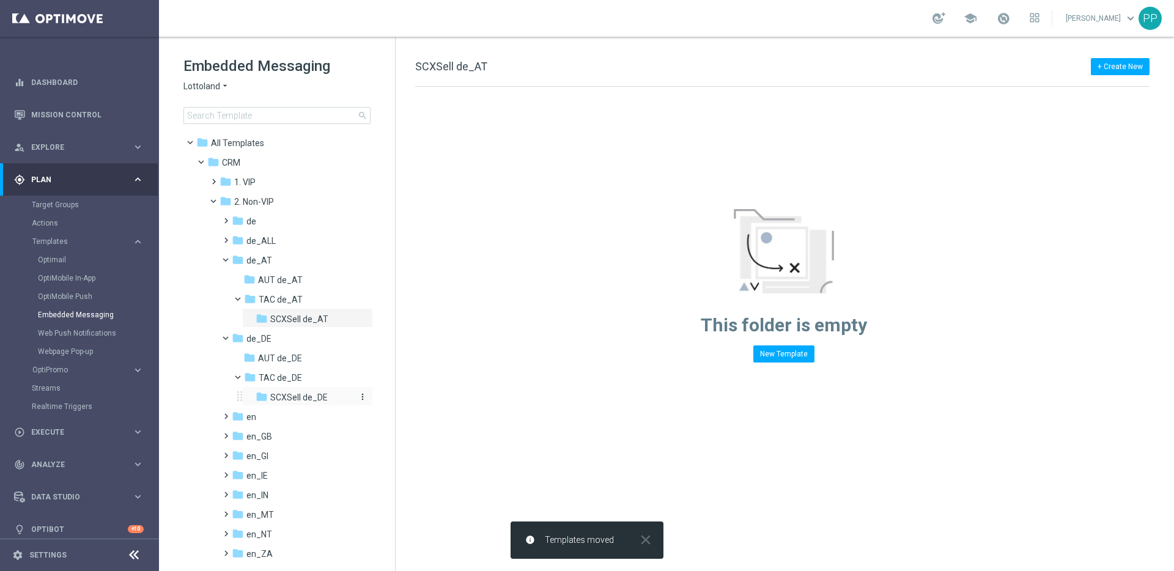
click at [286, 392] on span "SCXSell de_DE" at bounding box center [298, 397] width 57 height 11
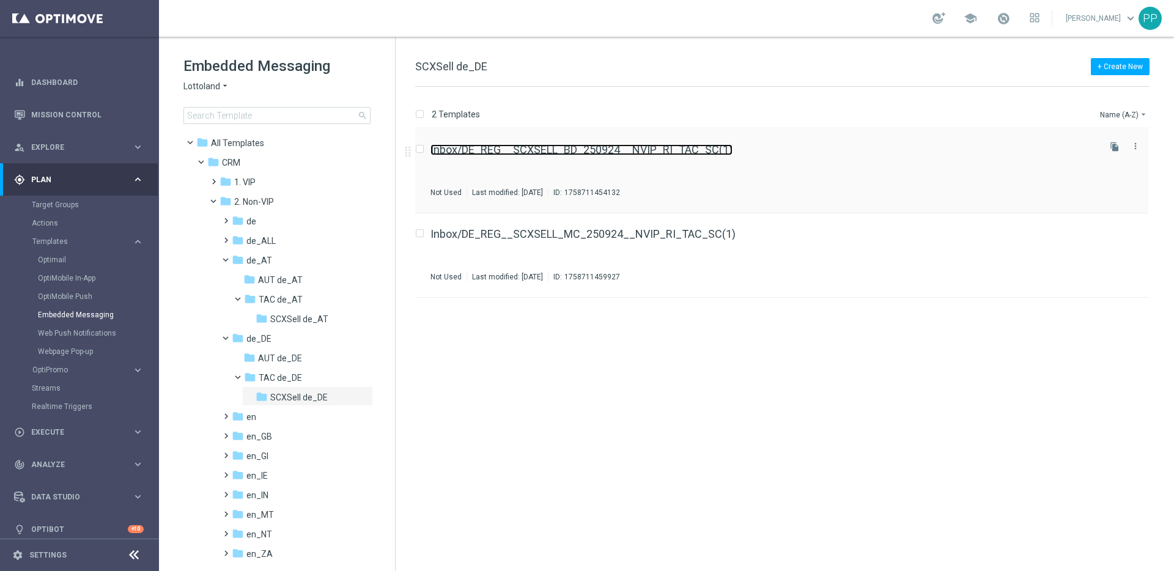
click at [528, 151] on link "Inbox/DE_REG__SCXSELL_BD_250924__NVIP_RI_TAC_SC(1)" at bounding box center [582, 149] width 302 height 11
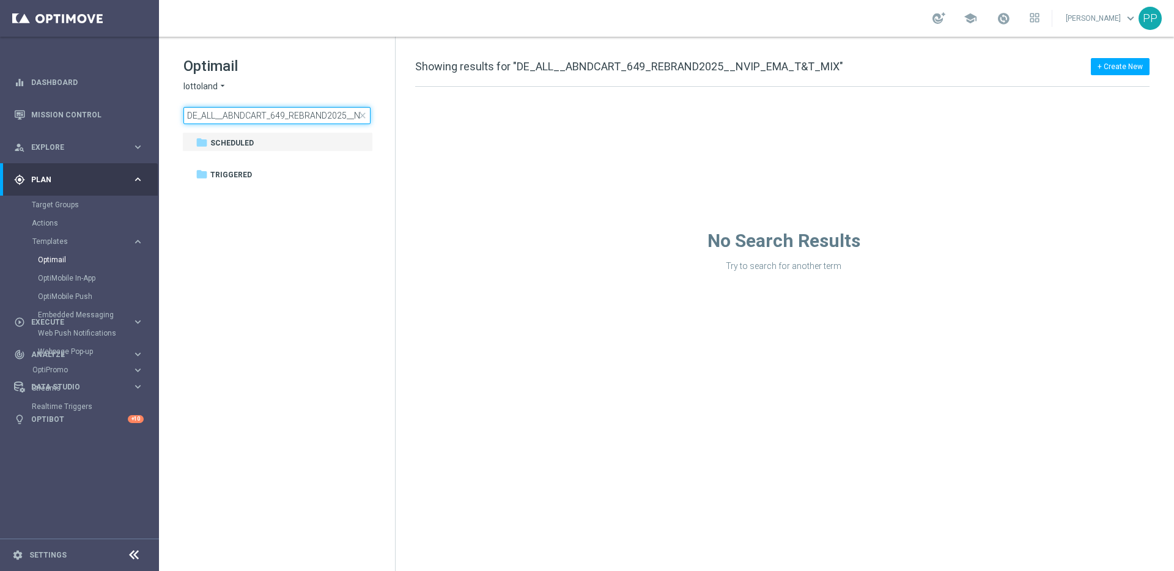
scroll to position [0, 70]
drag, startPoint x: 187, startPoint y: 116, endPoint x: 489, endPoint y: 131, distance: 303.1
click at [489, 131] on div "Optimail lottoland arrow_drop_down × lottoland DE_ALL__ABNDCART_649_REBRAND2025…" at bounding box center [666, 304] width 1015 height 535
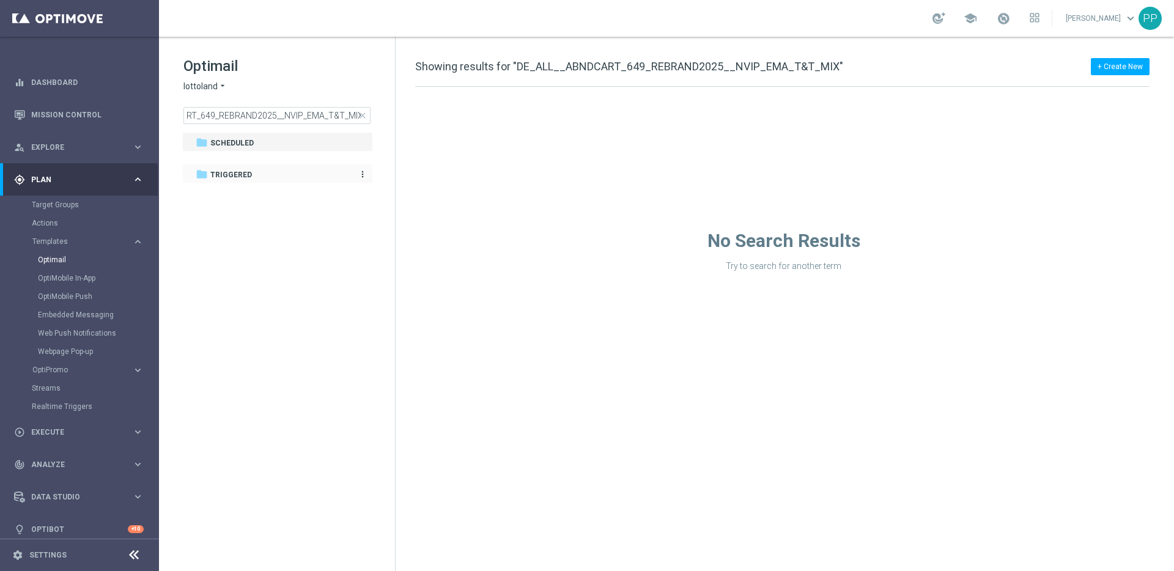
click at [234, 177] on span "Triggered" at bounding box center [231, 174] width 42 height 11
click at [220, 145] on span "Scheduled" at bounding box center [231, 143] width 43 height 11
click at [207, 169] on icon "folder" at bounding box center [202, 174] width 12 height 12
click at [363, 118] on span "close" at bounding box center [363, 116] width 10 height 10
click at [226, 193] on span "CRM" at bounding box center [231, 194] width 18 height 11
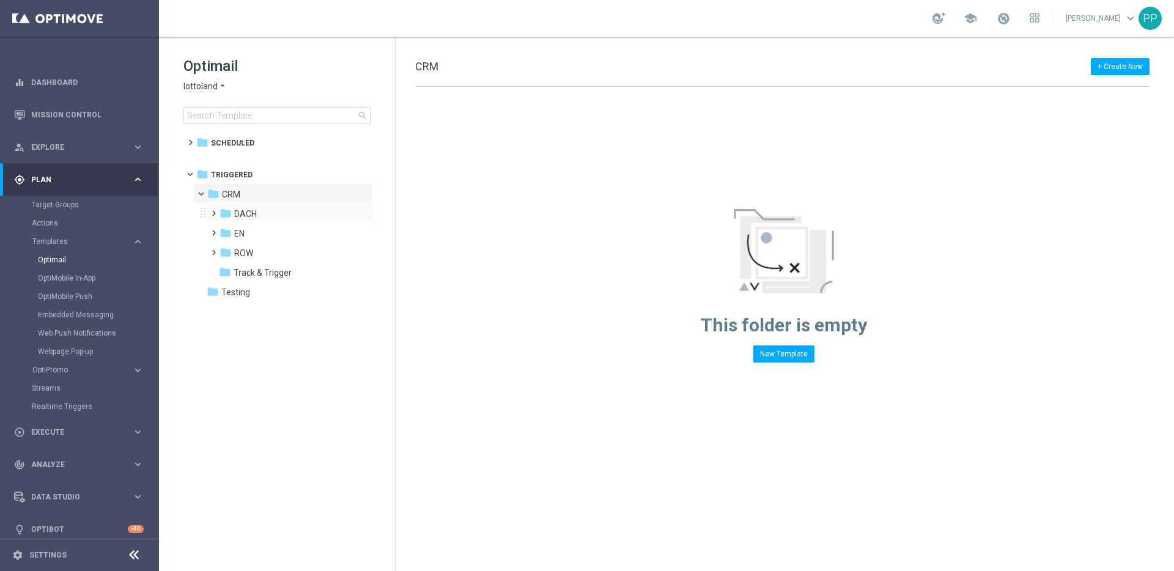
click at [213, 210] on span at bounding box center [212, 208] width 6 height 5
click at [253, 233] on span "DACH_nrt_abandondcart" at bounding box center [295, 233] width 98 height 11
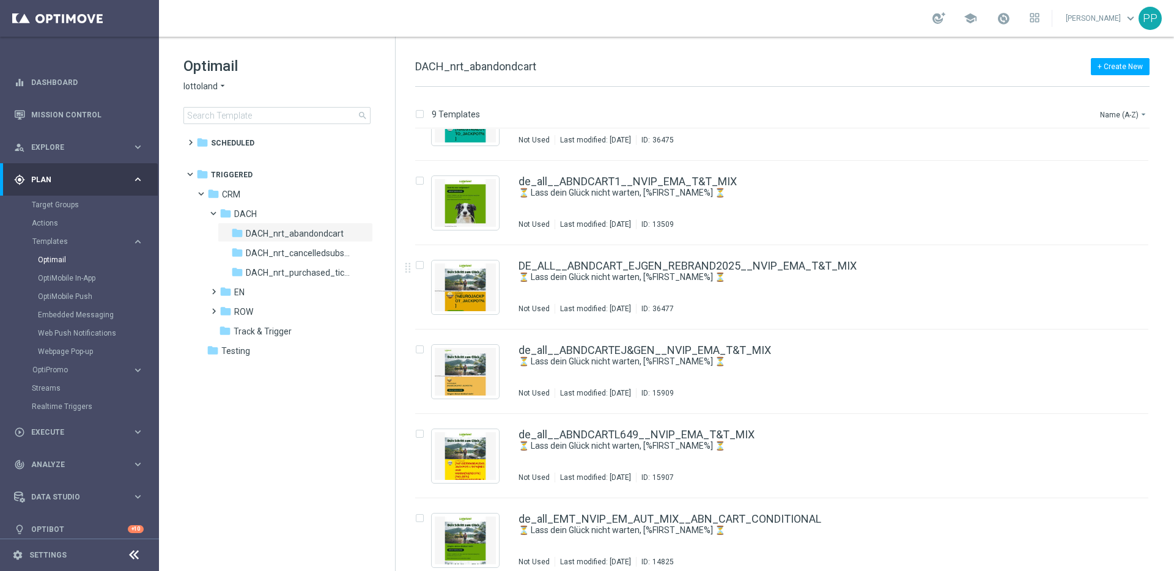
scroll to position [317, 0]
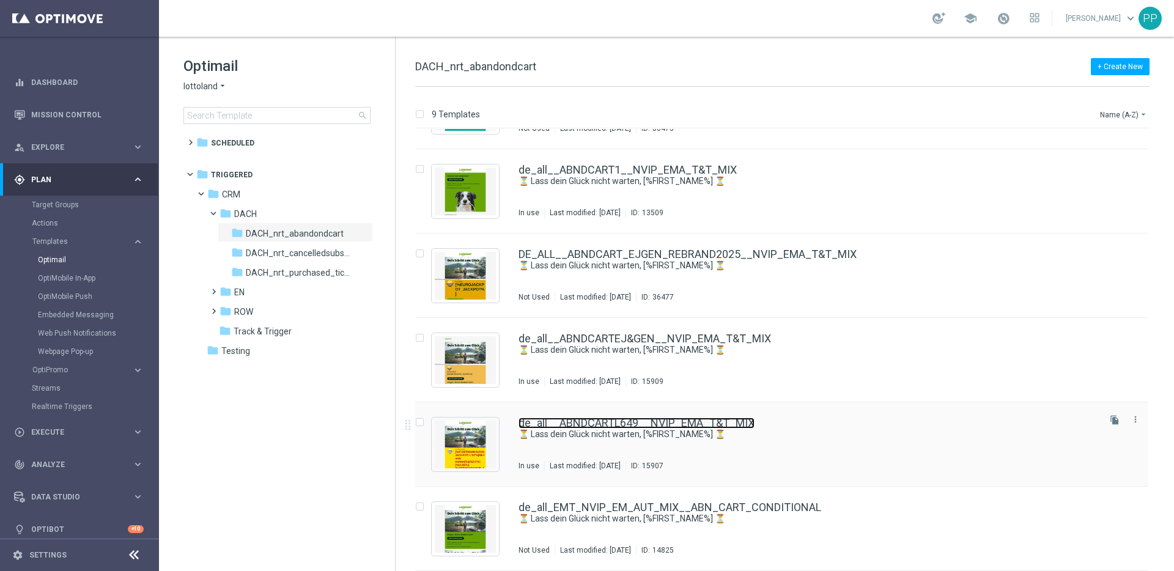
click at [590, 421] on link "de_all__ABNDCARTL649__NVIP_EMA_T&T_MIX" at bounding box center [637, 423] width 236 height 11
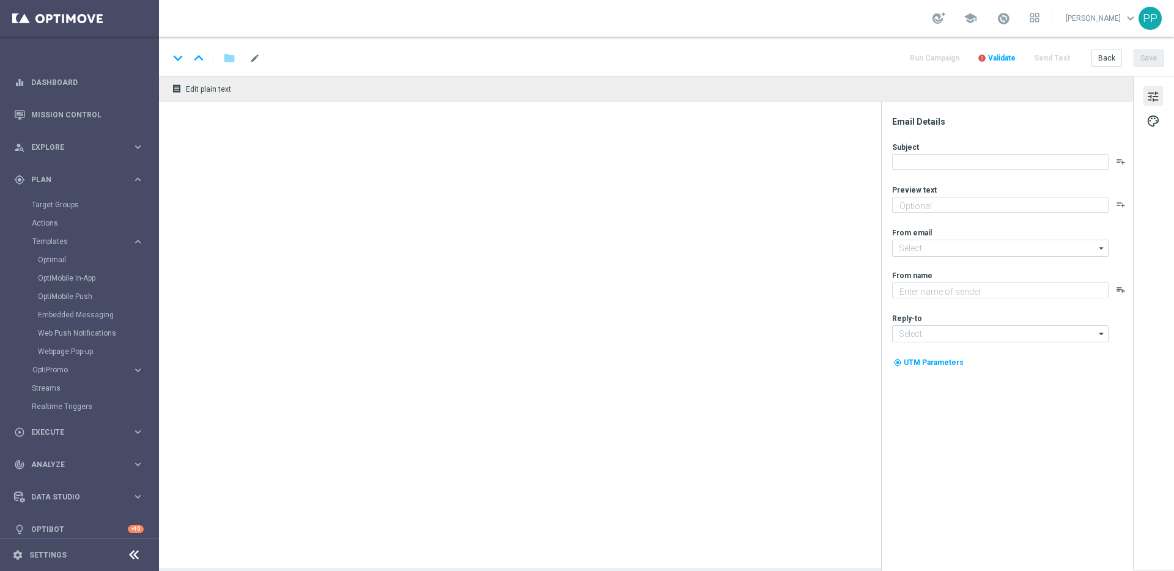
type input "de_all__ABNDCARTL649__NVIP_EMA_T&T_MIX"
type textarea "Setze jetzt deinen Einkauf fort!"
type input "[EMAIL_ADDRESS][DOMAIN_NAME]"
type textarea "Lottoland"
type input "[EMAIL_ADDRESS][DOMAIN_NAME]"
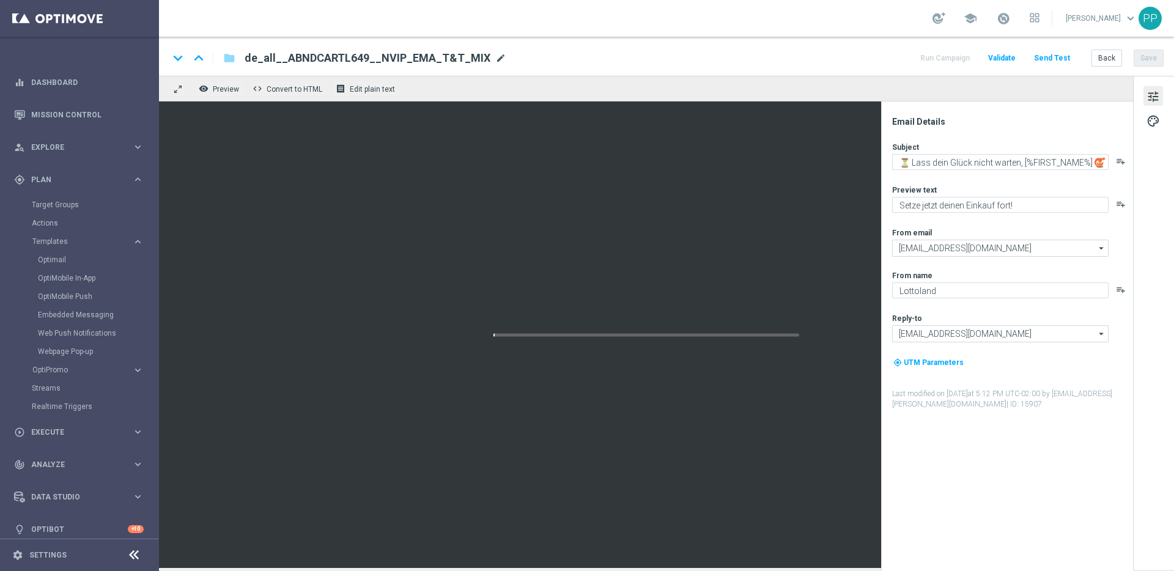
click at [495, 61] on span "mode_edit" at bounding box center [500, 58] width 11 height 11
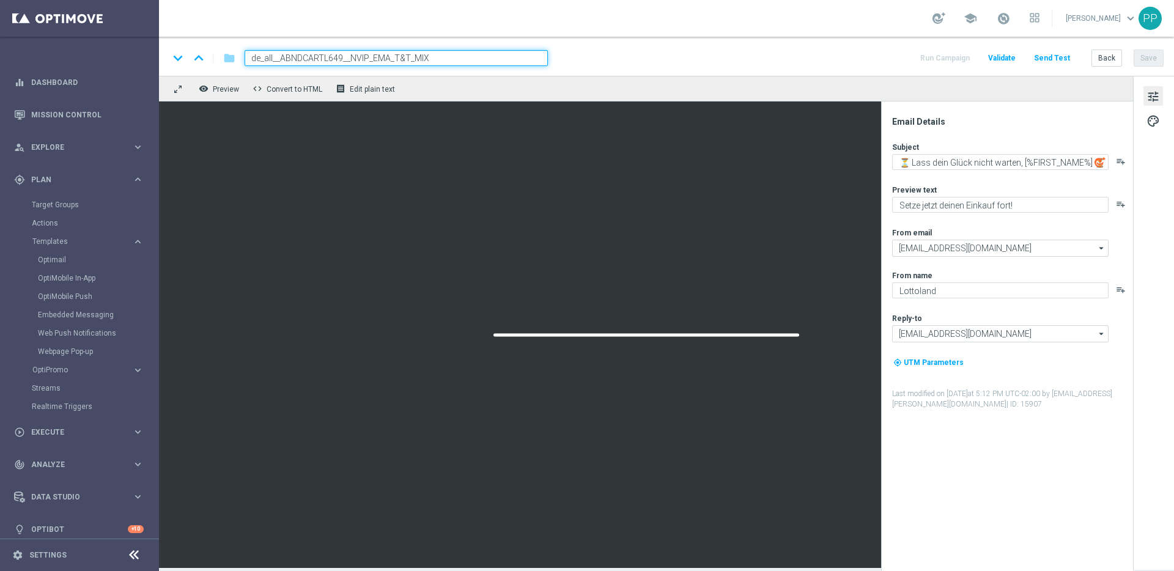
drag, startPoint x: 471, startPoint y: 59, endPoint x: 239, endPoint y: 56, distance: 231.8
click at [239, 56] on div "de_all__ABNDCARTL649__NVIP_EMA_T&T_MIX" at bounding box center [391, 58] width 313 height 16
paste input "DE_ALL__ABNDCART_649_REBRAND2025"
type input "DE_ALL__ABNDCART_649_REBRAND2025__NVIP_EMA_T&T_MIX"
click at [640, 57] on div "keyboard_arrow_down keyboard_arrow_up folder DE_ALL__ABNDCART_649_REBRAND2025__…" at bounding box center [666, 58] width 995 height 16
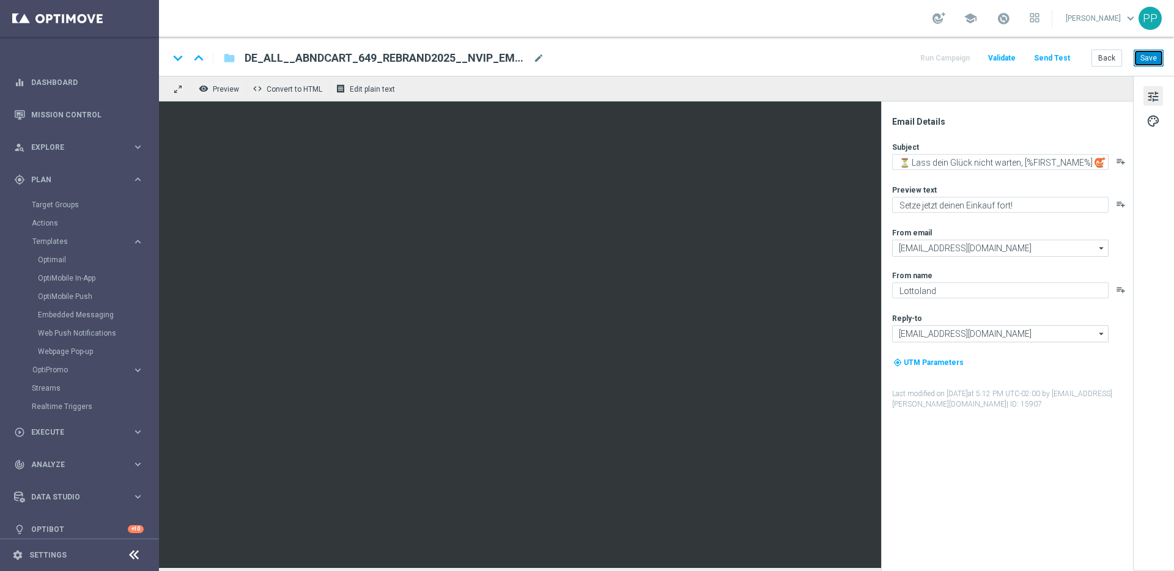
click at [1143, 56] on button "Save" at bounding box center [1149, 58] width 30 height 17
click at [52, 119] on link "Mission Control" at bounding box center [87, 114] width 113 height 32
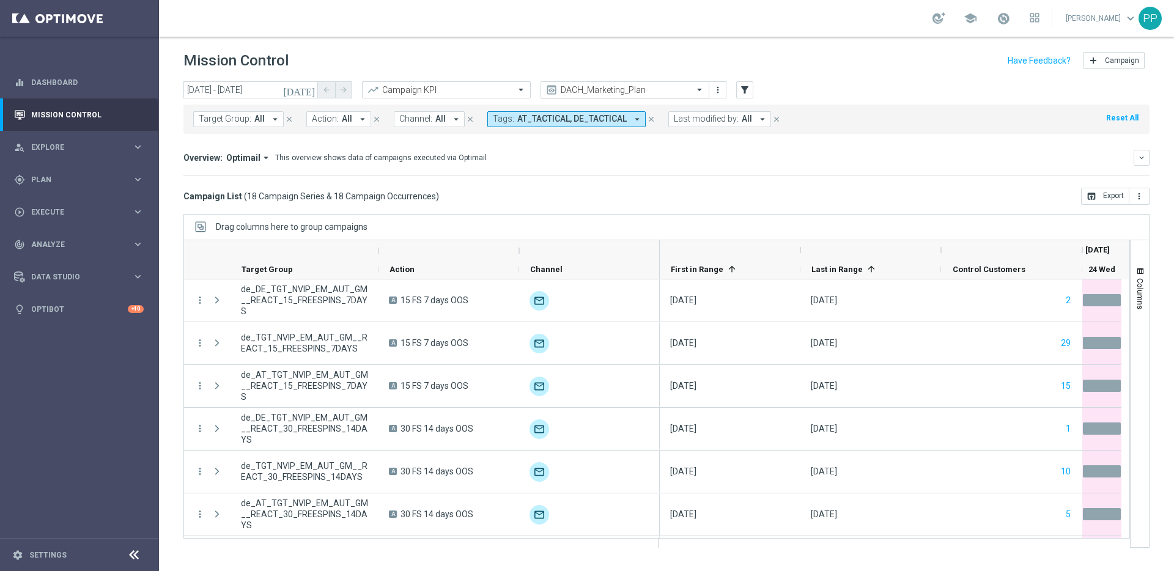
click at [606, 92] on input "text" at bounding box center [612, 90] width 131 height 10
click at [746, 86] on icon "filter_alt" at bounding box center [744, 89] width 11 height 11
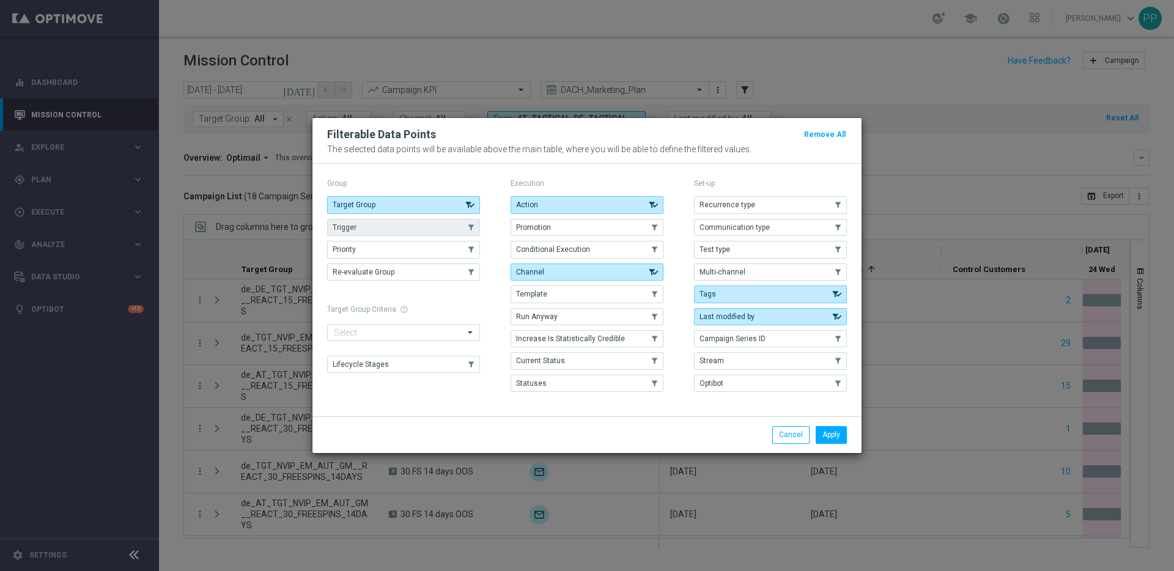
click at [412, 219] on button "Trigger" at bounding box center [403, 227] width 153 height 17
click at [830, 436] on button "Apply" at bounding box center [831, 434] width 31 height 17
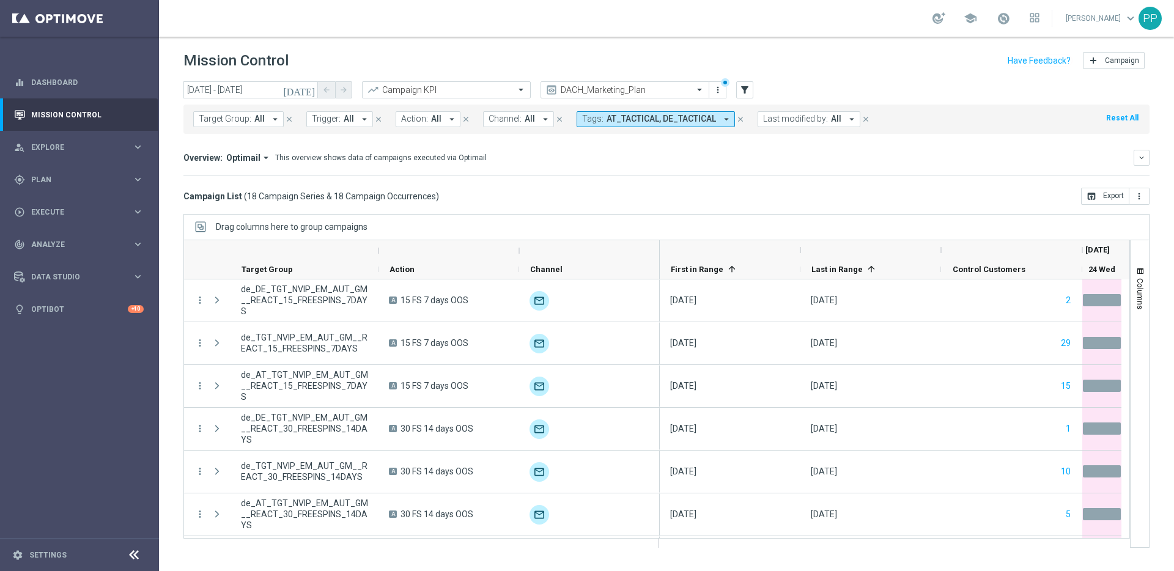
click at [738, 119] on icon "close" at bounding box center [740, 119] width 9 height 9
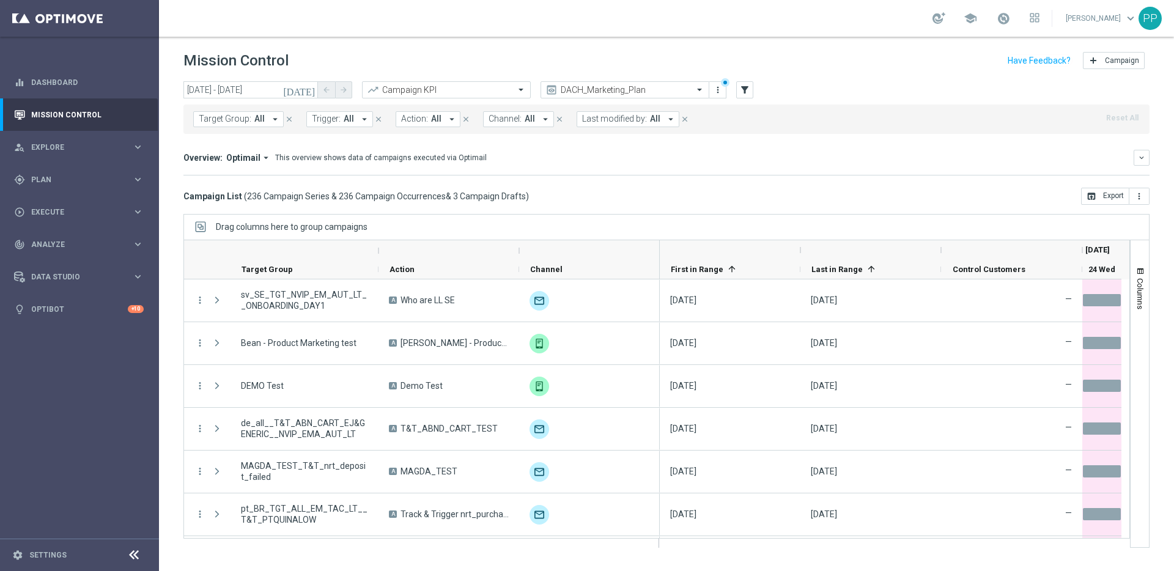
click at [354, 121] on button "Trigger: All arrow_drop_down" at bounding box center [339, 119] width 67 height 16
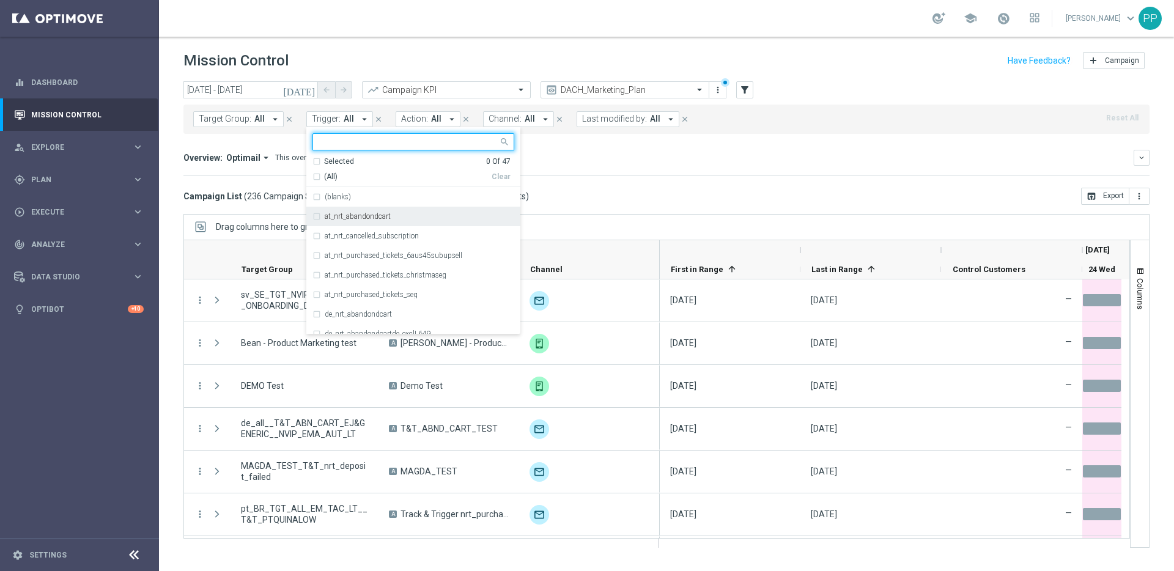
click at [317, 216] on div "at_nrt_abandondcart" at bounding box center [414, 217] width 202 height 20
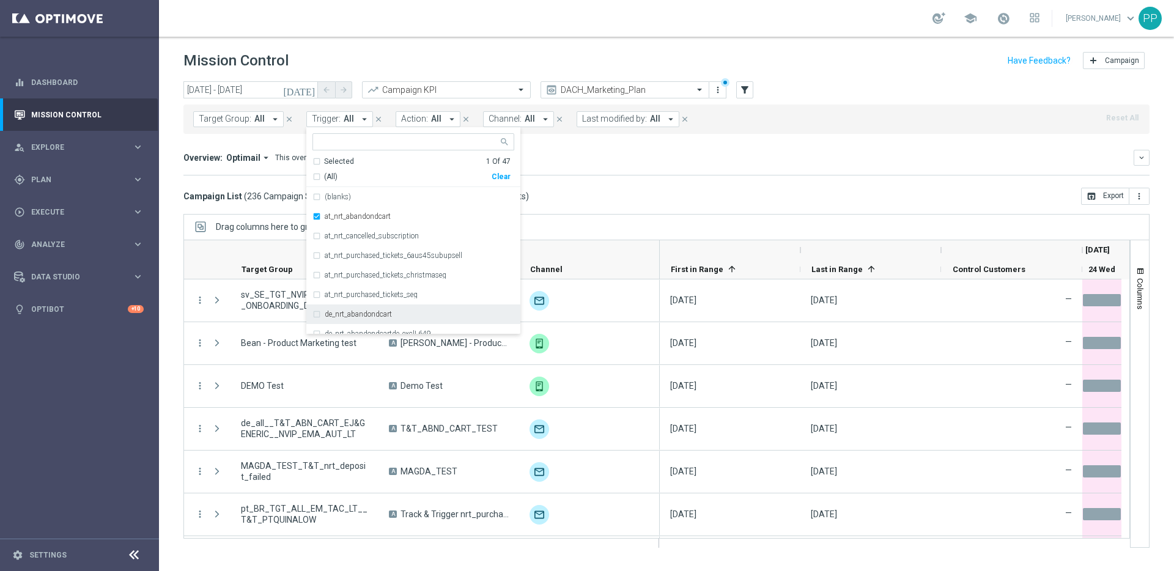
click at [313, 314] on div "de_nrt_abandondcart" at bounding box center [414, 315] width 202 height 20
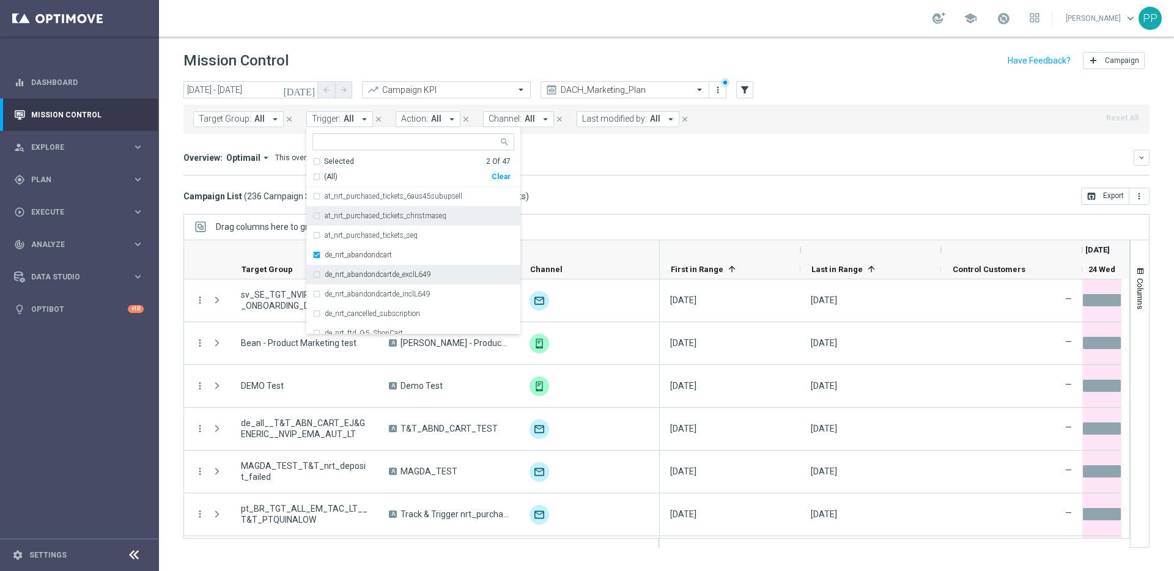
scroll to position [65, 0]
click at [317, 266] on div "de_nrt_abandondcartde_exclL649" at bounding box center [414, 269] width 202 height 20
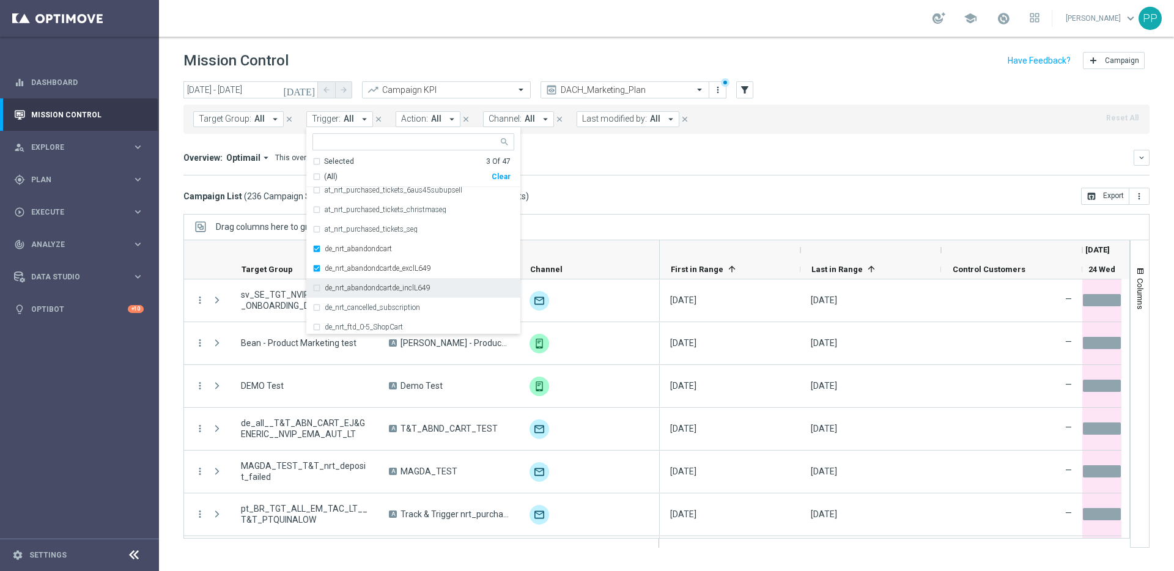
click at [317, 287] on div "de_nrt_abandondcartde_inclL649" at bounding box center [414, 288] width 202 height 20
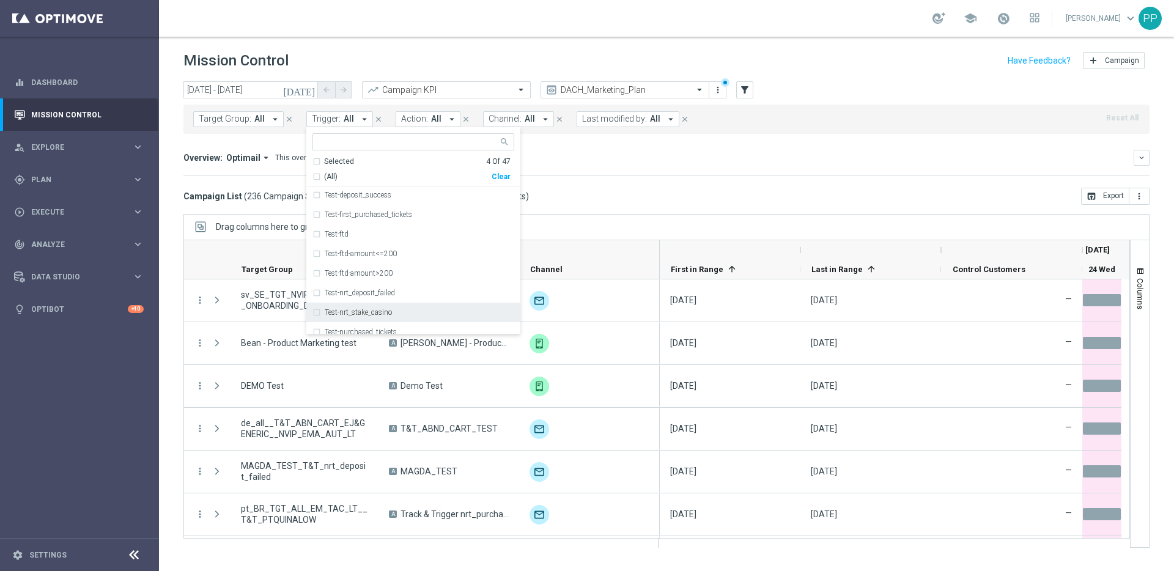
scroll to position [773, 0]
click at [629, 150] on div "Overview: Optimail arrow_drop_down This overview shows data of campaigns execut…" at bounding box center [666, 158] width 966 height 16
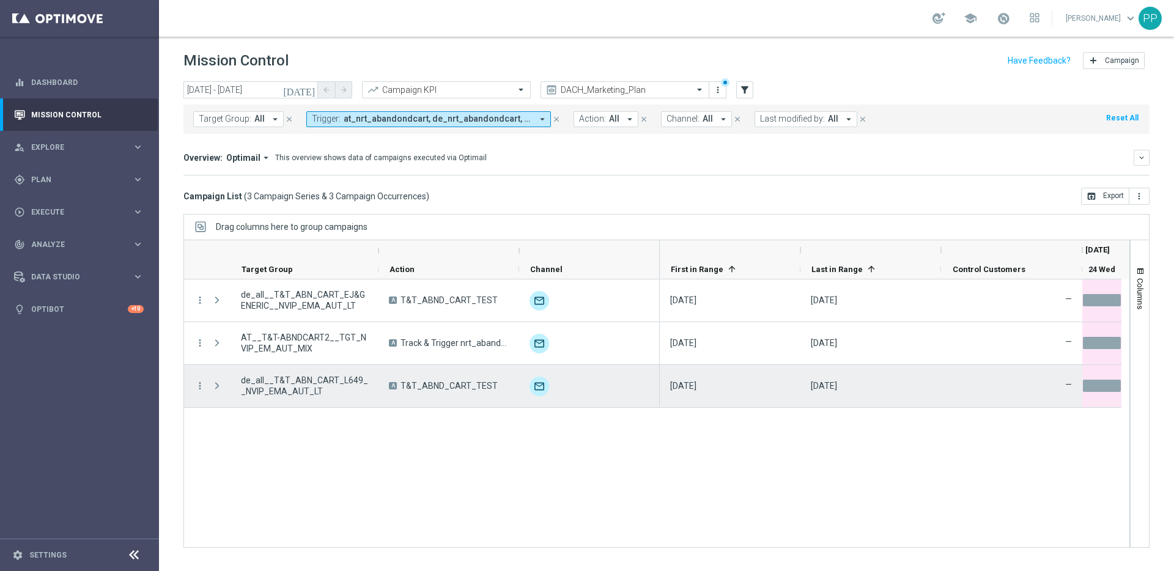
drag, startPoint x: 493, startPoint y: 383, endPoint x: 453, endPoint y: 382, distance: 40.4
click at [453, 382] on div "A T&T_ABND_CART_TEST" at bounding box center [449, 386] width 141 height 42
drag, startPoint x: 325, startPoint y: 398, endPoint x: 242, endPoint y: 383, distance: 85.1
click at [242, 383] on div "de_all__T&T_ABN_CART_L649__NVIP_EMA_AUT_LT" at bounding box center [305, 386] width 148 height 42
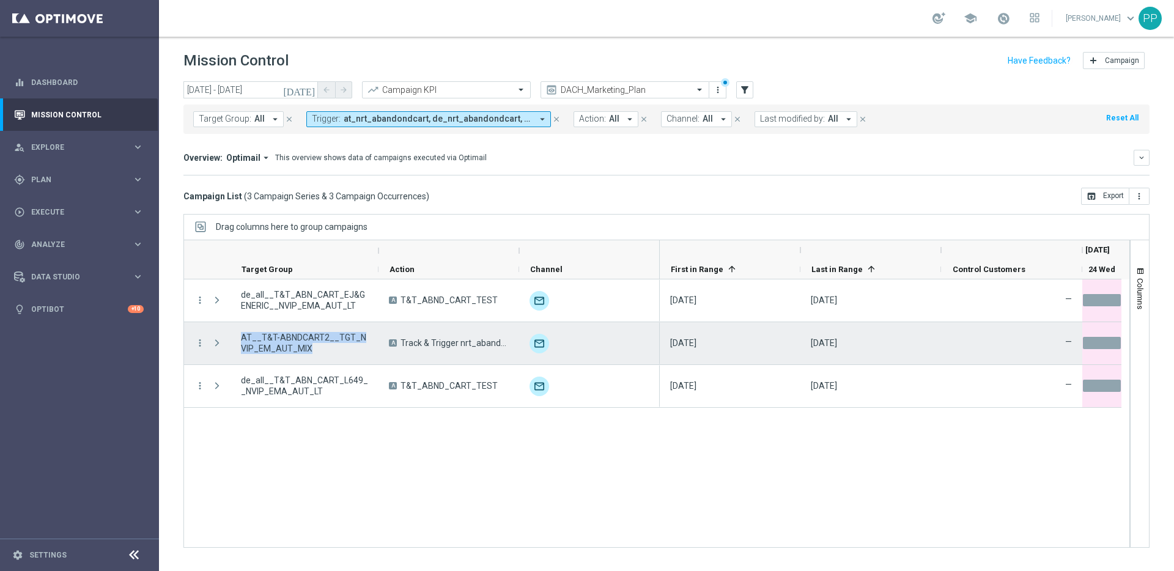
drag, startPoint x: 307, startPoint y: 348, endPoint x: 236, endPoint y: 337, distance: 71.8
click at [235, 337] on div "AT__T&T-ABNDCART2__TGT_NVIP_EM_AUT_MIX" at bounding box center [305, 343] width 148 height 42
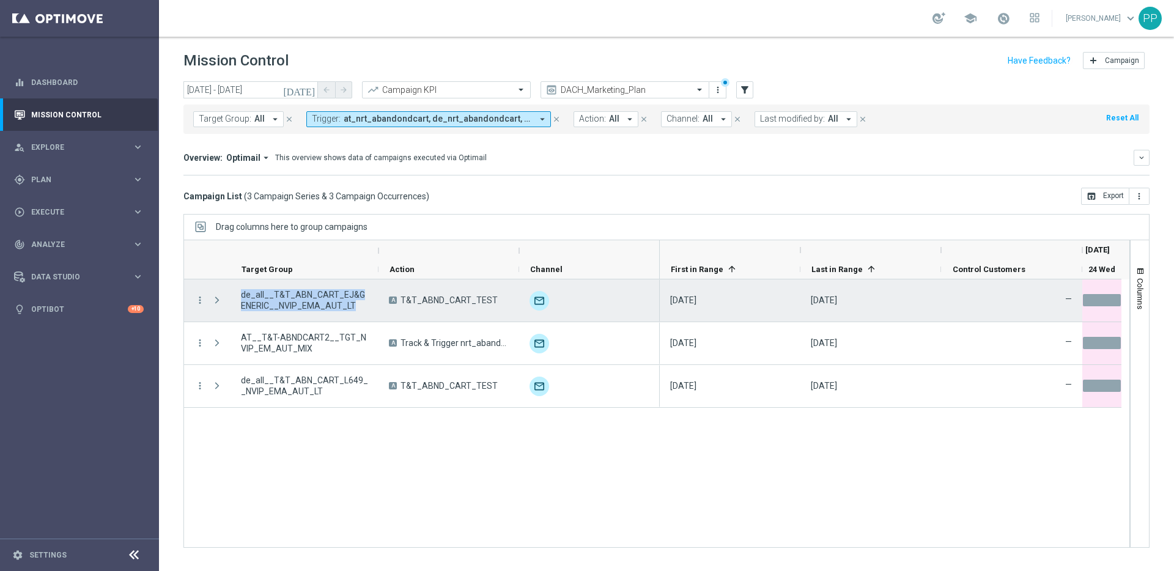
drag, startPoint x: 341, startPoint y: 306, endPoint x: 240, endPoint y: 289, distance: 102.4
click at [240, 289] on div "de_all__T&T_ABN_CART_EJ&GENERIC__NVIP_EMA_AUT_LT" at bounding box center [305, 301] width 148 height 42
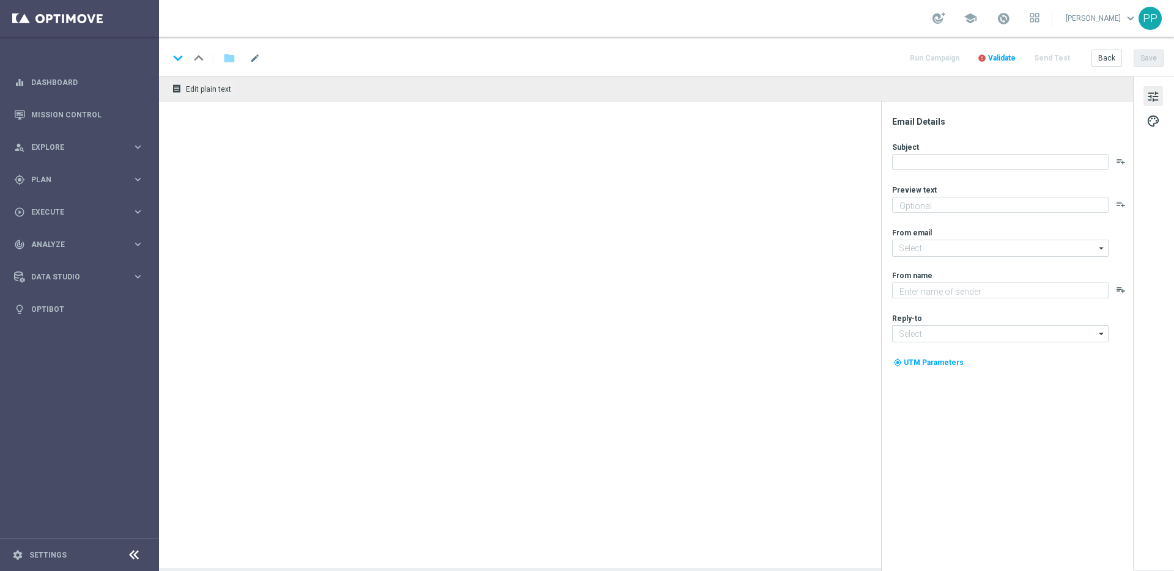
type textarea "Spiele Book of Dead heute gratis!"
type input "[EMAIL_ADDRESS][DOMAIN_NAME]"
type textarea "Lottoland"
type input "[EMAIL_ADDRESS][DOMAIN_NAME]"
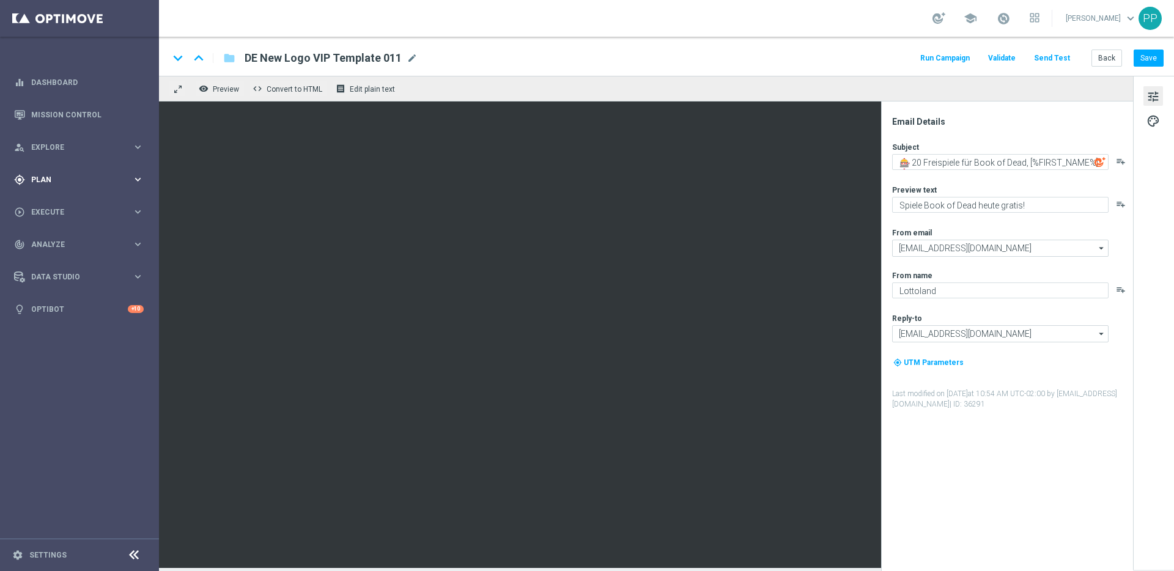
click at [43, 172] on div "gps_fixed Plan keyboard_arrow_right" at bounding box center [79, 179] width 158 height 32
click at [46, 203] on link "Target Groups" at bounding box center [79, 205] width 95 height 10
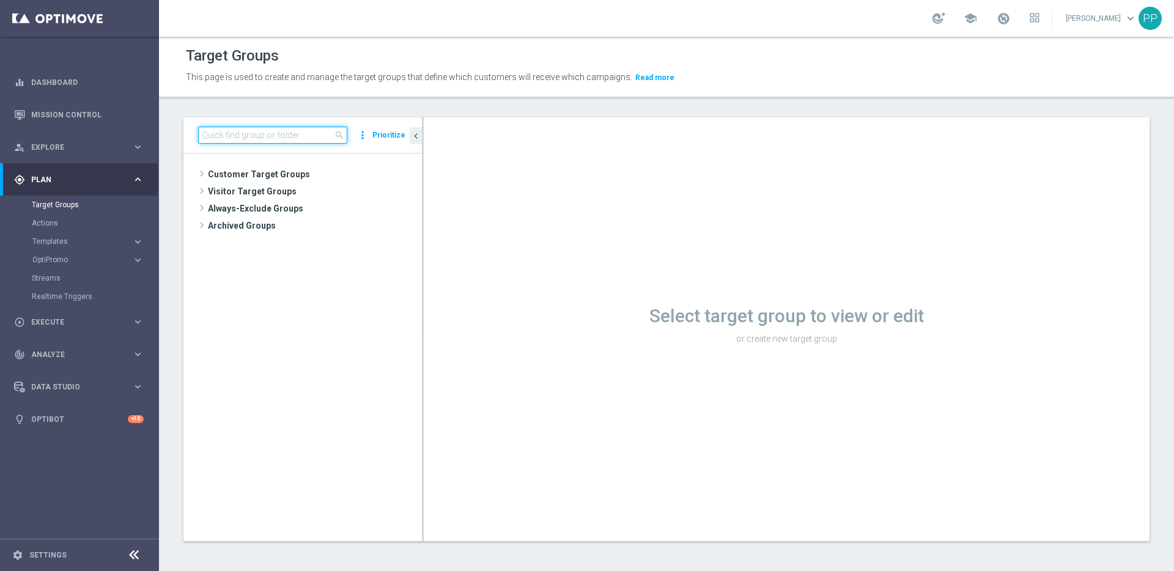
click at [259, 138] on input at bounding box center [272, 135] width 149 height 17
paste input "de_all__T&T_ABN_CART_L649__NVIP_EMA_AUT_LT"
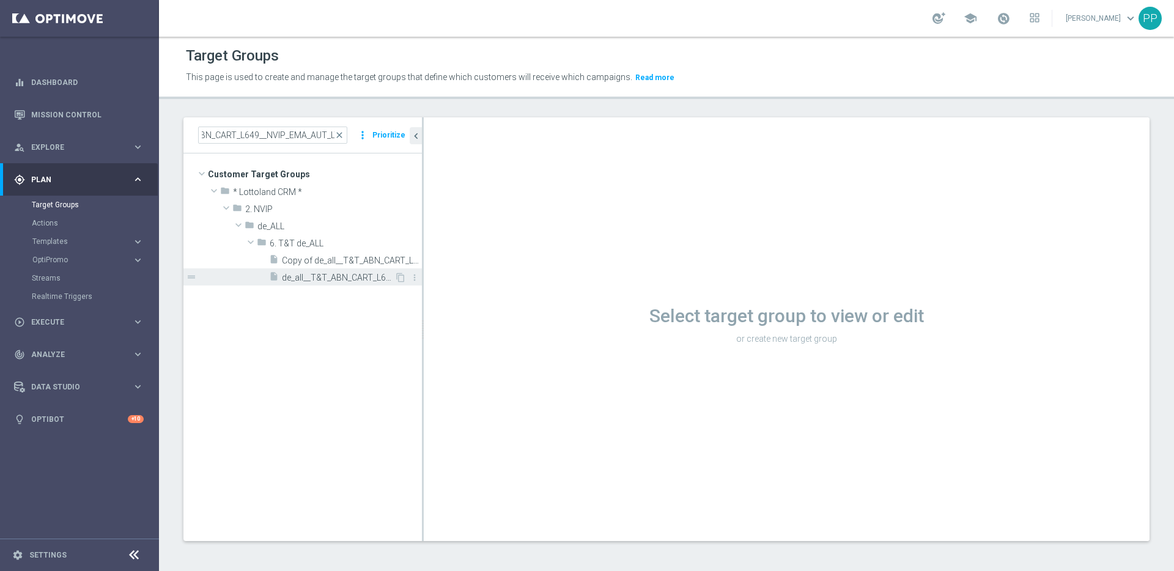
click at [325, 276] on span "de_all__T&T_ABN_CART_L649__NVIP_EMA_AUT_LT" at bounding box center [338, 278] width 113 height 10
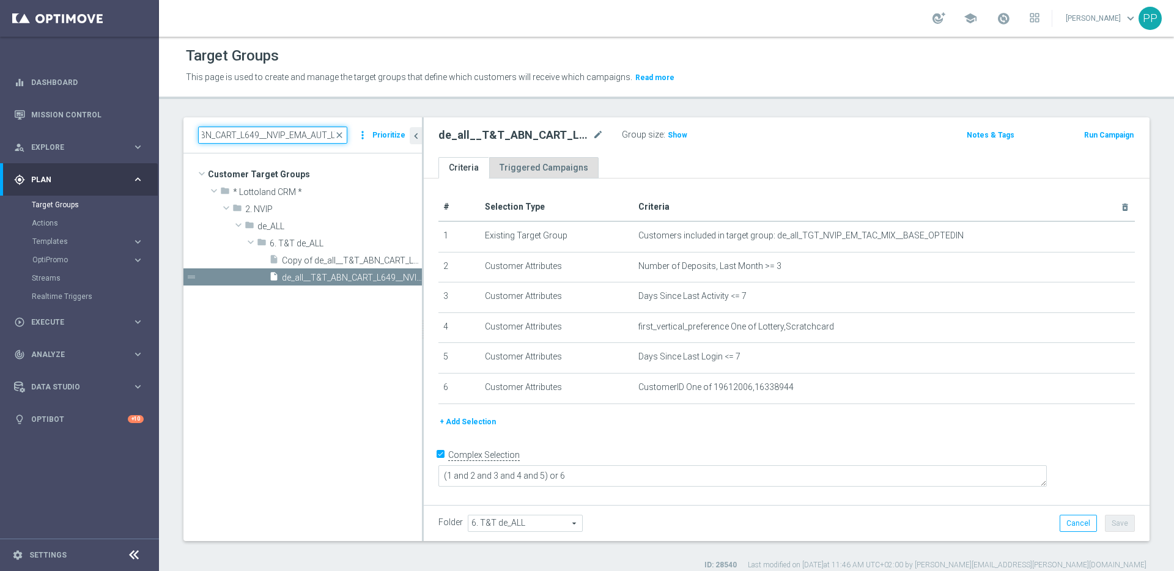
drag, startPoint x: 201, startPoint y: 133, endPoint x: 540, endPoint y: 176, distance: 342.1
click at [540, 176] on as-split "de_all__T&T_ABN_CART_L649__NVIP_EMA_AUT_LT close more_vert Prioritize Customer …" at bounding box center [666, 329] width 966 height 424
paste input "AT__T&T-ABNDCART2__TGT_NVIP_EM_AUT_MIX"
type input "AT__T&T-ABNDCART2__TGT_NVIP_EM_AUT_MIX"
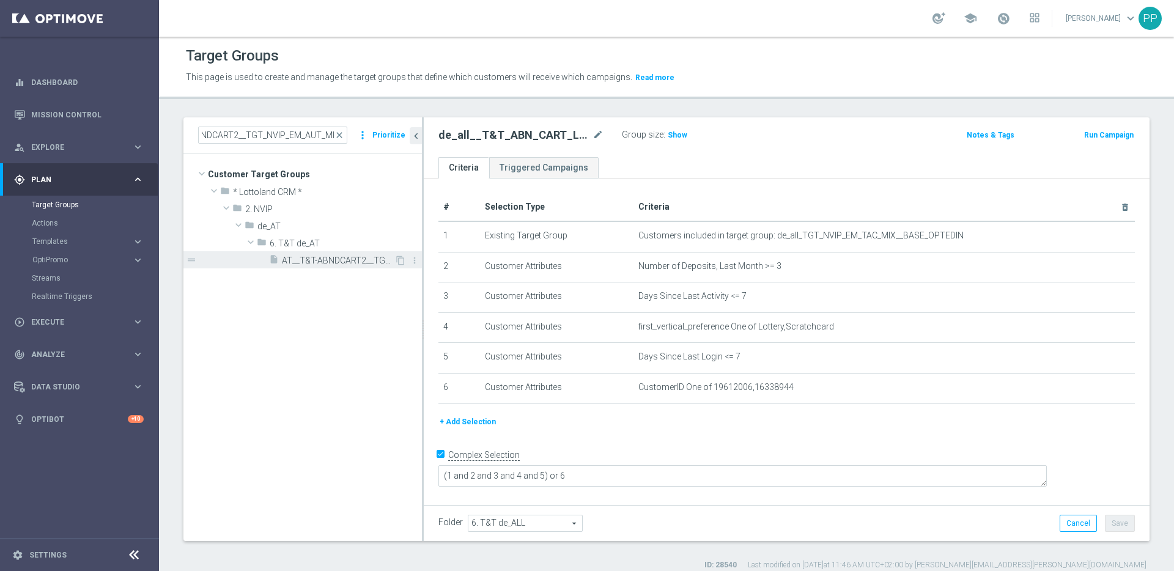
click at [315, 257] on span "AT__T&T-ABNDCART2__TGT_NVIP_EM_AUT_MIX" at bounding box center [338, 261] width 113 height 10
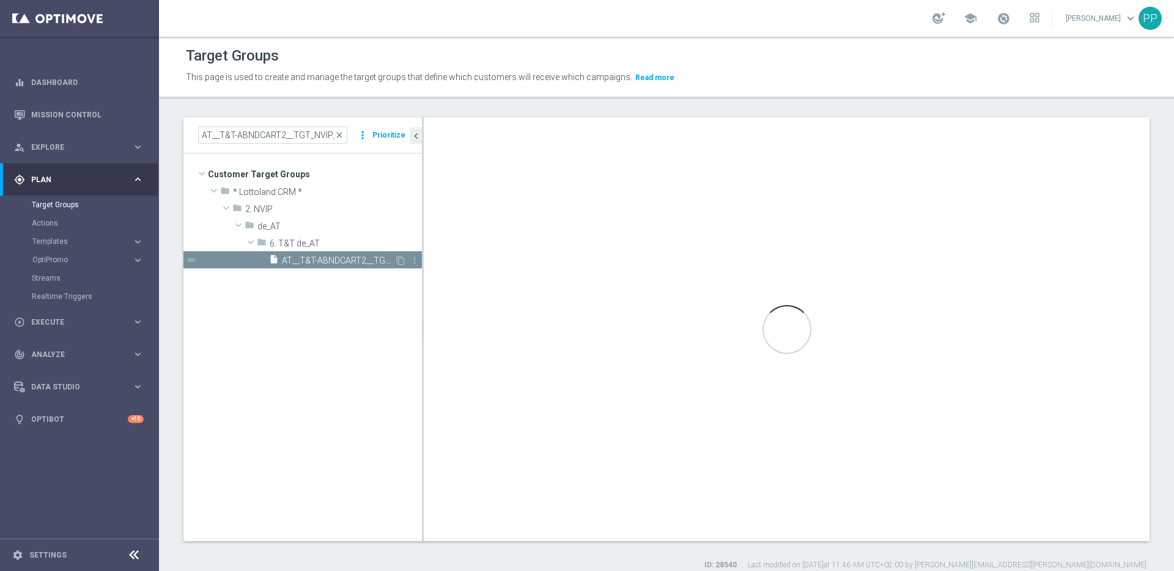
checkbox input "false"
type input "6. T&T de_AT"
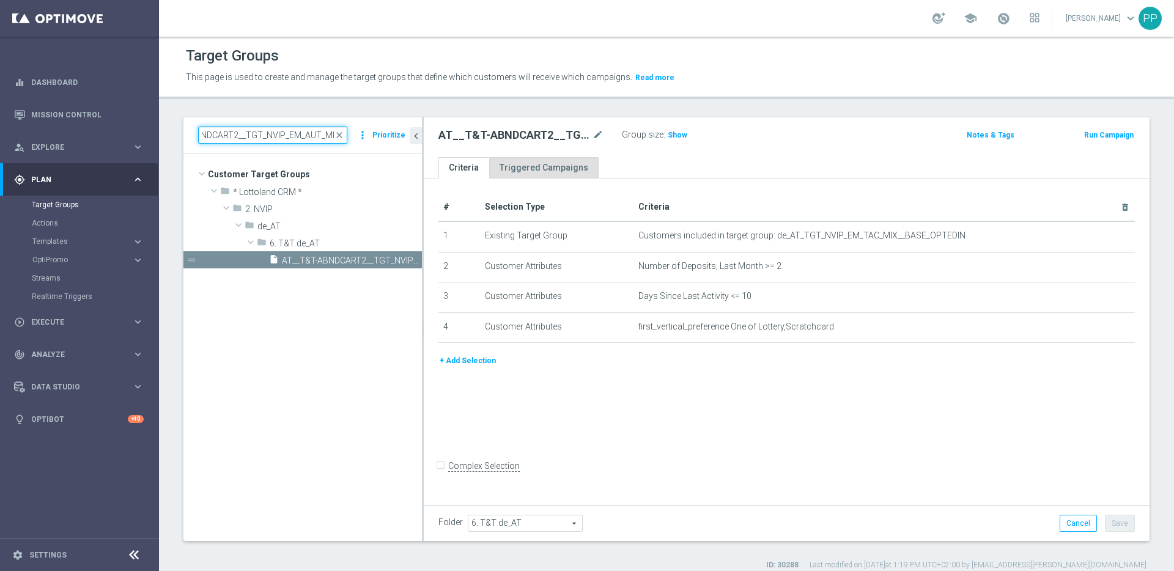
drag, startPoint x: 201, startPoint y: 134, endPoint x: 495, endPoint y: 163, distance: 295.7
click at [495, 163] on as-split "AT__T&T-ABNDCART2__TGT_NVIP_EM_AUT_MIX close more_vert Prioritize Customer Targ…" at bounding box center [666, 329] width 966 height 424
paste input "de_all__T&T_ABN_CART_EJ&GENERIC__NVIP_EMA_AUT_LT"
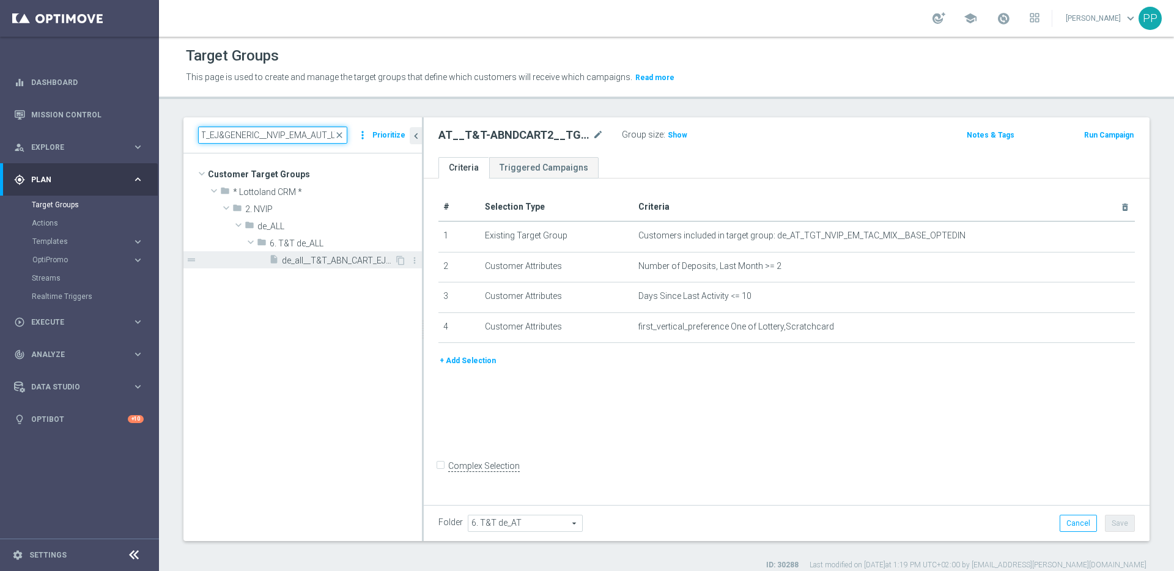
type input "de_all__T&T_ABN_CART_EJ&GENERIC__NVIP_EMA_AUT_LT"
click at [301, 267] on div "insert_drive_file de_all__T&T_ABN_CART_EJ&GENERIC__NVIP_EMA_AUT_LT" at bounding box center [331, 259] width 125 height 17
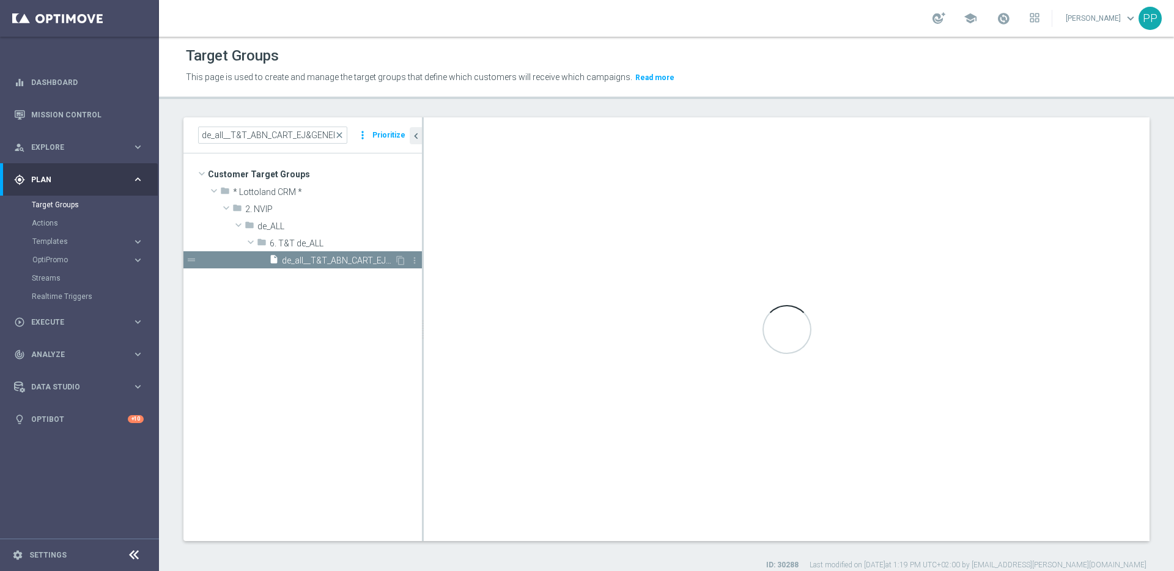
checkbox input "true"
type input "6. T&T de_ALL"
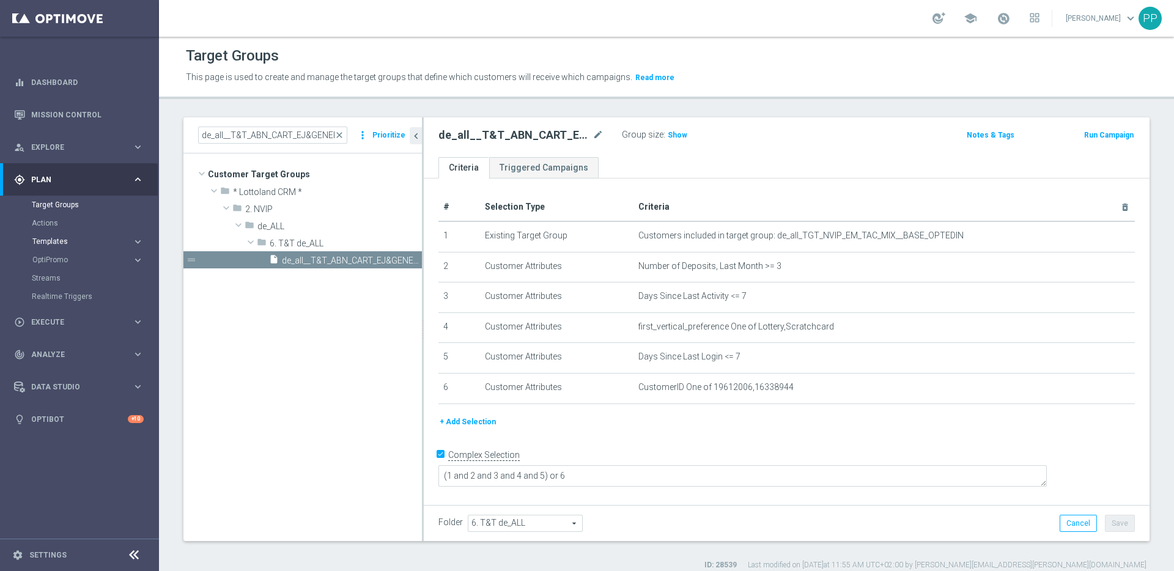
click at [53, 244] on span "Templates" at bounding box center [75, 241] width 87 height 7
click at [61, 313] on link "Embedded Messaging" at bounding box center [82, 315] width 89 height 10
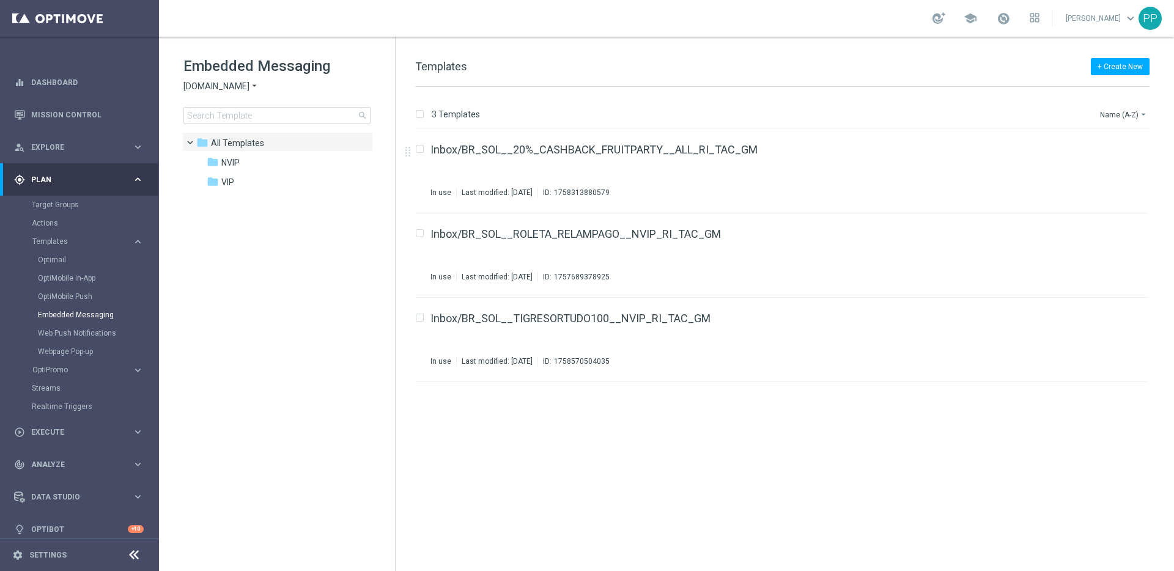
click at [207, 86] on span "[DOMAIN_NAME]" at bounding box center [216, 87] width 66 height 12
click at [204, 124] on div "Lottoland" at bounding box center [230, 129] width 92 height 15
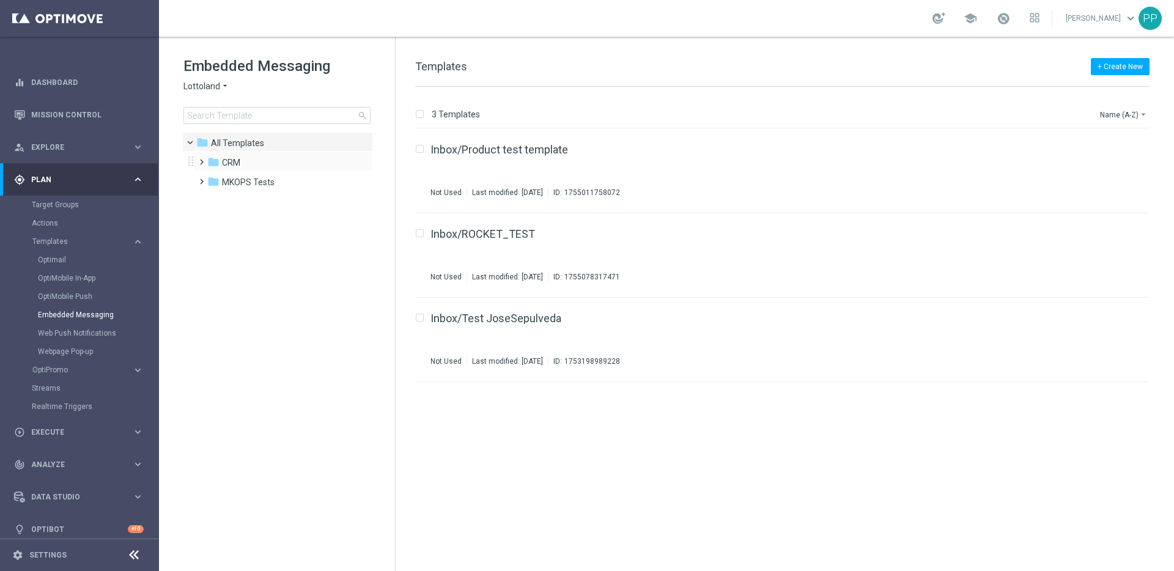
click at [199, 159] on span at bounding box center [199, 156] width 6 height 5
click at [212, 198] on span at bounding box center [212, 195] width 6 height 5
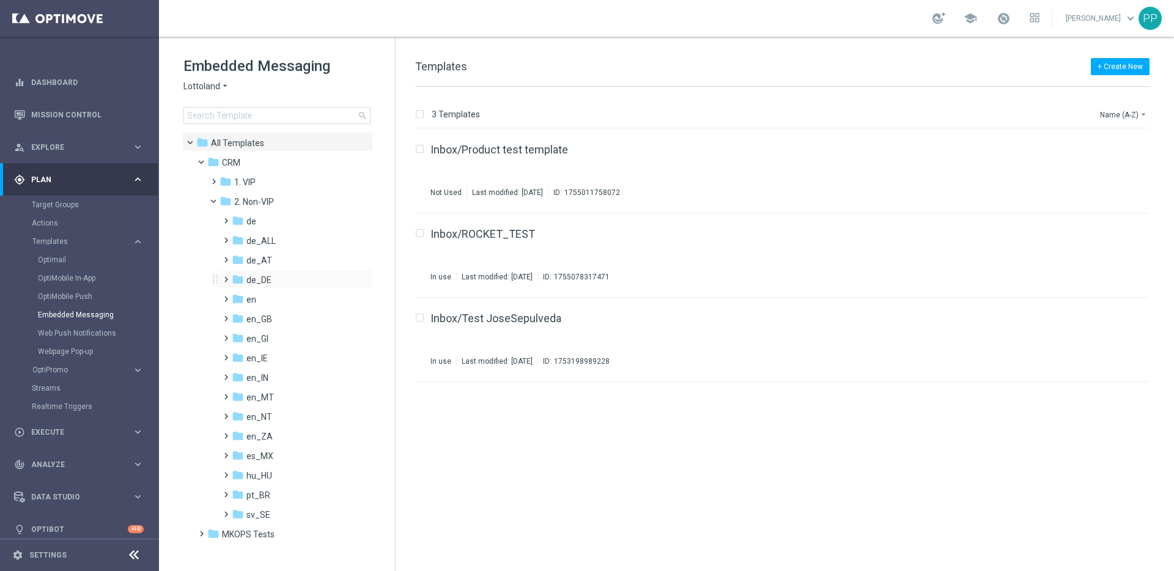
click at [226, 276] on span at bounding box center [224, 274] width 6 height 5
click at [270, 314] on span "TAC de_DE" at bounding box center [280, 319] width 43 height 11
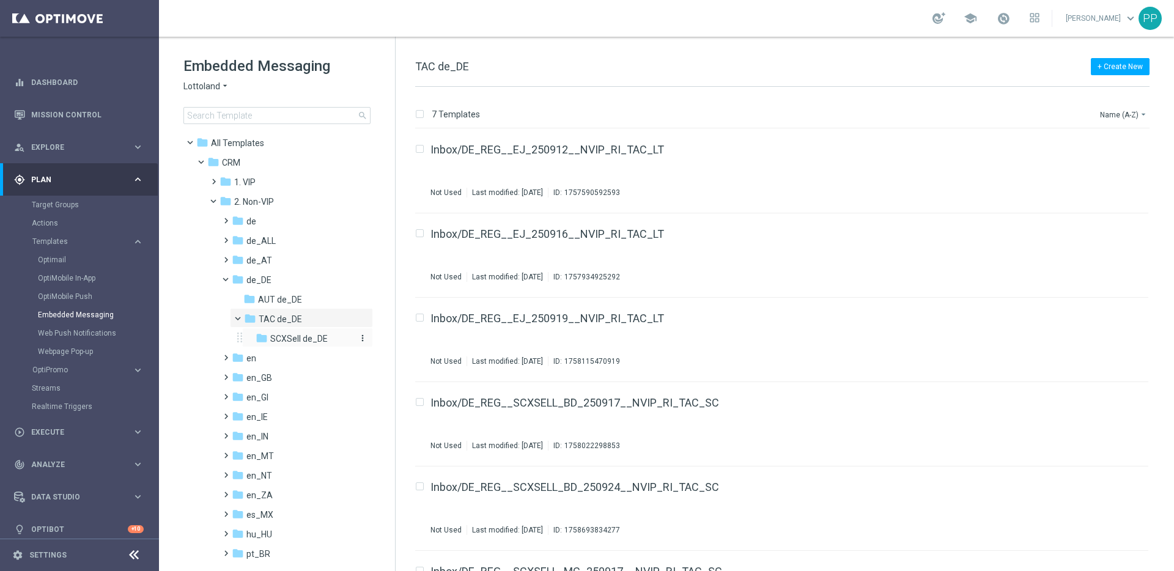
click at [286, 343] on span "SCXSell de_DE" at bounding box center [298, 338] width 57 height 11
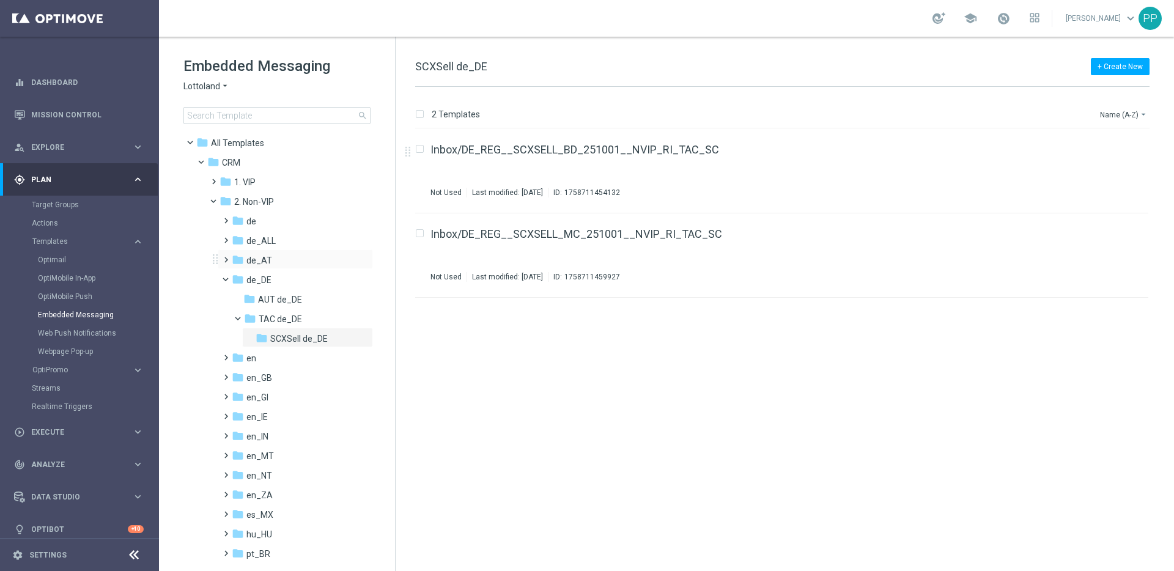
click at [225, 257] on span at bounding box center [224, 254] width 6 height 5
click at [226, 218] on span at bounding box center [224, 215] width 6 height 5
click at [238, 257] on span at bounding box center [236, 254] width 6 height 5
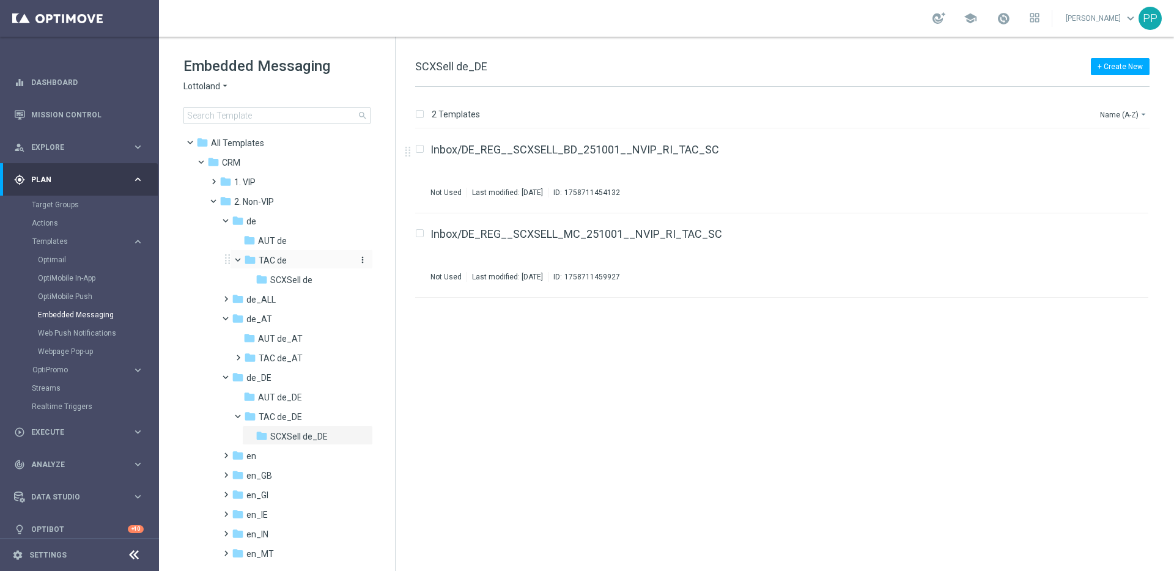
click at [263, 264] on span "TAC de" at bounding box center [273, 260] width 28 height 11
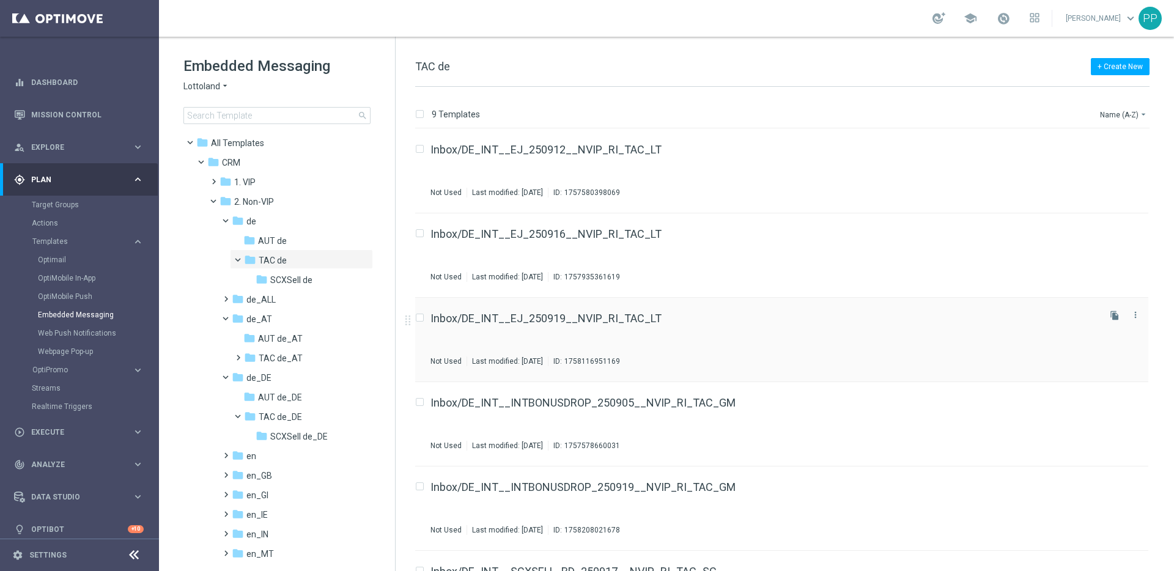
scroll to position [317, 0]
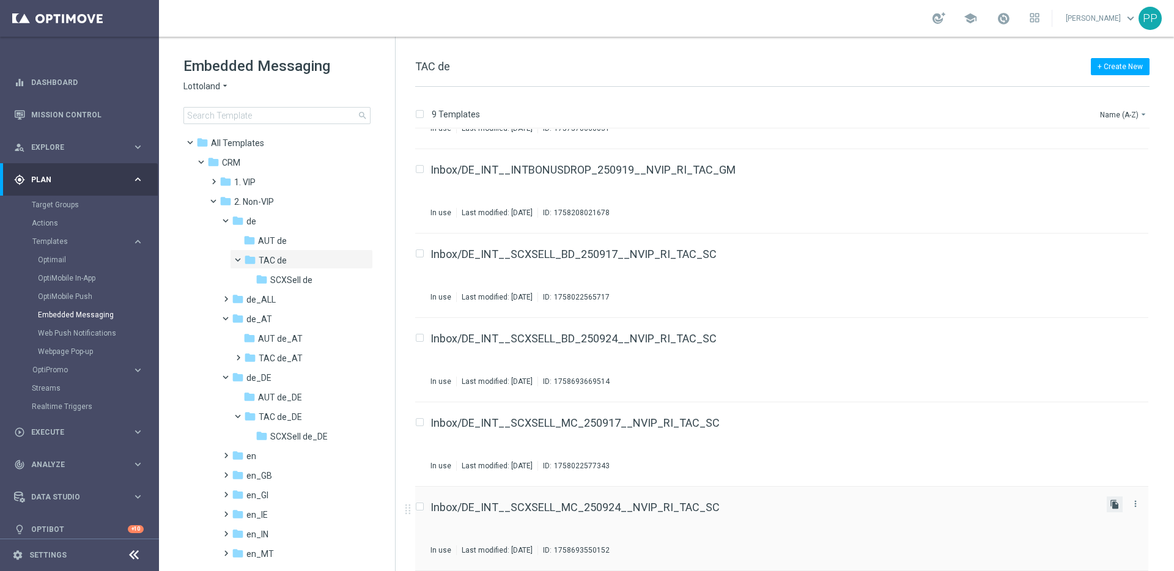
click at [1110, 502] on icon "file_copy" at bounding box center [1115, 505] width 10 height 10
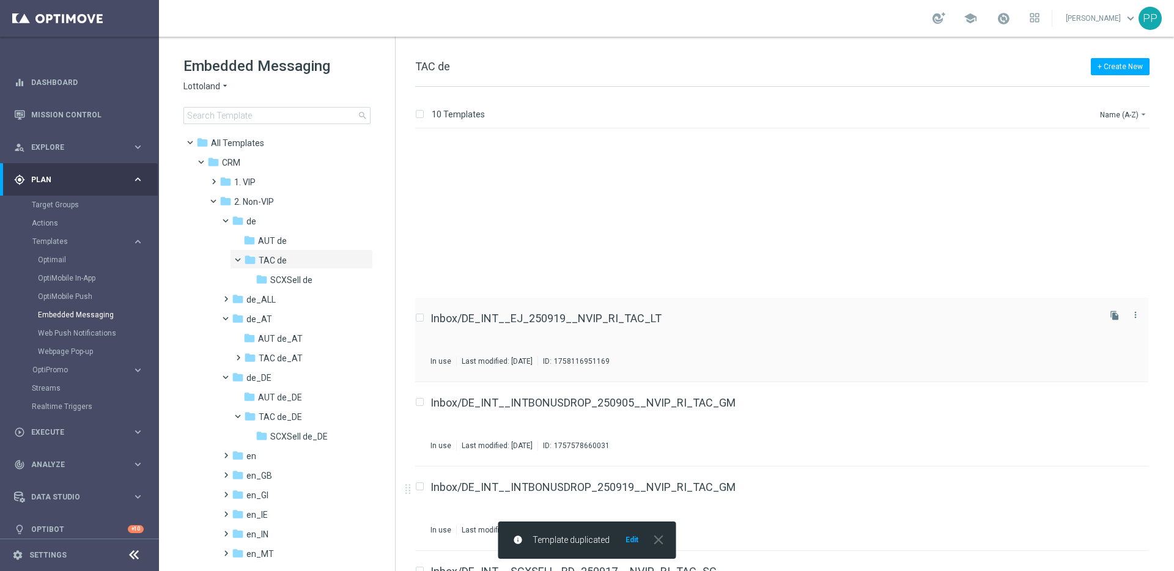
scroll to position [402, 0]
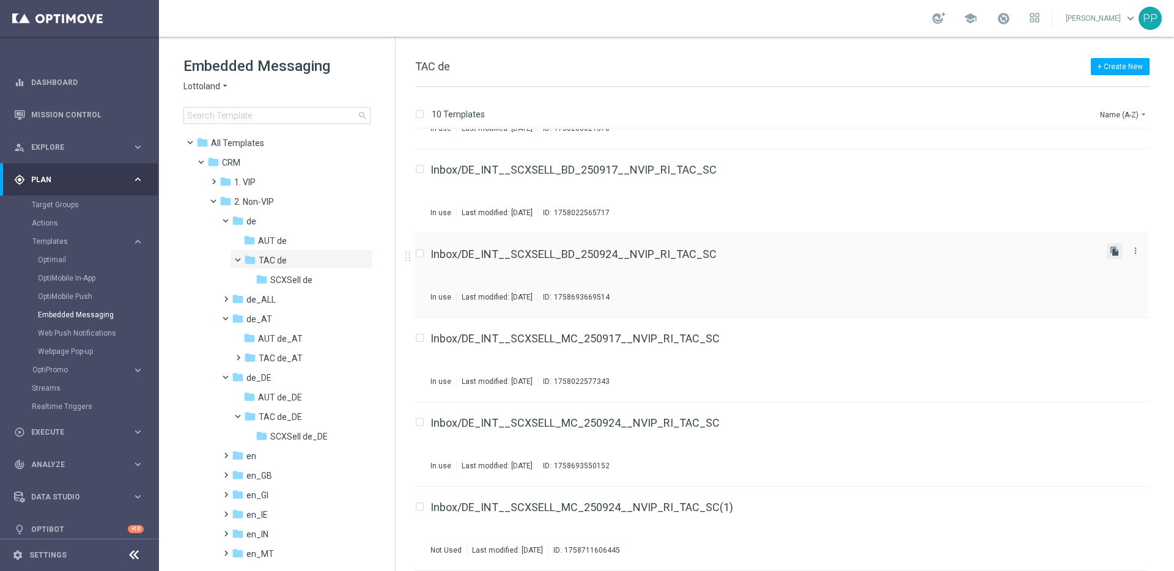
click at [1114, 251] on icon "file_copy" at bounding box center [1115, 251] width 10 height 10
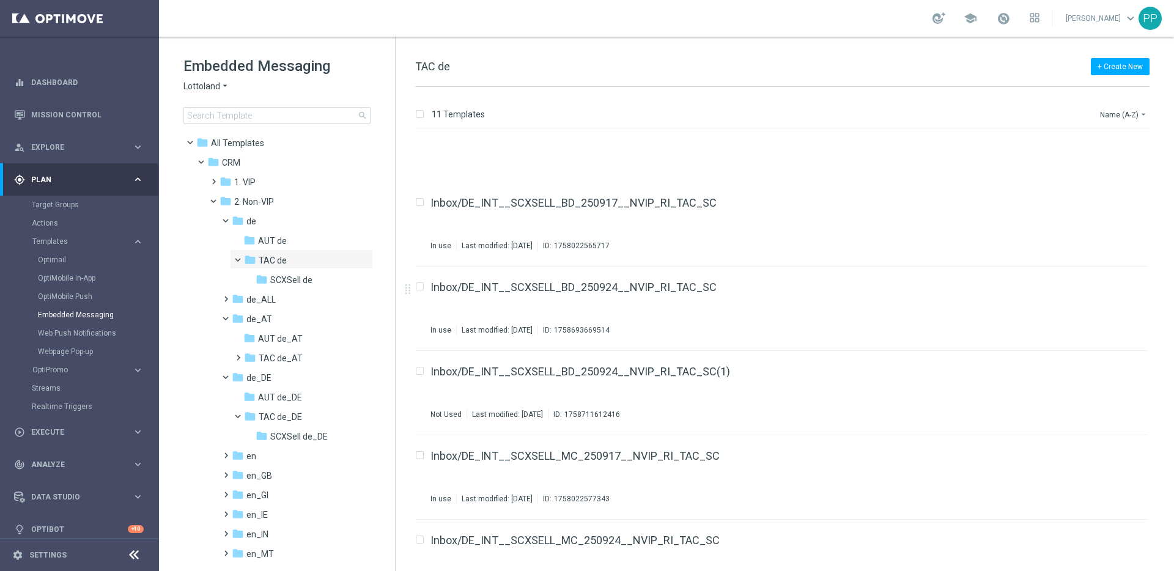
scroll to position [486, 0]
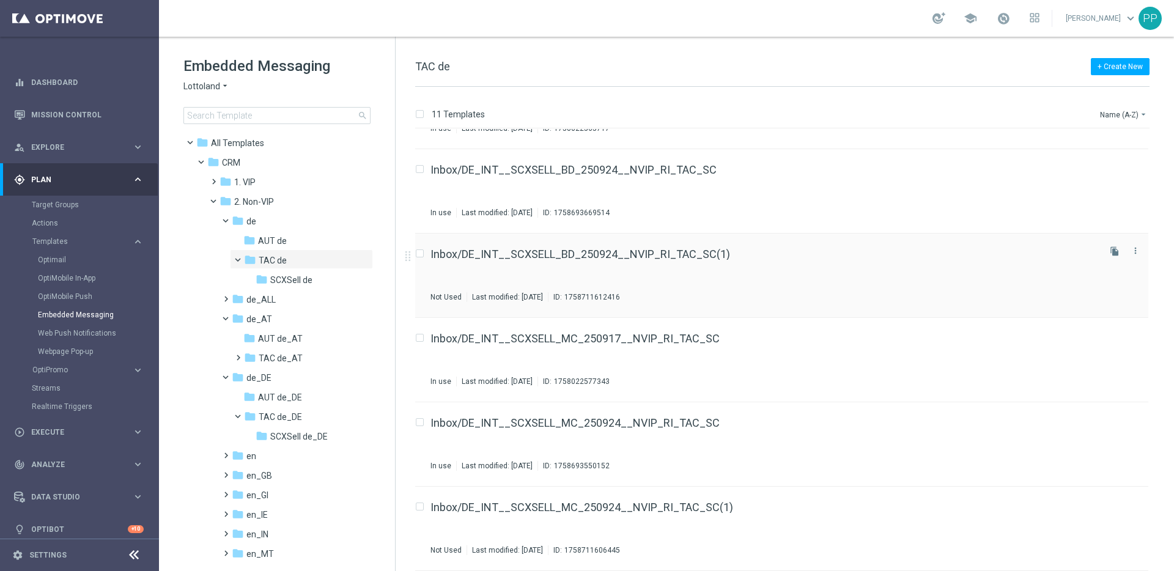
click at [421, 251] on input "Press SPACE to select this row." at bounding box center [419, 255] width 8 height 8
checkbox input "true"
click at [420, 506] on input "Press SPACE to select this row." at bounding box center [419, 509] width 8 height 8
checkbox input "true"
click at [1083, 110] on p "Move" at bounding box center [1081, 114] width 19 height 10
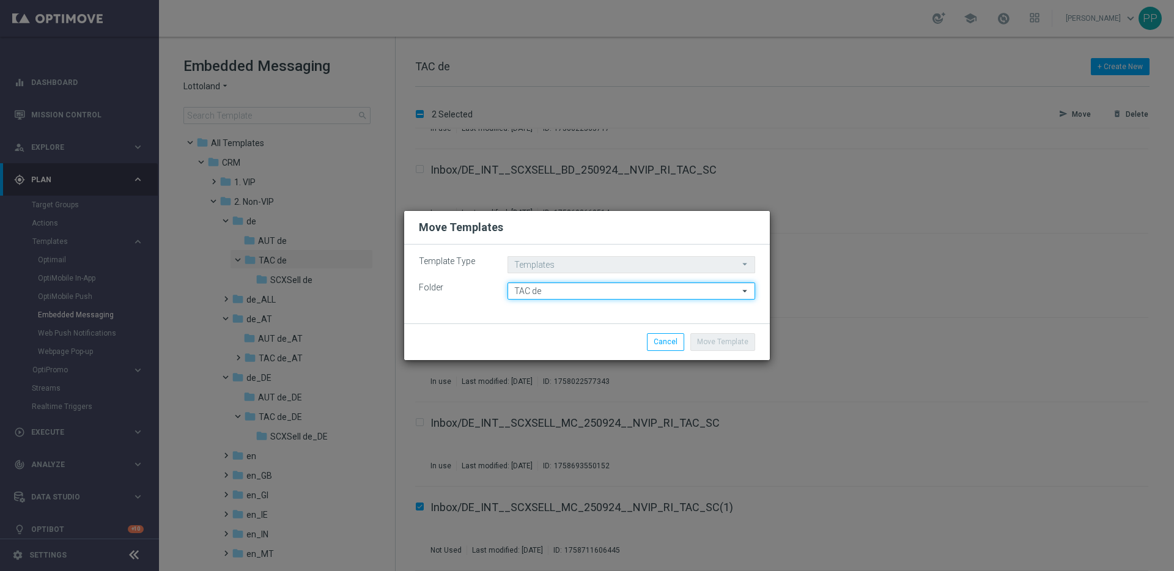
click at [526, 291] on input "TAC de" at bounding box center [632, 291] width 248 height 17
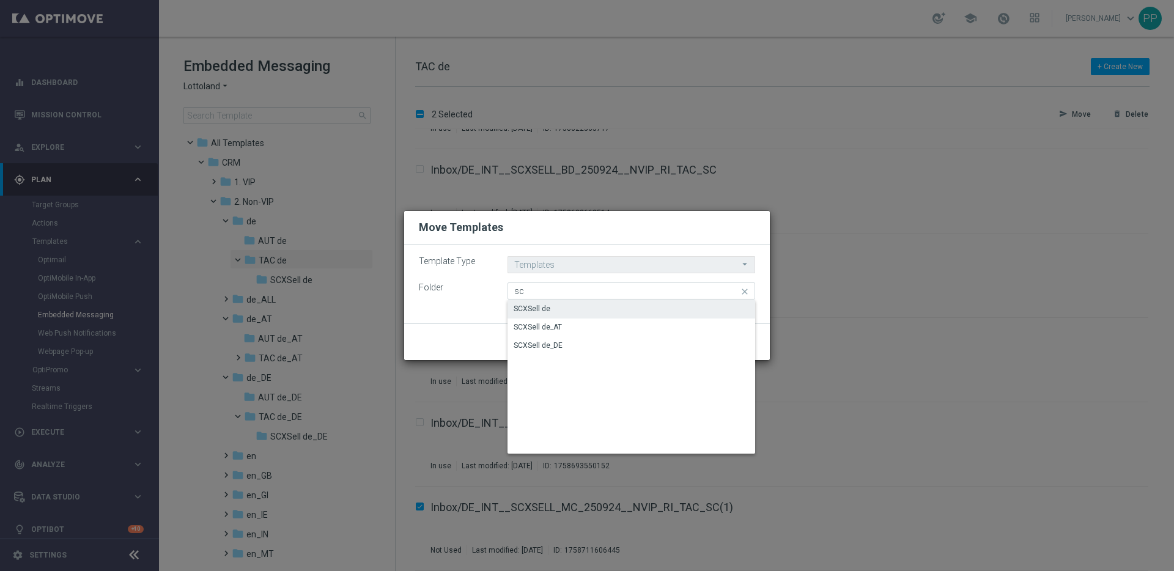
click at [535, 312] on div "SCXSell de" at bounding box center [532, 308] width 37 height 11
type input "SCXSell de"
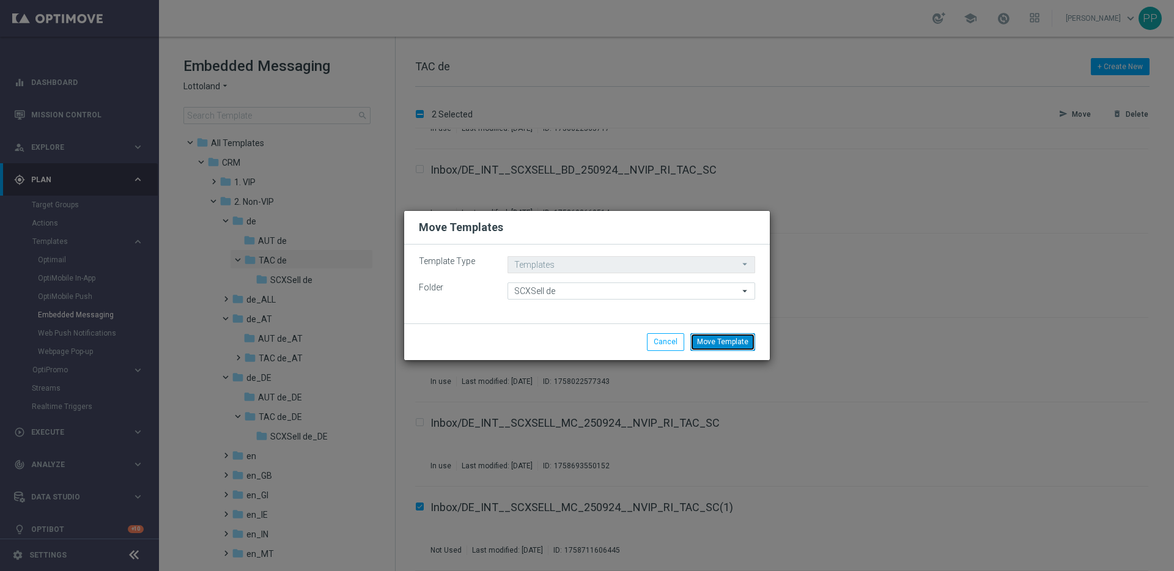
click at [733, 339] on button "Move Template" at bounding box center [723, 341] width 65 height 17
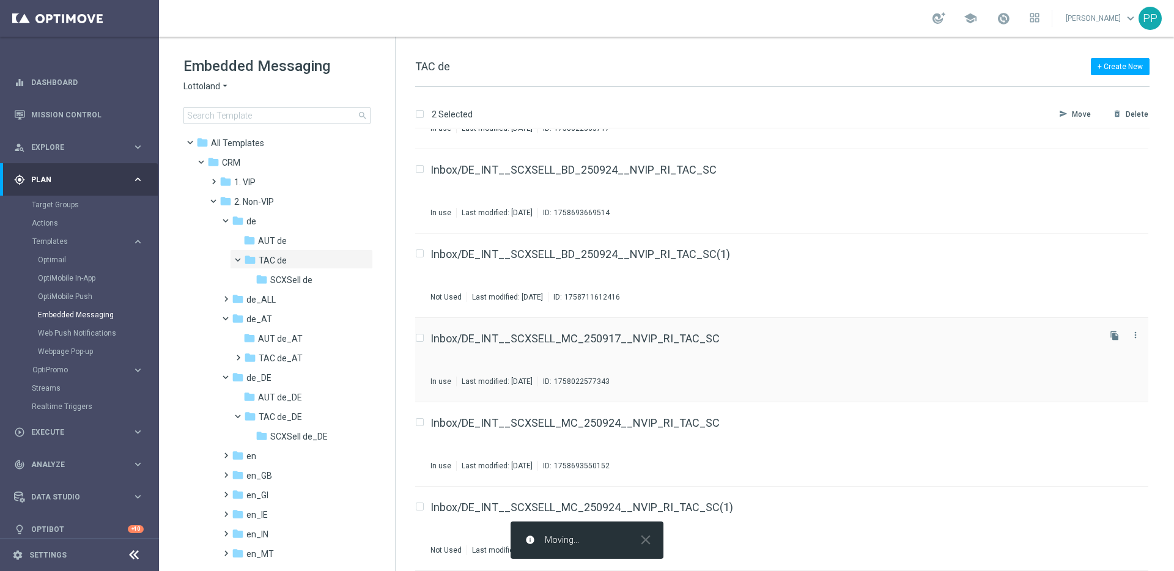
checkbox input "false"
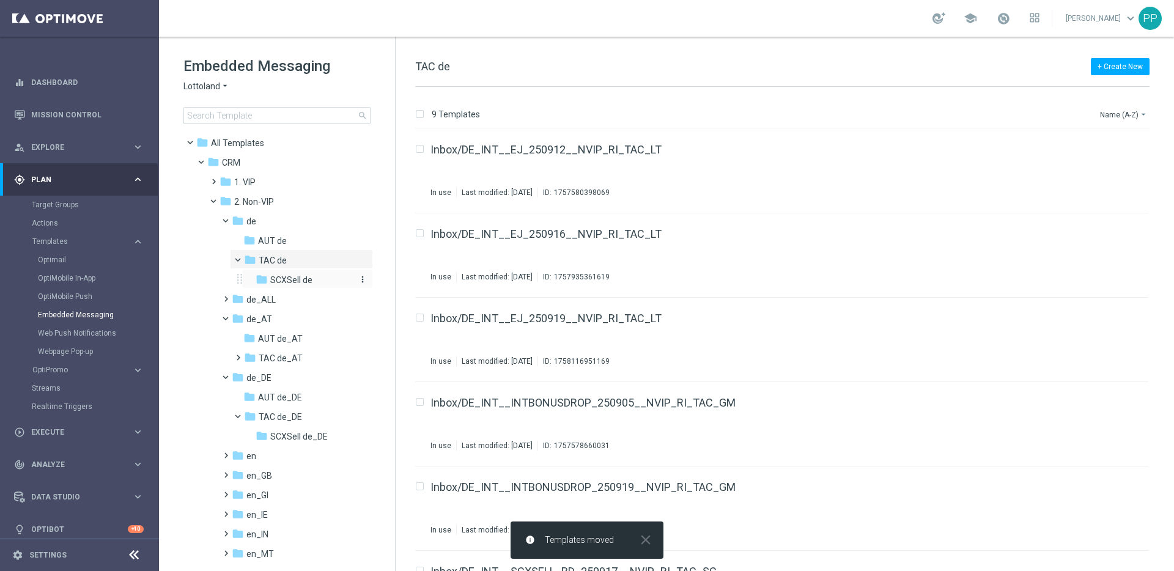
click at [282, 278] on span "SCXSell de" at bounding box center [291, 280] width 42 height 11
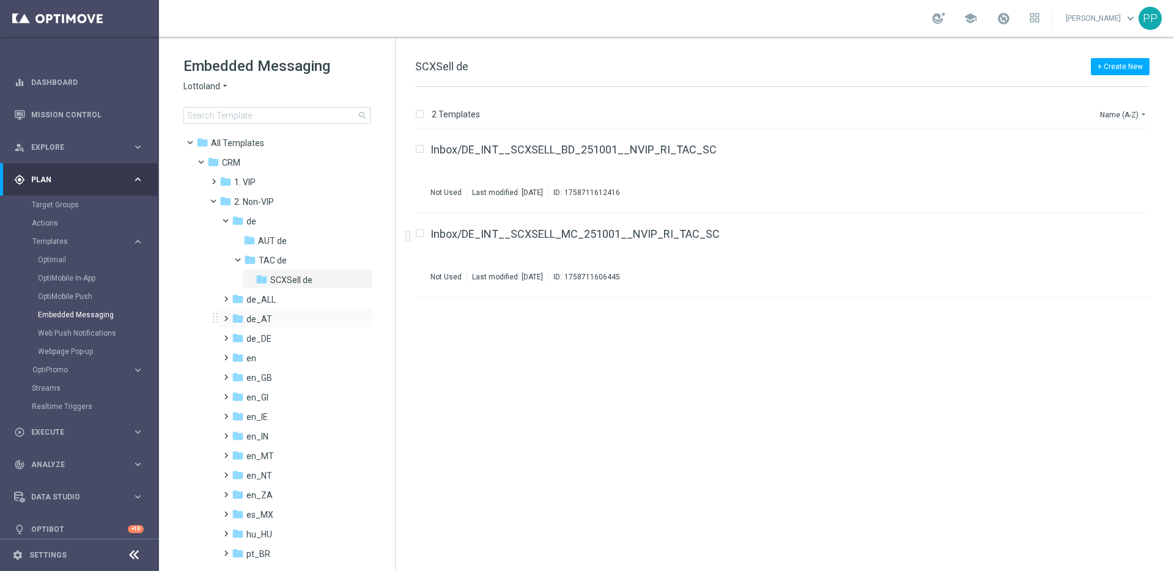
click at [223, 316] on span at bounding box center [224, 313] width 6 height 5
click at [239, 355] on span at bounding box center [236, 352] width 6 height 5
click at [285, 379] on span "SCXSell de_AT" at bounding box center [299, 377] width 58 height 11
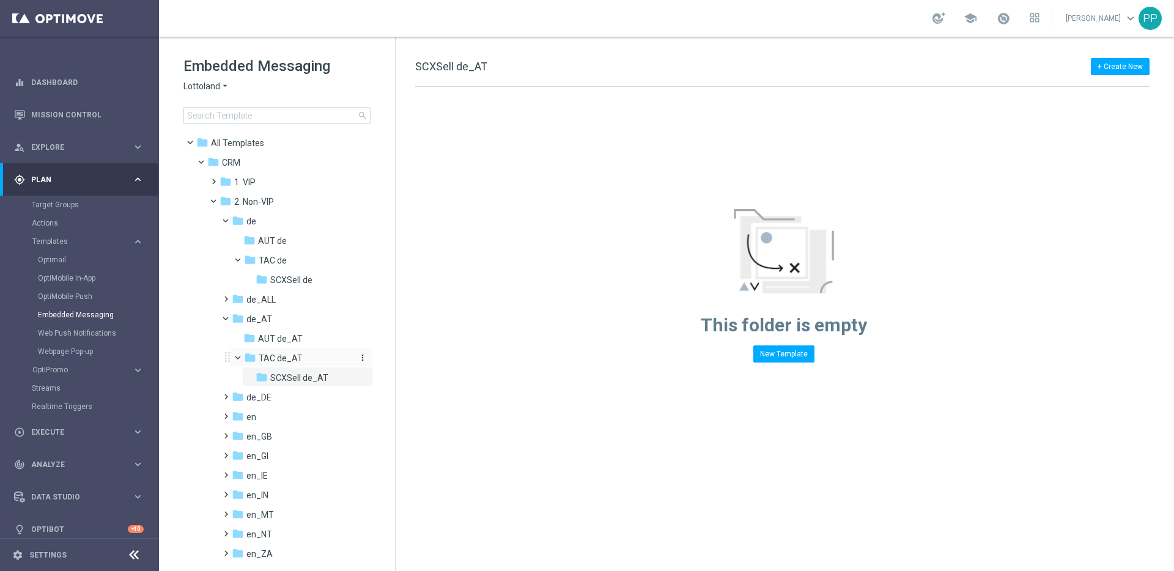
click at [270, 355] on span "TAC de_AT" at bounding box center [281, 358] width 44 height 11
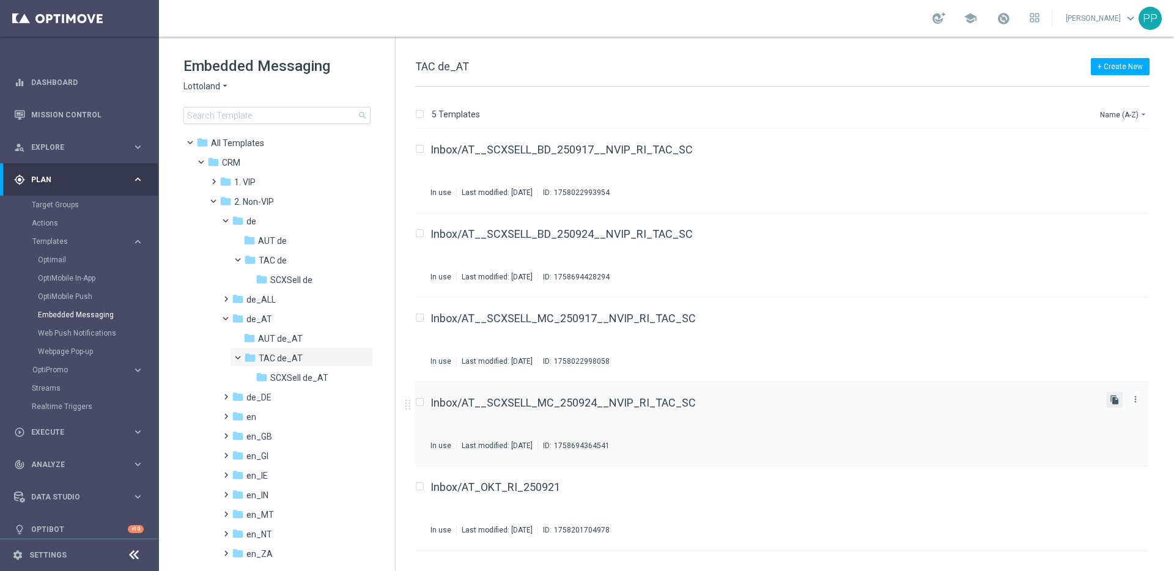
click at [1112, 402] on icon "file_copy" at bounding box center [1115, 400] width 10 height 10
click at [1110, 232] on icon "file_copy" at bounding box center [1115, 231] width 10 height 10
click at [420, 319] on input "Press SPACE to select this row." at bounding box center [419, 320] width 8 height 8
checkbox input "true"
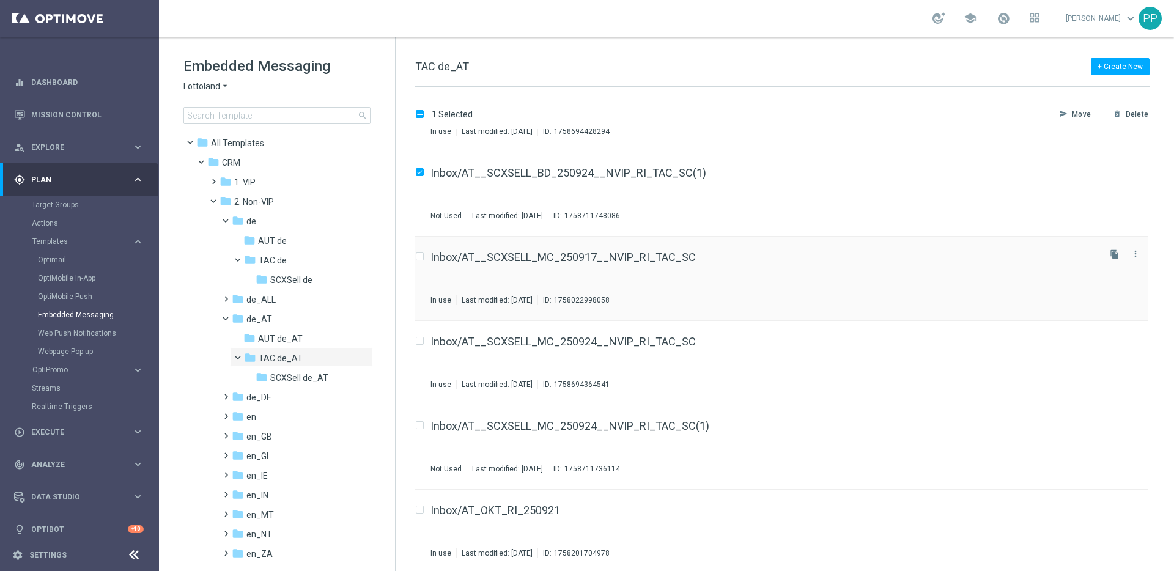
scroll to position [149, 0]
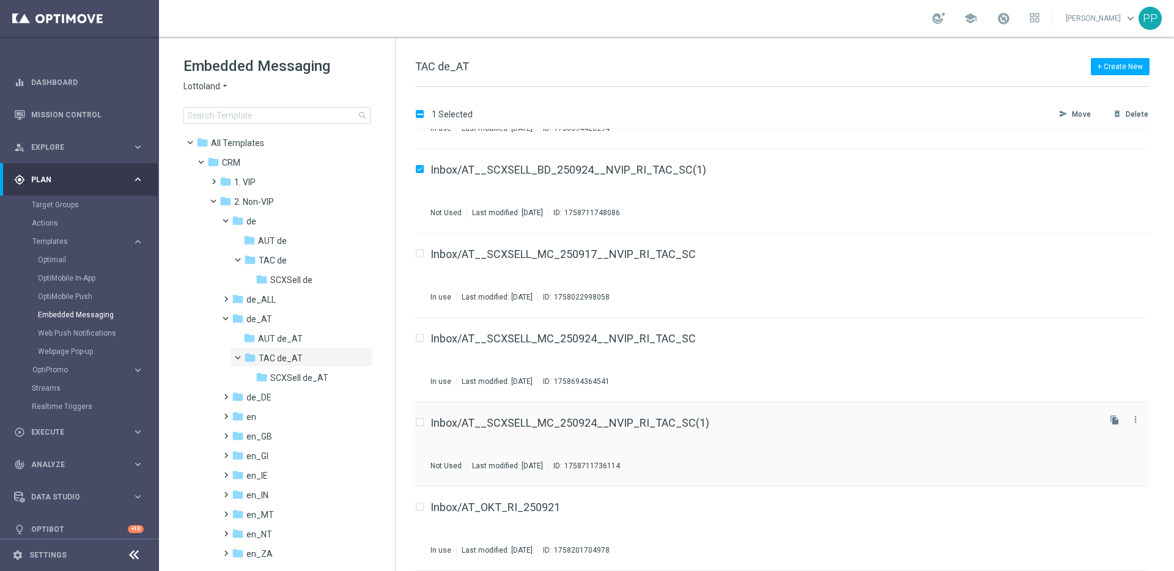
click at [421, 421] on input "Press SPACE to select this row." at bounding box center [419, 424] width 8 height 8
checkbox input "true"
click at [1073, 115] on button "send Move" at bounding box center [1079, 114] width 43 height 15
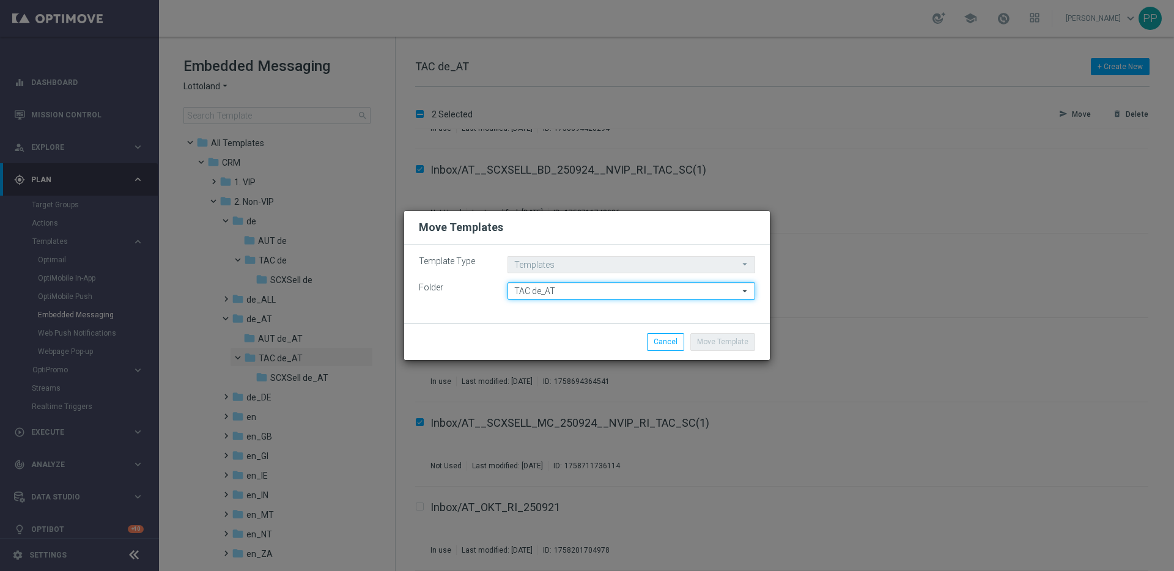
click at [518, 290] on input "TAC de_AT" at bounding box center [632, 291] width 248 height 17
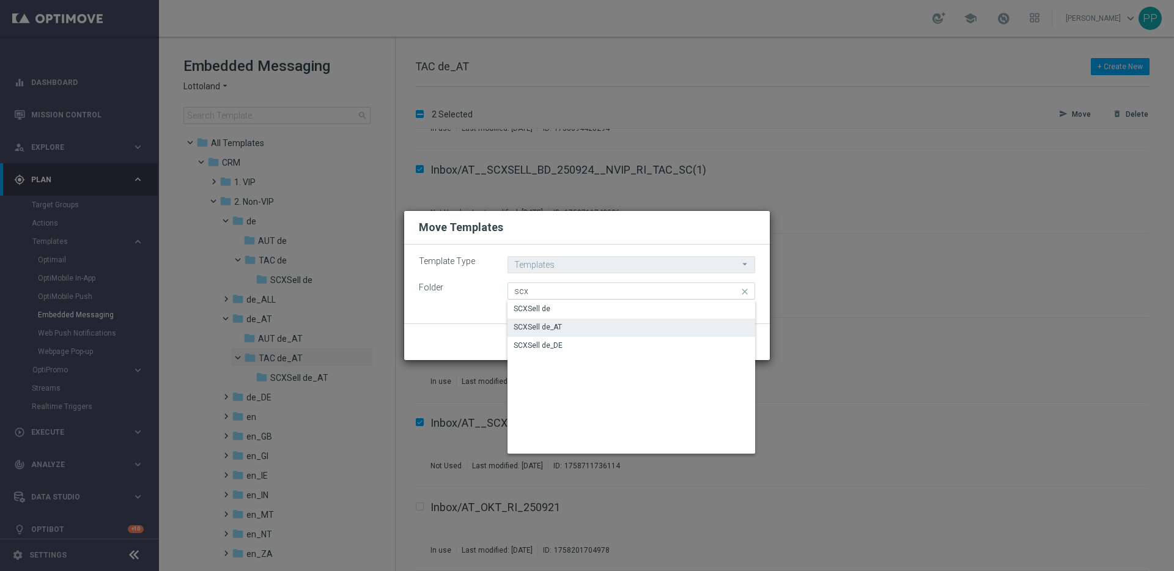
click at [545, 330] on div "SCXSell de_AT" at bounding box center [538, 327] width 48 height 11
type input "SCXSell de_AT"
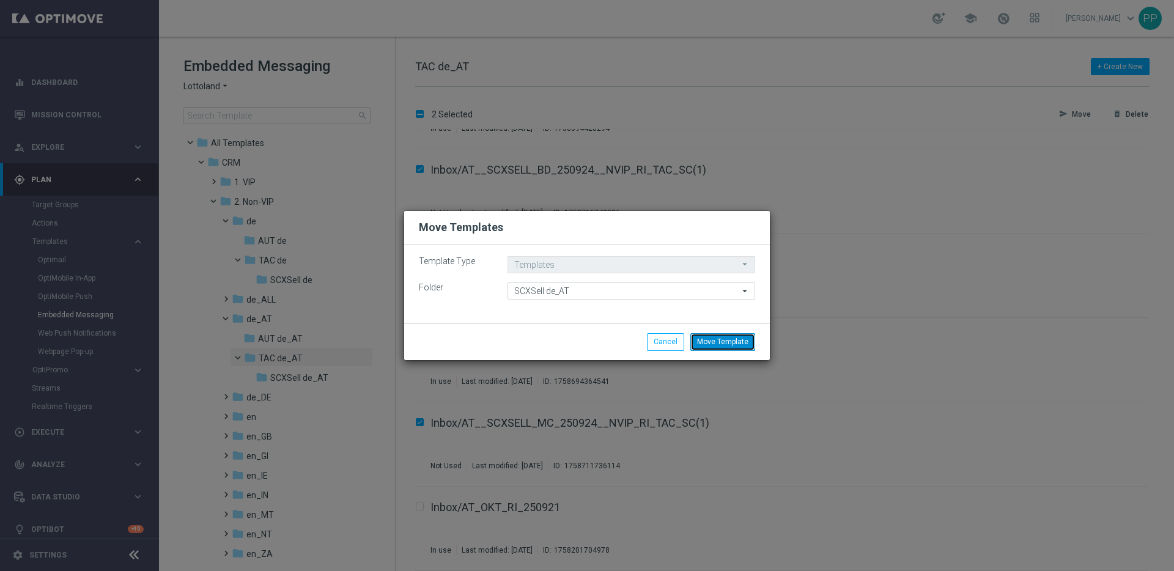
click at [736, 341] on button "Move Template" at bounding box center [723, 341] width 65 height 17
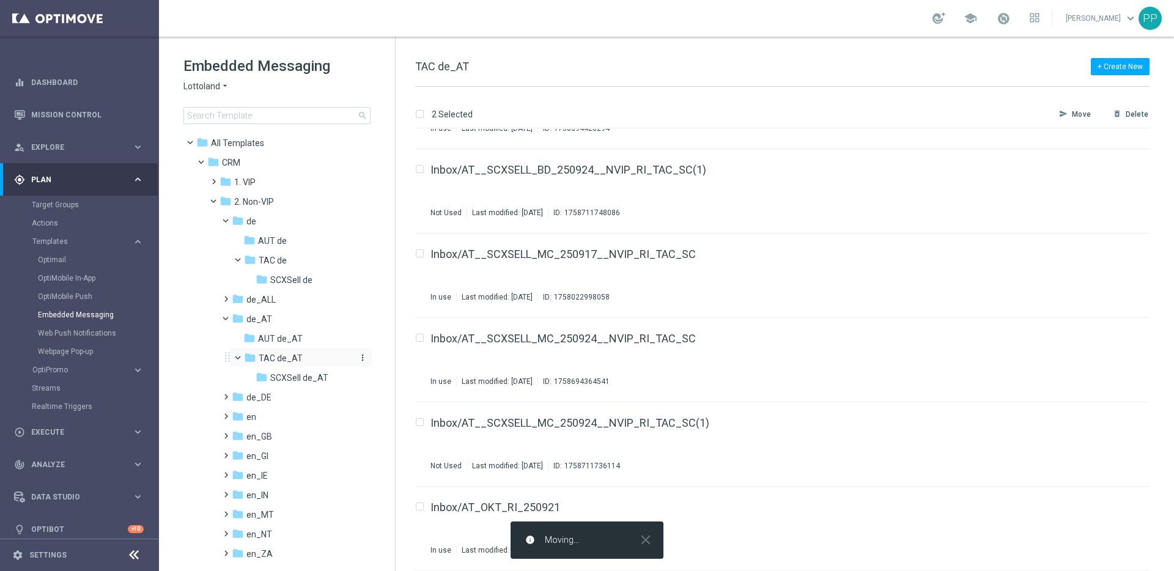
checkbox input "false"
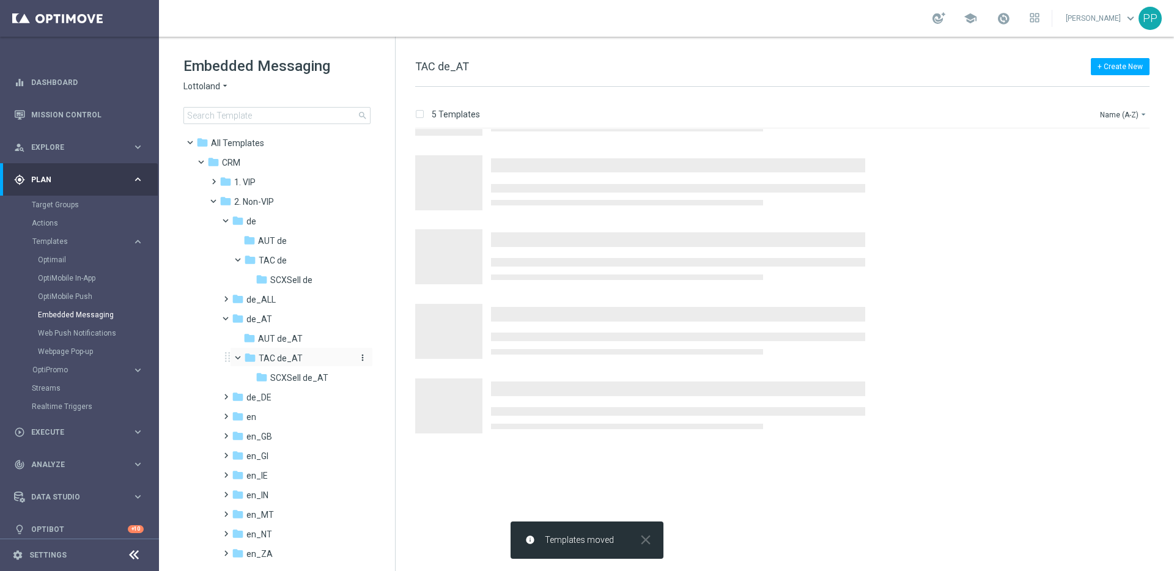
scroll to position [0, 0]
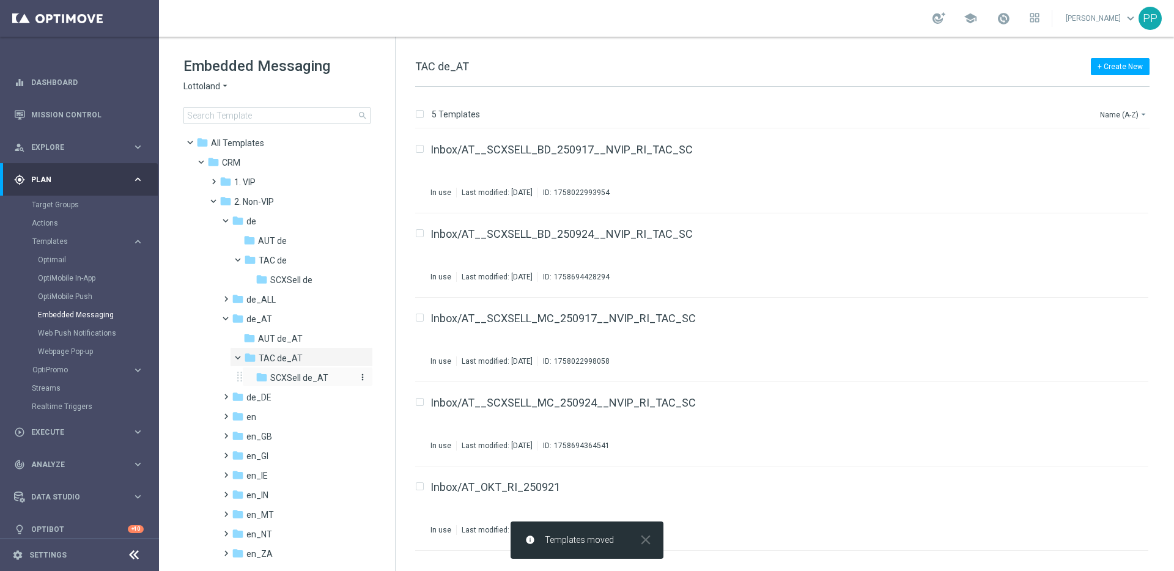
click at [286, 379] on span "SCXSell de_AT" at bounding box center [299, 377] width 58 height 11
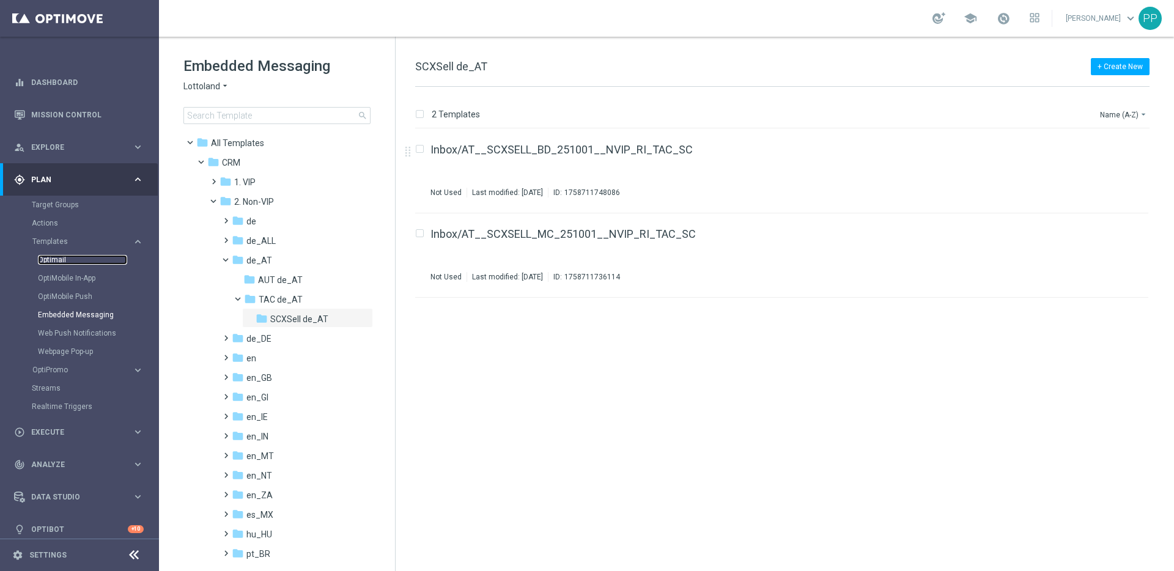
click at [45, 255] on link "Optimail" at bounding box center [82, 260] width 89 height 10
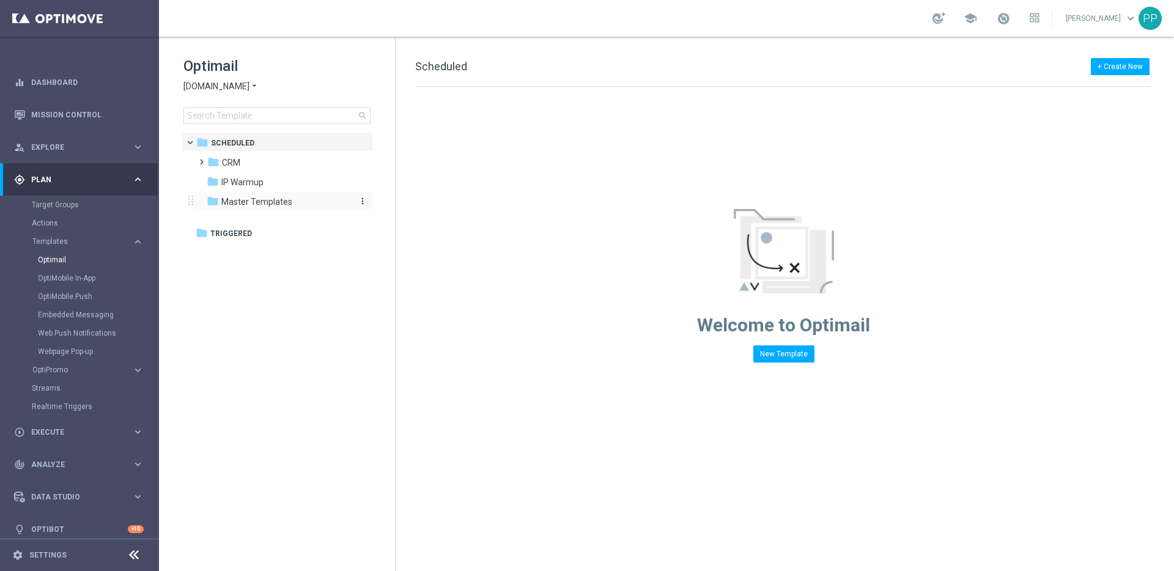
click at [235, 208] on div "folder Master Templates" at bounding box center [277, 202] width 141 height 14
click at [46, 255] on link "Optimail" at bounding box center [82, 260] width 89 height 10
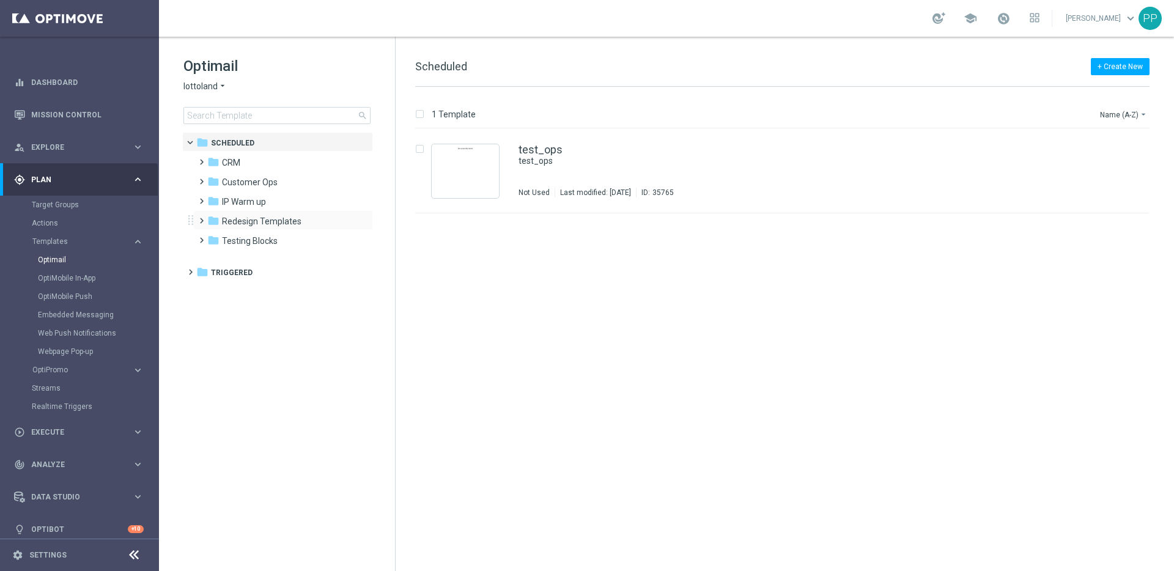
click at [201, 218] on span at bounding box center [199, 215] width 6 height 5
click at [231, 241] on icon "folder" at bounding box center [226, 240] width 12 height 12
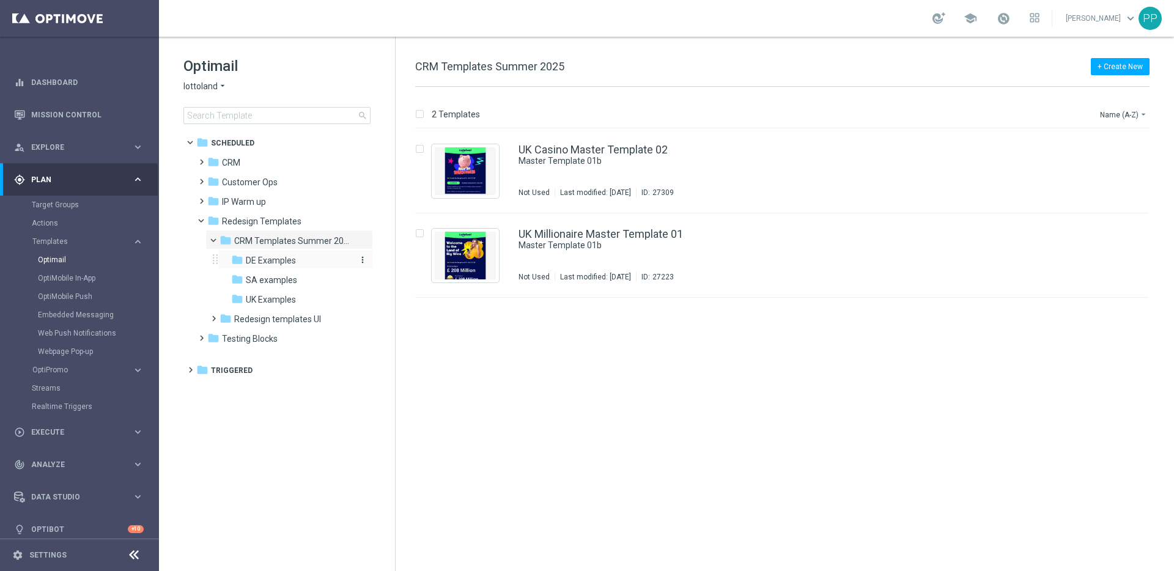
click at [256, 262] on span "DE Examples" at bounding box center [271, 260] width 50 height 11
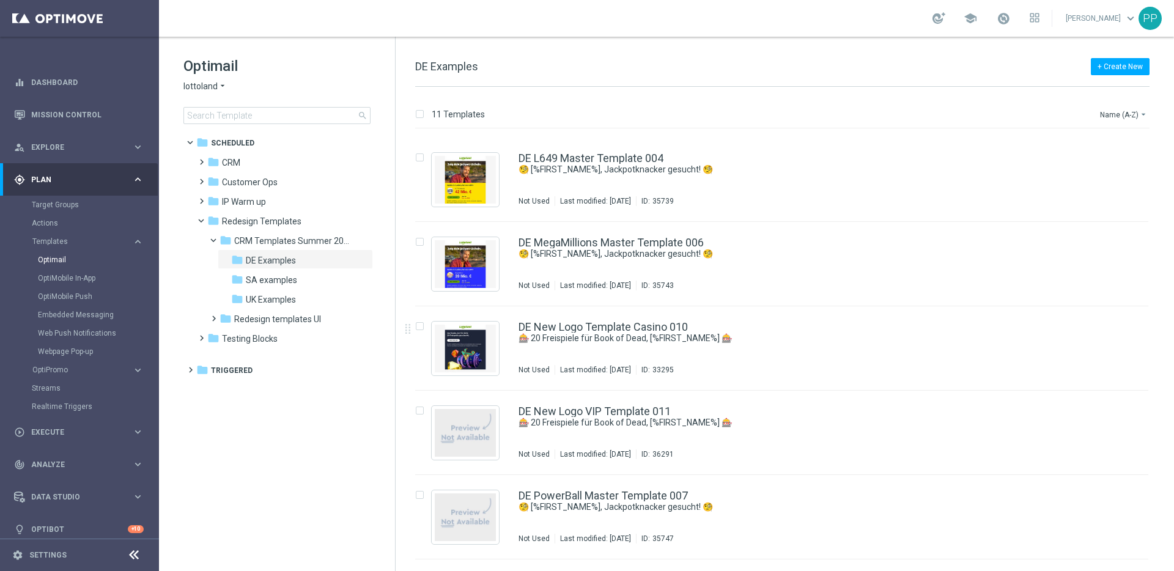
scroll to position [486, 0]
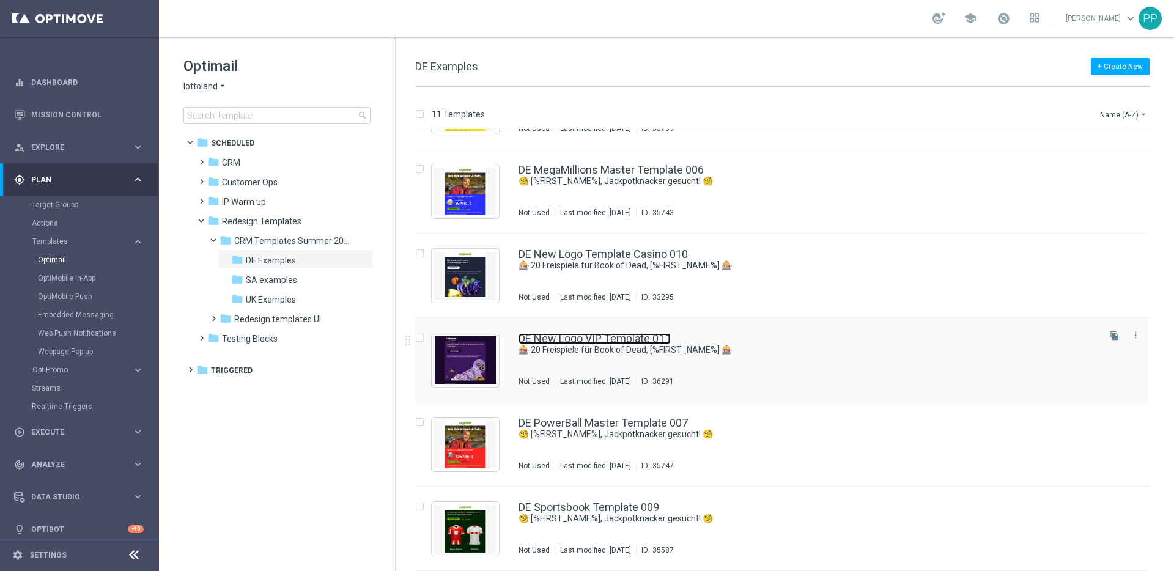
click at [542, 338] on link "DE New Logo VIP Template 011" at bounding box center [595, 338] width 152 height 11
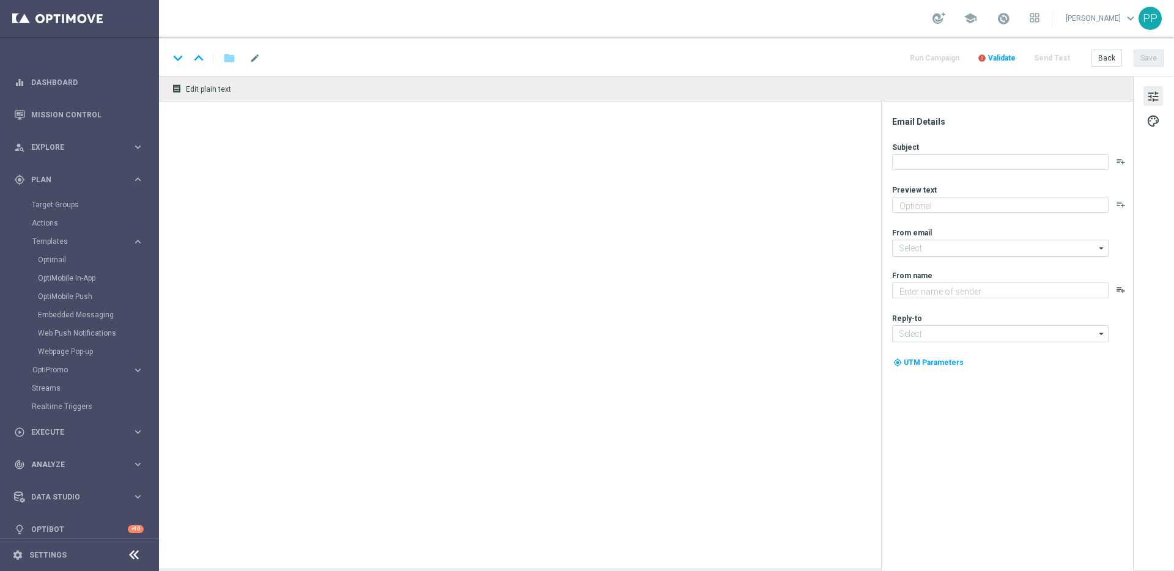
type textarea "Spiele Book of Dead heute gratis!"
type input "mail@crm.lottoland.com"
type textarea "Lottoland"
type input "service@lottoland.com"
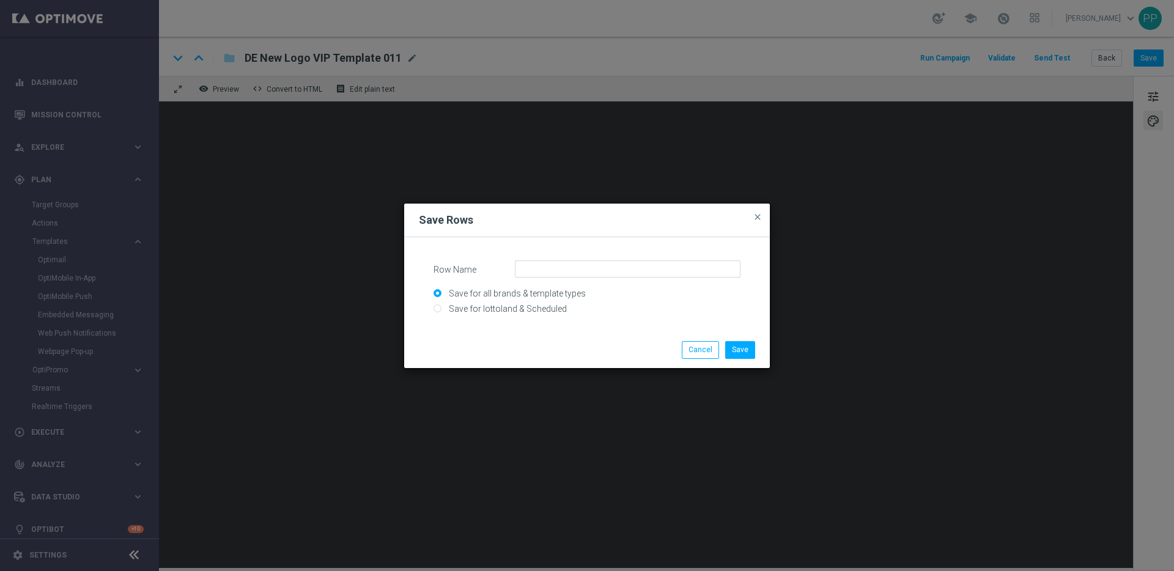
click at [456, 308] on input "Save for lottoland & Scheduled" at bounding box center [587, 314] width 307 height 17
radio input "true"
click at [548, 265] on input "Row Name" at bounding box center [628, 269] width 226 height 17
type input "DACH_NEW_BRAND_LOGO_VIP"
click at [746, 346] on button "Save" at bounding box center [740, 349] width 30 height 17
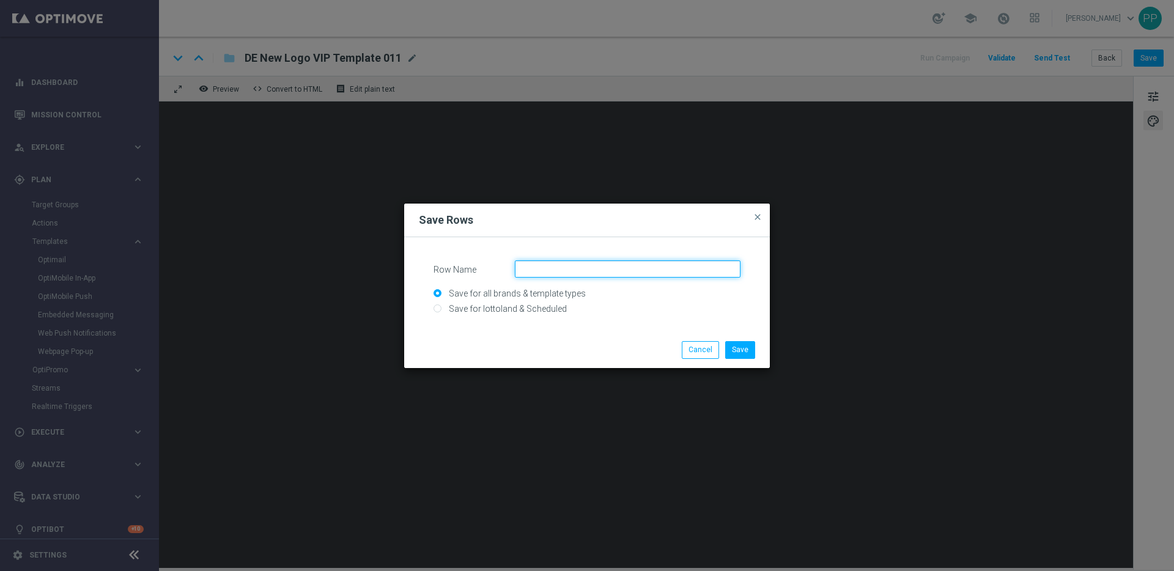
click at [519, 270] on input "Row Name" at bounding box center [628, 269] width 226 height 17
type input "DACH_NEW_BRAND_LOGO_VIP"
click at [739, 352] on button "Save" at bounding box center [740, 349] width 30 height 17
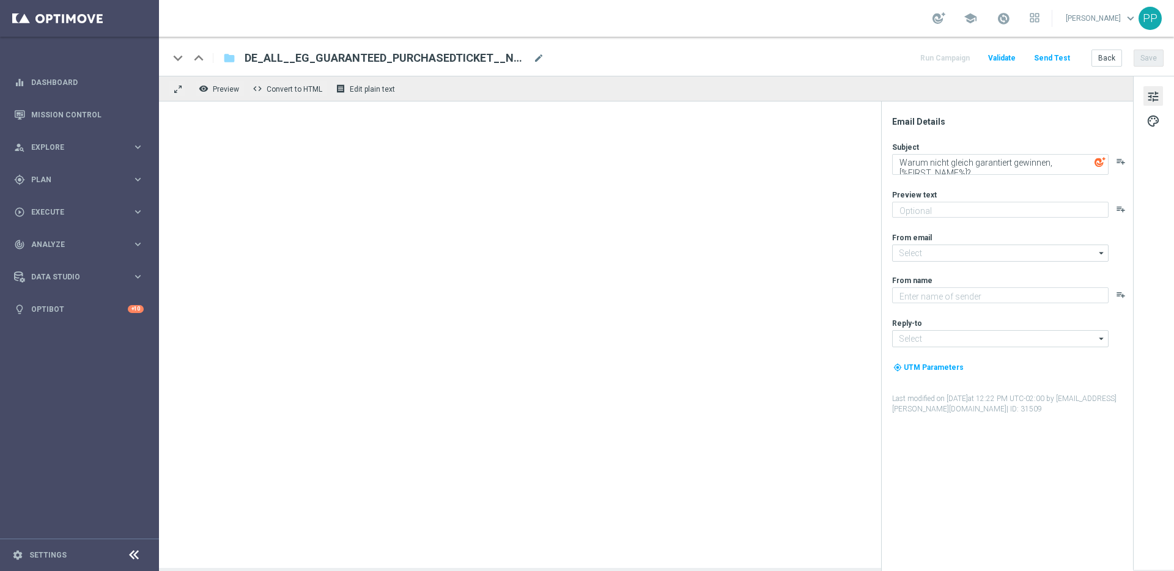
type textarea "Ein Los hast du – jetzt hol dir deinen garantierten Gewinn!"
type input "[EMAIL_ADDRESS][DOMAIN_NAME]"
type textarea "Lottoland"
type input "[EMAIL_ADDRESS][DOMAIN_NAME]"
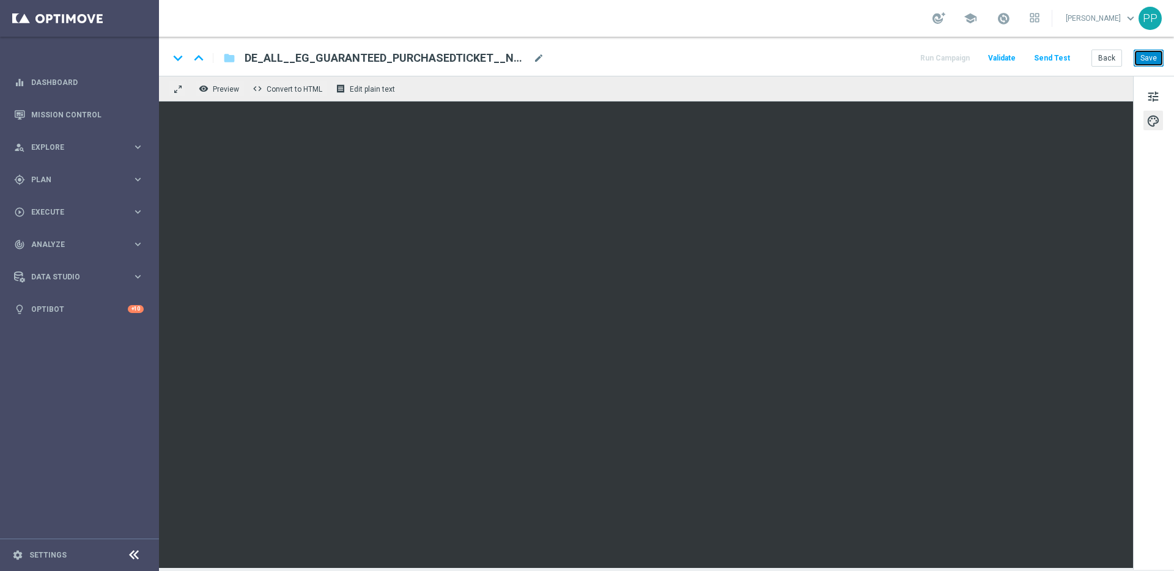
click at [1147, 54] on button "Save" at bounding box center [1149, 58] width 30 height 17
click at [1146, 62] on button "Save" at bounding box center [1149, 58] width 30 height 17
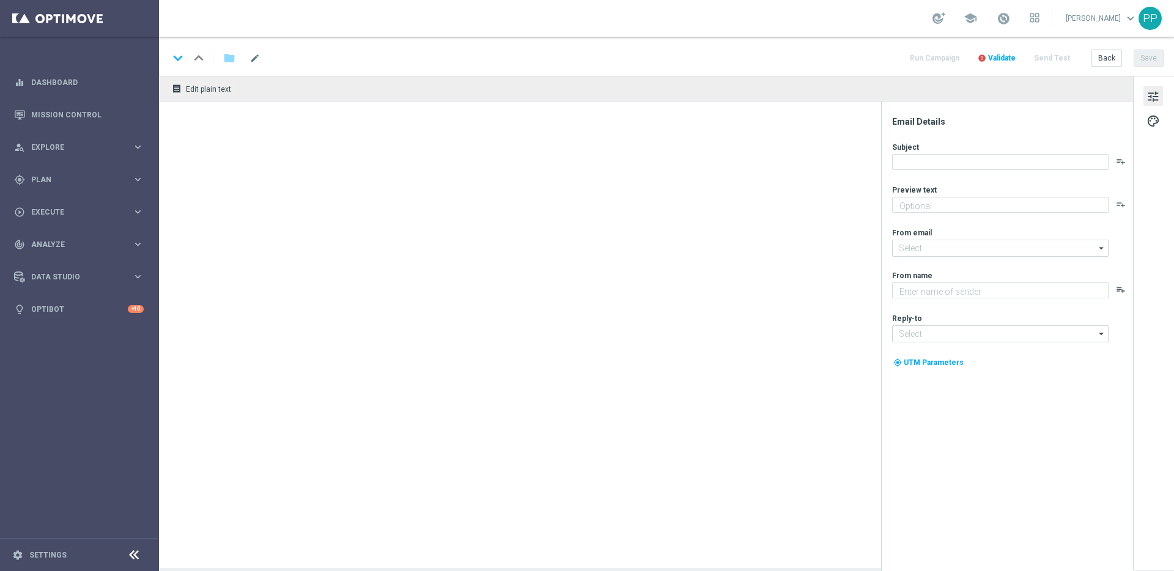
type textarea "Ein Los hast du – jetzt hol dir deinen garantierten Gewinn!"
type input "[EMAIL_ADDRESS][DOMAIN_NAME]"
type textarea "Lottoland"
type input "[EMAIL_ADDRESS][DOMAIN_NAME]"
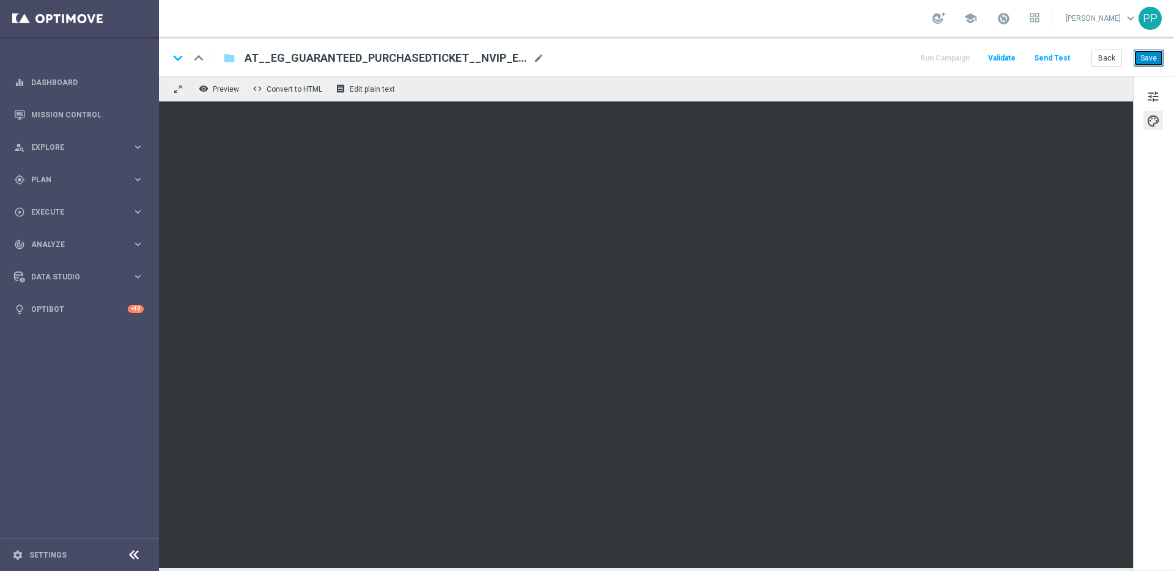
click at [1152, 56] on button "Save" at bounding box center [1149, 58] width 30 height 17
click at [1145, 56] on button "Save" at bounding box center [1149, 58] width 30 height 17
click at [1148, 64] on button "Save" at bounding box center [1149, 58] width 30 height 17
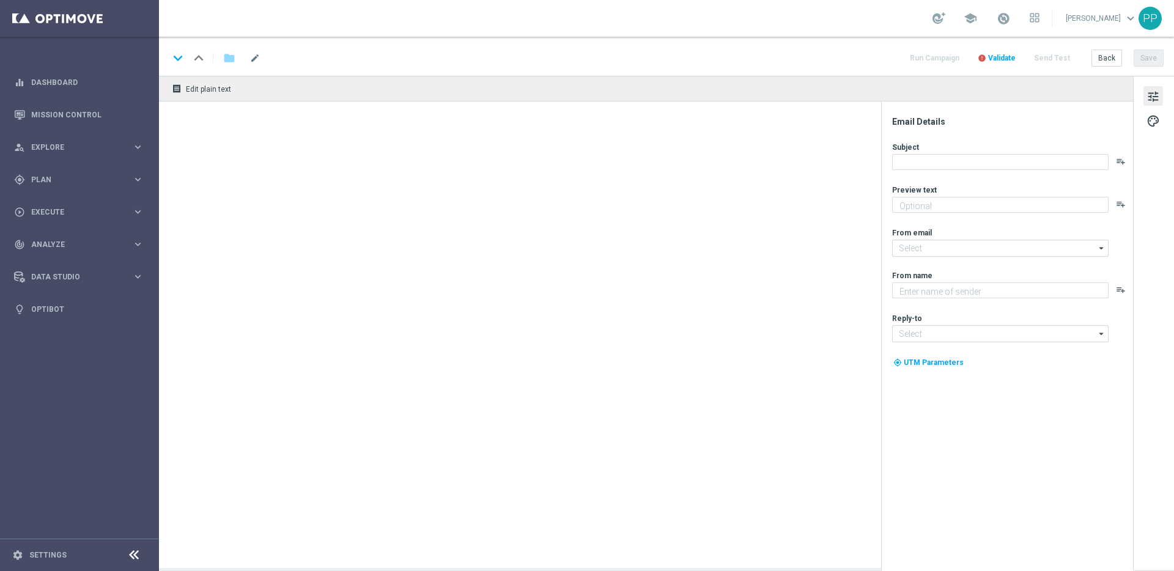
type textarea "Hol dir jetzt deinen Frühbucher-Gutschein für El Gordo!"
type input "[EMAIL_ADDRESS][DOMAIN_NAME]"
type textarea "Millionaires' Club"
type input "[EMAIL_ADDRESS][DOMAIN_NAME]"
type textarea "Hol dir jetzt deinen Frühbucher-Gutschein für El Gordo!"
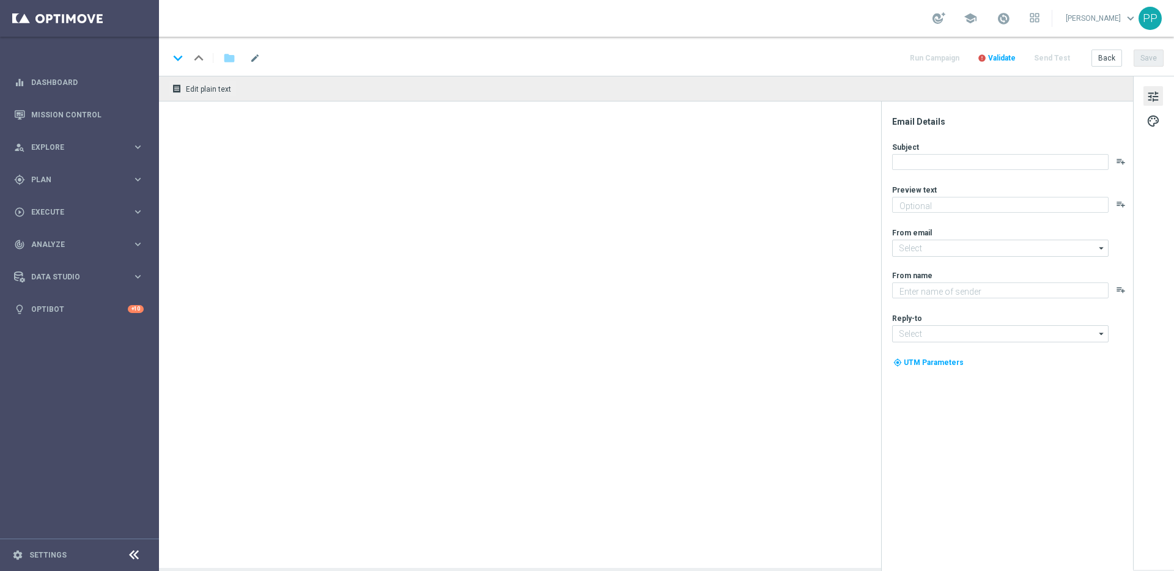
type input "[EMAIL_ADDRESS][DOMAIN_NAME]"
type textarea "Millionaires' Club"
type input "[EMAIL_ADDRESS][DOMAIN_NAME]"
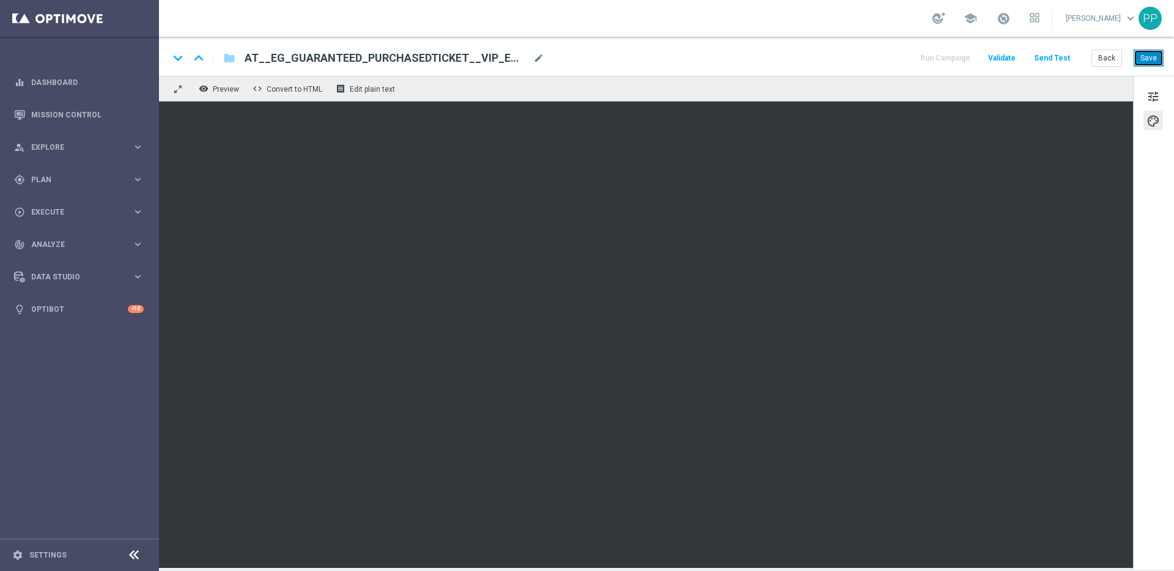
click at [1147, 51] on button "Save" at bounding box center [1149, 58] width 30 height 17
click at [1150, 61] on button "Save" at bounding box center [1149, 58] width 30 height 17
click at [1144, 60] on button "Save" at bounding box center [1149, 58] width 30 height 17
click at [1152, 58] on button "Save" at bounding box center [1149, 58] width 30 height 17
click at [1148, 58] on button "Save" at bounding box center [1149, 58] width 30 height 17
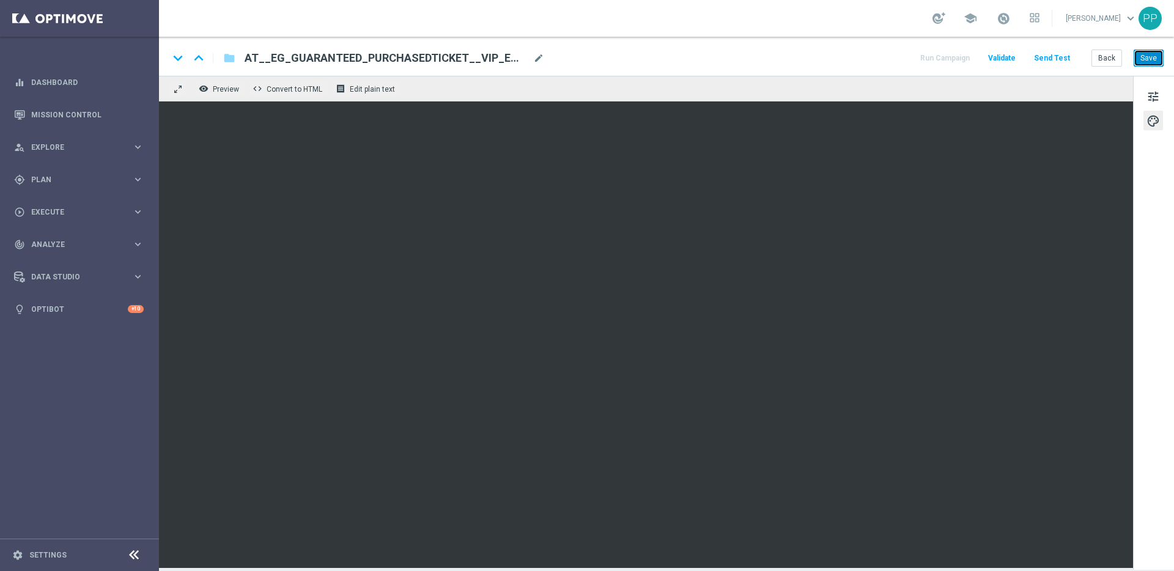
click at [1152, 53] on button "Save" at bounding box center [1149, 58] width 30 height 17
click at [1158, 52] on button "Save" at bounding box center [1149, 58] width 30 height 17
click at [1146, 61] on button "Save" at bounding box center [1149, 58] width 30 height 17
click at [1150, 68] on div "keyboard_arrow_down keyboard_arrow_up folder DE_ALL__EG_GUARANTEED_PURCHASEDTIC…" at bounding box center [666, 56] width 1015 height 39
click at [1150, 63] on button "Save" at bounding box center [1149, 58] width 30 height 17
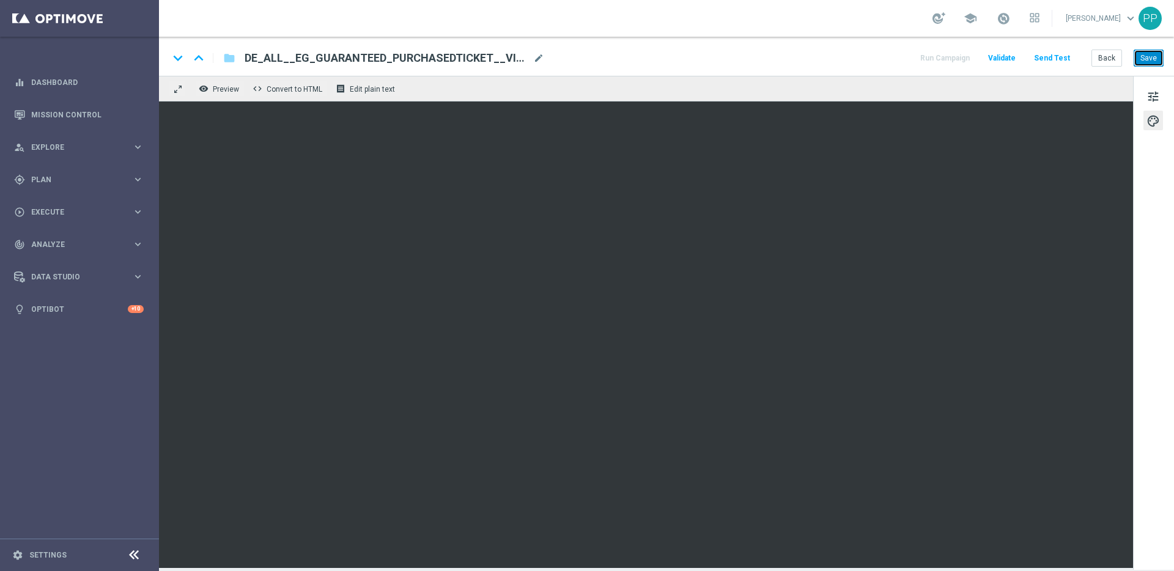
click at [1156, 60] on button "Save" at bounding box center [1149, 58] width 30 height 17
click at [1159, 50] on button "Save" at bounding box center [1149, 58] width 30 height 17
click at [1143, 57] on button "Save" at bounding box center [1149, 58] width 30 height 17
click at [1151, 55] on button "Save" at bounding box center [1149, 58] width 30 height 17
click at [1149, 59] on button "Save" at bounding box center [1149, 58] width 30 height 17
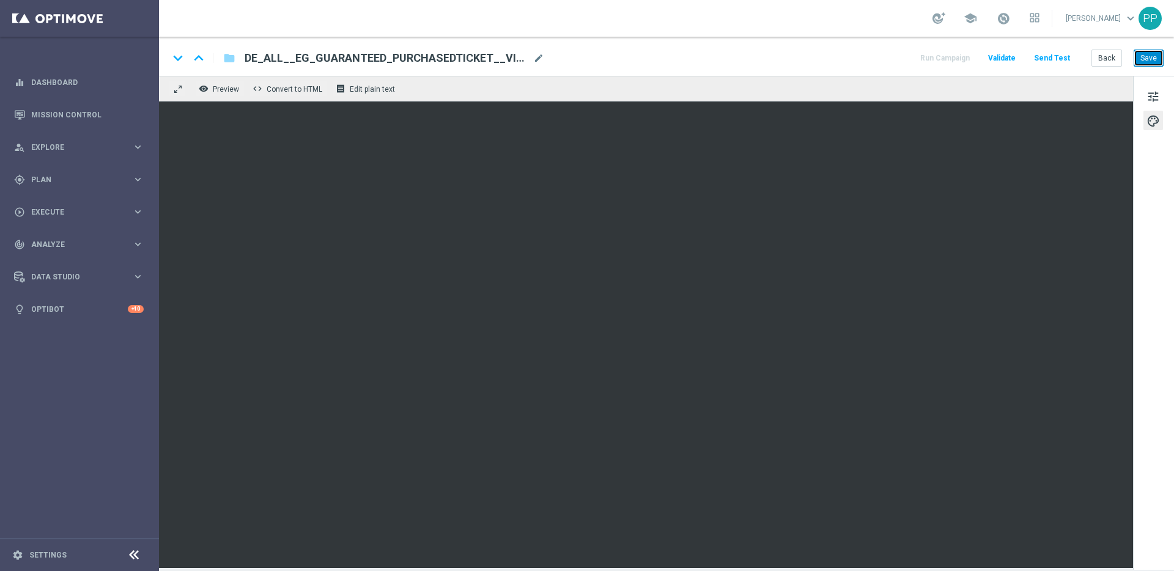
click at [1150, 59] on button "Save" at bounding box center [1149, 58] width 30 height 17
click at [1143, 61] on button "Save" at bounding box center [1149, 58] width 30 height 17
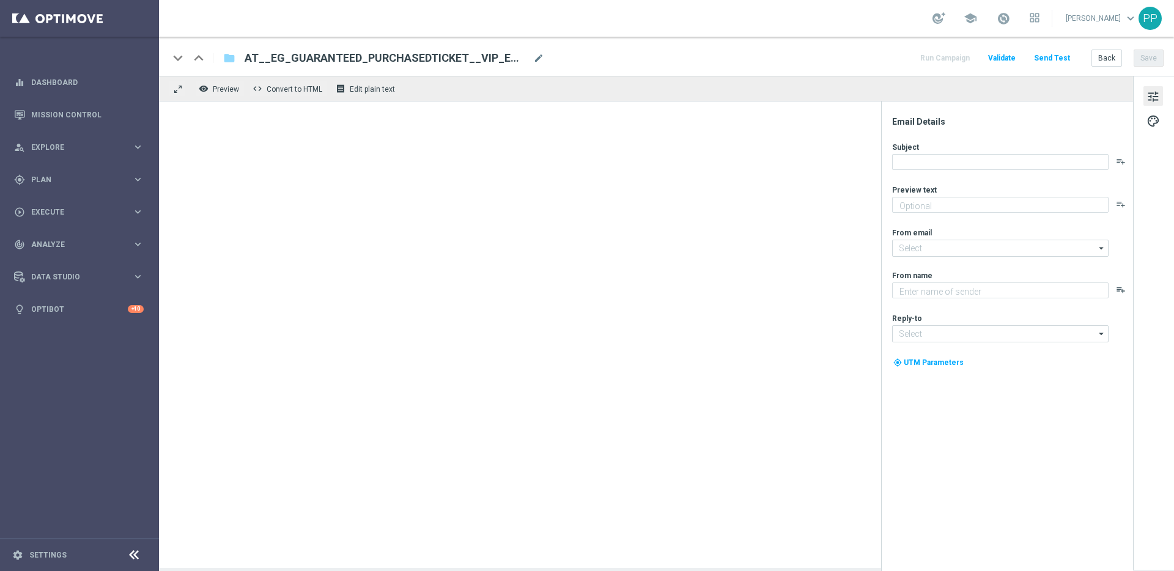
type textarea "Hol dir jetzt deinen Frühbucher-Gutschein für El Gordo!"
type input "[EMAIL_ADDRESS][DOMAIN_NAME]"
type textarea "Millionaires' Club"
type input "[EMAIL_ADDRESS][DOMAIN_NAME]"
type textarea "Alle Infos zur El Gordo Weihnachtslotterie für dich."
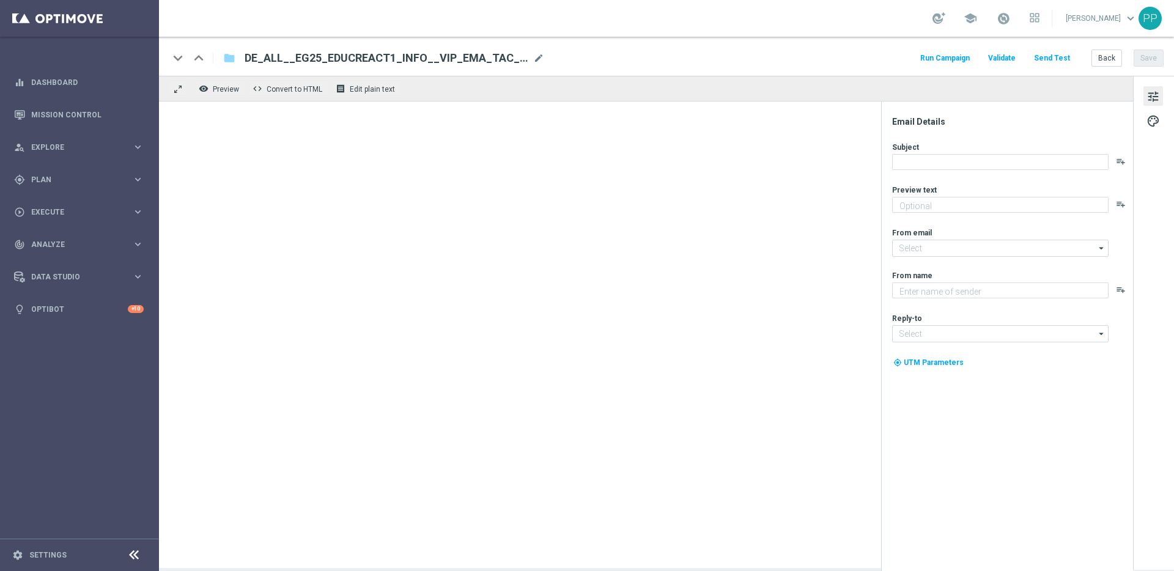
type input "[EMAIL_ADDRESS][DOMAIN_NAME]"
type textarea "Millionaires' Club"
type input "[EMAIL_ADDRESS][DOMAIN_NAME]"
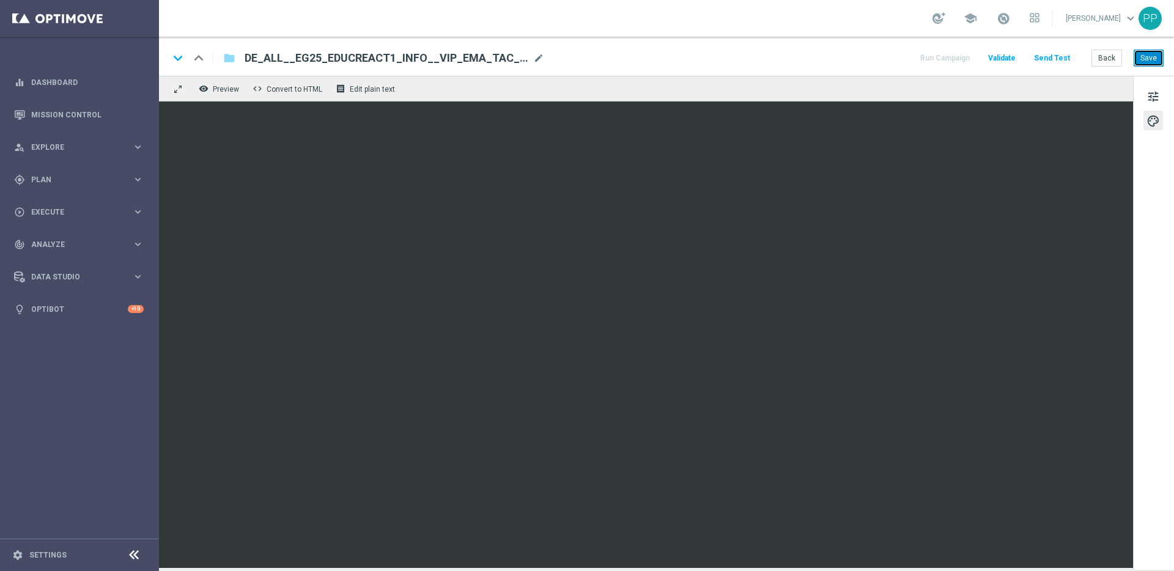
click at [1146, 65] on button "Save" at bounding box center [1149, 58] width 30 height 17
click at [1152, 56] on button "Save" at bounding box center [1149, 58] width 30 height 17
click at [1137, 57] on button "Save" at bounding box center [1149, 58] width 30 height 17
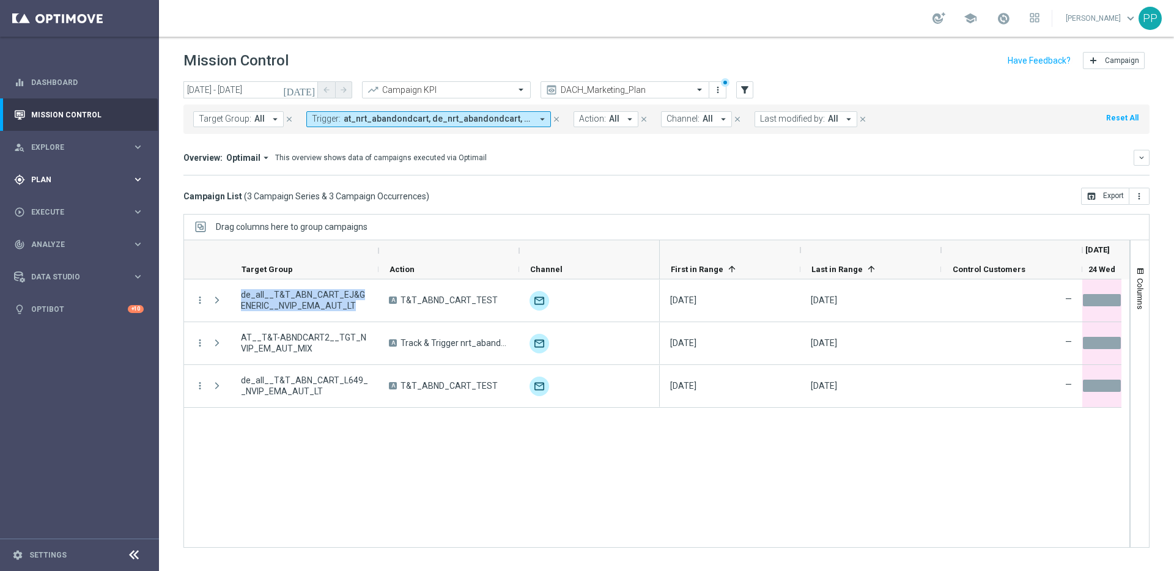
click at [39, 179] on span "Plan" at bounding box center [81, 179] width 101 height 7
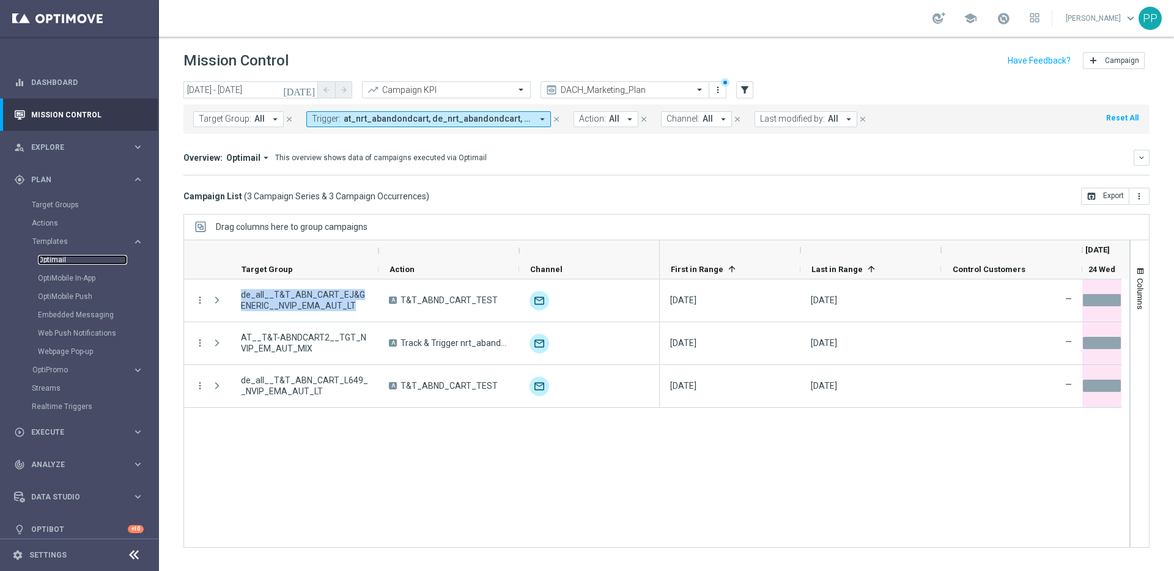
click at [43, 256] on link "Optimail" at bounding box center [82, 260] width 89 height 10
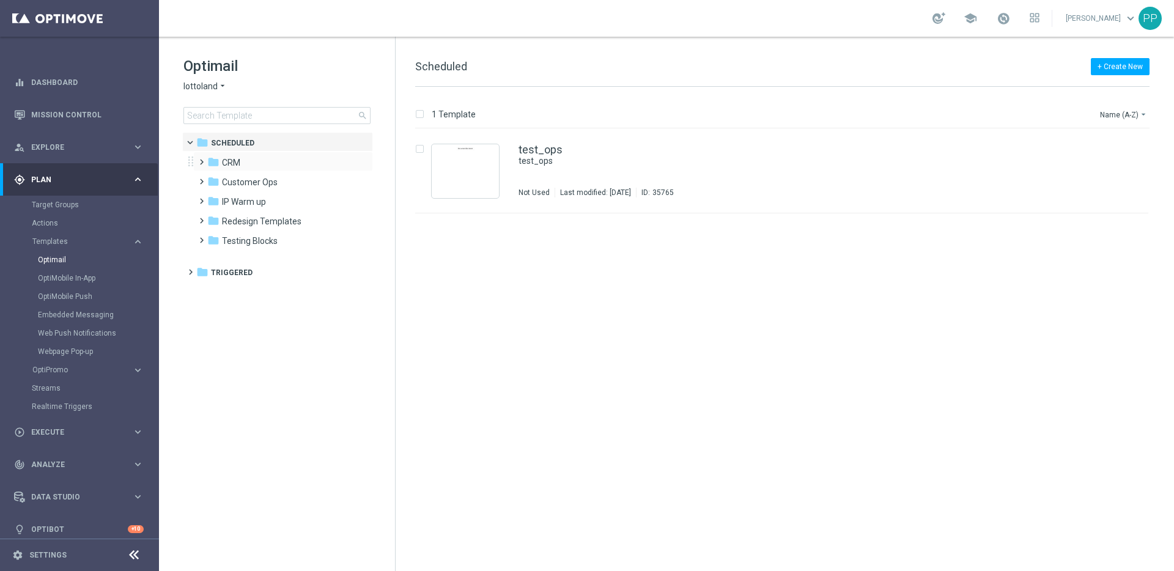
click at [202, 159] on span at bounding box center [199, 156] width 6 height 5
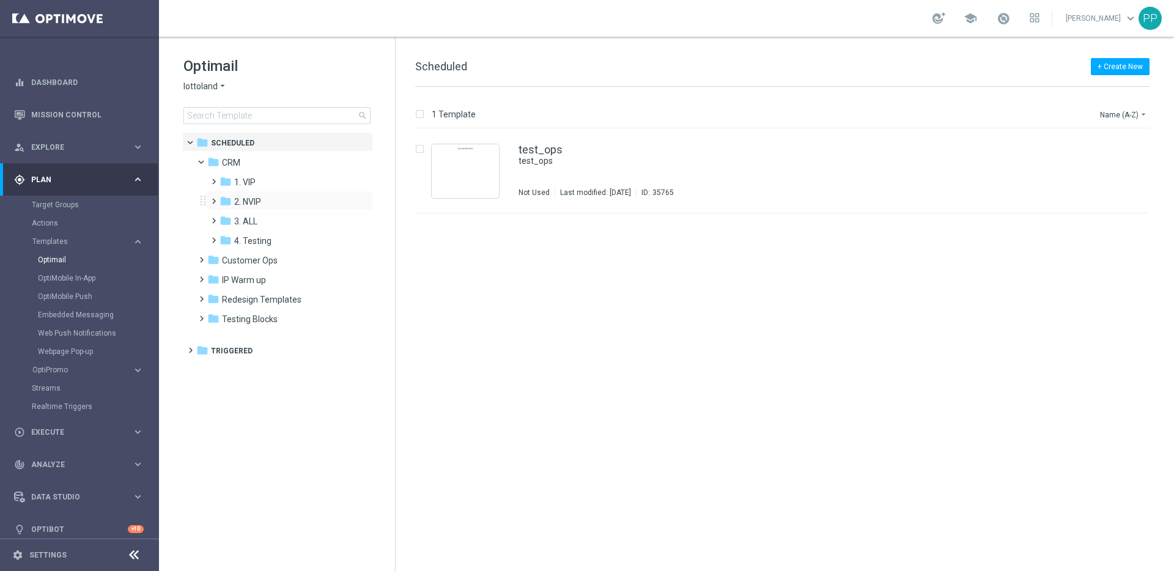
click at [213, 198] on span at bounding box center [212, 195] width 6 height 5
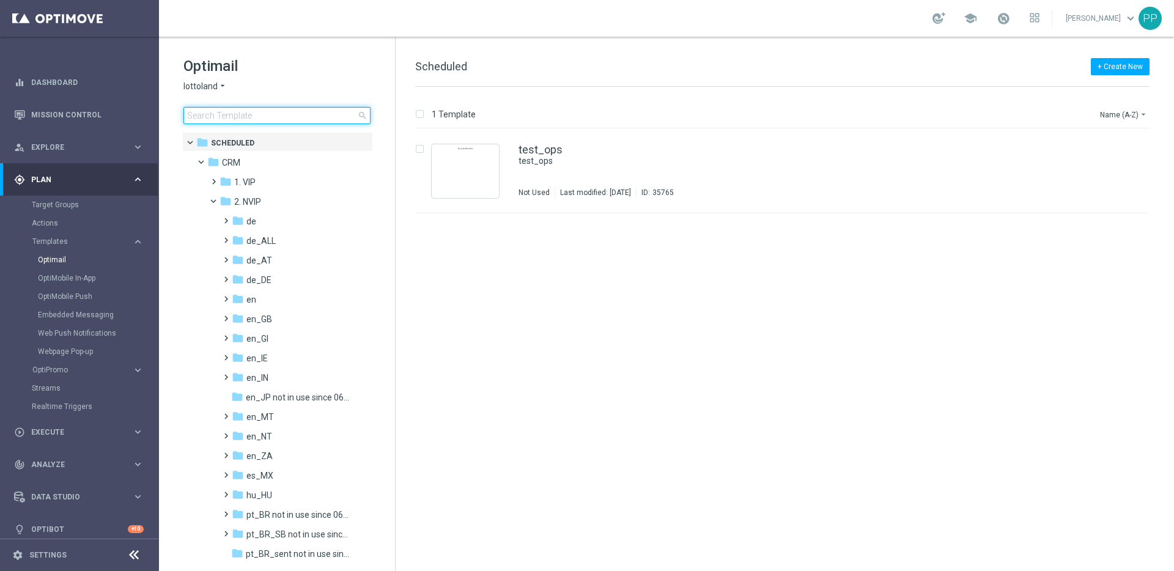
click at [269, 116] on input at bounding box center [276, 115] width 187 height 17
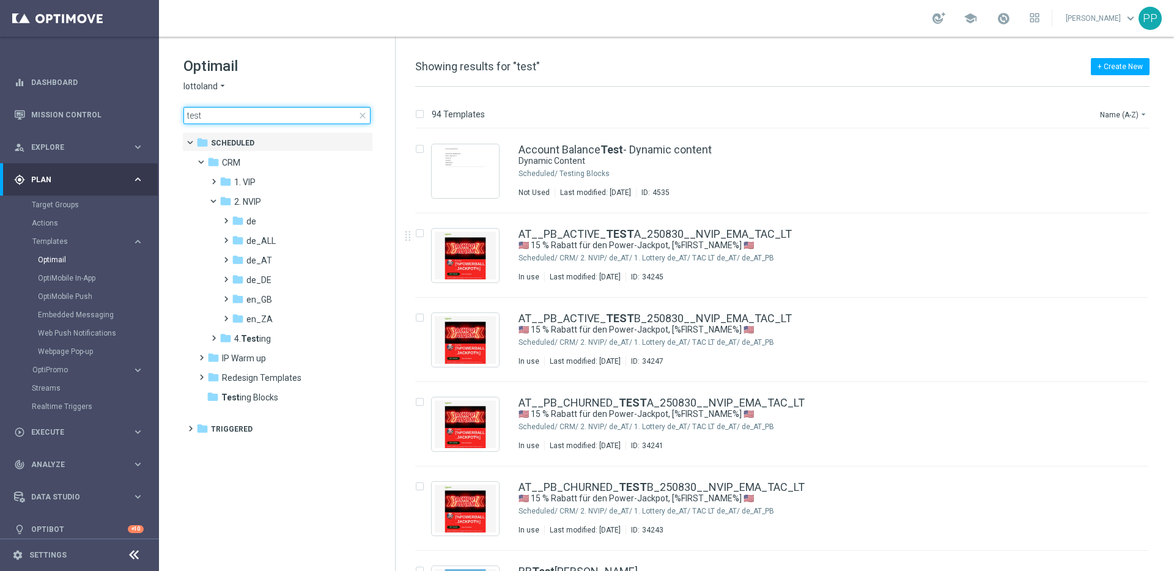
type input "test"
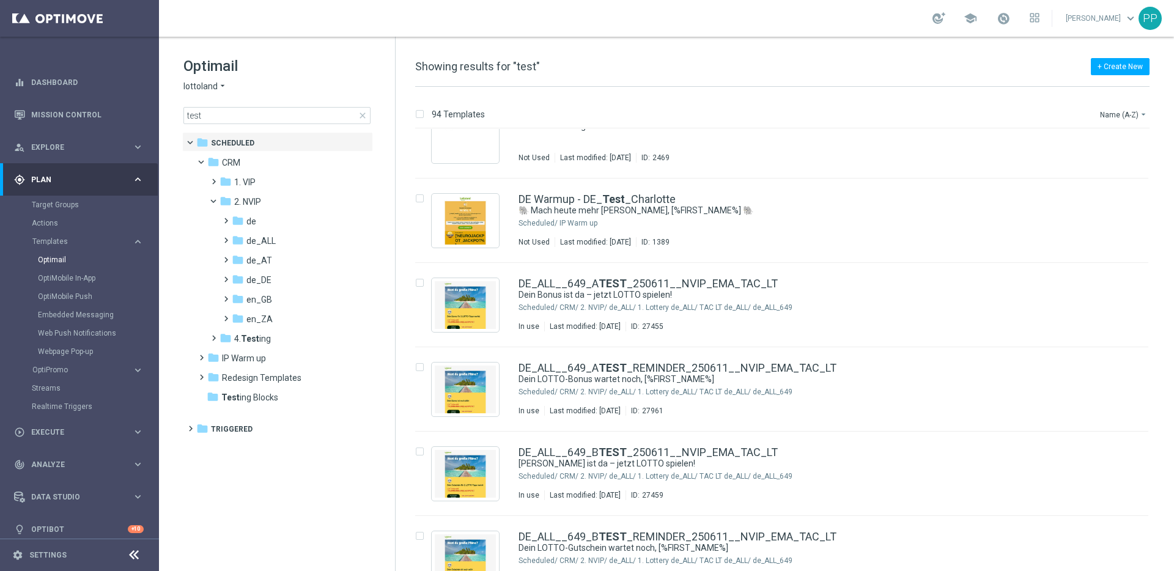
scroll to position [595, 0]
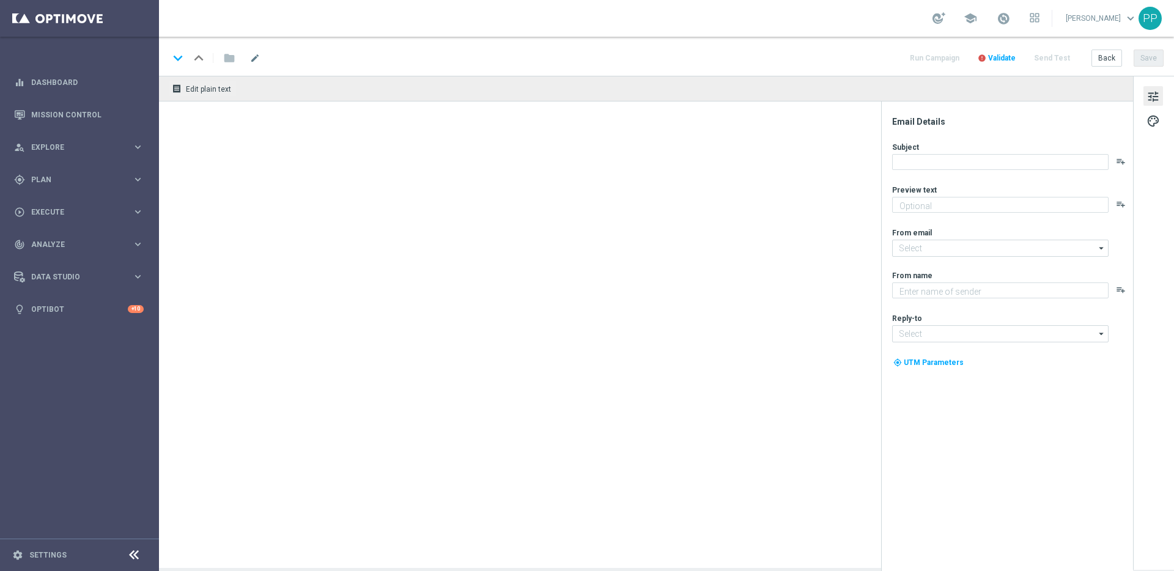
type textarea "Der doppelte EuroJackpot GRATIS."
type input "[EMAIL_ADDRESS][DOMAIN_NAME]"
type textarea "Lottoland"
type input "[EMAIL_ADDRESS][DOMAIN_NAME]"
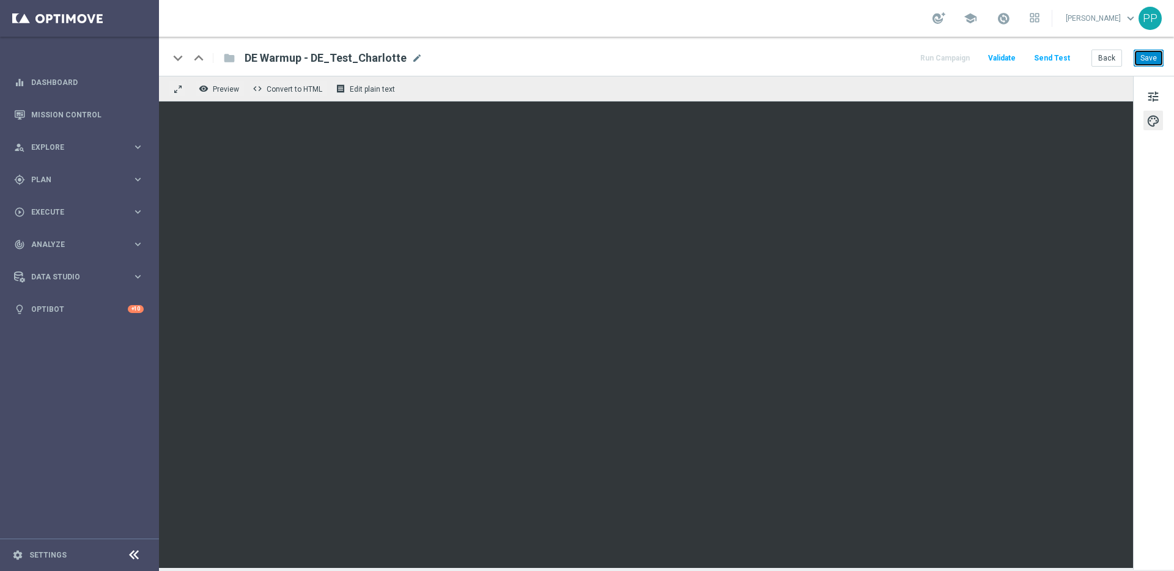
click at [1153, 54] on button "Save" at bounding box center [1149, 58] width 30 height 17
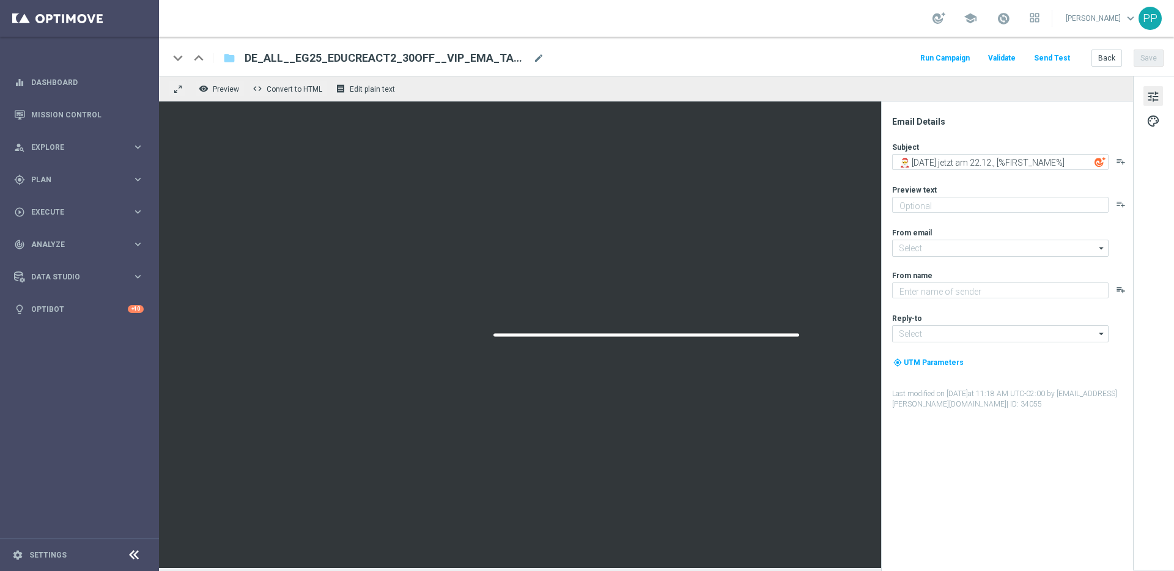
type textarea "Heute 30 % [DEMOGRAPHIC_DATA] auf dein Los"
type input "[EMAIL_ADDRESS][DOMAIN_NAME]"
type textarea "Millionaires' Club"
type input "[EMAIL_ADDRESS][DOMAIN_NAME]"
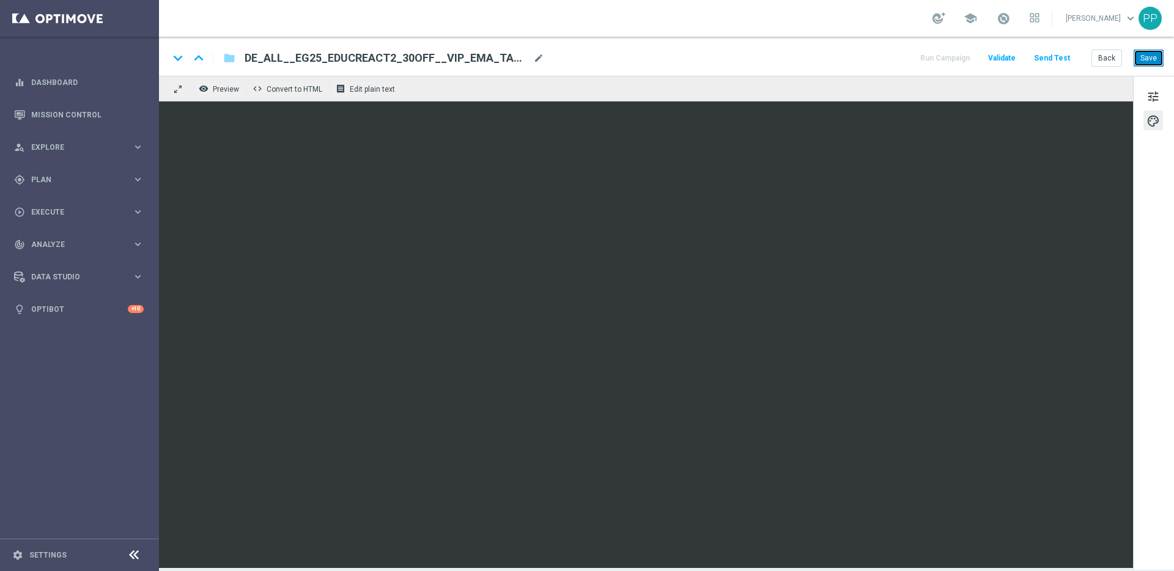
click at [1150, 61] on button "Save" at bounding box center [1149, 58] width 30 height 17
click at [1151, 57] on button "Save" at bounding box center [1149, 58] width 30 height 17
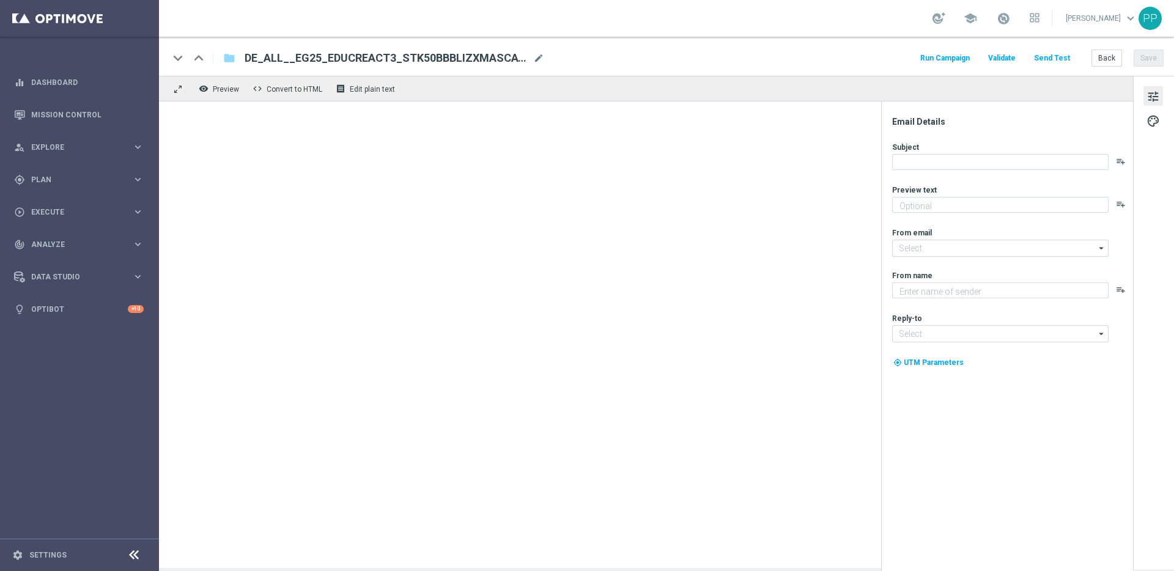
type textarea "So einfach geht's: Dein GRATISLOS für El Gordo"
type input "[EMAIL_ADDRESS][DOMAIN_NAME]"
type textarea "Millionaires' Club"
type input "[EMAIL_ADDRESS][DOMAIN_NAME]"
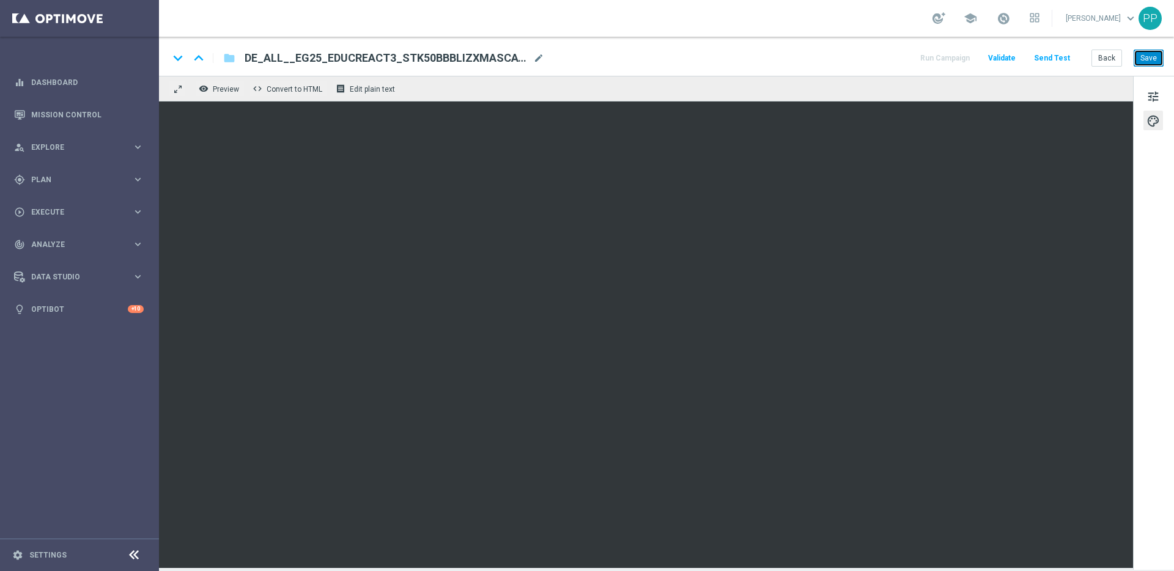
click at [1146, 60] on button "Save" at bounding box center [1149, 58] width 30 height 17
click at [1144, 50] on button "Save" at bounding box center [1149, 58] width 30 height 17
click at [1152, 57] on button "Save" at bounding box center [1149, 58] width 30 height 17
click at [1147, 56] on button "Save" at bounding box center [1149, 58] width 30 height 17
click at [1152, 55] on button "Save" at bounding box center [1149, 58] width 30 height 17
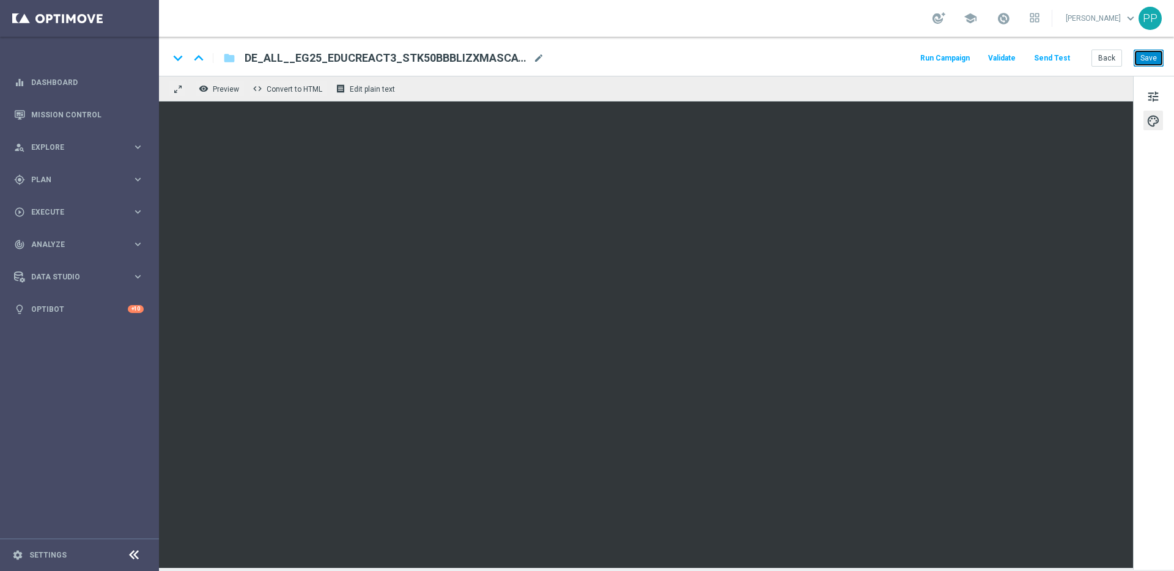
click at [1156, 63] on button "Save" at bounding box center [1149, 58] width 30 height 17
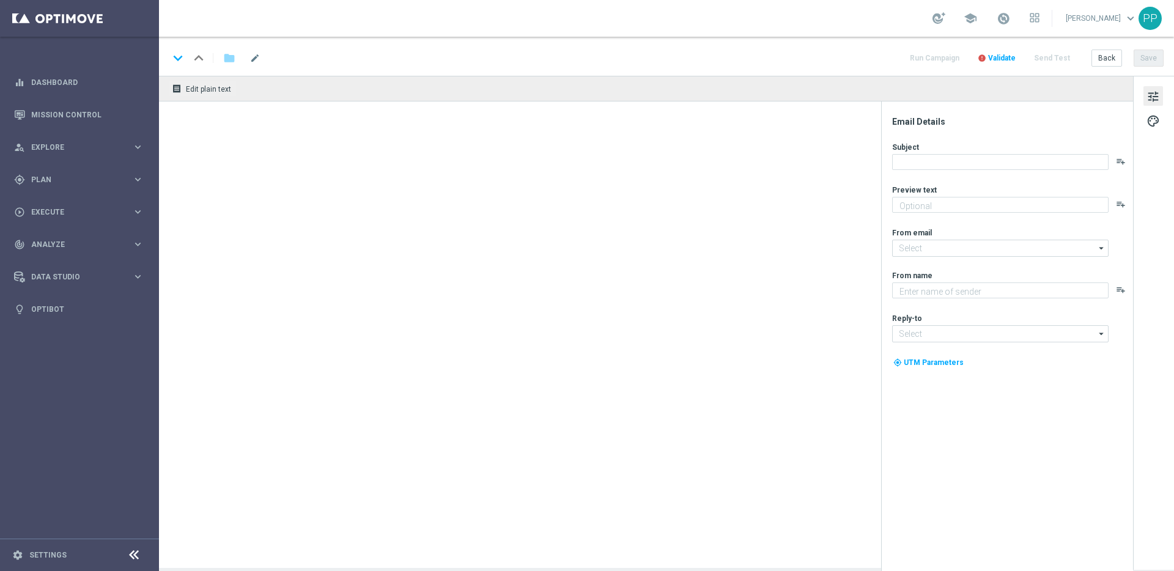
type textarea "Dein 7 € Gutschein für die Weihnachtslotterie"
type input "[EMAIL_ADDRESS][DOMAIN_NAME]"
type textarea "Millionaires' Club"
type input "[EMAIL_ADDRESS][DOMAIN_NAME]"
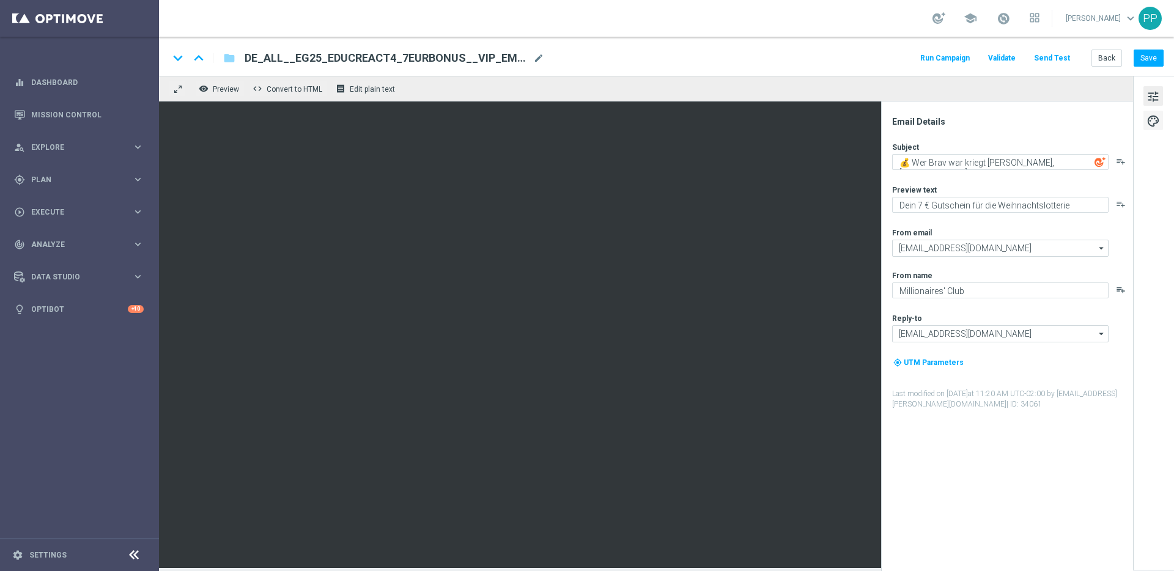
click at [1150, 119] on span "palette" at bounding box center [1153, 121] width 13 height 16
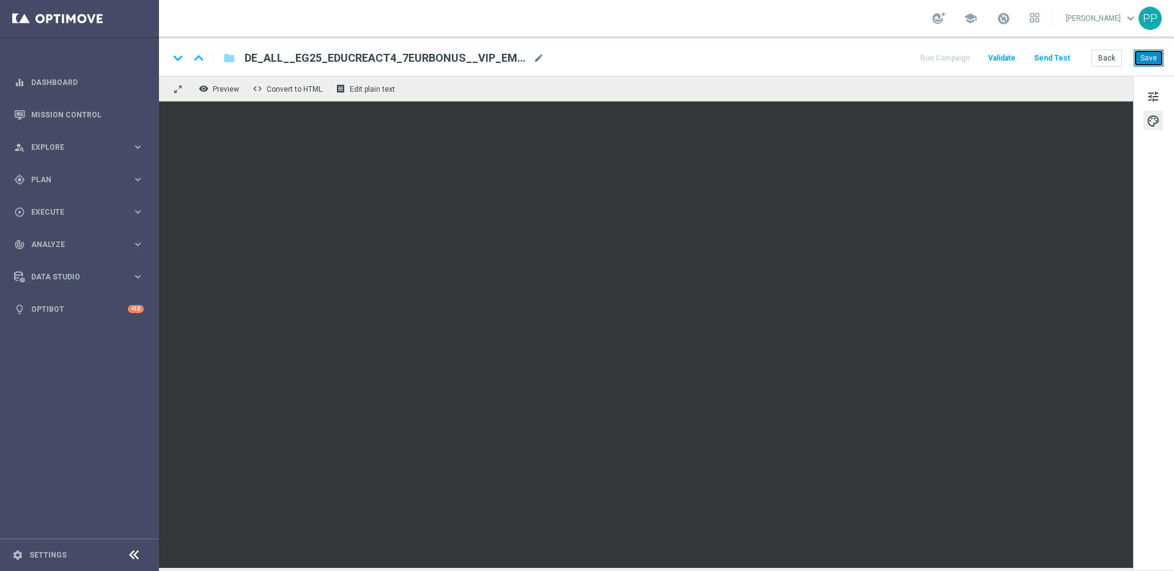
click at [1143, 55] on button "Save" at bounding box center [1149, 58] width 30 height 17
click at [1142, 57] on button "Save" at bounding box center [1149, 58] width 30 height 17
click at [1148, 55] on button "Save" at bounding box center [1149, 58] width 30 height 17
click at [1158, 62] on button "Save" at bounding box center [1149, 58] width 30 height 17
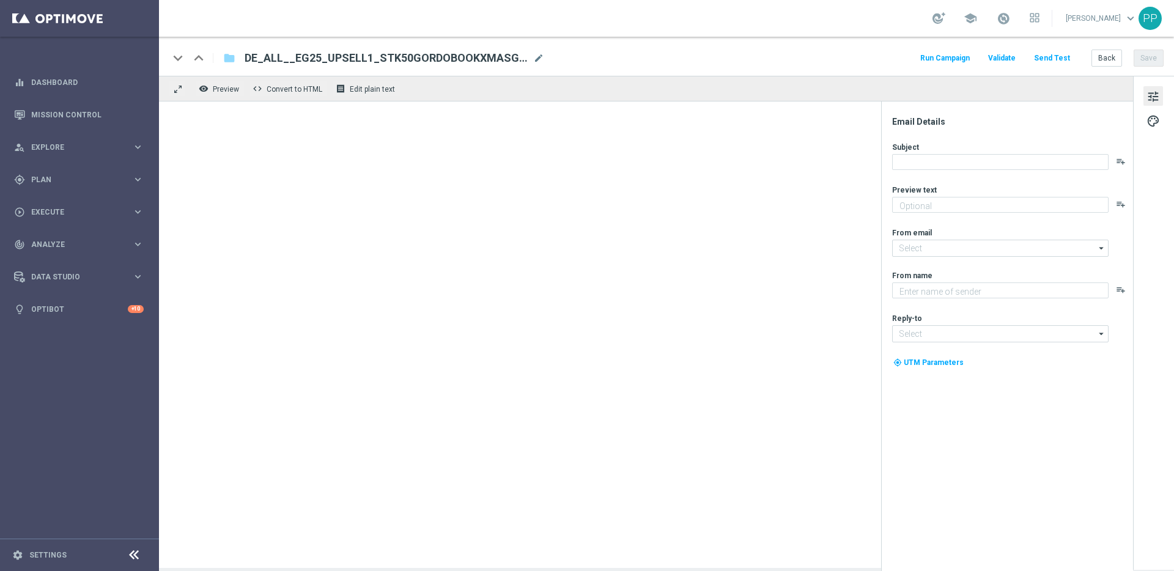
type textarea "Nur ein Klick & dein El Gordo Gratislos wartet"
type input "[EMAIL_ADDRESS][DOMAIN_NAME]"
type textarea "Millionaires' Club"
type input "[EMAIL_ADDRESS][DOMAIN_NAME]"
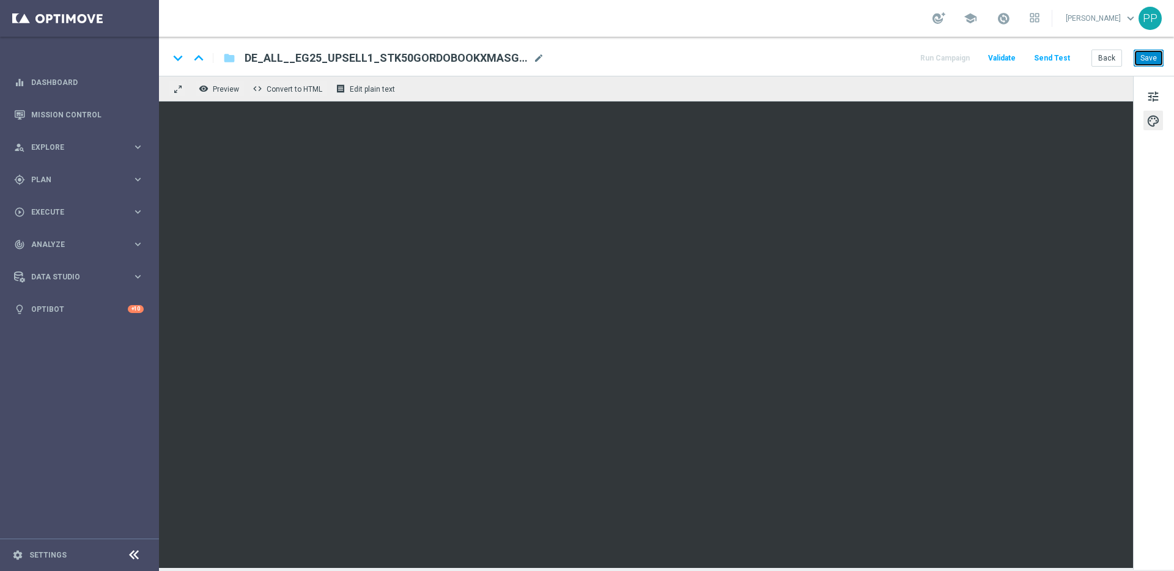
click at [1150, 64] on button "Save" at bounding box center [1149, 58] width 30 height 17
click at [1150, 61] on button "Save" at bounding box center [1149, 58] width 30 height 17
click at [1149, 57] on button "Save" at bounding box center [1149, 58] width 30 height 17
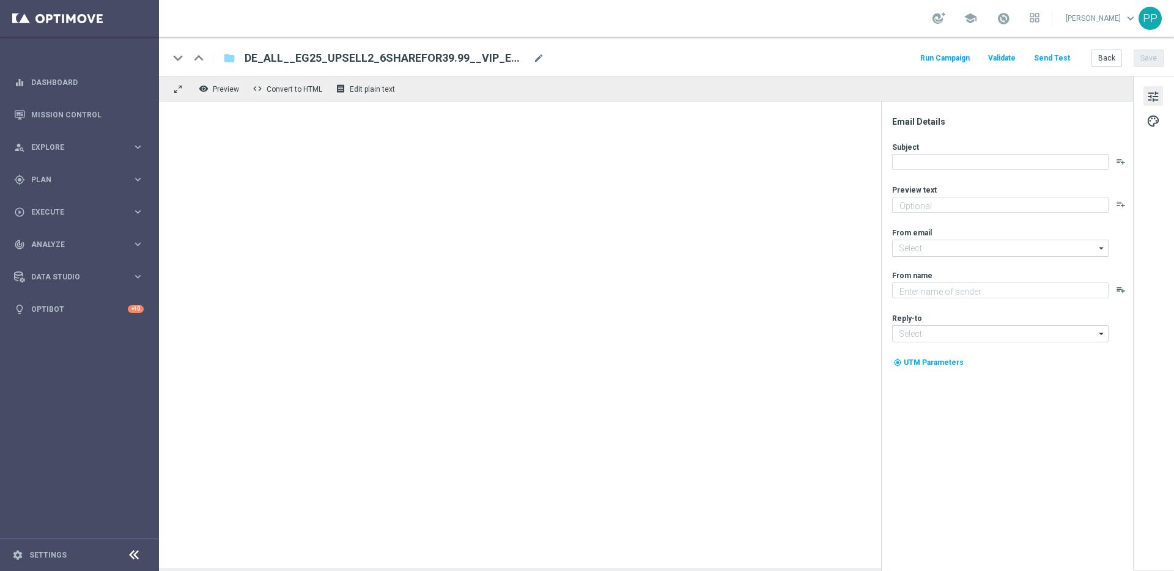
type textarea "Sichere dir 6 El Gordo Losanteile für nur 39,99 €!"
type input "[EMAIL_ADDRESS][DOMAIN_NAME]"
type textarea "Millionaires' Club"
type input "[EMAIL_ADDRESS][DOMAIN_NAME]"
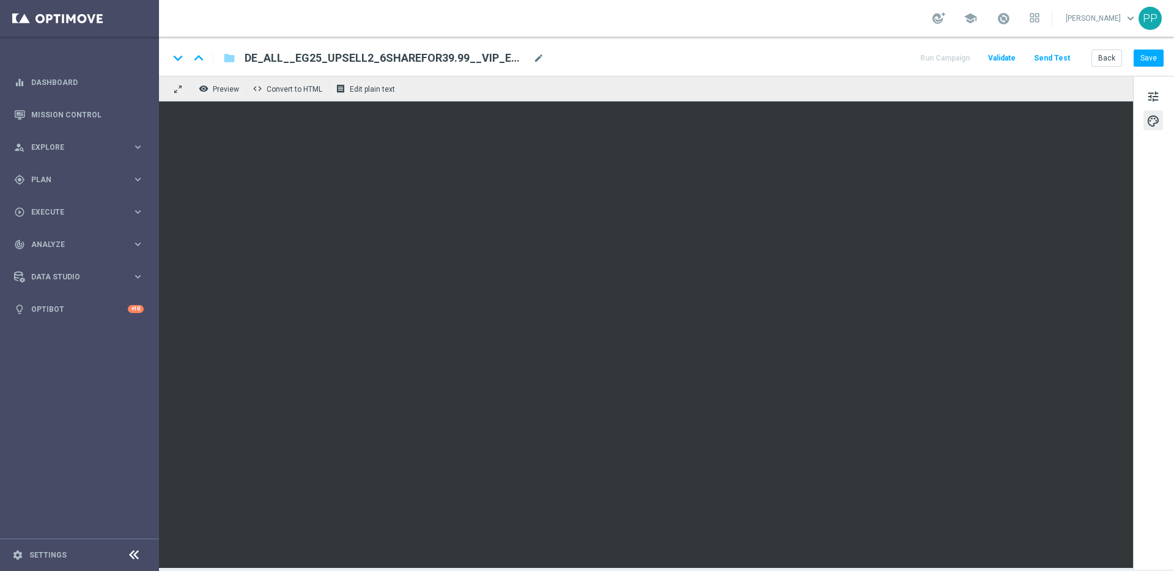
click at [1167, 246] on div "tune palette" at bounding box center [1153, 323] width 41 height 494
click at [1151, 62] on button "Save" at bounding box center [1149, 58] width 30 height 17
click at [1151, 57] on button "Save" at bounding box center [1149, 58] width 30 height 17
click at [1152, 57] on button "Save" at bounding box center [1149, 58] width 30 height 17
click at [1152, 59] on button "Save" at bounding box center [1149, 58] width 30 height 17
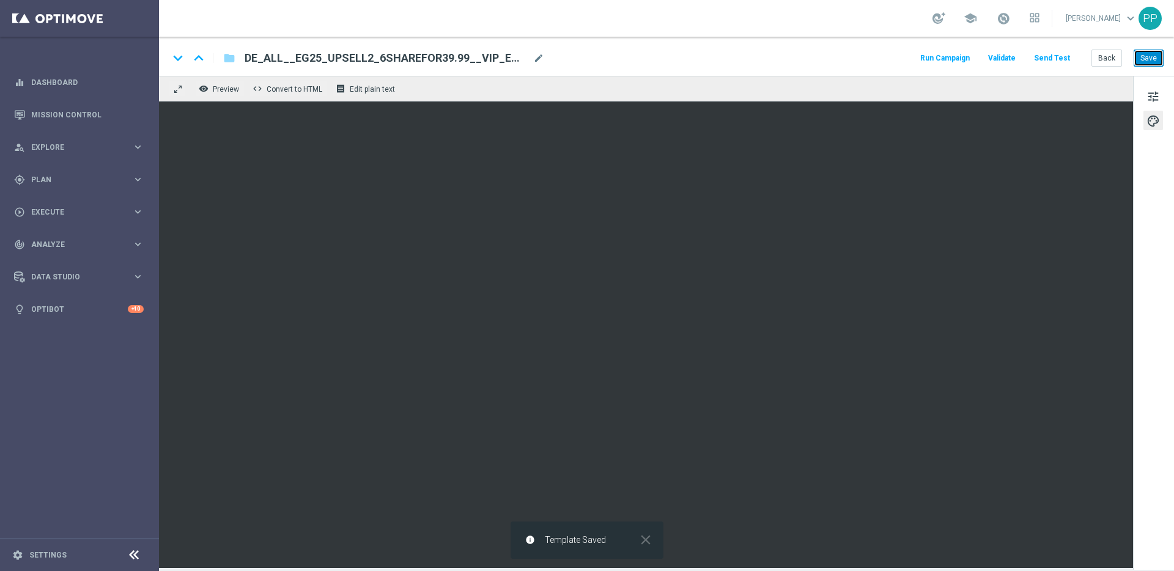
click at [1154, 60] on button "Save" at bounding box center [1149, 58] width 30 height 17
click at [1146, 55] on button "Save" at bounding box center [1149, 58] width 30 height 17
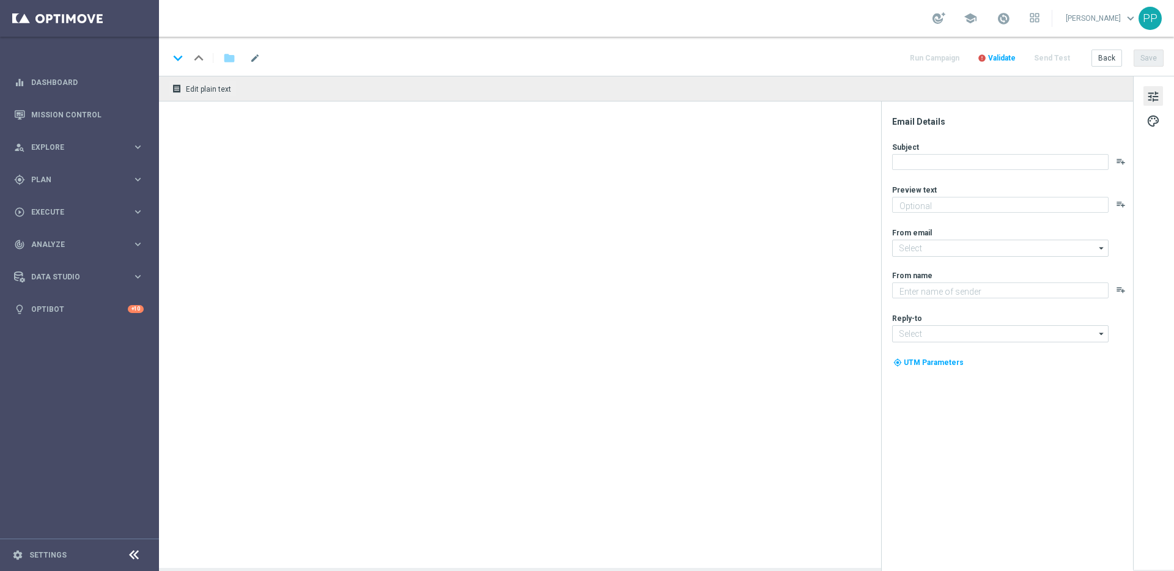
type textarea "Himmlische Chancen für dein El Gordo GRATISLOS"
type input "[EMAIL_ADDRESS][DOMAIN_NAME]"
type textarea "Millionaires' Club"
type input "[EMAIL_ADDRESS][DOMAIN_NAME]"
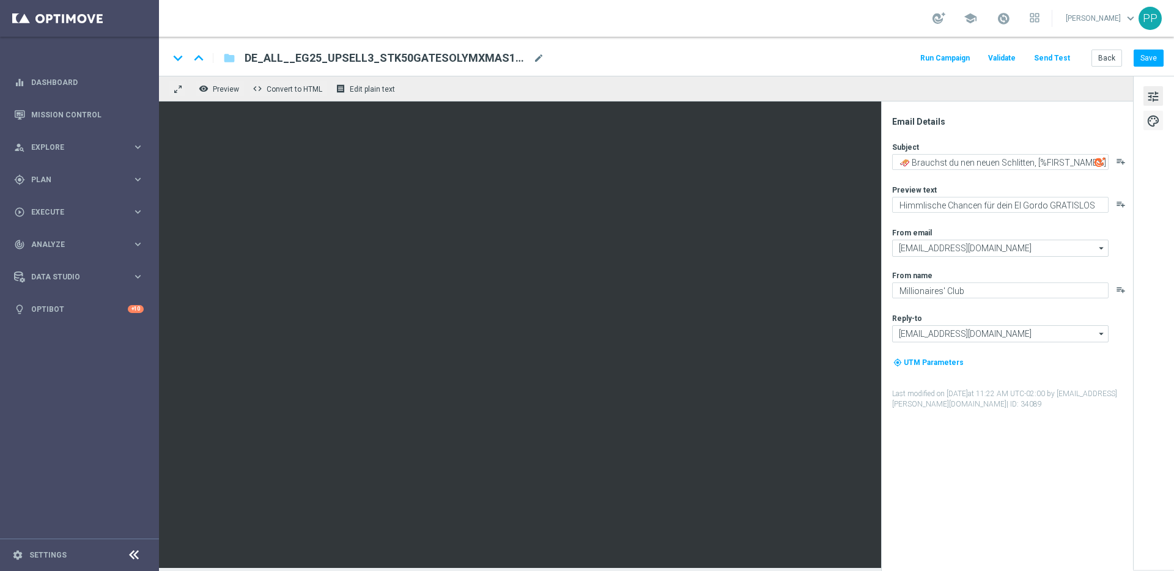
click at [1156, 123] on span "palette" at bounding box center [1153, 121] width 13 height 16
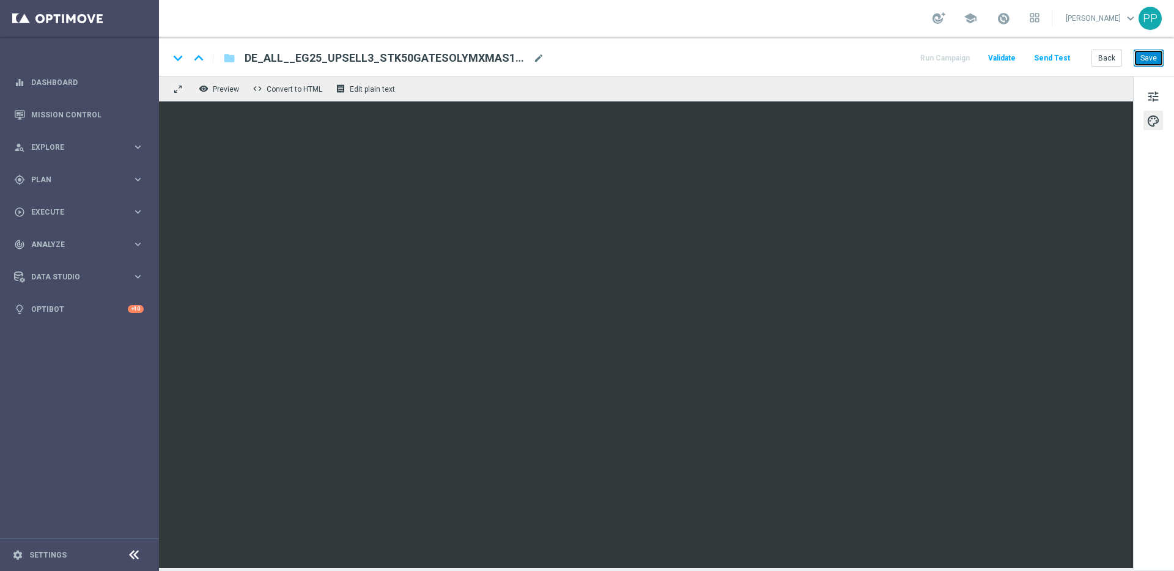
click at [1144, 58] on button "Save" at bounding box center [1149, 58] width 30 height 17
click at [1151, 51] on button "Save" at bounding box center [1149, 58] width 30 height 17
click at [1155, 50] on button "Save" at bounding box center [1149, 58] width 30 height 17
click at [1143, 54] on button "Save" at bounding box center [1149, 58] width 30 height 17
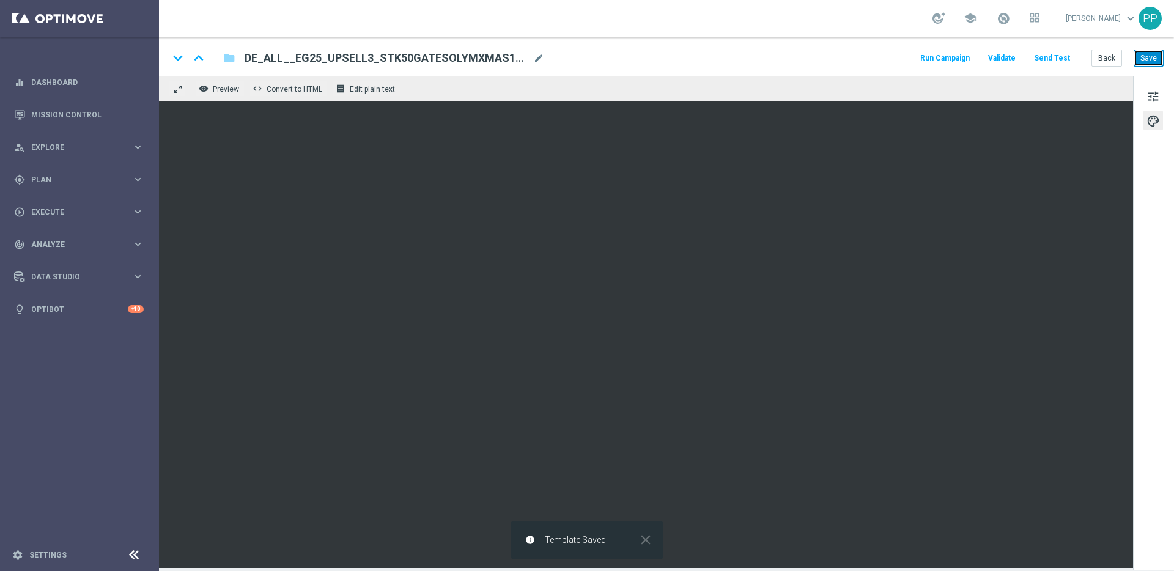
click at [1160, 63] on button "Save" at bounding box center [1149, 58] width 30 height 17
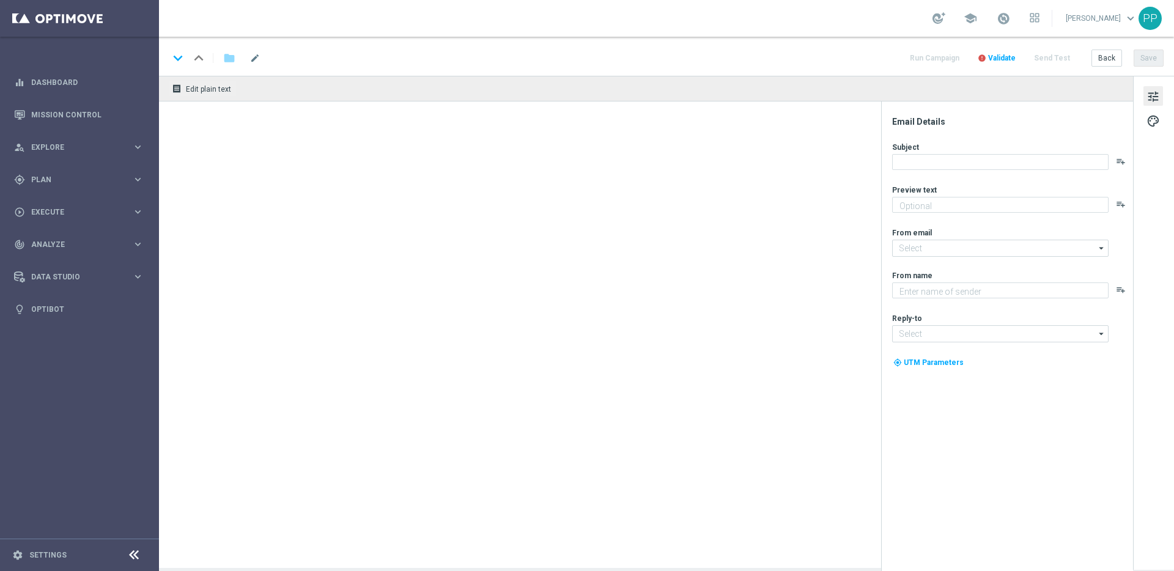
type textarea "Dein garantierter El Gordo Gewinn!"
type input "[EMAIL_ADDRESS][DOMAIN_NAME]"
type textarea "Millionaires' Club"
type input "[EMAIL_ADDRESS][DOMAIN_NAME]"
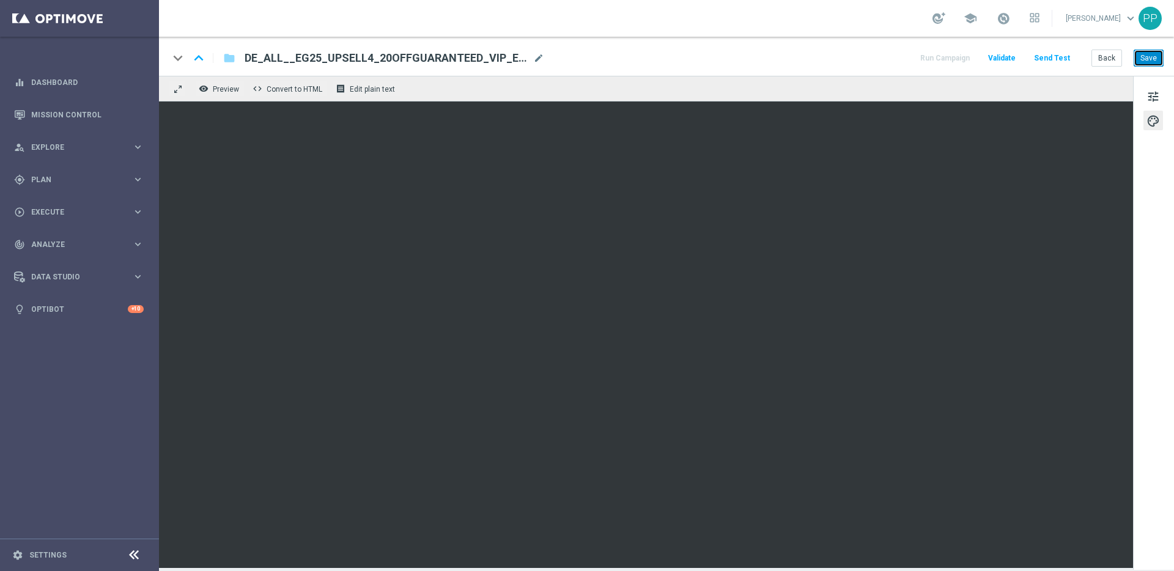
click at [1156, 56] on button "Save" at bounding box center [1149, 58] width 30 height 17
click at [1143, 60] on button "Save" at bounding box center [1149, 58] width 30 height 17
click at [1145, 57] on button "Save" at bounding box center [1149, 58] width 30 height 17
click at [1145, 56] on button "Save" at bounding box center [1149, 58] width 30 height 17
click at [1152, 55] on button "Save" at bounding box center [1149, 58] width 30 height 17
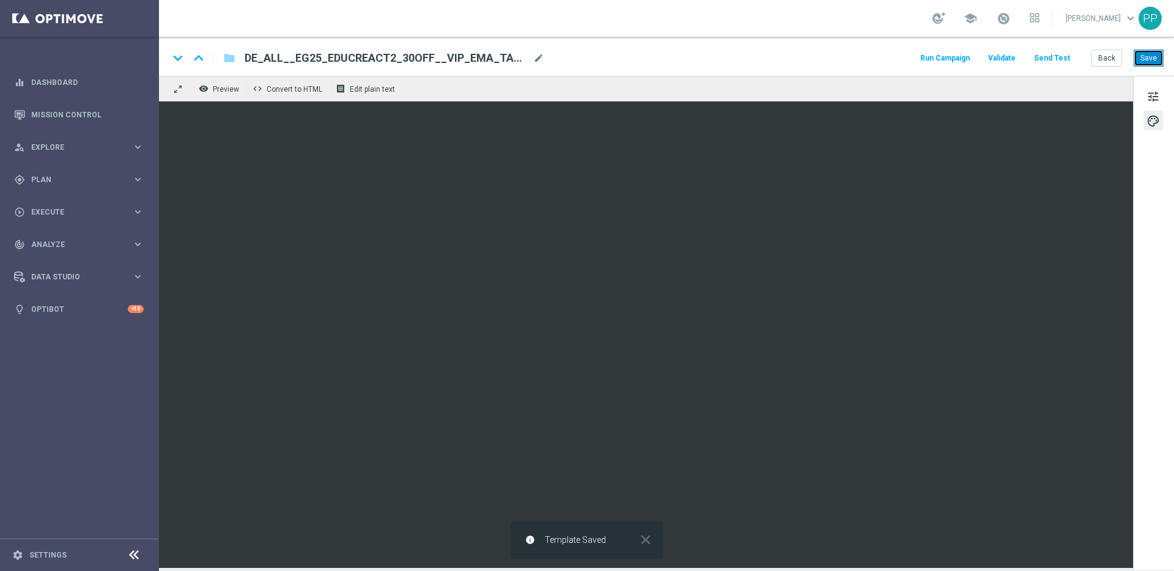
click at [1152, 55] on button "Save" at bounding box center [1149, 58] width 30 height 17
click at [1152, 62] on button "Save" at bounding box center [1149, 58] width 30 height 17
click at [1135, 63] on button "Save" at bounding box center [1149, 58] width 30 height 17
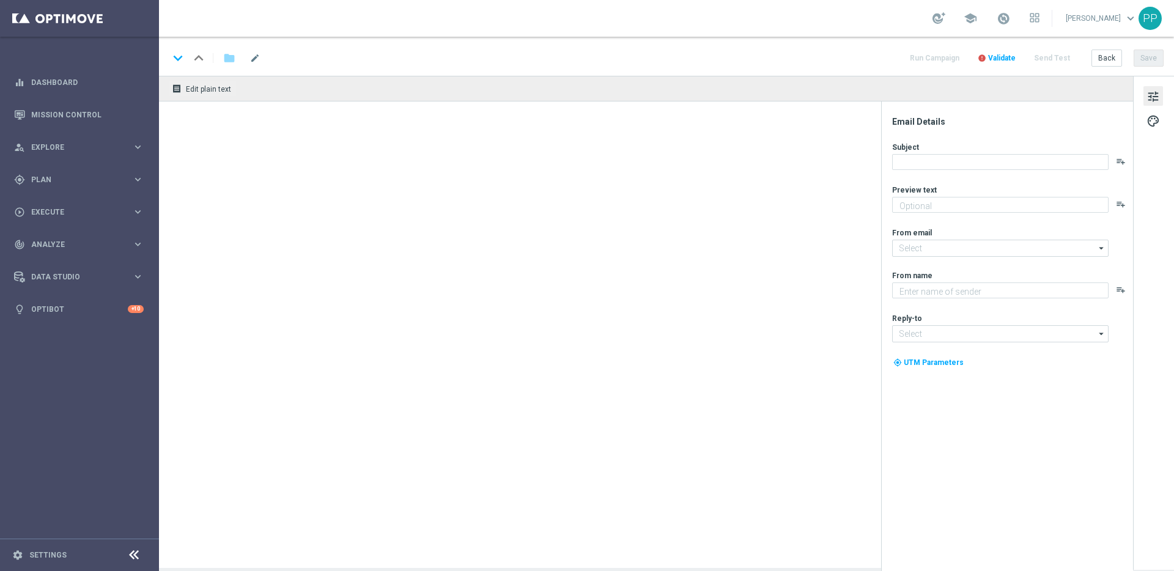
type textarea "So einfach geht's: Dein GRATISLOS für El Gordo"
type input "[EMAIL_ADDRESS][DOMAIN_NAME]"
type textarea "Millionaires' Club"
type input "[EMAIL_ADDRESS][DOMAIN_NAME]"
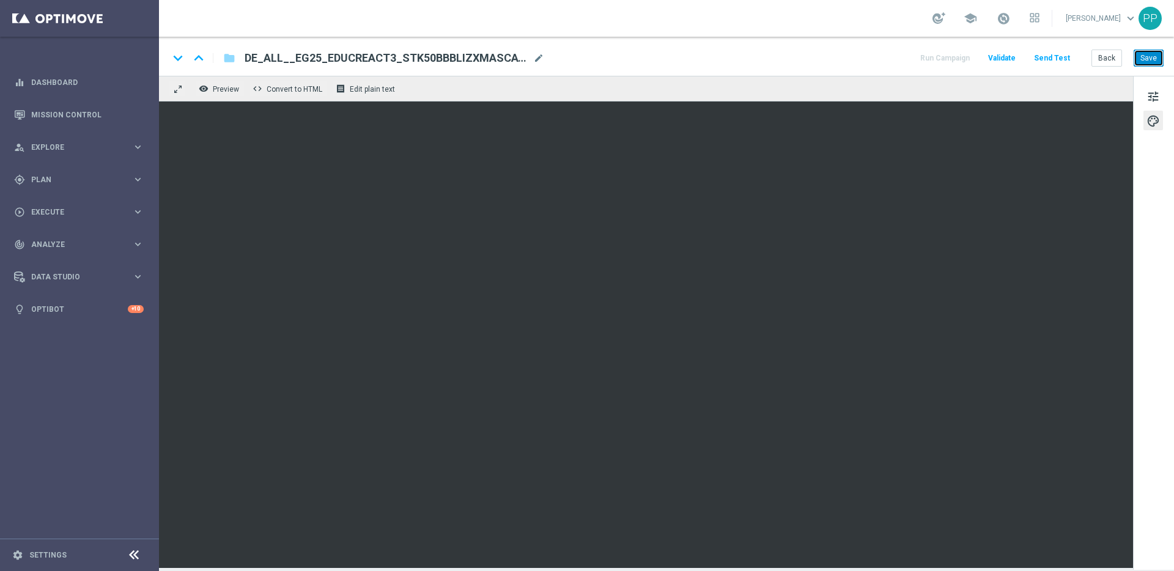
click at [1143, 61] on button "Save" at bounding box center [1149, 58] width 30 height 17
click at [1142, 54] on button "Save" at bounding box center [1149, 58] width 30 height 17
click at [1147, 57] on button "Save" at bounding box center [1149, 58] width 30 height 17
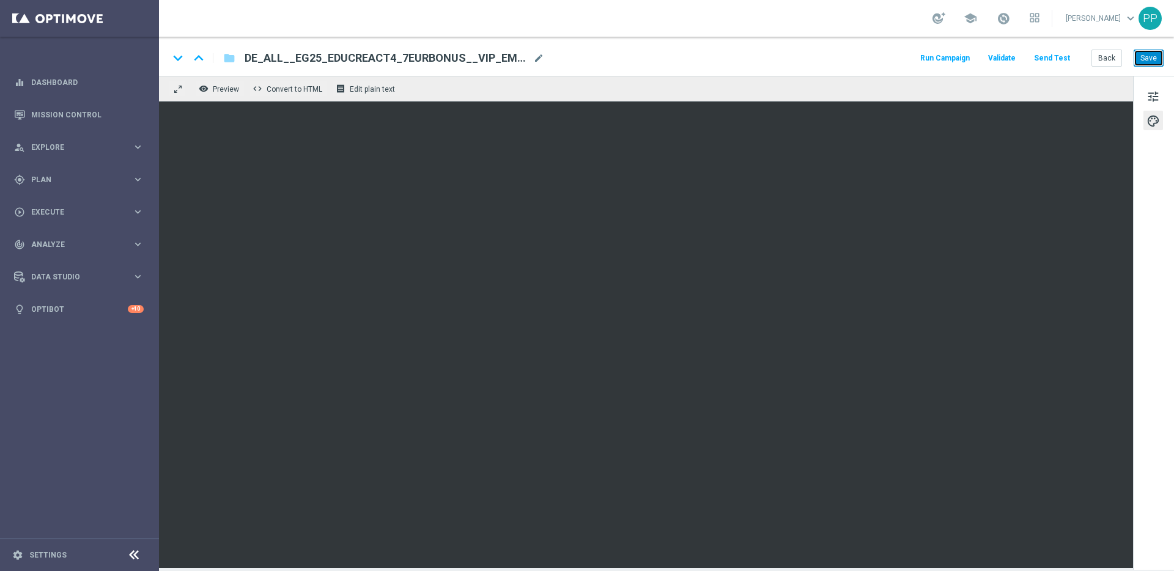
click at [1156, 63] on button "Save" at bounding box center [1149, 58] width 30 height 17
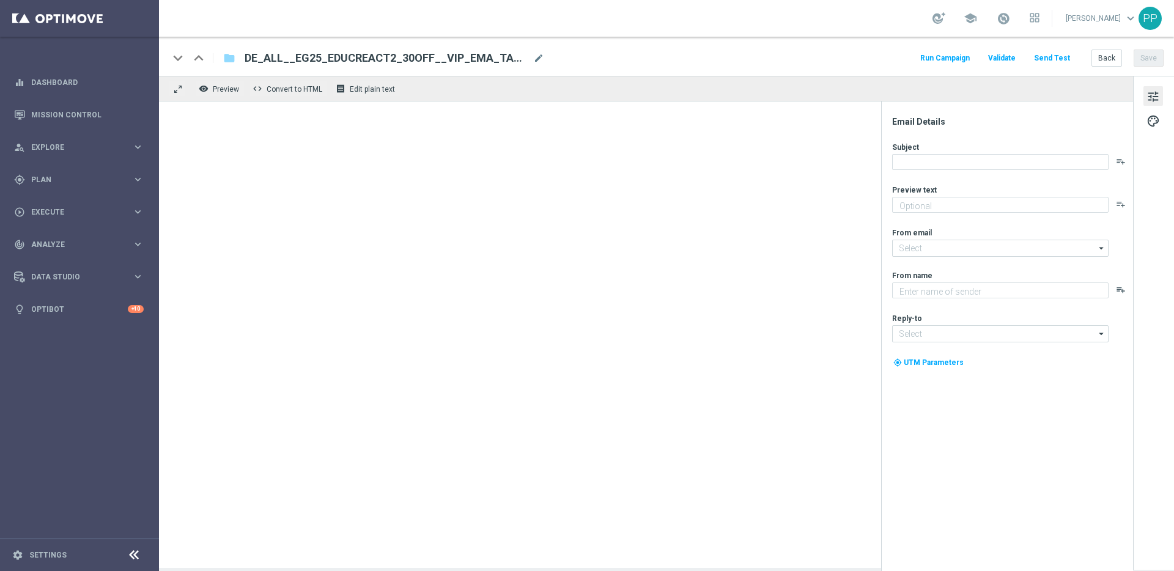
type textarea "Heute 30 % [DEMOGRAPHIC_DATA] auf dein Los"
type input "[EMAIL_ADDRESS][DOMAIN_NAME]"
type textarea "Millionaires' Club"
type input "[EMAIL_ADDRESS][DOMAIN_NAME]"
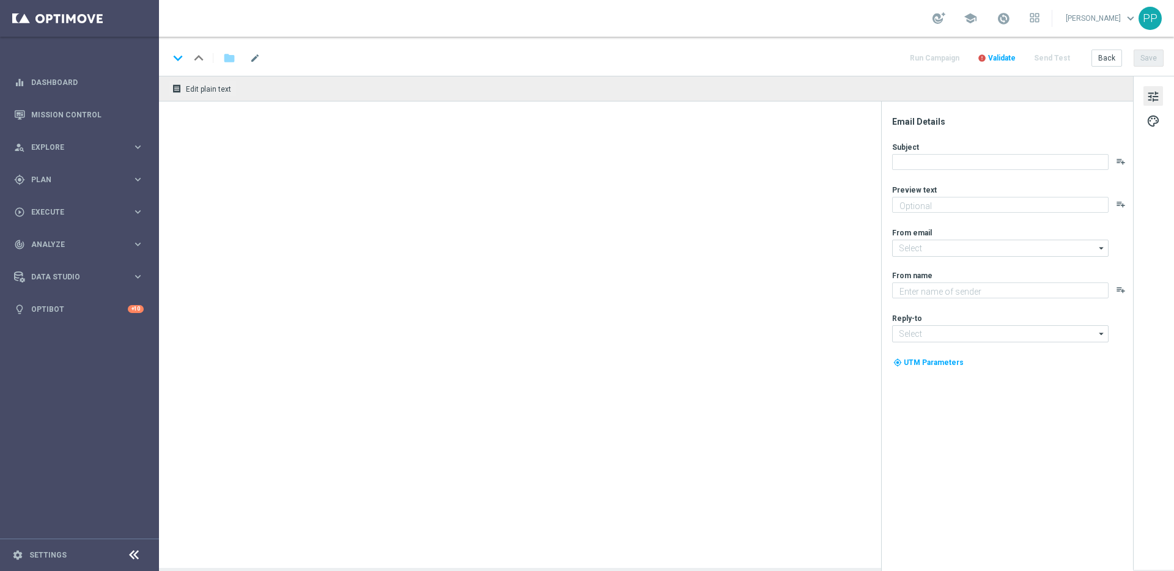
type textarea "Nur ein Klick & dein El Gordo Gratislos wartet"
type input "[EMAIL_ADDRESS][DOMAIN_NAME]"
type textarea "Millionaires' Club"
type input "[EMAIL_ADDRESS][DOMAIN_NAME]"
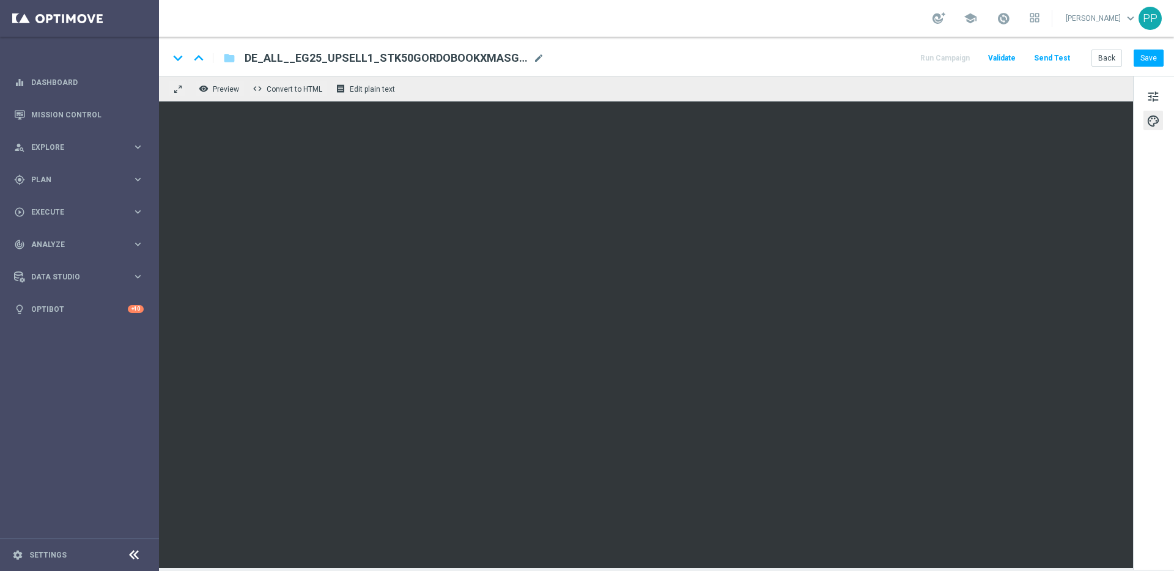
click at [1161, 336] on div "tune palette" at bounding box center [1153, 323] width 41 height 494
click at [1151, 57] on button "Save" at bounding box center [1149, 58] width 30 height 17
click at [1153, 55] on button "Save" at bounding box center [1149, 58] width 30 height 17
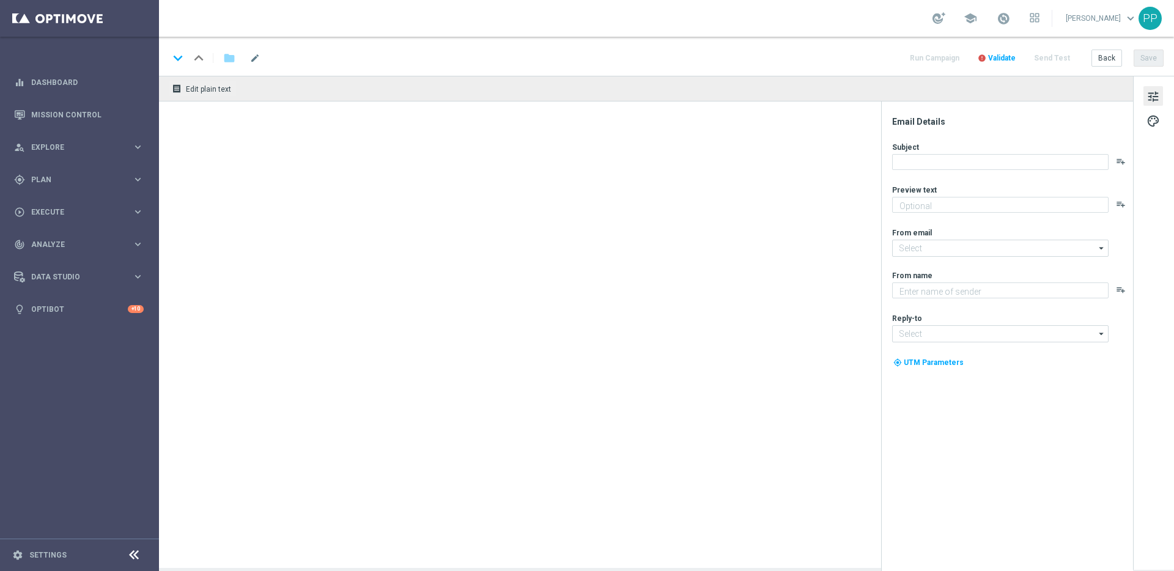
type textarea "So einfach geht's: Dein GRATISLOS für El Gordo"
type input "[EMAIL_ADDRESS][DOMAIN_NAME]"
type textarea "Millionaires' Club"
type input "[EMAIL_ADDRESS][DOMAIN_NAME]"
type textarea "Sichere dir 6 El Gordo Losanteile für nur 39,99 €!"
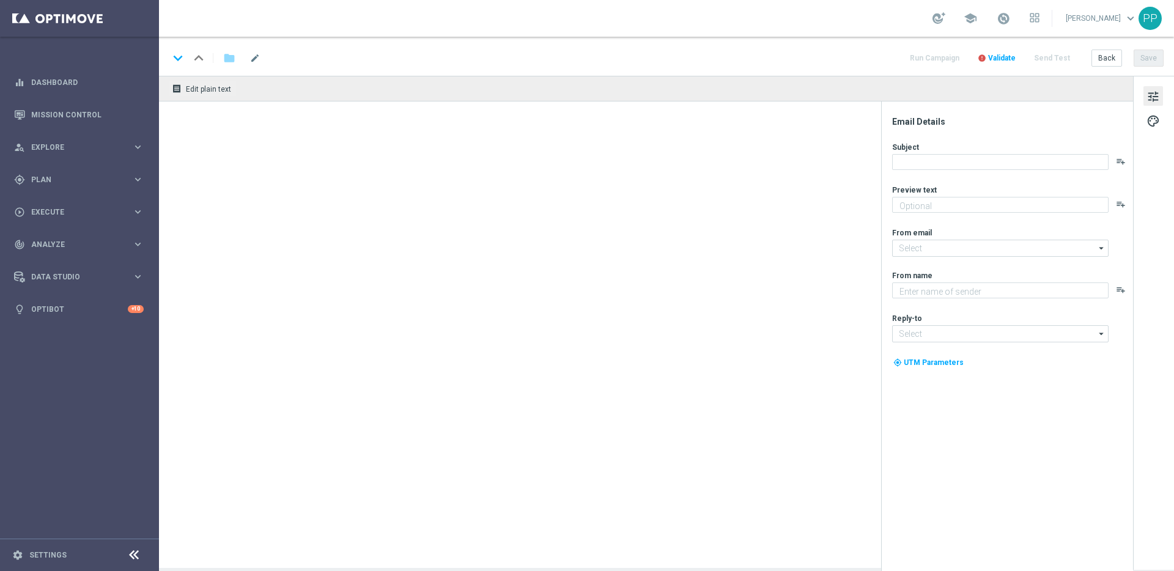
type input "[EMAIL_ADDRESS][DOMAIN_NAME]"
type textarea "Millionaires' Club"
type input "[EMAIL_ADDRESS][DOMAIN_NAME]"
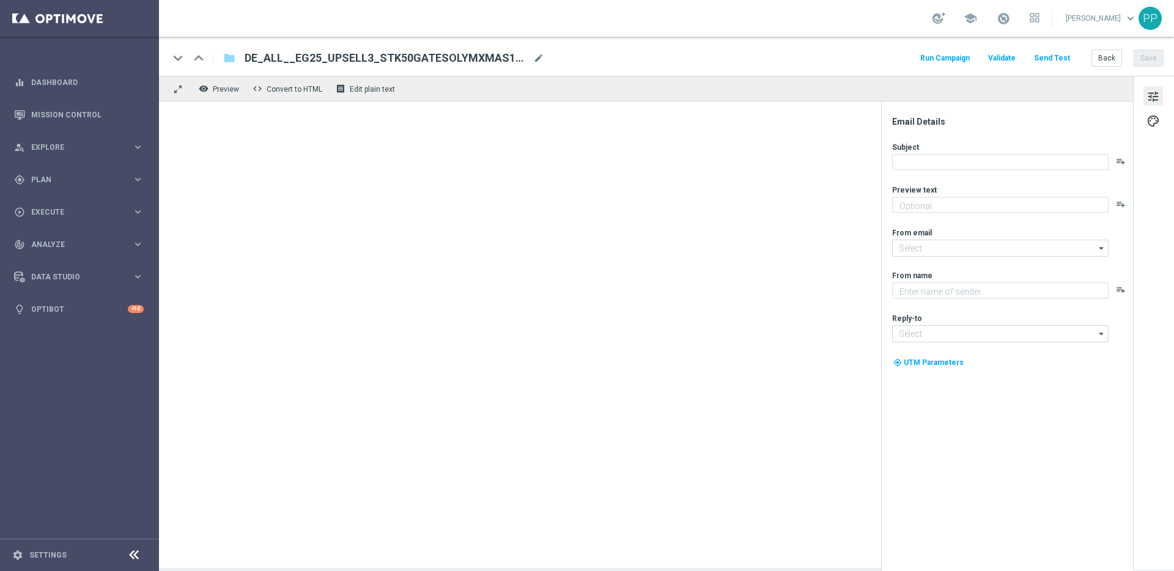
type textarea "Himmlische Chancen für dein El Gordo GRATISLOS"
type input "[EMAIL_ADDRESS][DOMAIN_NAME]"
type textarea "Millionaires' Club"
type input "[EMAIL_ADDRESS][DOMAIN_NAME]"
